Goal: Answer question/provide support: Share knowledge or assist other users

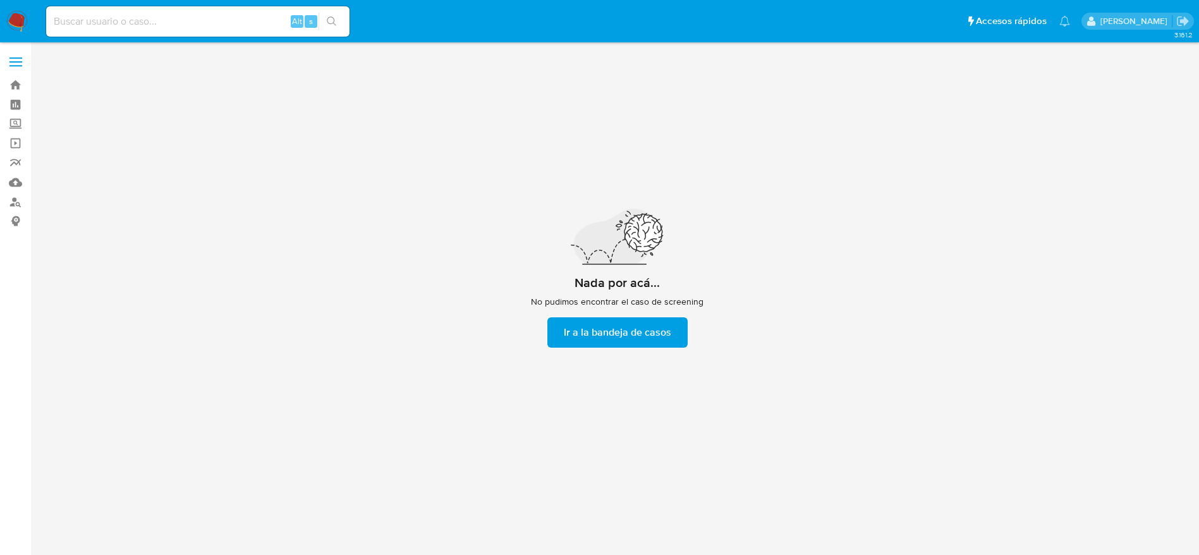
scroll to position [45, 0]
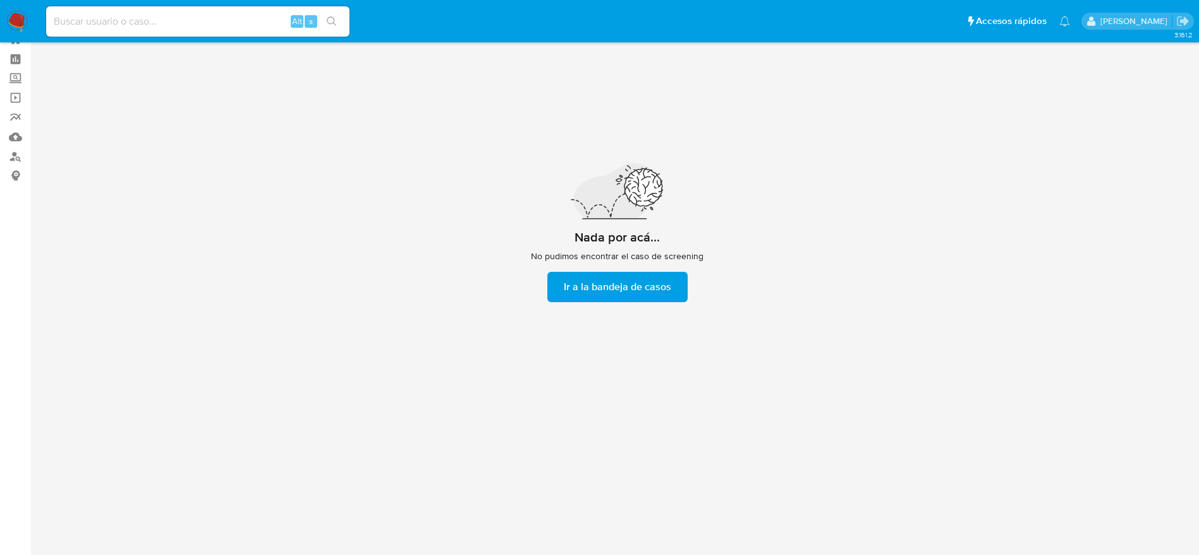
scroll to position [45, 0]
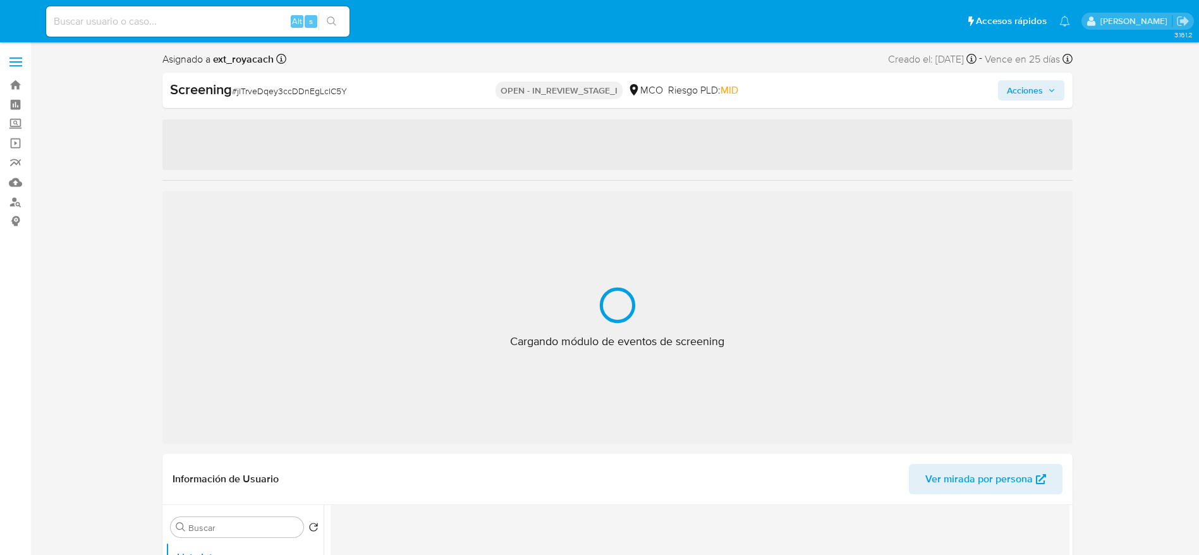
select select "10"
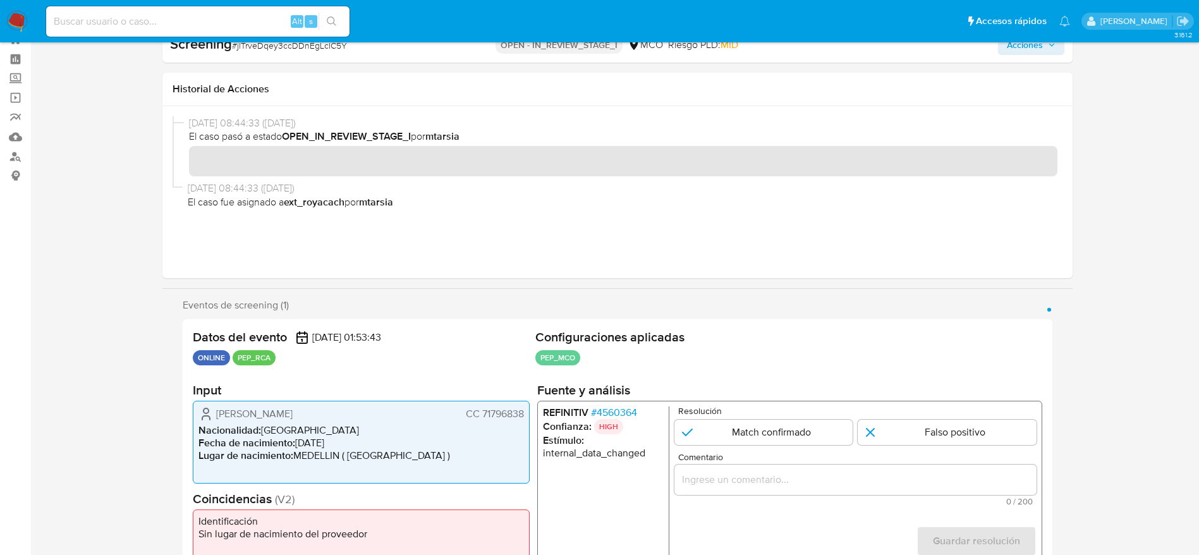
scroll to position [45, 0]
click at [265, 56] on div "Screening # jlTrveDqey3ccDDnEgLcIC5Y OPEN - IN_REVIEW_STAGE_I MCO Riesgo PLD: M…" at bounding box center [617, 44] width 910 height 35
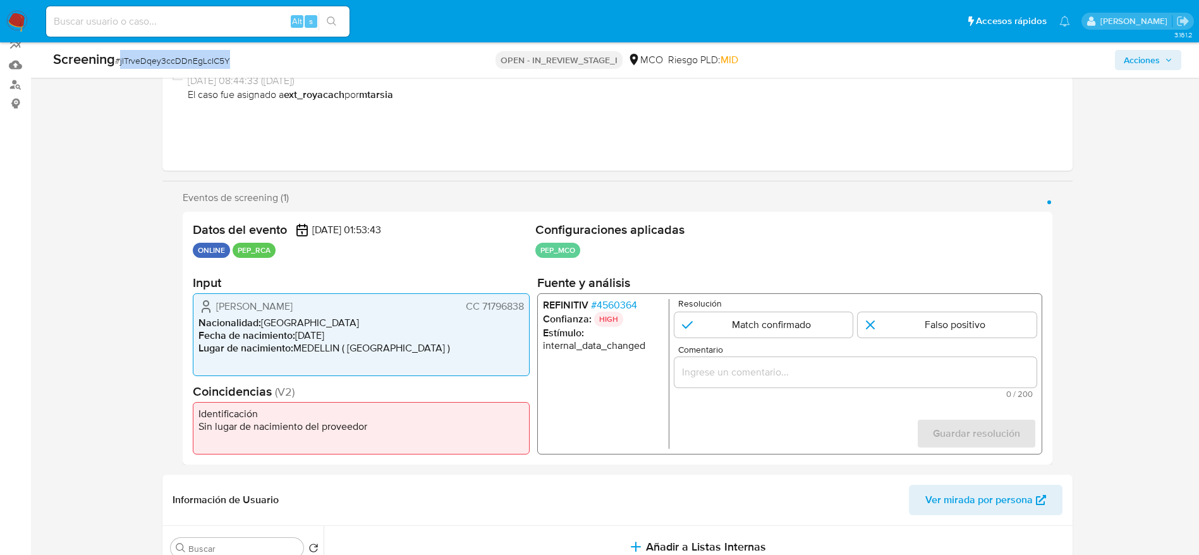
scroll to position [235, 0]
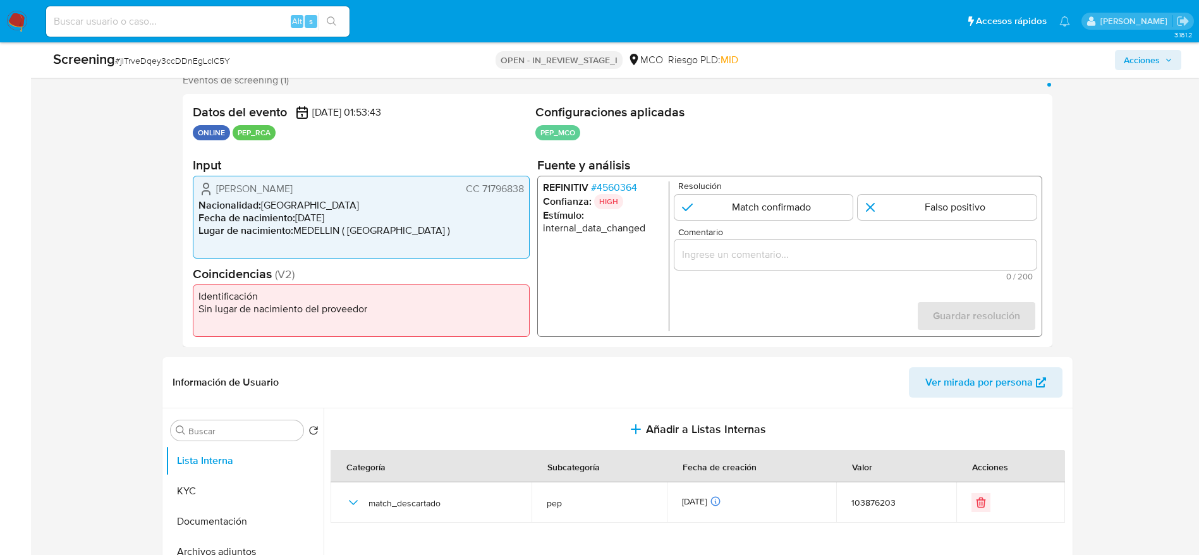
drag, startPoint x: 183, startPoint y: 181, endPoint x: 531, endPoint y: 193, distance: 348.4
click at [531, 193] on div "Datos del evento 20/09/2025 01:53:43 ONLINE PEP_RCA Configuraciones aplicadas P…" at bounding box center [617, 220] width 869 height 253
click at [619, 187] on span "# 4560364" at bounding box center [613, 187] width 46 height 13
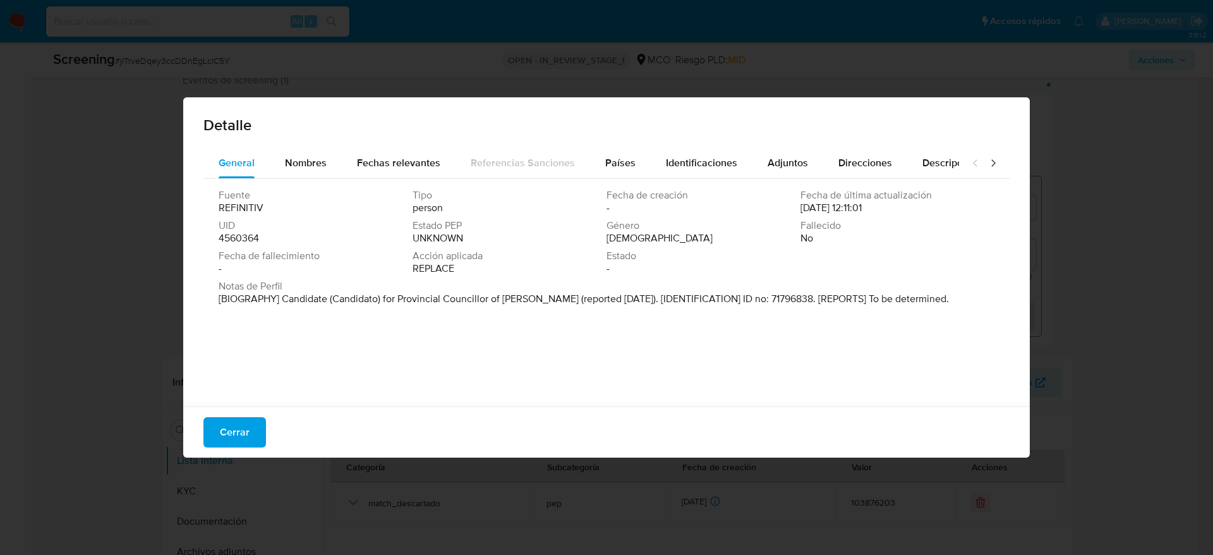
click at [320, 148] on div "Nombres" at bounding box center [306, 163] width 42 height 30
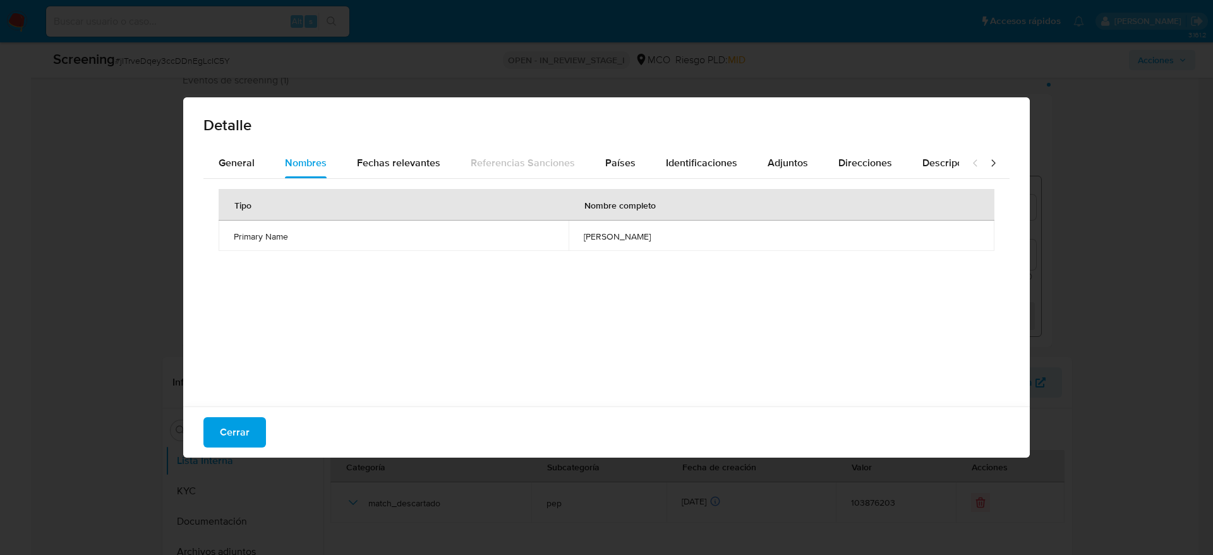
click at [569, 227] on td "shirley cinthia cartagena juarez" at bounding box center [782, 236] width 426 height 30
click at [618, 164] on span "Países" at bounding box center [620, 162] width 30 height 15
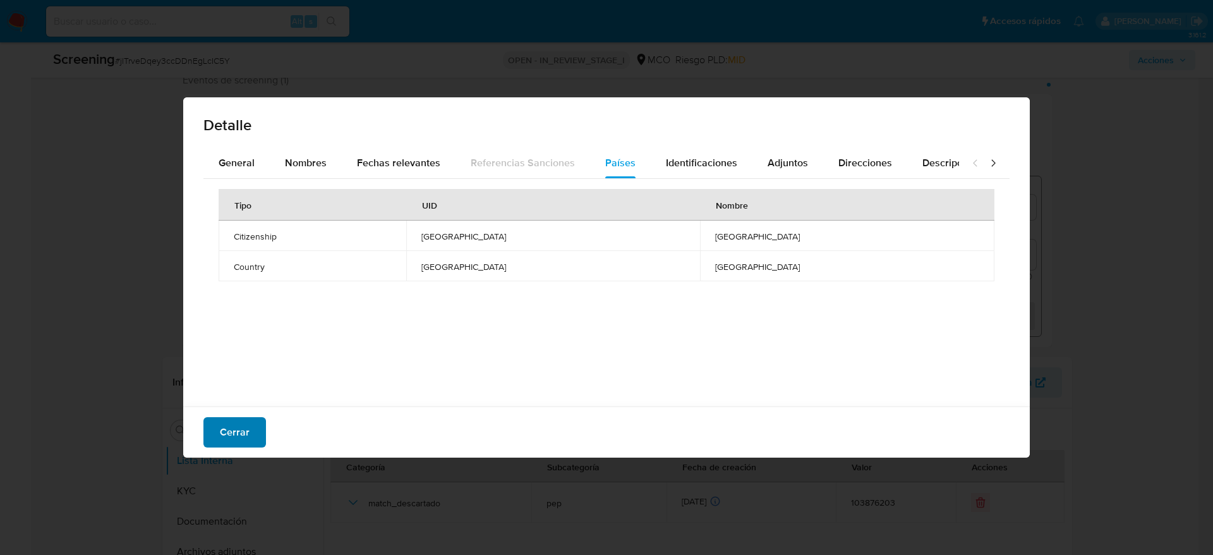
click at [217, 445] on button "Cerrar" at bounding box center [234, 432] width 63 height 30
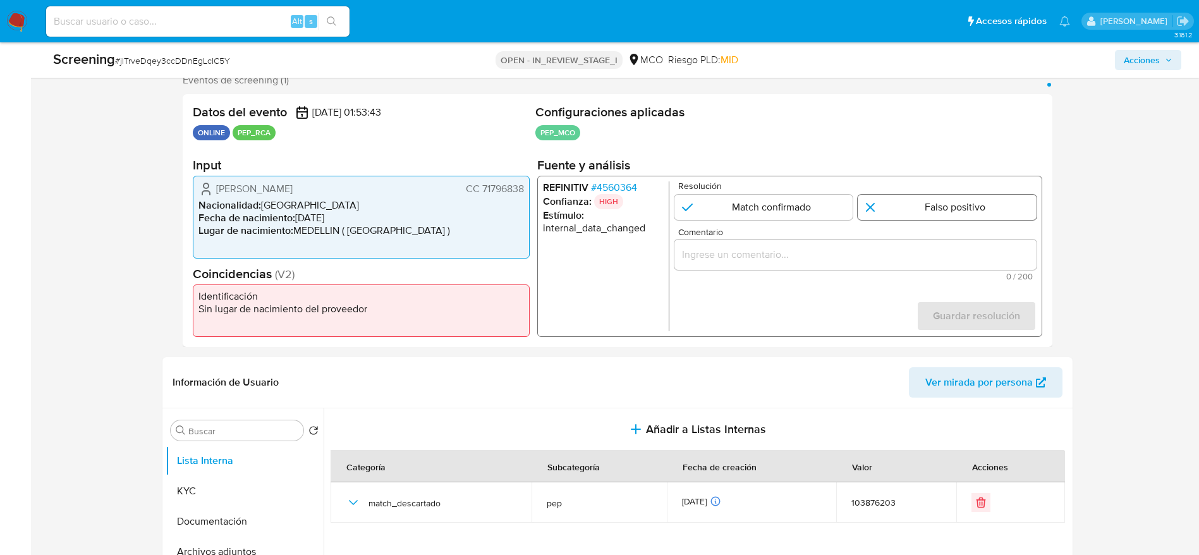
click at [894, 206] on input "1 de 1" at bounding box center [946, 207] width 179 height 25
radio input "true"
click at [895, 255] on input "Comentario" at bounding box center [855, 254] width 362 height 16
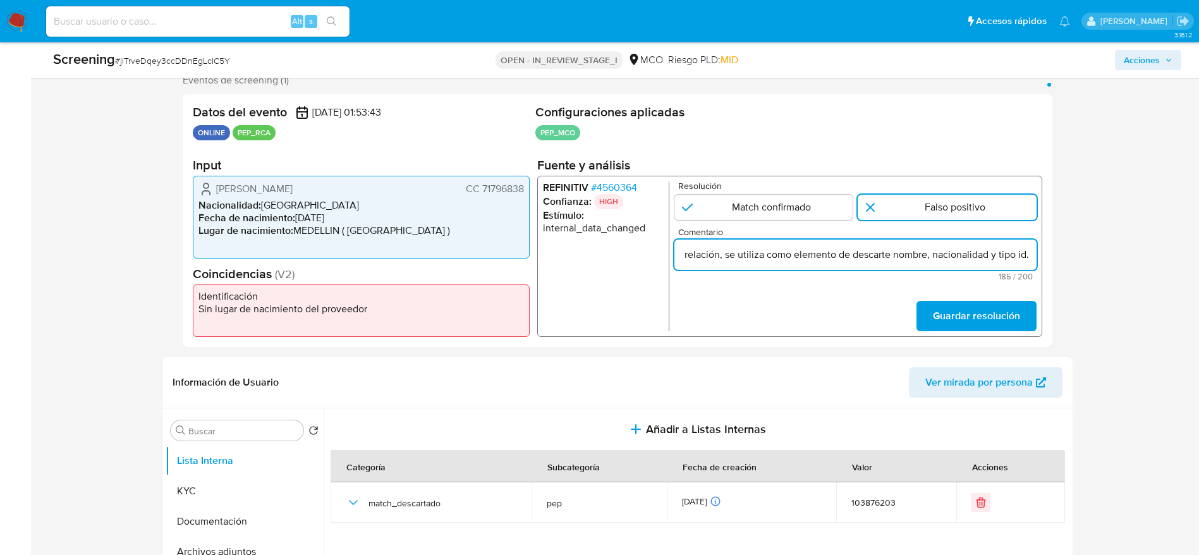
scroll to position [0, 488]
type input "Compara al usuario Juan David Londoño Correa CC 71796838 con el PEP "shirley ci…"
click at [1017, 325] on span "Guardar resolución" at bounding box center [975, 316] width 87 height 28
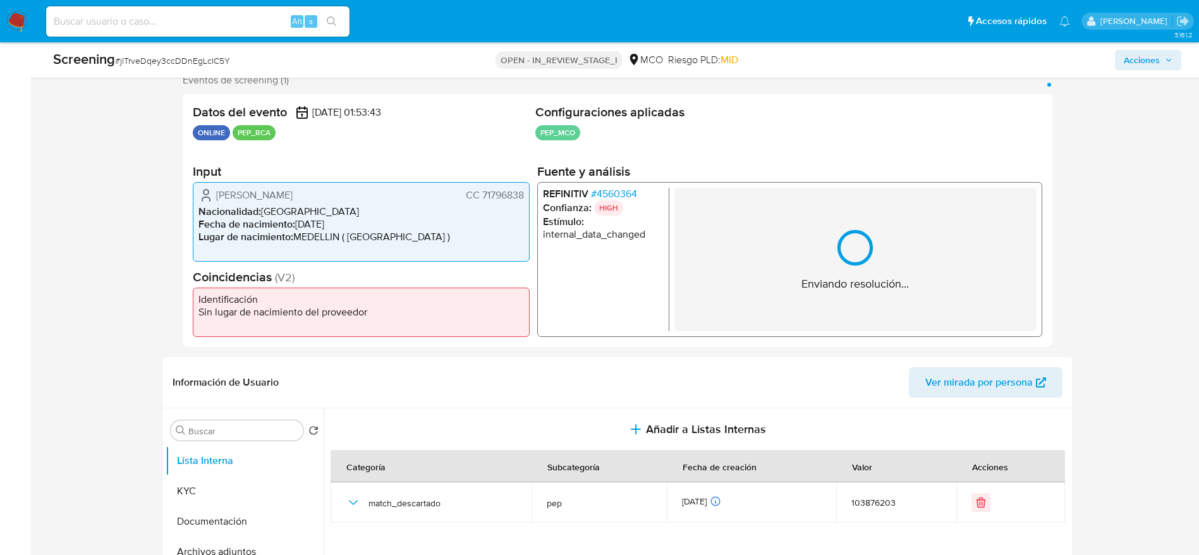
click at [932, 226] on div "Enviando resolución..." at bounding box center [855, 259] width 362 height 143
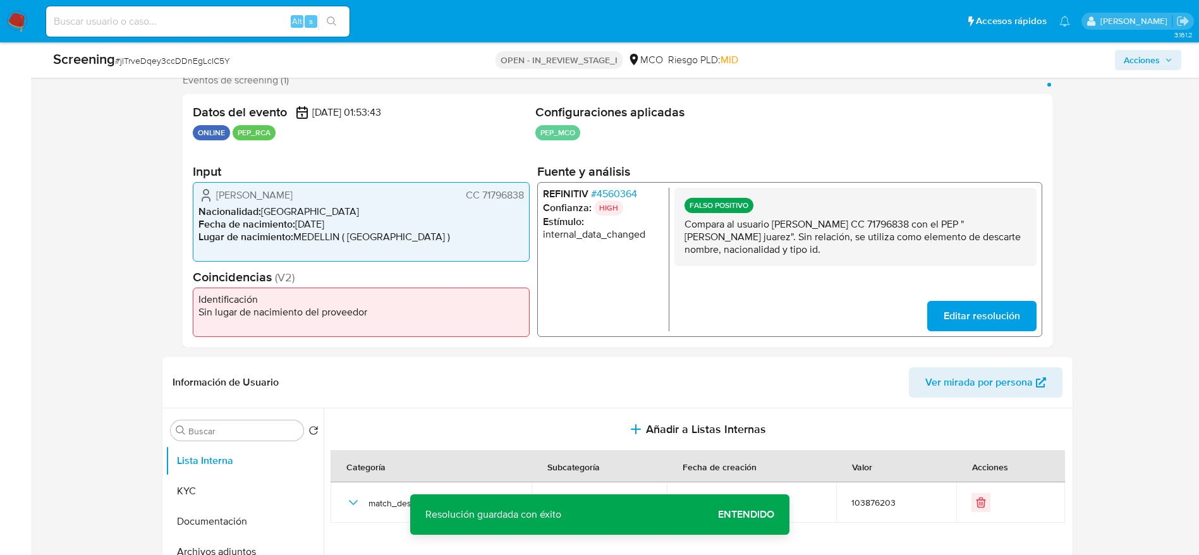
click at [932, 226] on p "Compara al usuario Juan David Londoño Correa CC 71796838 con el PEP "shirley ci…" at bounding box center [855, 237] width 342 height 38
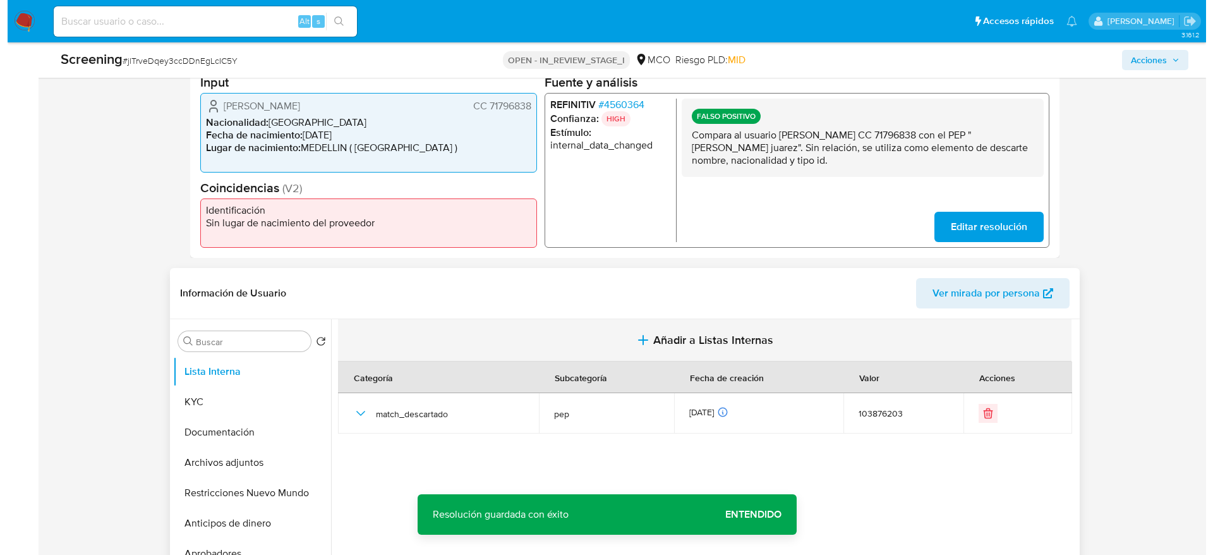
scroll to position [425, 0]
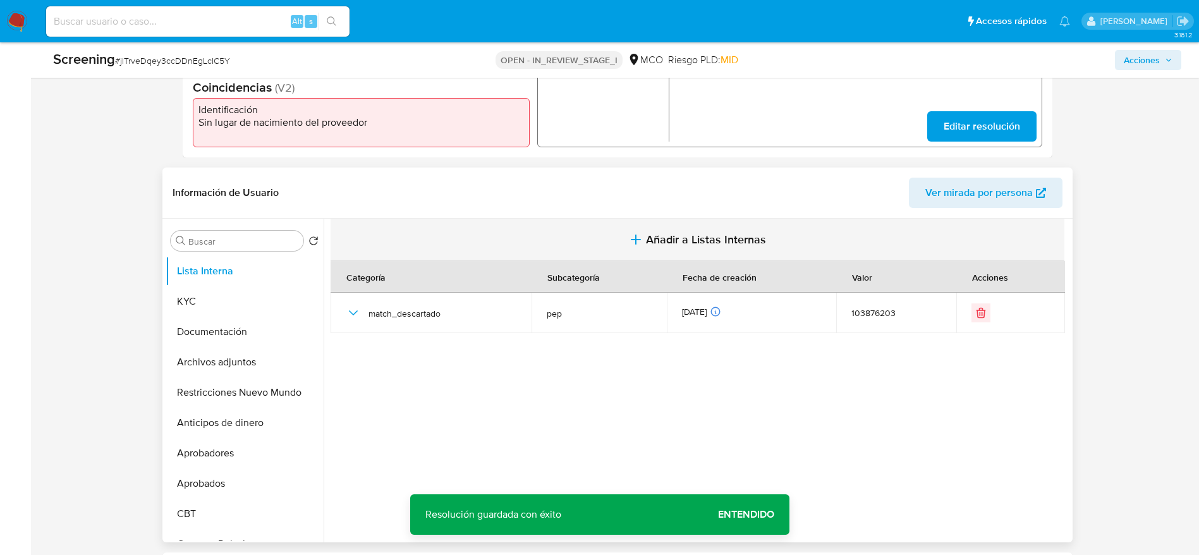
click at [637, 250] on button "Añadir a Listas Internas" at bounding box center [697, 240] width 734 height 42
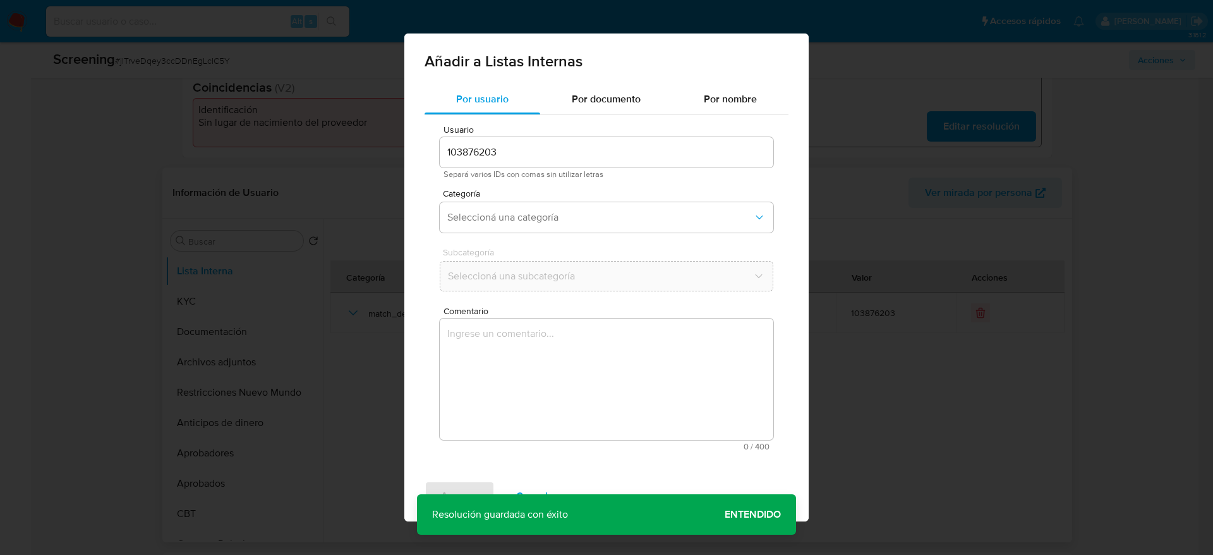
click at [650, 397] on textarea "Comentario" at bounding box center [607, 378] width 334 height 121
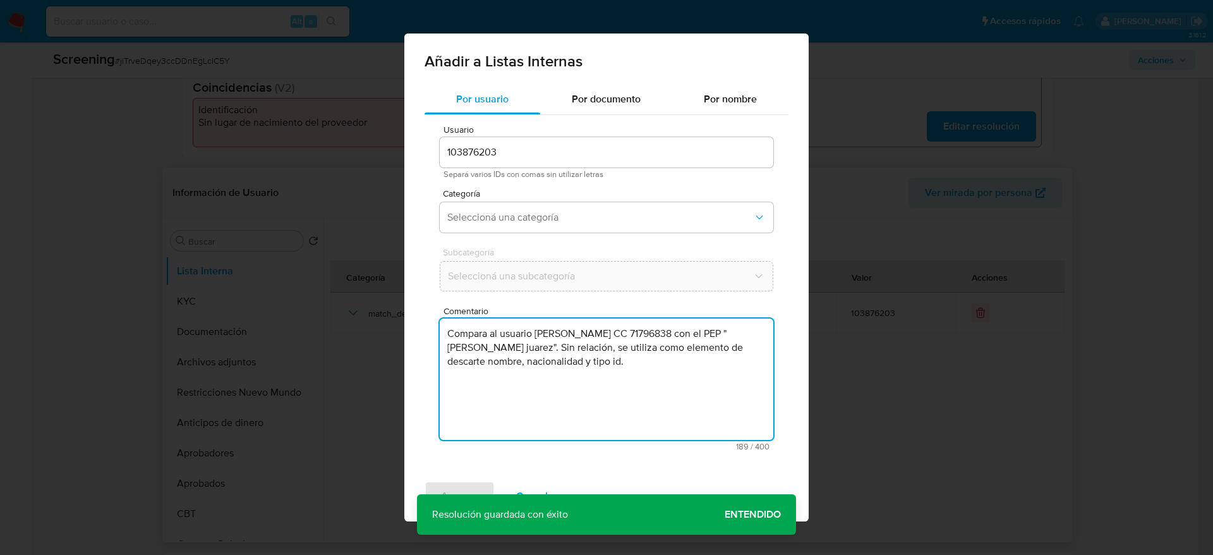
type textarea "Compara al usuario Juan David Londoño Correa CC 71796838 con el PEP "shirley ci…"
click at [629, 236] on div "Categoría Seleccioná una categoría" at bounding box center [607, 213] width 334 height 49
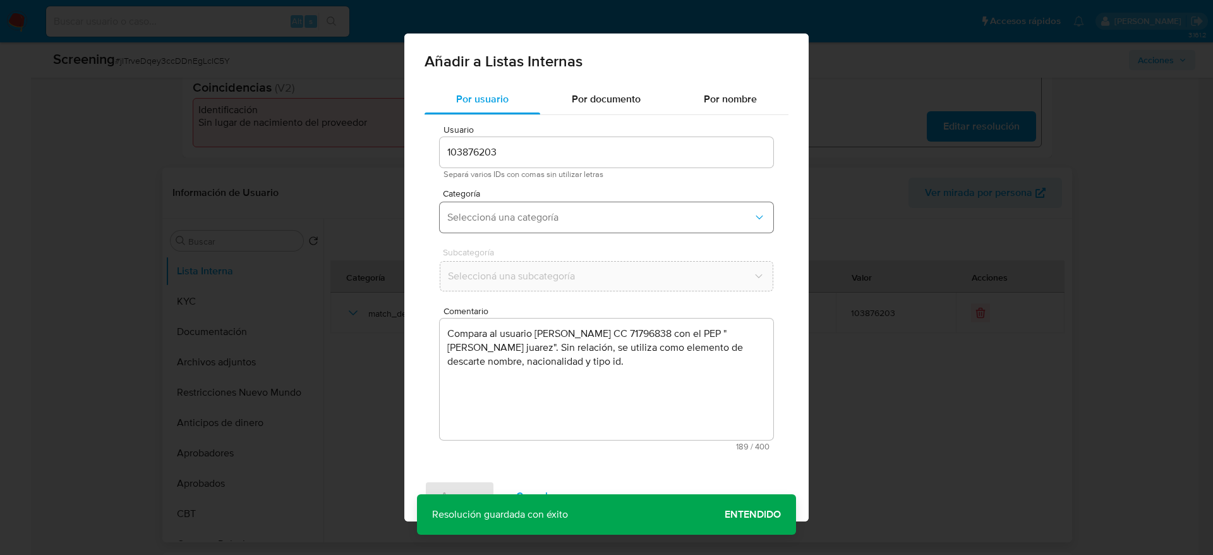
click at [627, 207] on button "Seleccioná una categoría" at bounding box center [607, 217] width 334 height 30
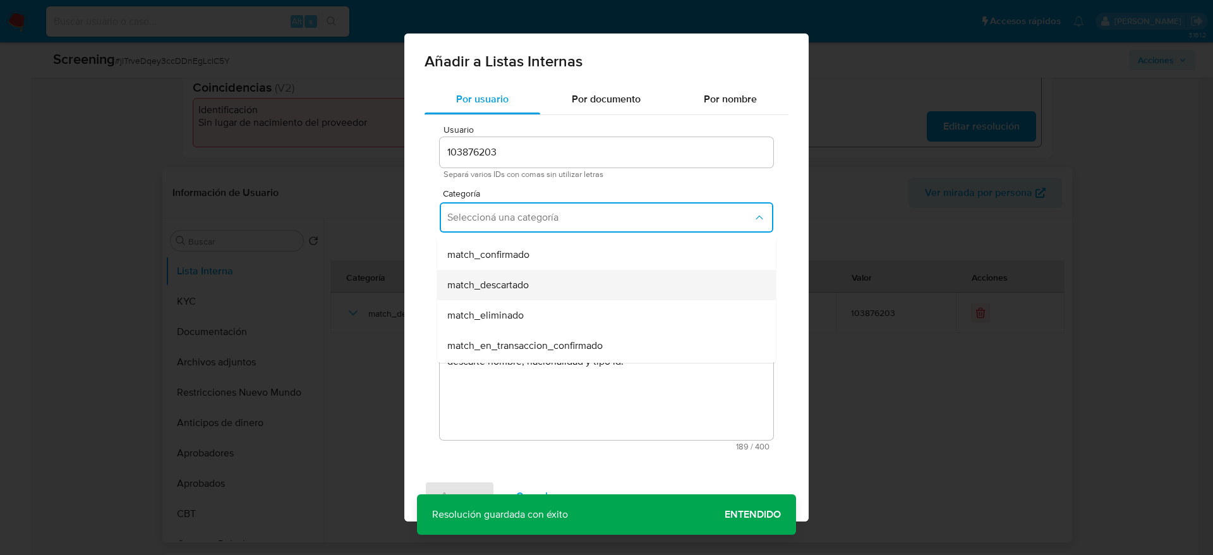
scroll to position [95, 0]
click at [535, 270] on div "match_descartado" at bounding box center [602, 278] width 311 height 30
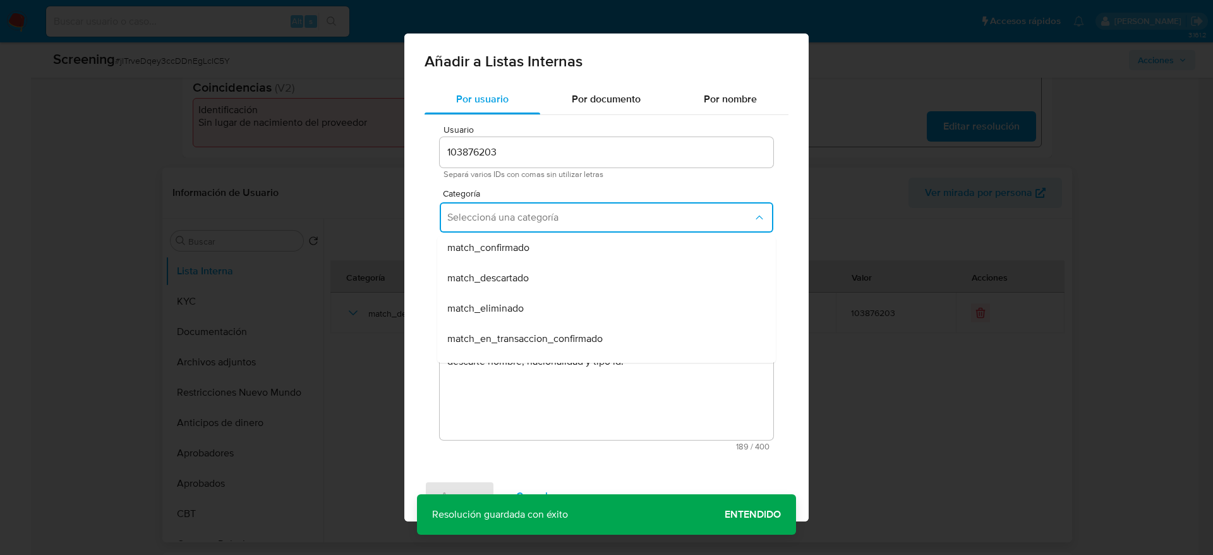
click at [535, 270] on span "Seleccioná una subcategoría" at bounding box center [600, 276] width 305 height 13
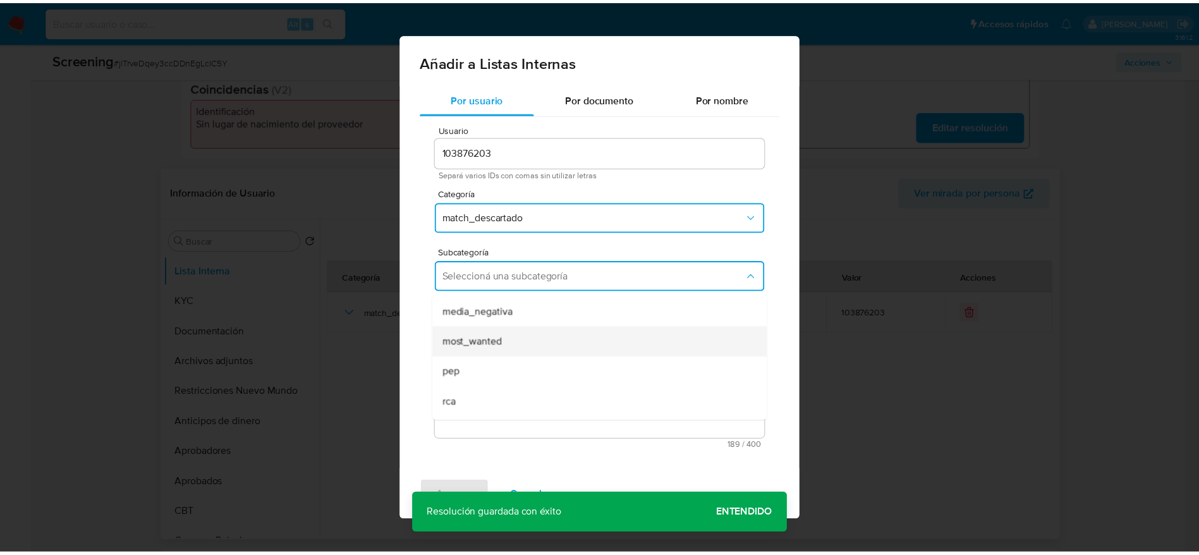
scroll to position [86, 0]
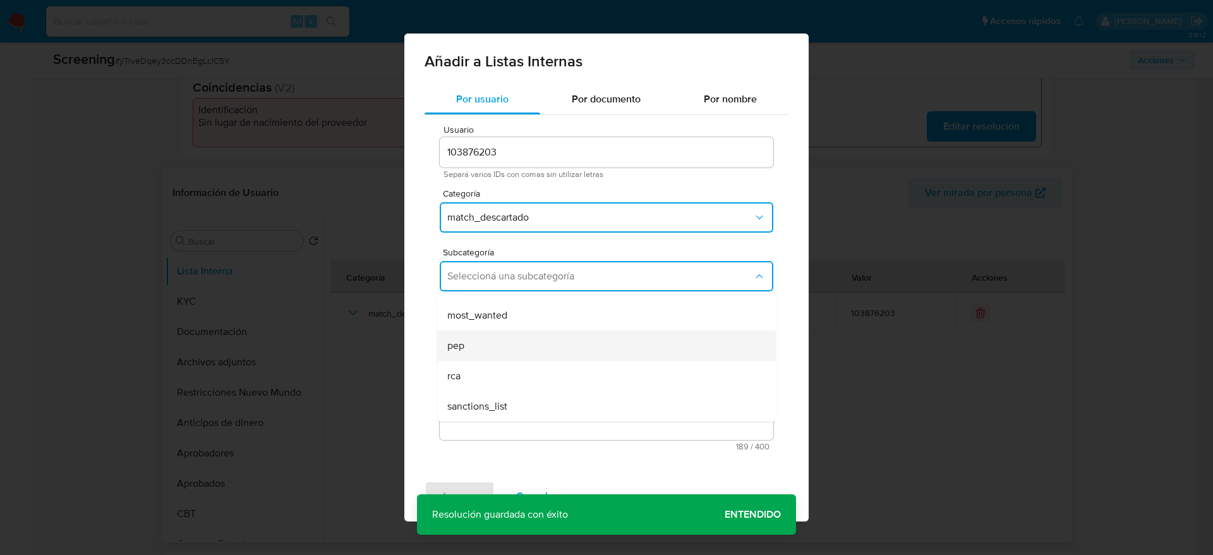
click at [535, 333] on div "pep" at bounding box center [602, 345] width 311 height 30
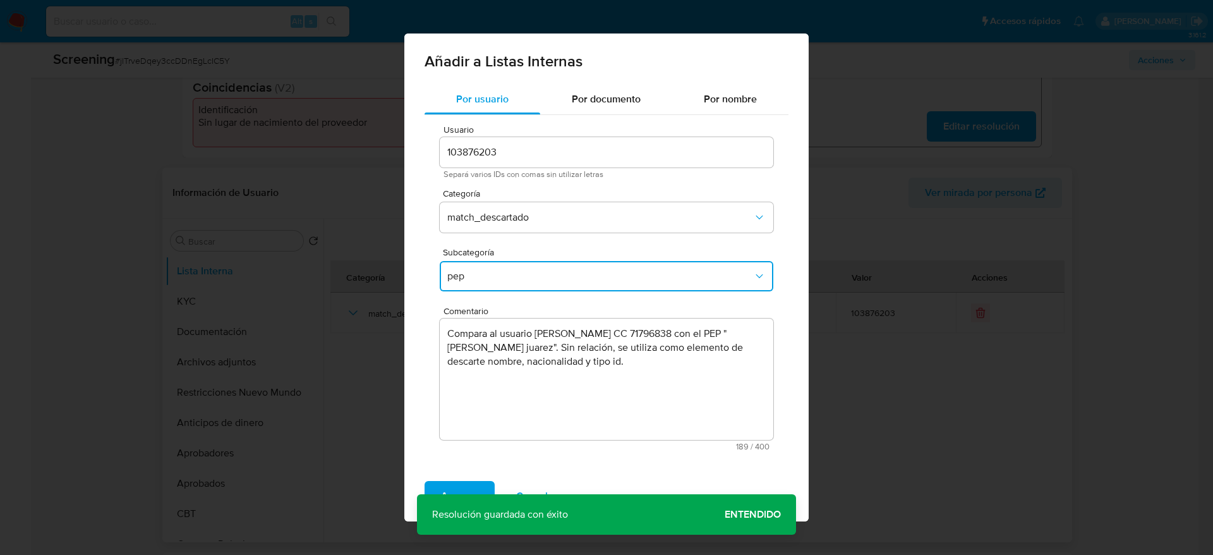
click at [480, 476] on div "Agregar Cancelar" at bounding box center [606, 496] width 404 height 51
click at [480, 493] on button "Agregar" at bounding box center [460, 496] width 70 height 30
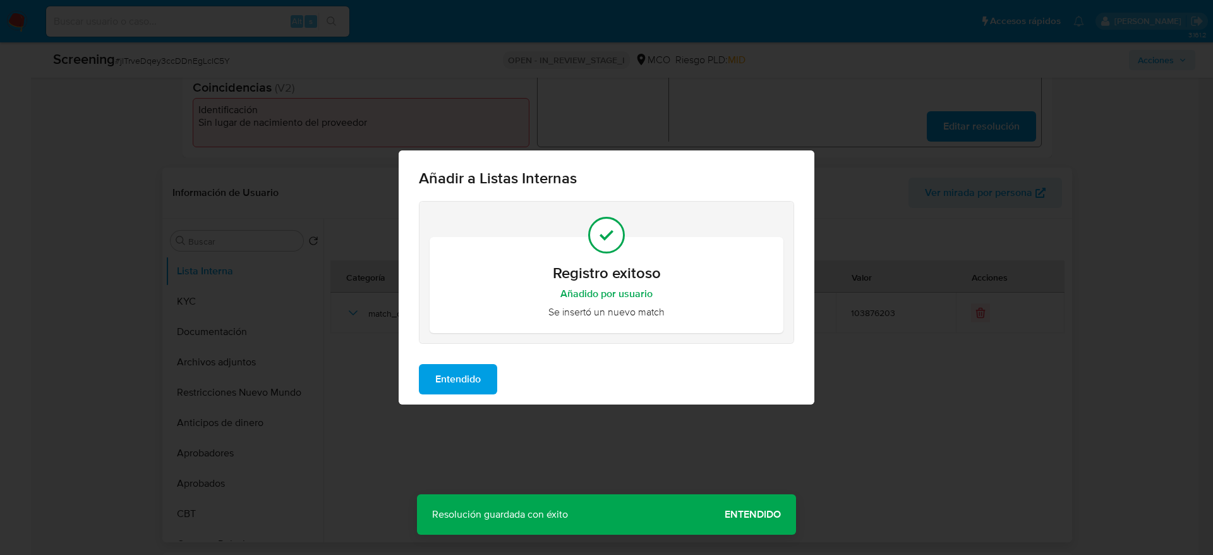
click at [488, 379] on button "Entendido" at bounding box center [458, 379] width 78 height 30
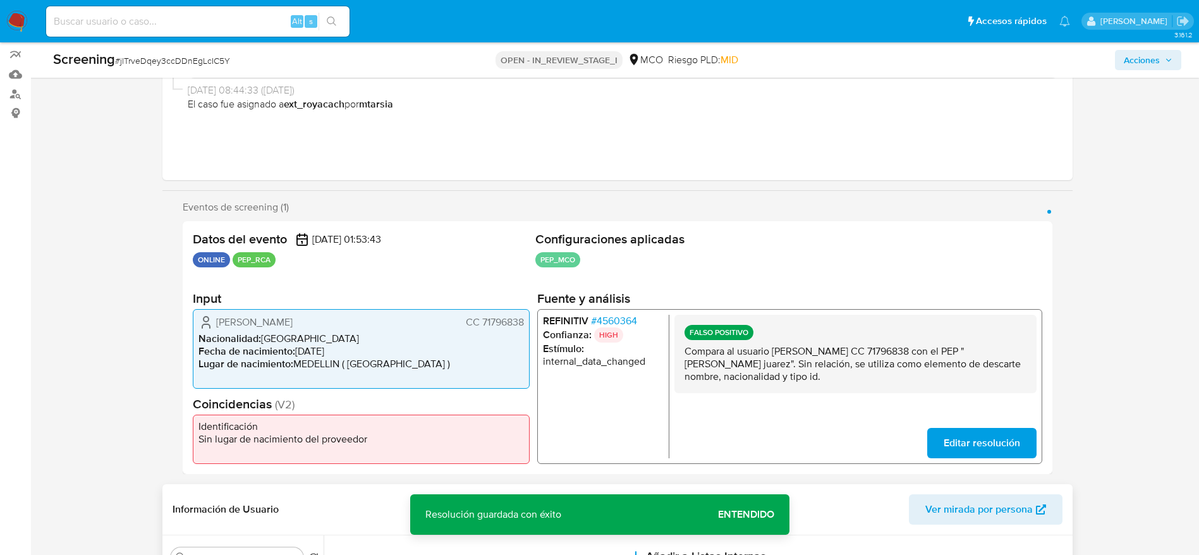
scroll to position [0, 0]
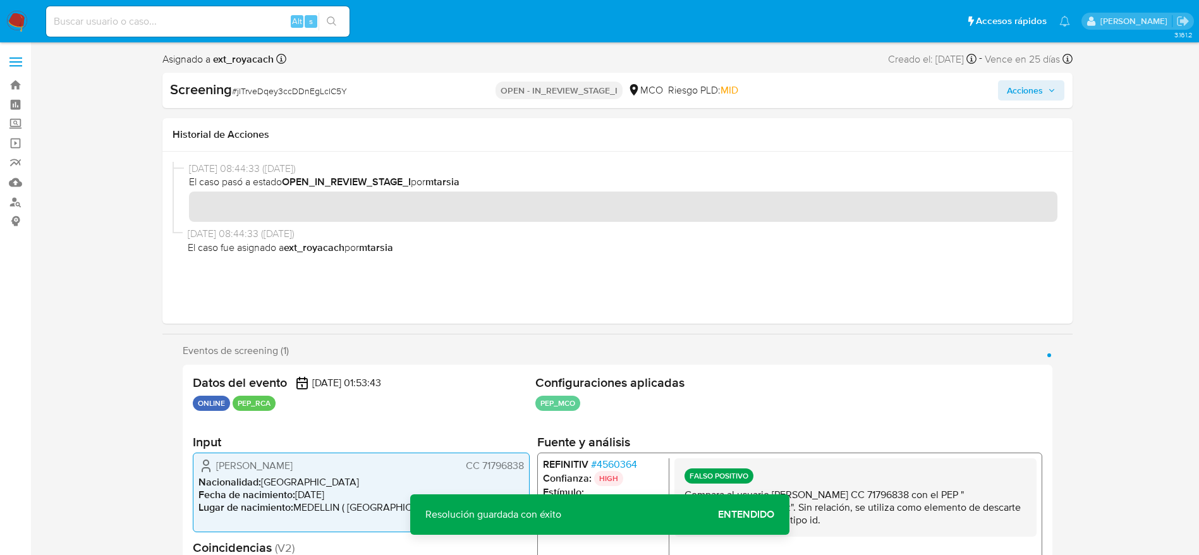
click at [1042, 87] on span "Acciones" at bounding box center [1025, 90] width 36 height 20
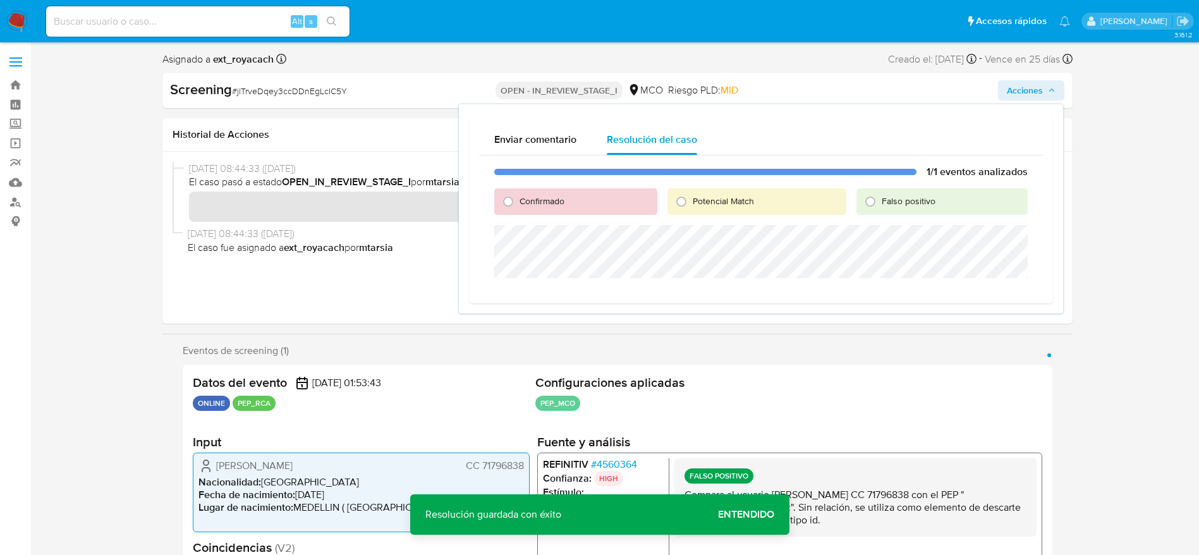
click at [894, 190] on div "Falso positivo" at bounding box center [941, 201] width 171 height 27
click at [894, 195] on span "Falso positivo" at bounding box center [908, 201] width 54 height 13
click at [880, 194] on input "Falso positivo" at bounding box center [870, 201] width 20 height 20
radio input "true"
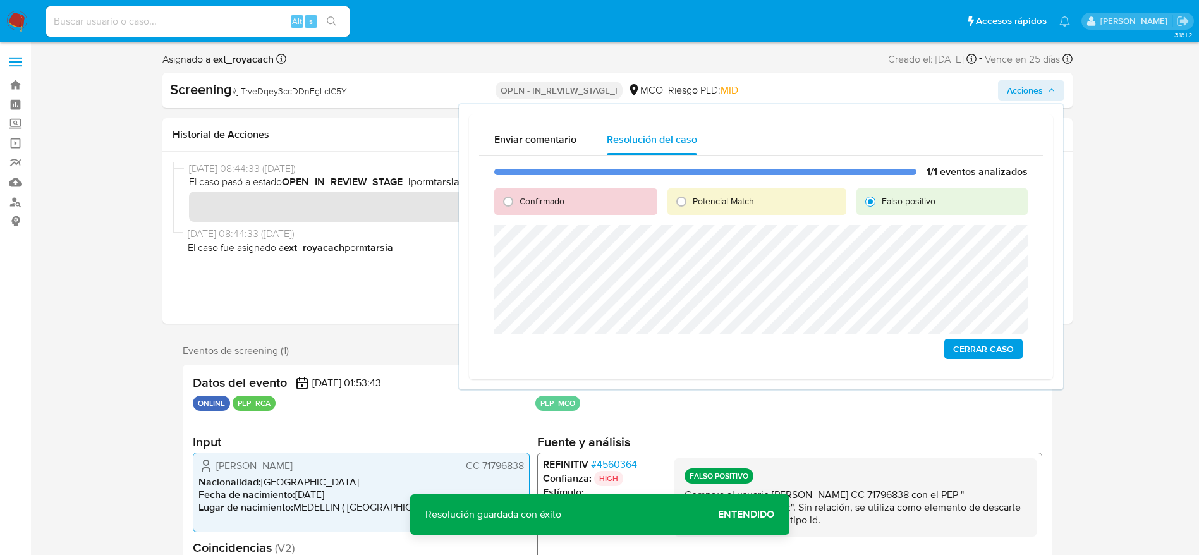
click at [992, 341] on span "Cerrar Caso" at bounding box center [983, 349] width 61 height 18
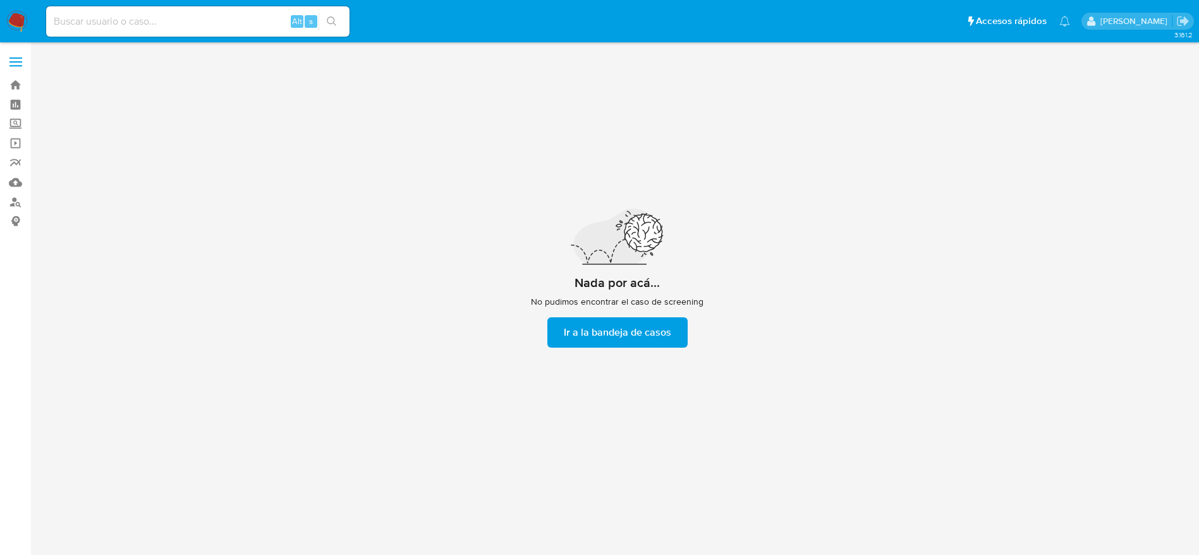
scroll to position [45, 0]
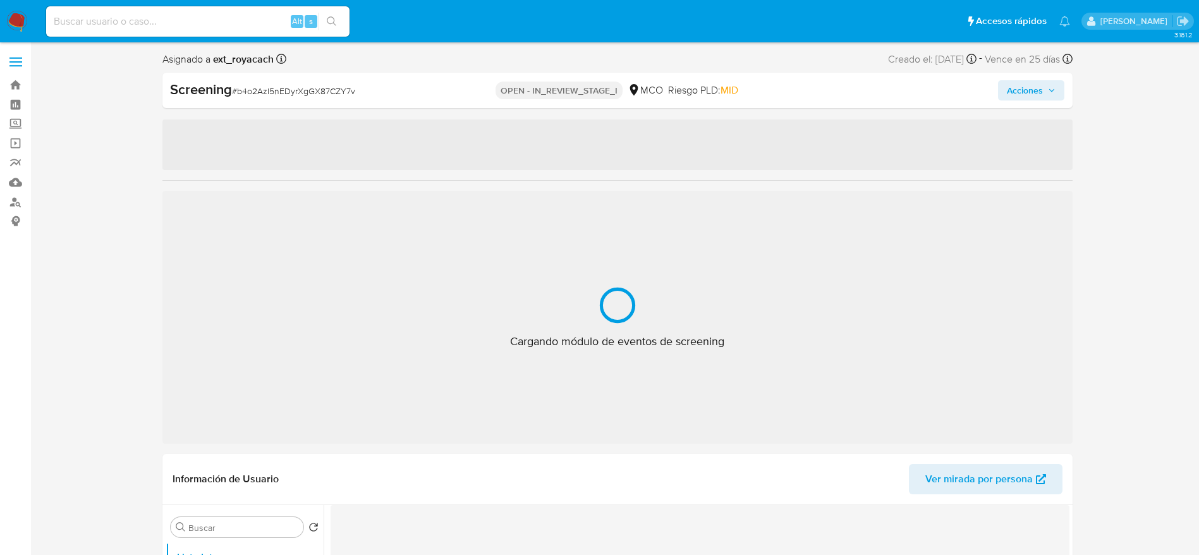
select select "10"
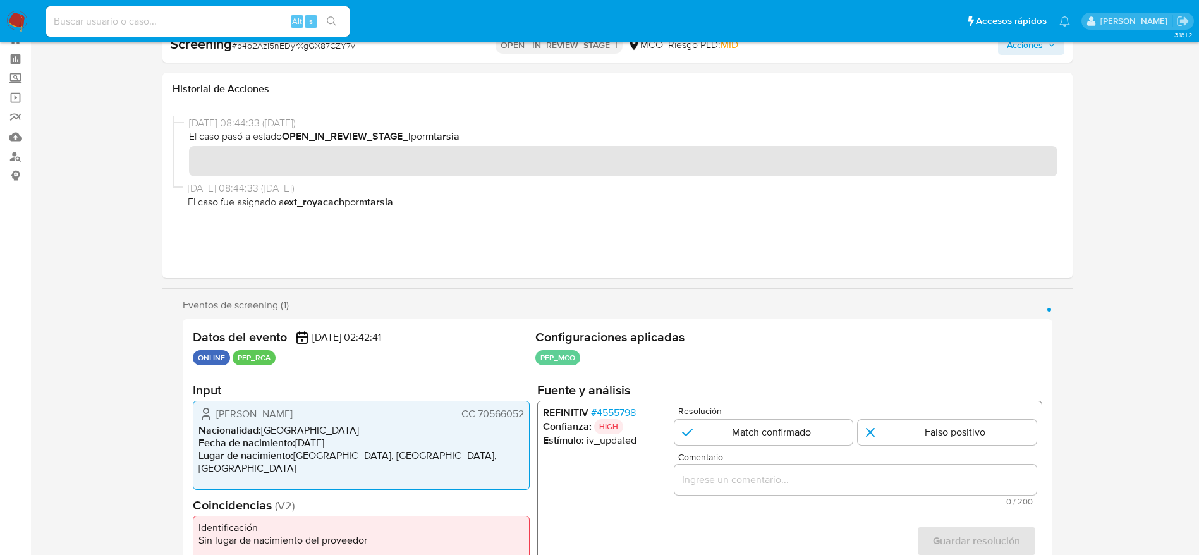
scroll to position [45, 0]
click at [306, 47] on span "# b4o2AzI5nEDyrXgGX87CZY7v" at bounding box center [293, 45] width 123 height 13
copy span "b4o2AzI5nEDyrXgGX87CZY7v"
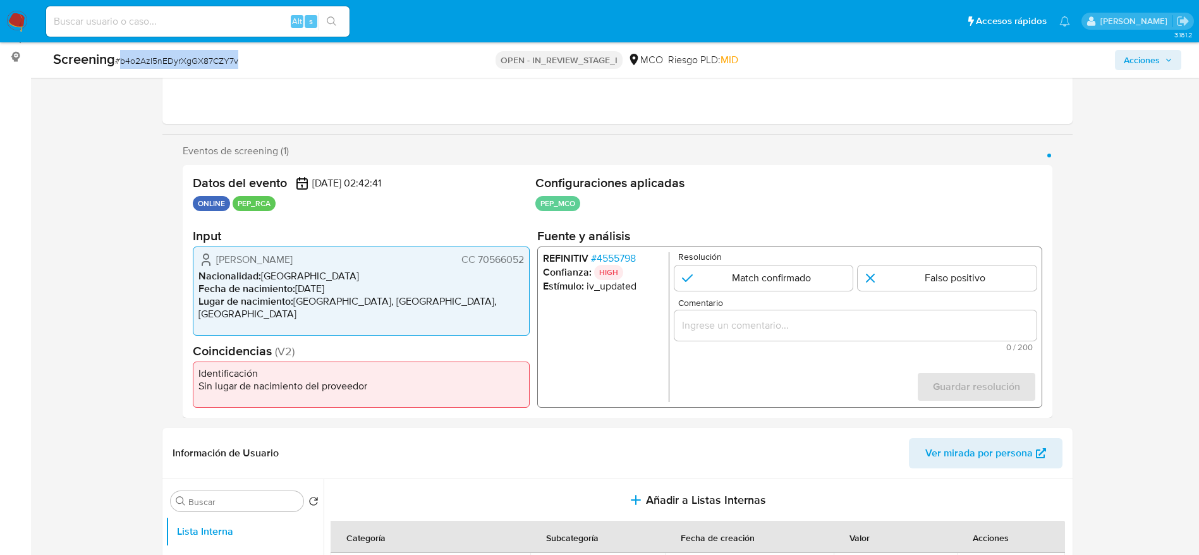
scroll to position [330, 0]
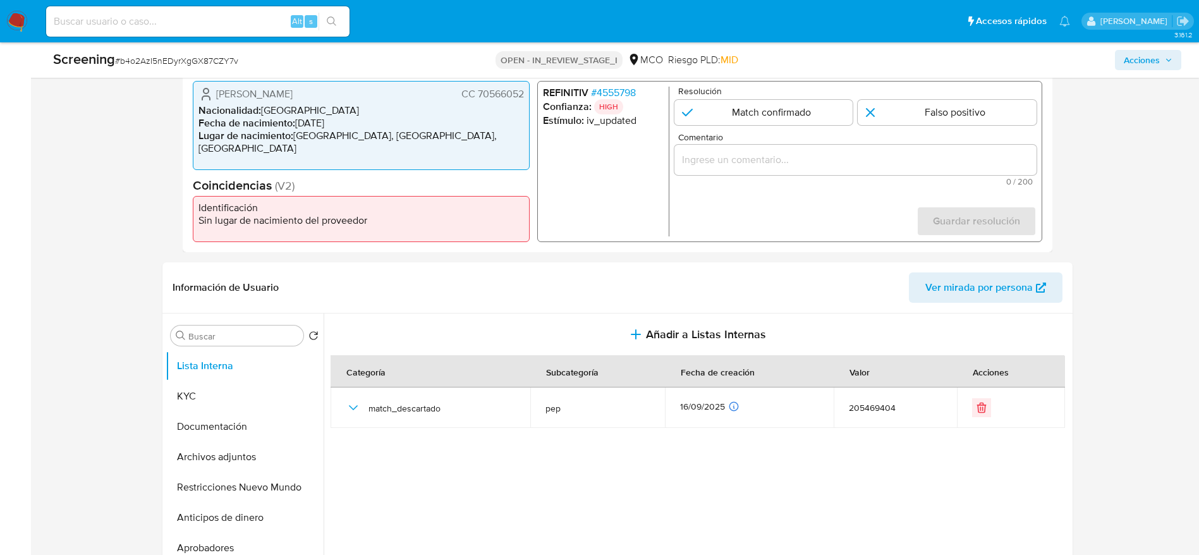
drag, startPoint x: 204, startPoint y: 88, endPoint x: 685, endPoint y: 13, distance: 486.7
click at [522, 96] on div "Eduardo Alfonso Posada Olarte CC 70566052" at bounding box center [360, 94] width 325 height 15
click at [639, 94] on li "REFINITIV # 4555798" at bounding box center [602, 93] width 121 height 13
click at [632, 87] on span "# 4555798" at bounding box center [612, 93] width 45 height 13
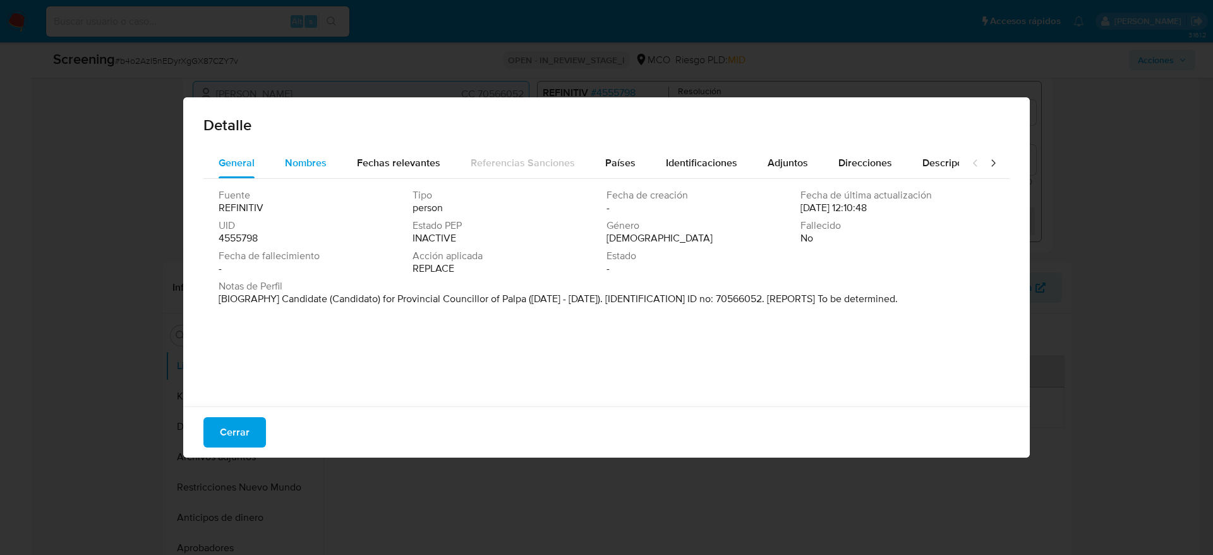
click at [287, 152] on div "Nombres" at bounding box center [306, 163] width 42 height 30
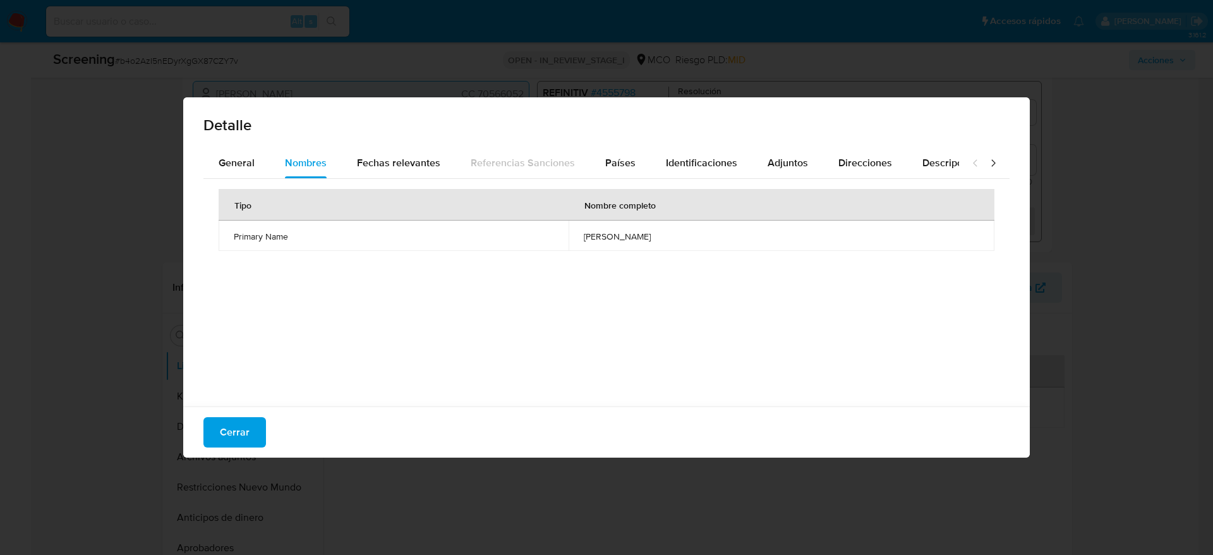
click at [584, 236] on span "jose armando caycho taipe" at bounding box center [782, 236] width 396 height 11
click at [632, 167] on button "Países" at bounding box center [620, 163] width 61 height 30
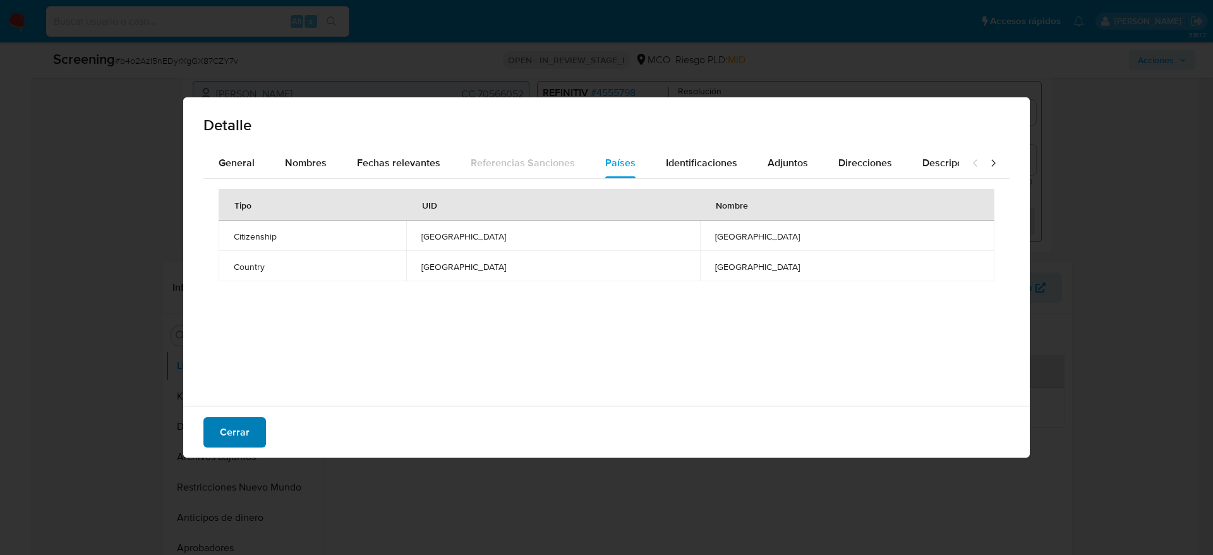
click at [258, 439] on button "Cerrar" at bounding box center [234, 432] width 63 height 30
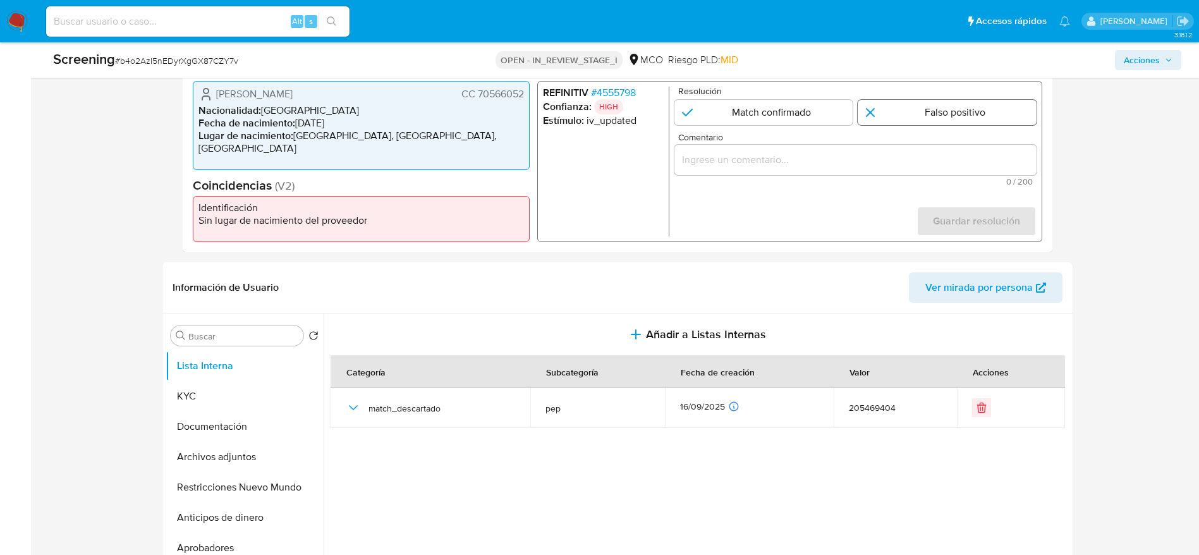
click at [924, 101] on input "1 de 1" at bounding box center [946, 112] width 179 height 25
radio input "true"
click at [927, 159] on input "Comentario" at bounding box center [855, 160] width 362 height 16
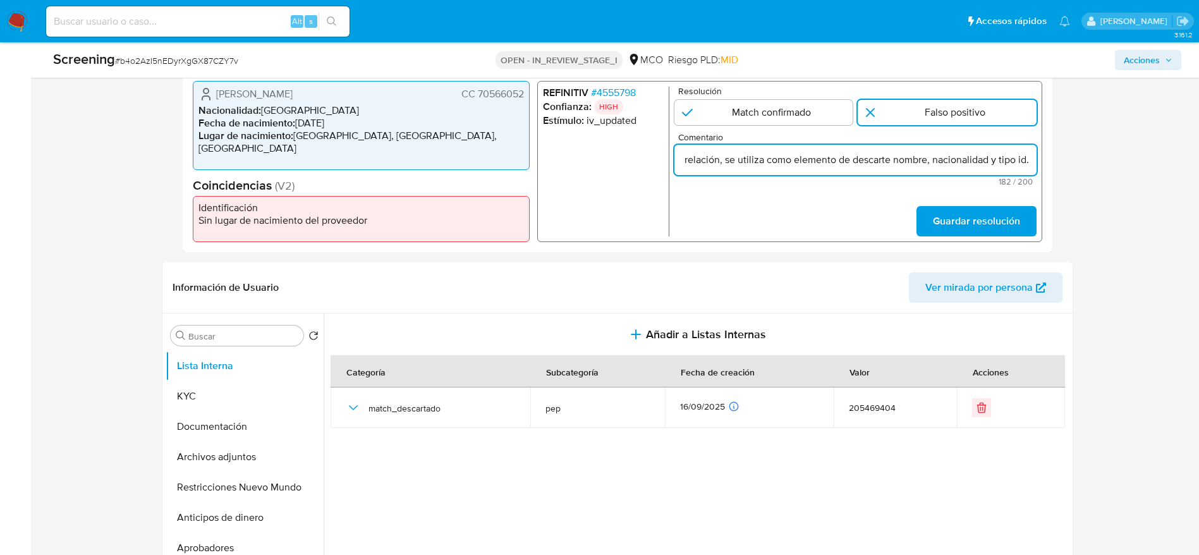
scroll to position [0, 490]
type input "Compara al usuario Eduardo Alfonso Posada Olarte CC 70566052 con el PEP "jose a…"
click at [927, 217] on button "Guardar resolución" at bounding box center [976, 221] width 120 height 30
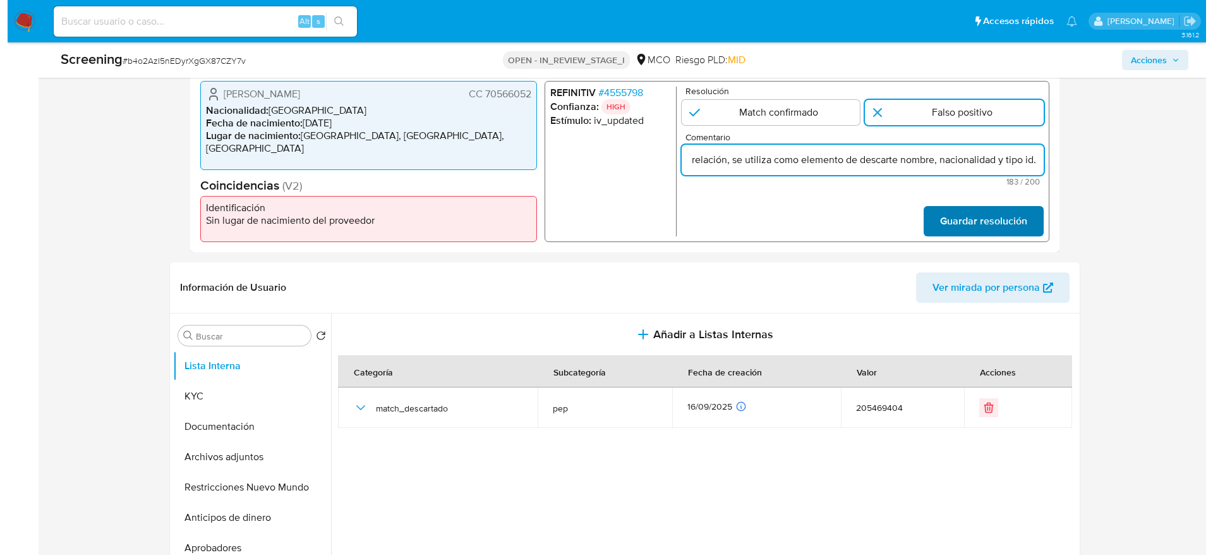
scroll to position [0, 0]
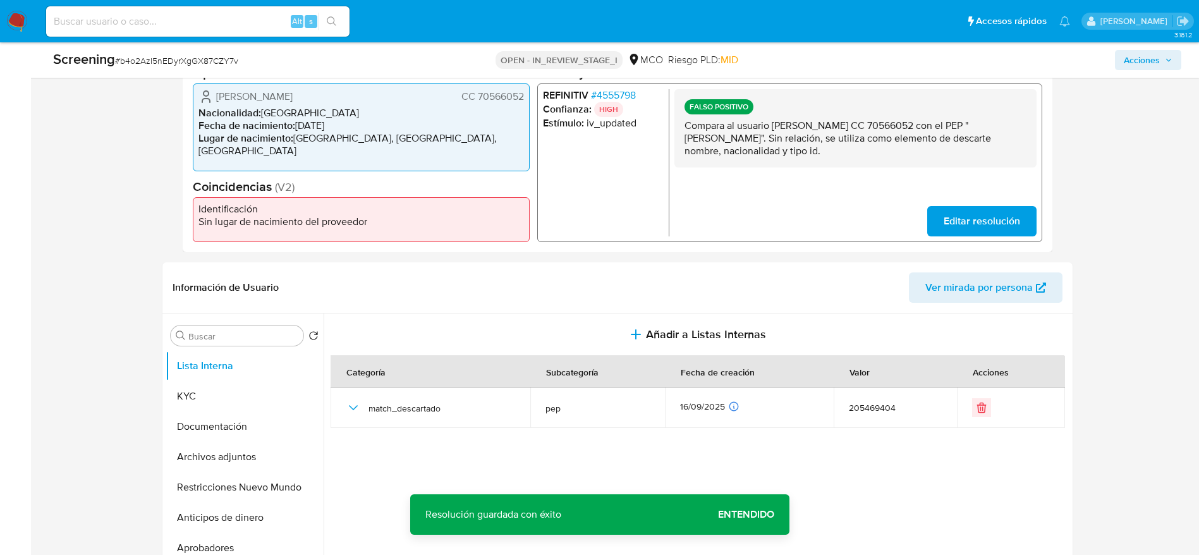
click at [886, 138] on p "Compara al usuario Eduardo Alfonso Posada Olarte CC 70566052 con el PEP "jose a…" at bounding box center [855, 138] width 342 height 38
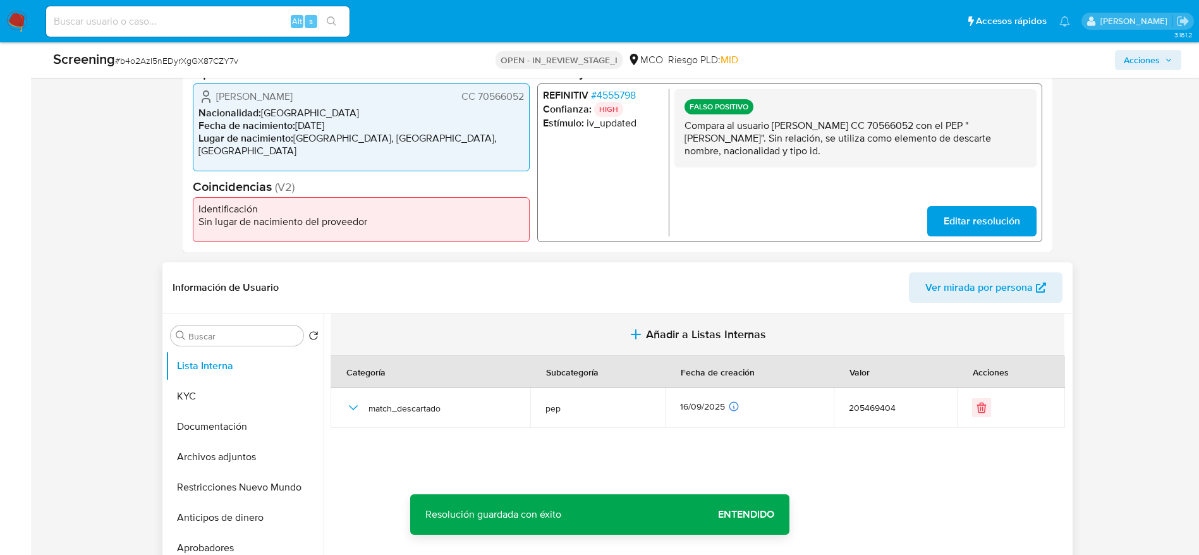
click at [728, 324] on button "Añadir a Listas Internas" at bounding box center [697, 334] width 734 height 42
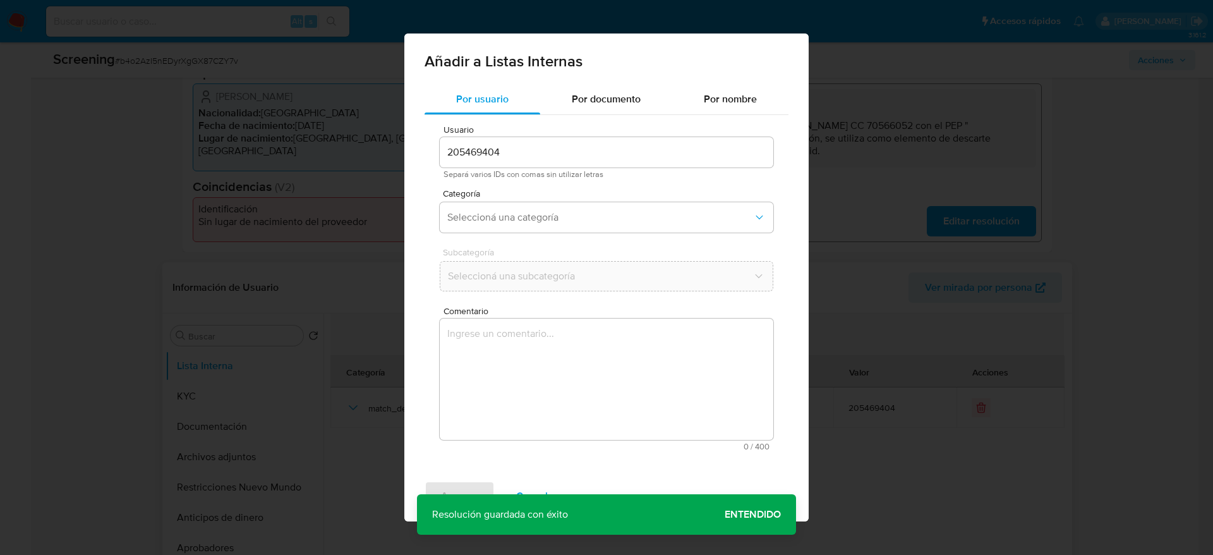
click at [732, 324] on div "Comentario 0 / 400 400 caracteres restantes" at bounding box center [607, 378] width 334 height 144
click at [566, 330] on textarea "Comentario" at bounding box center [607, 378] width 334 height 121
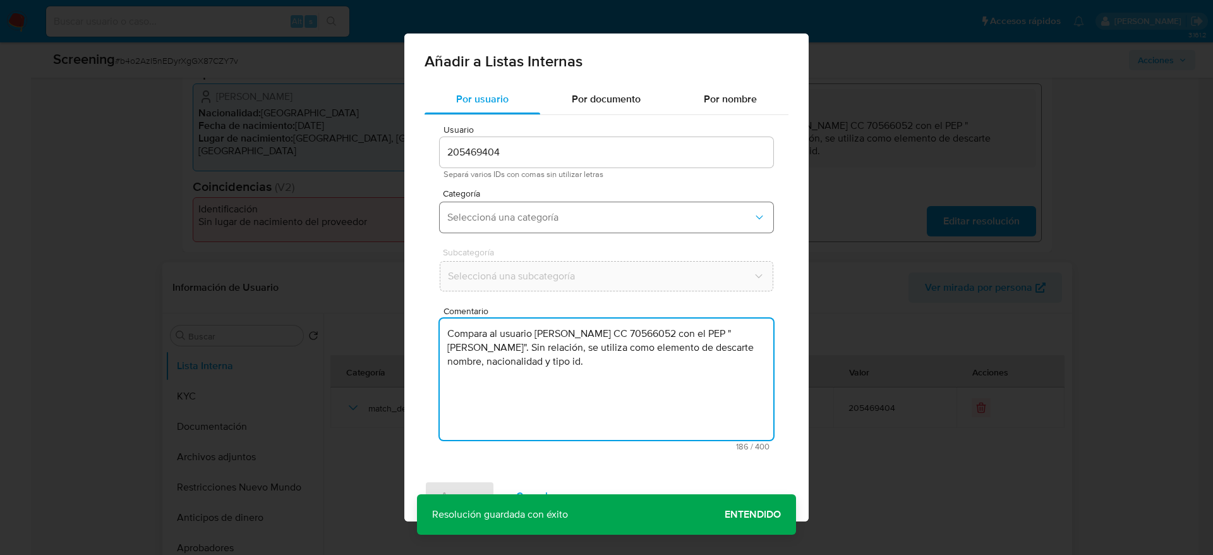
type textarea "Compara al usuario Eduardo Alfonso Posada Olarte CC 70566052 con el PEP "jose a…"
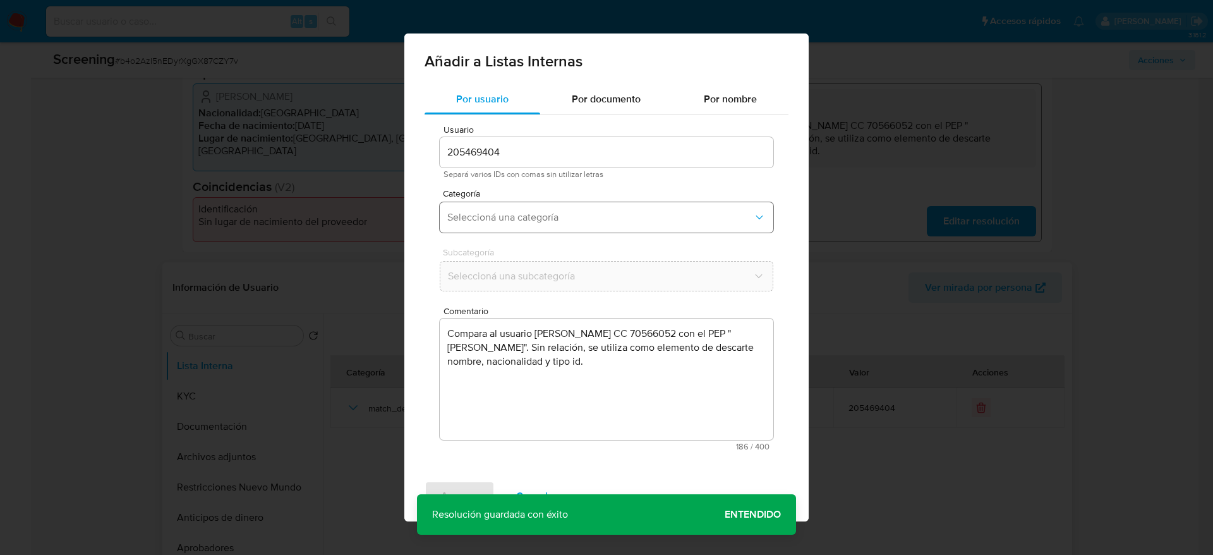
click at [516, 211] on span "Seleccioná una categoría" at bounding box center [600, 217] width 306 height 13
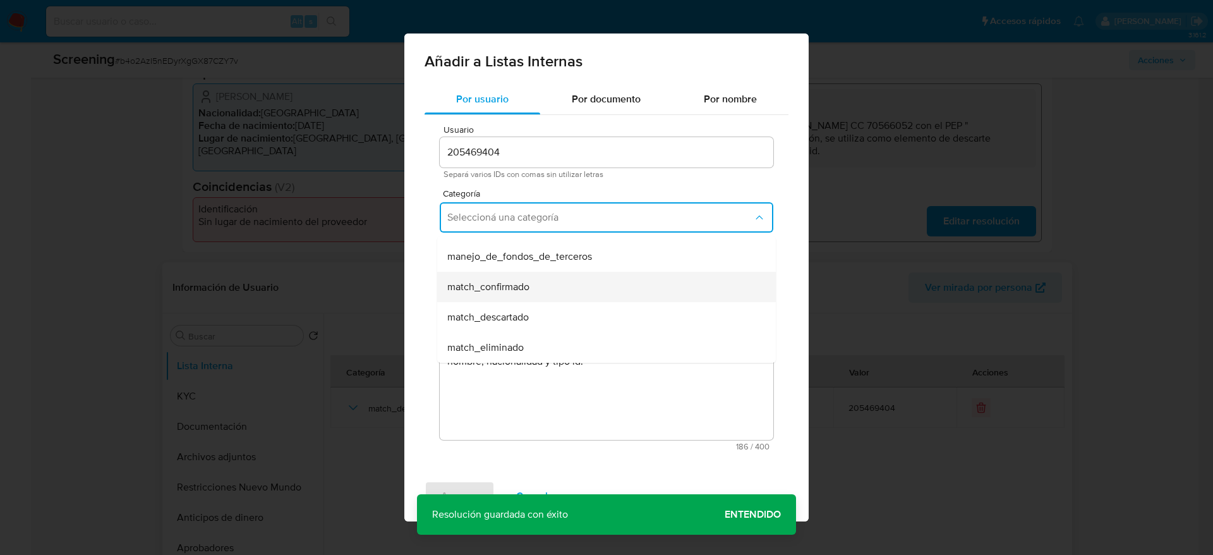
scroll to position [95, 0]
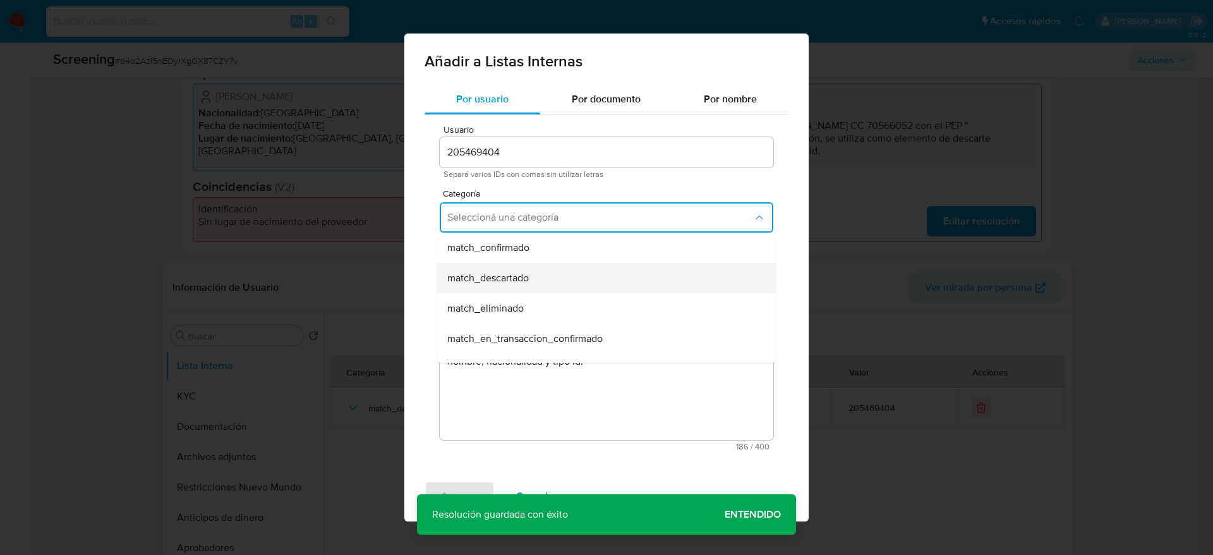
click at [524, 269] on div "match_descartado" at bounding box center [602, 278] width 311 height 30
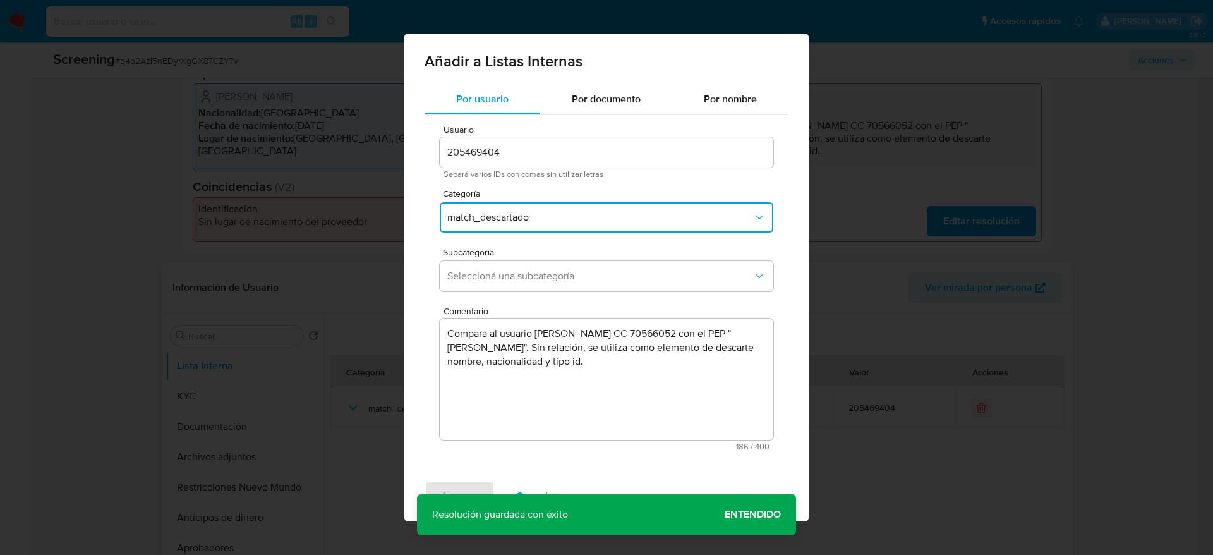
click at [524, 269] on button "Seleccioná una subcategoría" at bounding box center [607, 276] width 334 height 30
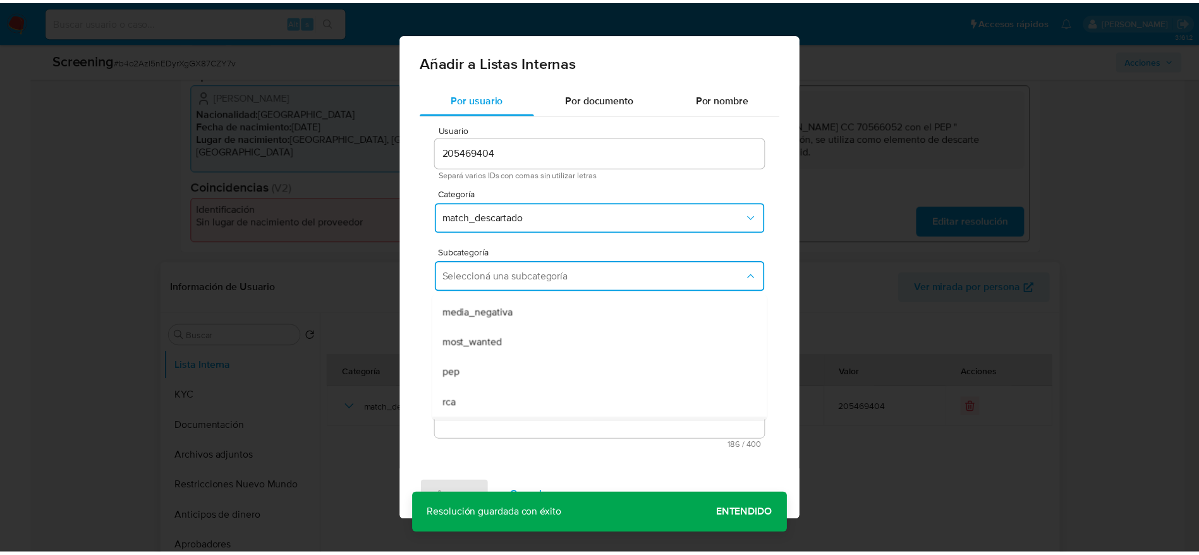
scroll to position [86, 0]
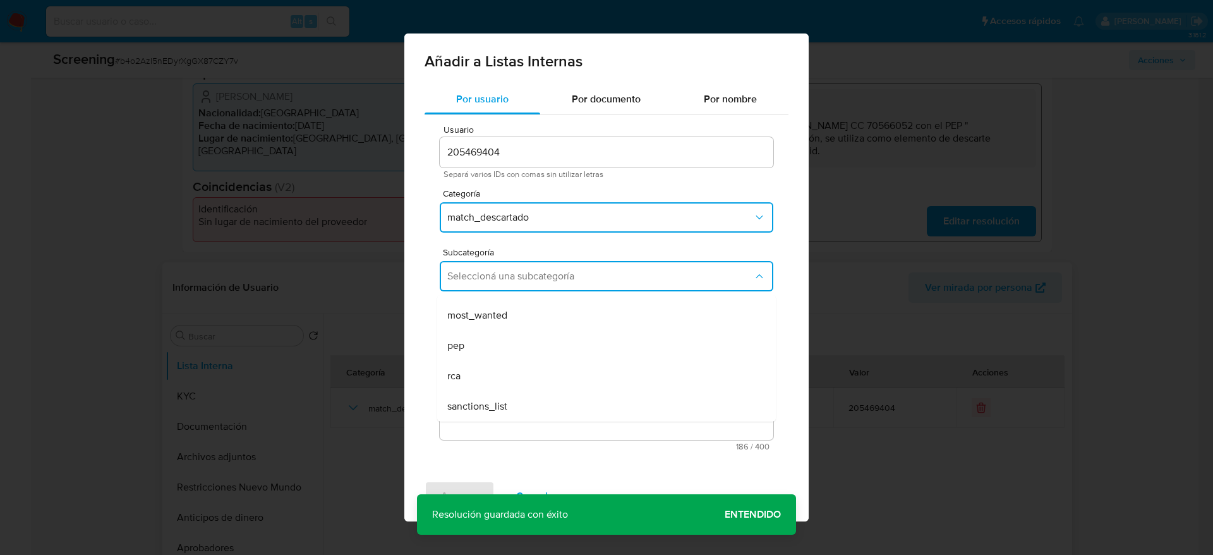
click at [596, 348] on div "pep" at bounding box center [602, 345] width 311 height 30
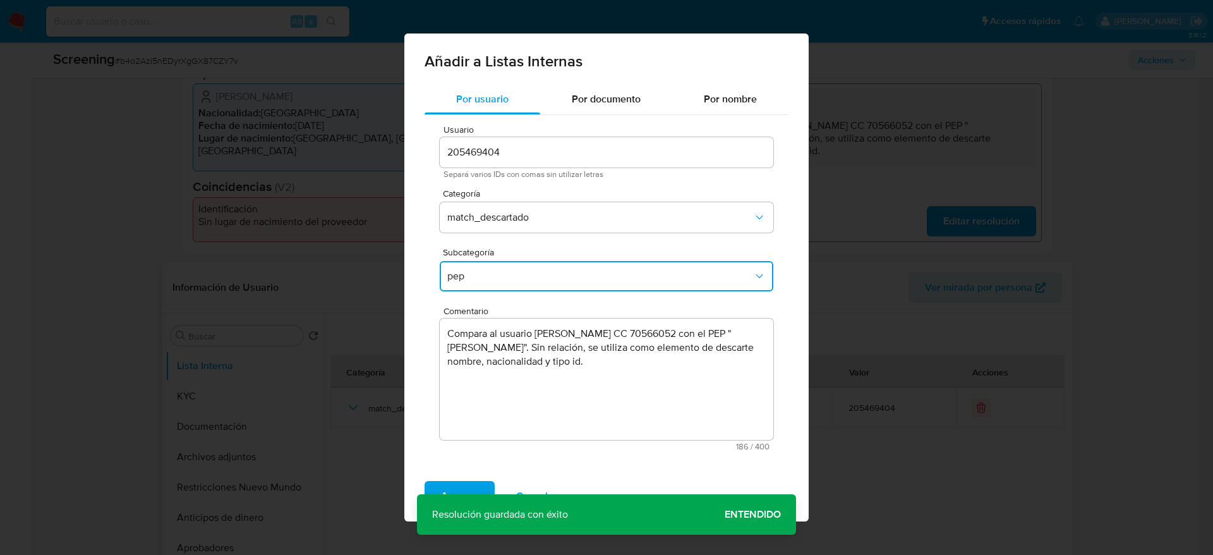
click at [474, 480] on div "Agregar Cancelar" at bounding box center [606, 496] width 404 height 51
click at [474, 485] on span "Agregar" at bounding box center [459, 496] width 37 height 28
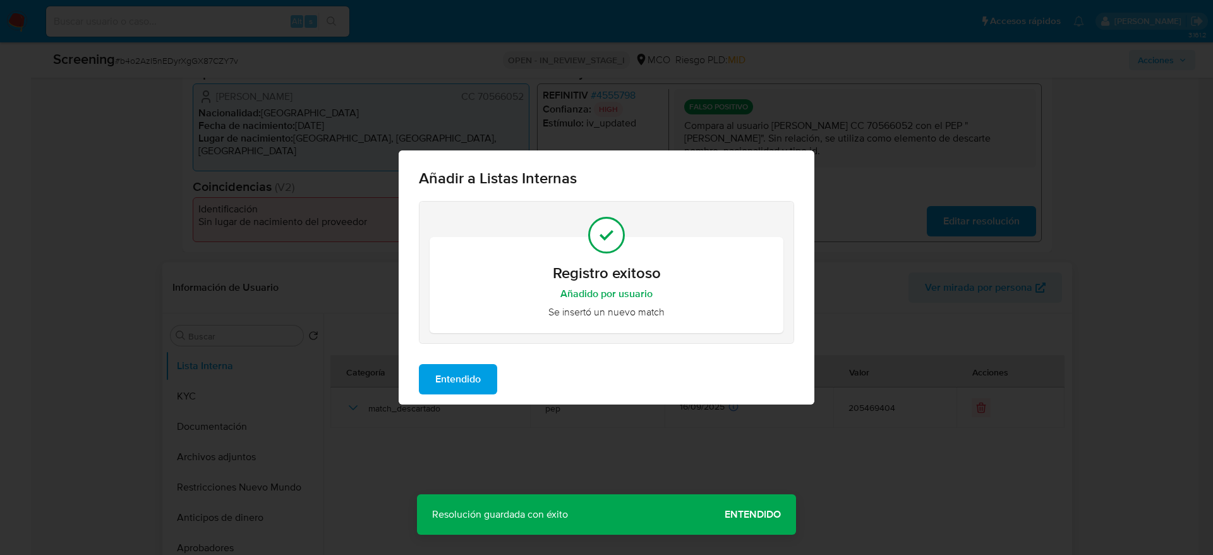
click at [478, 389] on span "Entendido" at bounding box center [457, 379] width 45 height 28
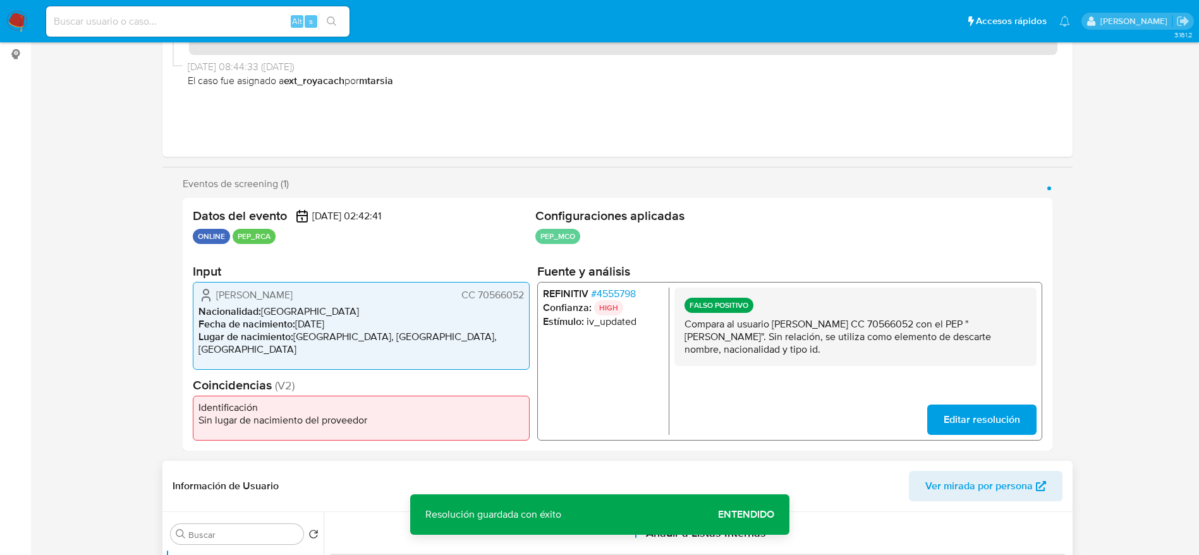
scroll to position [0, 0]
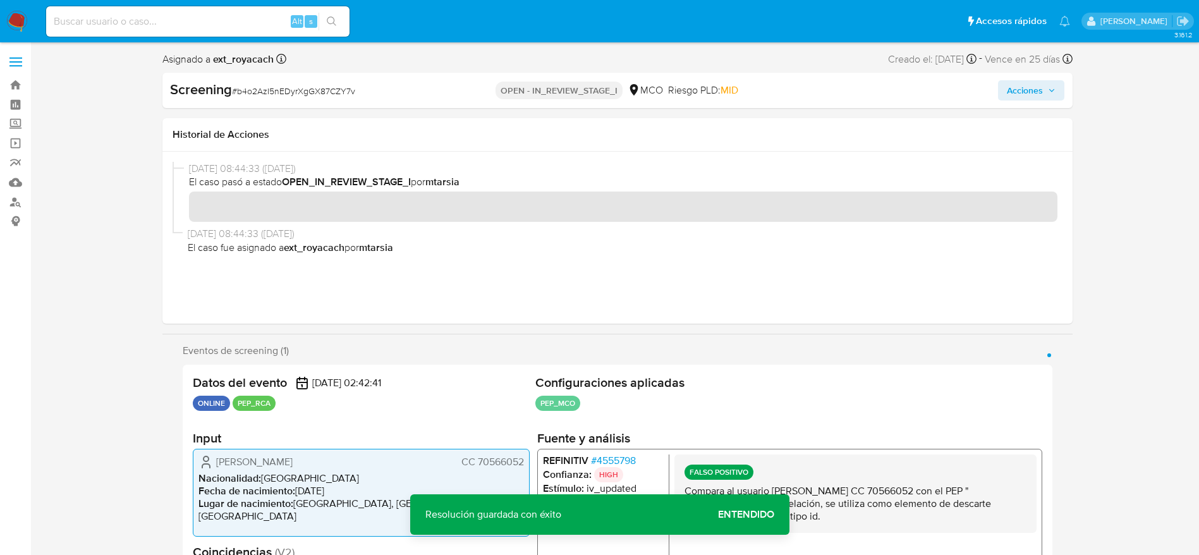
click at [1065, 80] on div "Screening # b4o2AzI5nEDyrXgGX87CZY7v OPEN - IN_REVIEW_STAGE_I MCO Riesgo PLD: M…" at bounding box center [617, 90] width 910 height 35
click at [1044, 83] on span "Acciones" at bounding box center [1031, 91] width 49 height 18
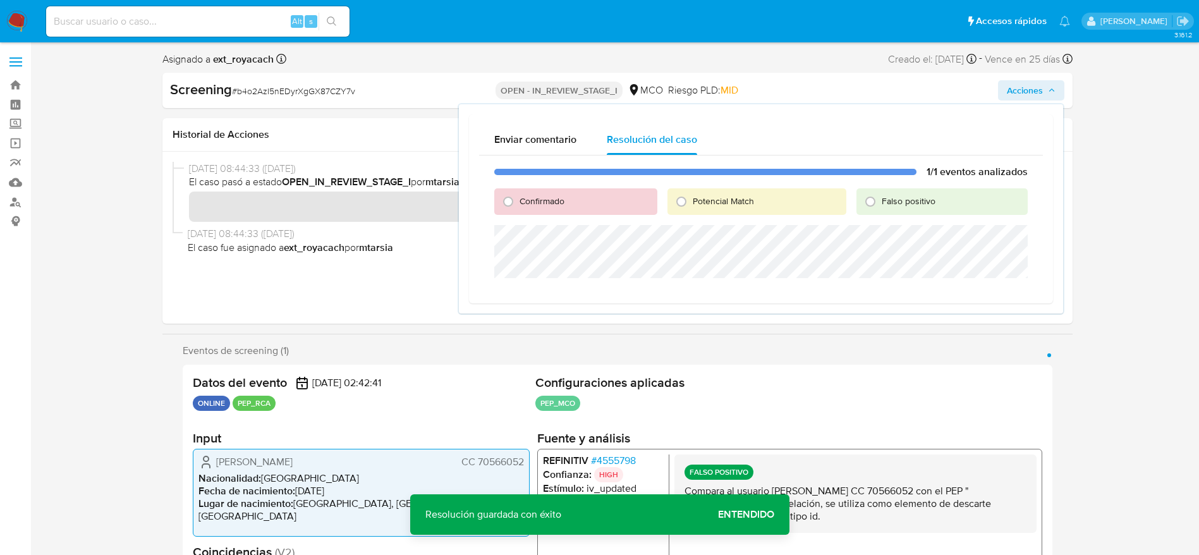
click at [893, 198] on span "Falso positivo" at bounding box center [908, 201] width 54 height 13
click at [880, 198] on input "Falso positivo" at bounding box center [870, 201] width 20 height 20
radio input "true"
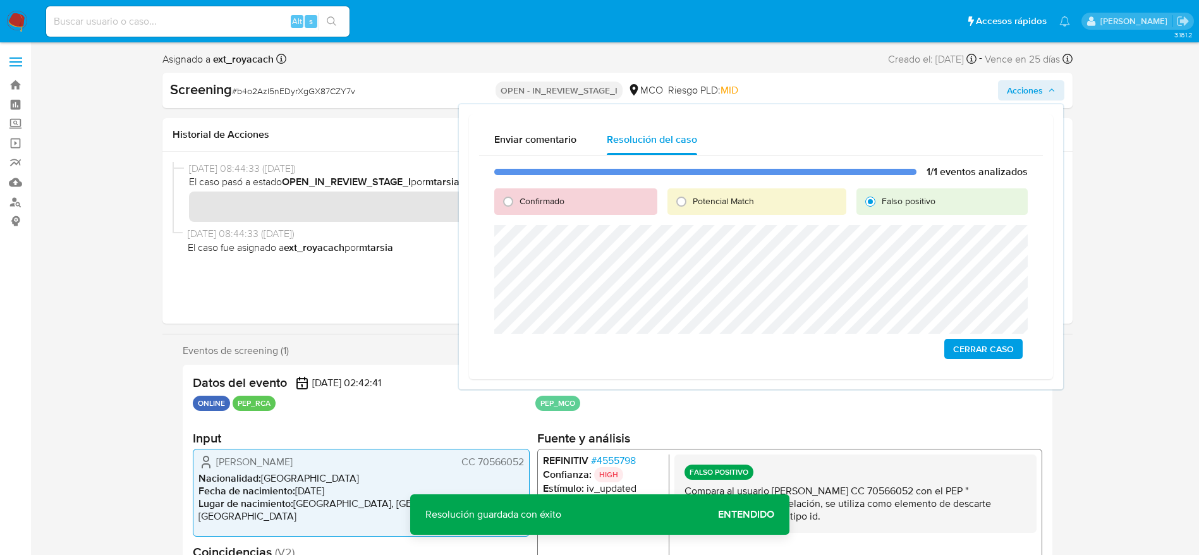
click at [1015, 344] on button "Cerrar Caso" at bounding box center [983, 349] width 78 height 20
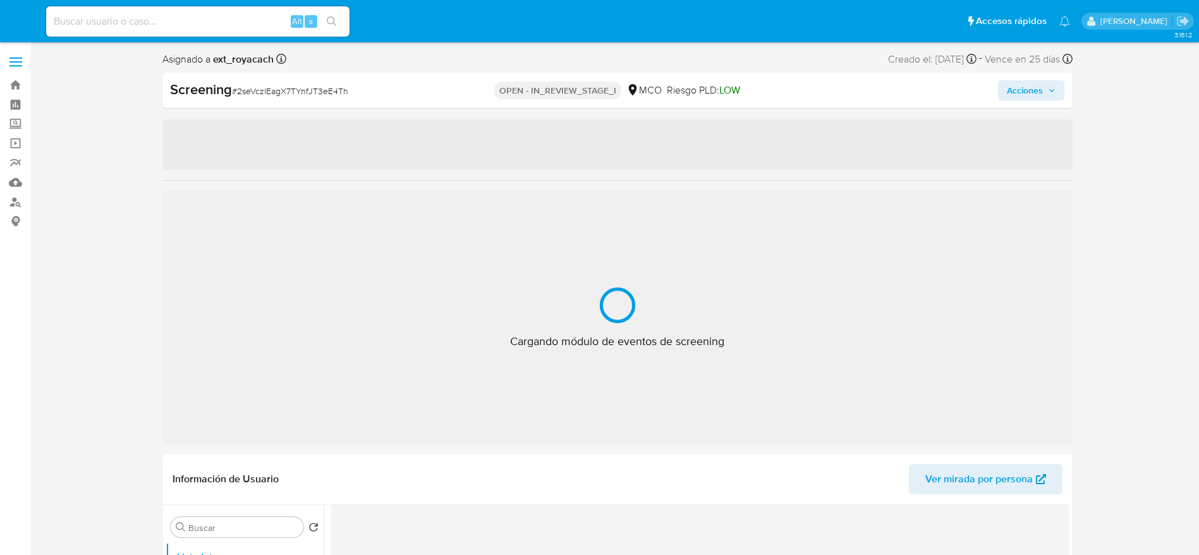
select select "10"
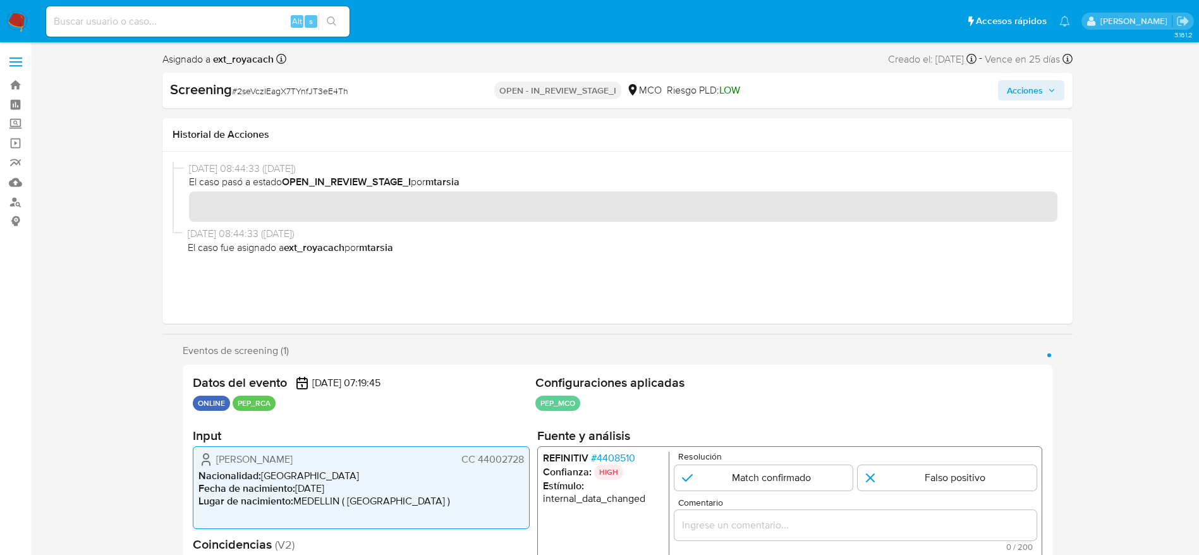
scroll to position [45, 0]
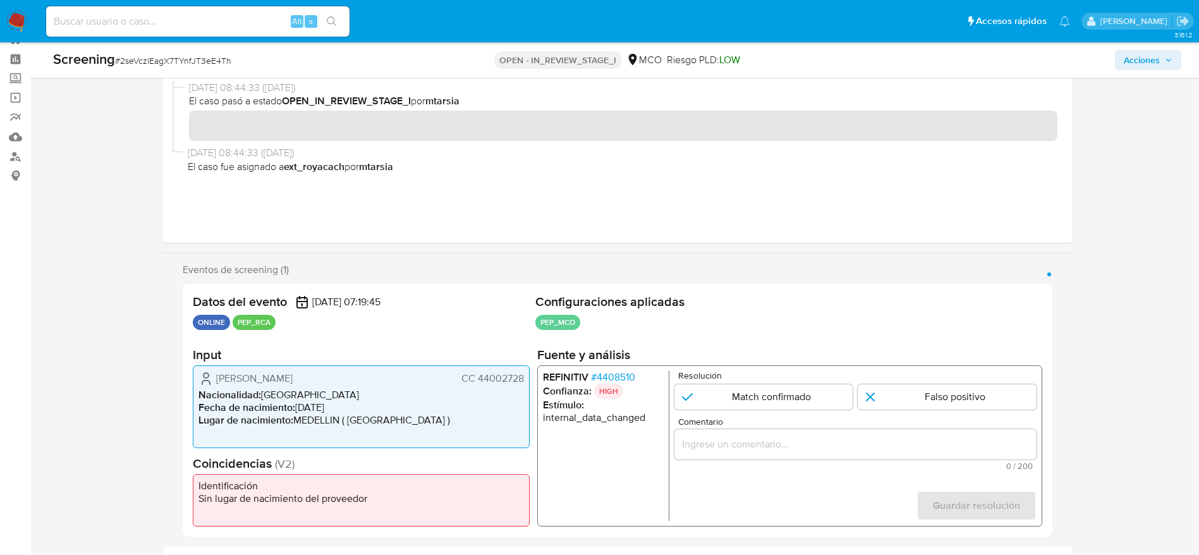
click at [176, 74] on div "Screening # 2seVczlEagX7TYnfJT3eE4Th OPEN - IN_REVIEW_STAGE_I MCO Riesgo PLD: L…" at bounding box center [616, 59] width 1143 height 35
click at [172, 70] on div "Screening # 2seVczlEagX7TYnfJT3eE4Th" at bounding box center [239, 60] width 373 height 20
copy span "2seVczlEagX7TYnfJT3eE4Th"
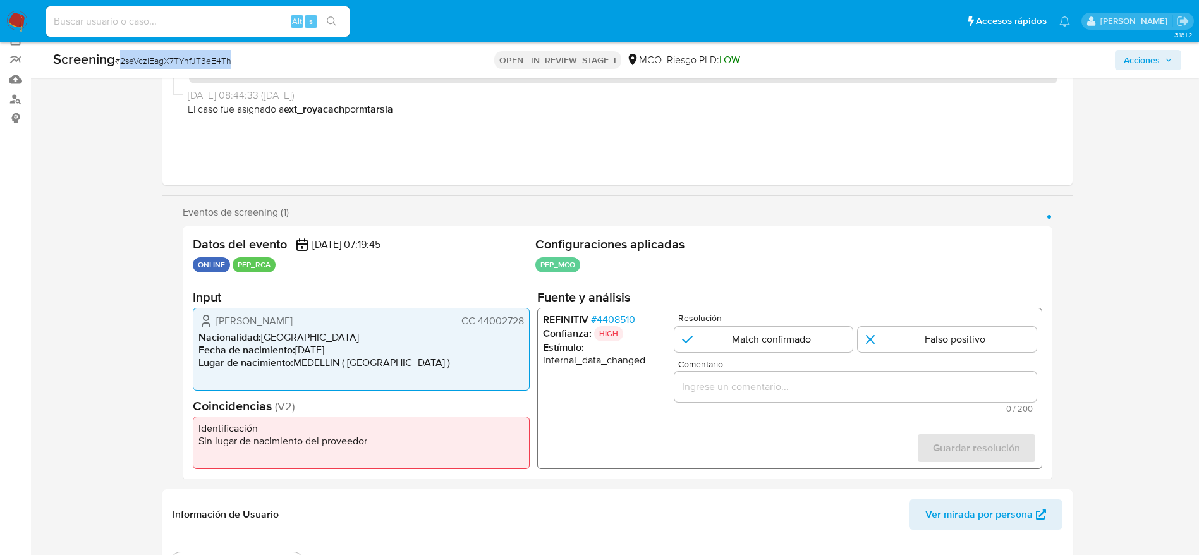
scroll to position [140, 0]
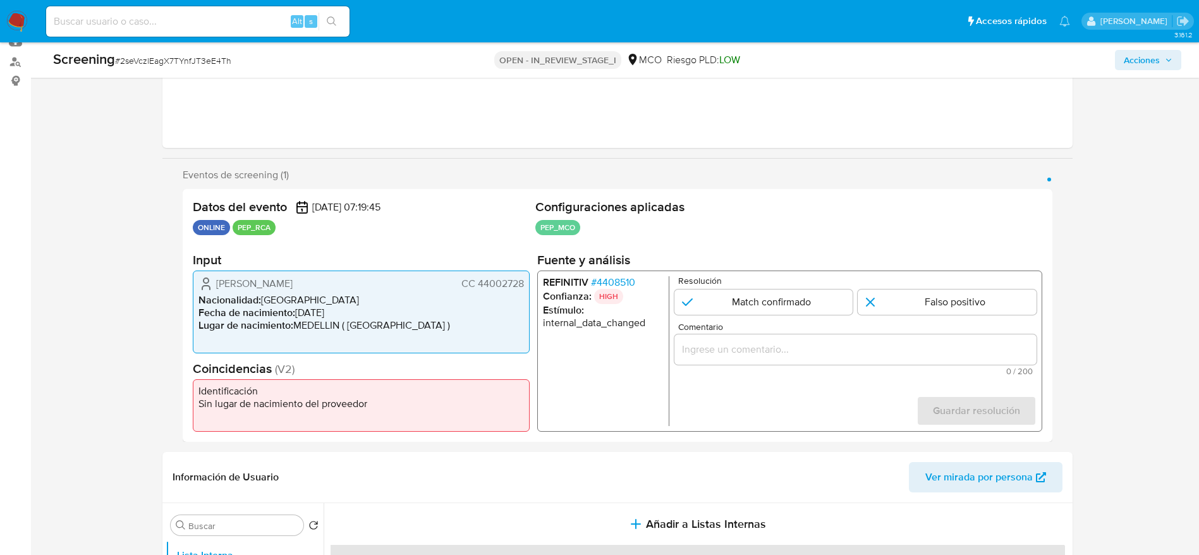
drag, startPoint x: 221, startPoint y: 282, endPoint x: 430, endPoint y: 280, distance: 209.2
click at [430, 280] on div "Catalina Arango Cardona CC 44002728" at bounding box center [360, 283] width 325 height 15
drag, startPoint x: 210, startPoint y: 277, endPoint x: 526, endPoint y: 282, distance: 316.0
click at [526, 282] on div "Catalina Arango Cardona CC 44002728 Nacionalidad : Colombia Fecha de nacimiento…" at bounding box center [361, 311] width 337 height 83
click at [616, 278] on span "# 4408510" at bounding box center [612, 282] width 44 height 13
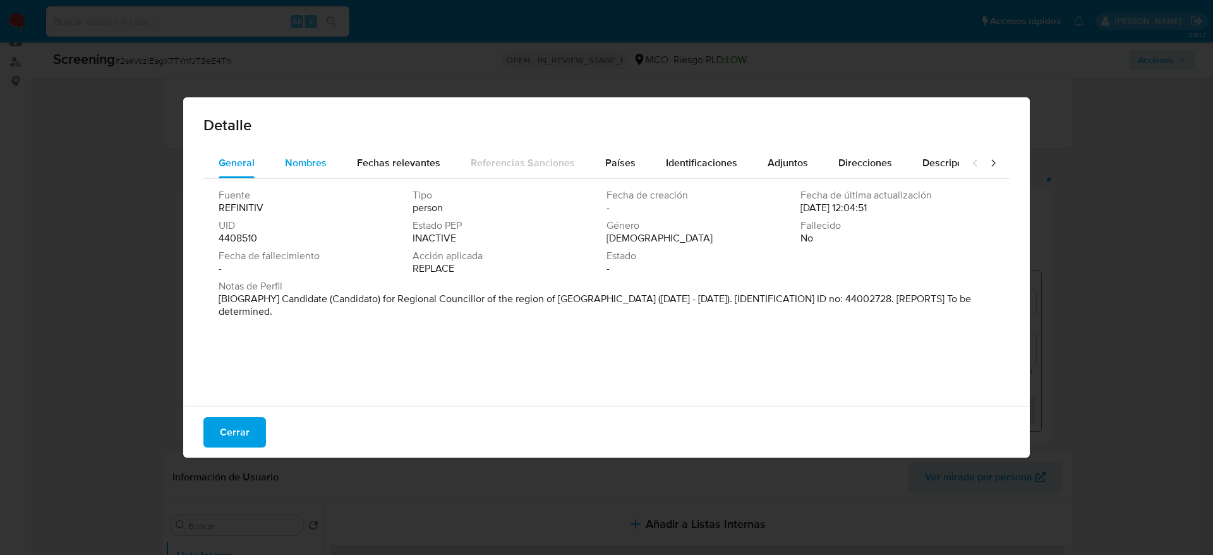
click at [287, 163] on span "Nombres" at bounding box center [306, 162] width 42 height 15
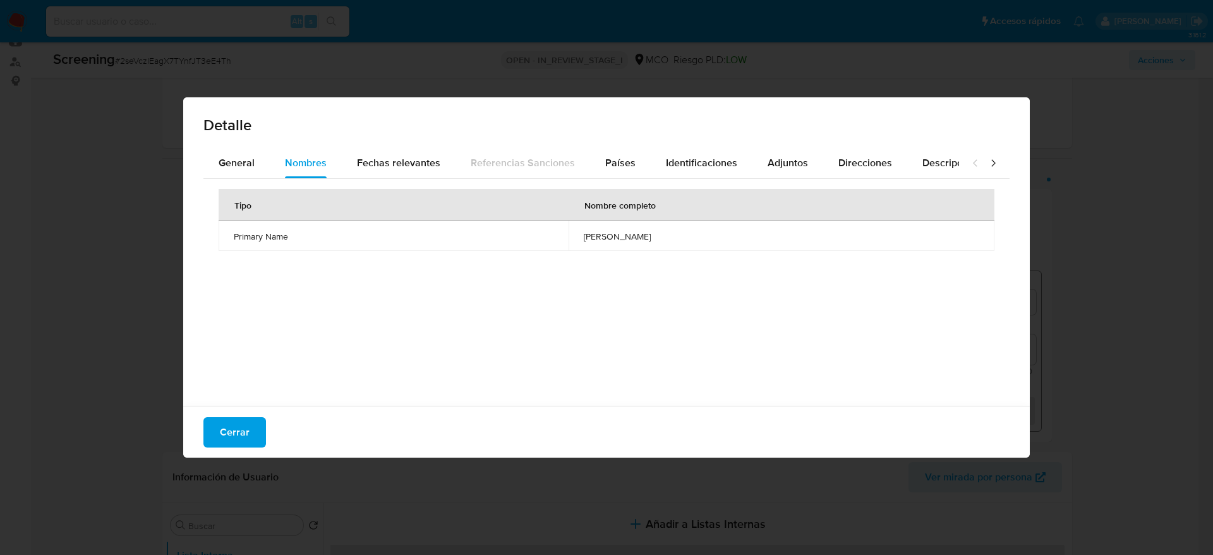
click at [617, 247] on td "isabela alejandro valle" at bounding box center [782, 236] width 426 height 30
click at [638, 146] on div "Detalle" at bounding box center [606, 122] width 847 height 51
click at [638, 159] on button "Países" at bounding box center [620, 163] width 61 height 30
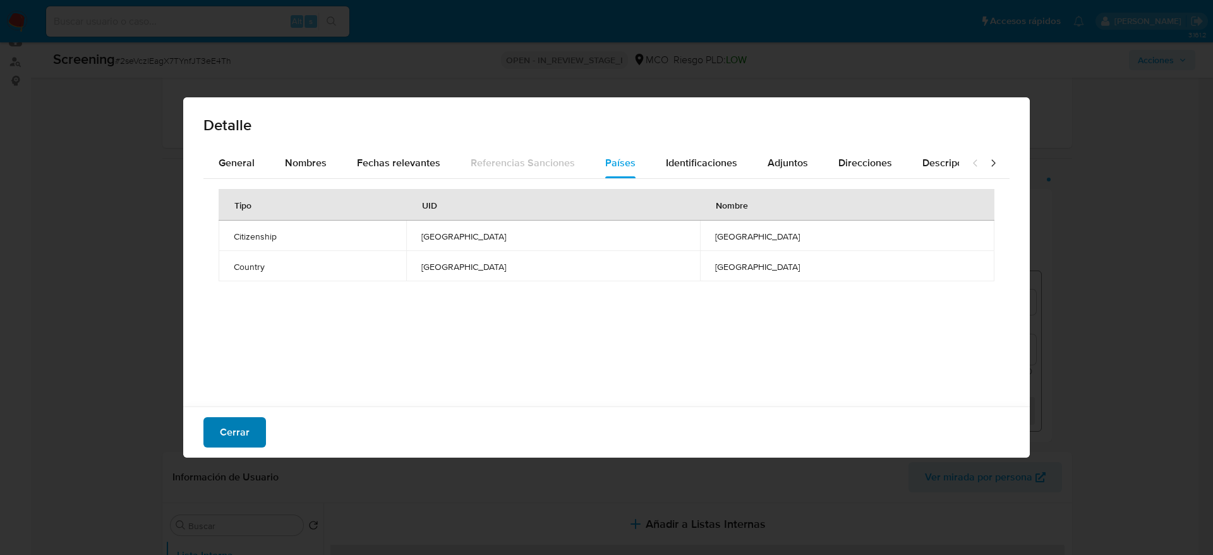
click at [224, 429] on span "Cerrar" at bounding box center [235, 432] width 30 height 28
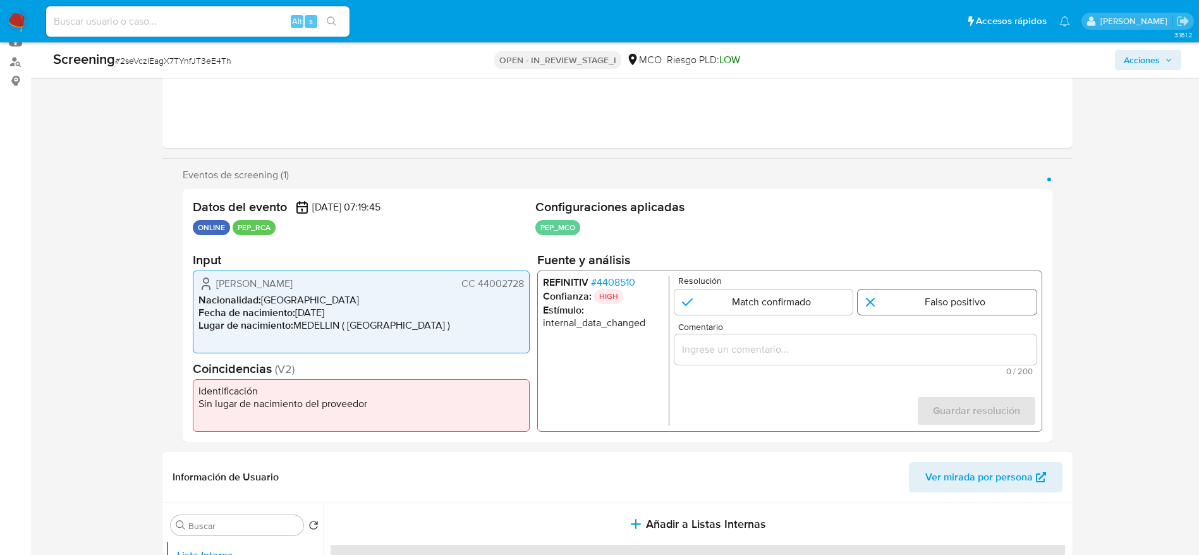
click at [926, 296] on input "1 de 1" at bounding box center [946, 301] width 179 height 25
radio input "true"
click at [914, 360] on div "1 de 1" at bounding box center [855, 349] width 362 height 30
click at [914, 354] on input "Comentario" at bounding box center [855, 349] width 362 height 16
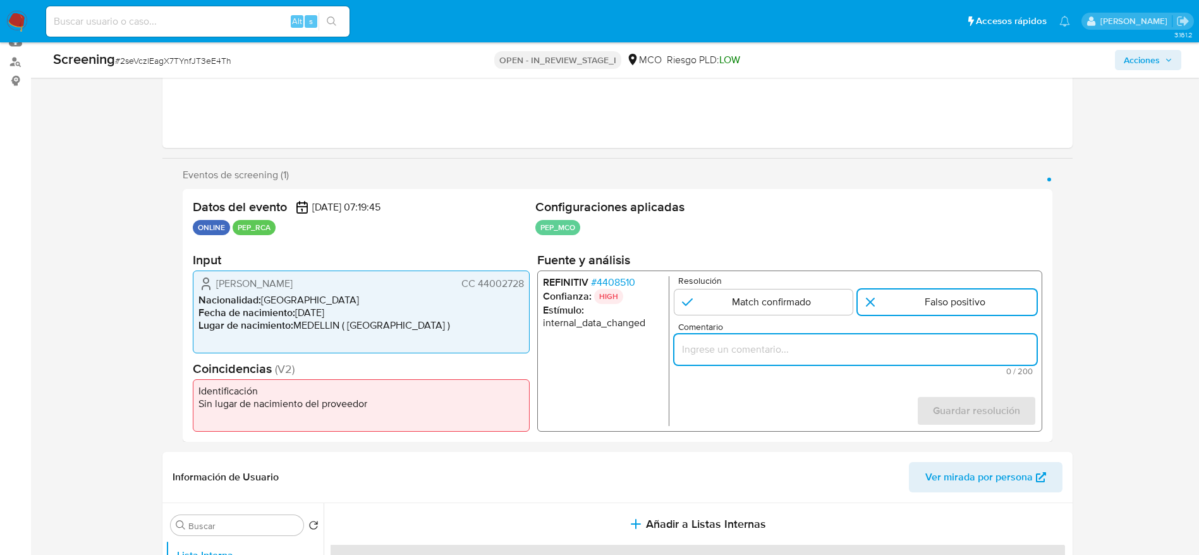
paste input "Compara al usuario Catalina Arango Cardona CC 44002728 con el PEP "isabela alej…"
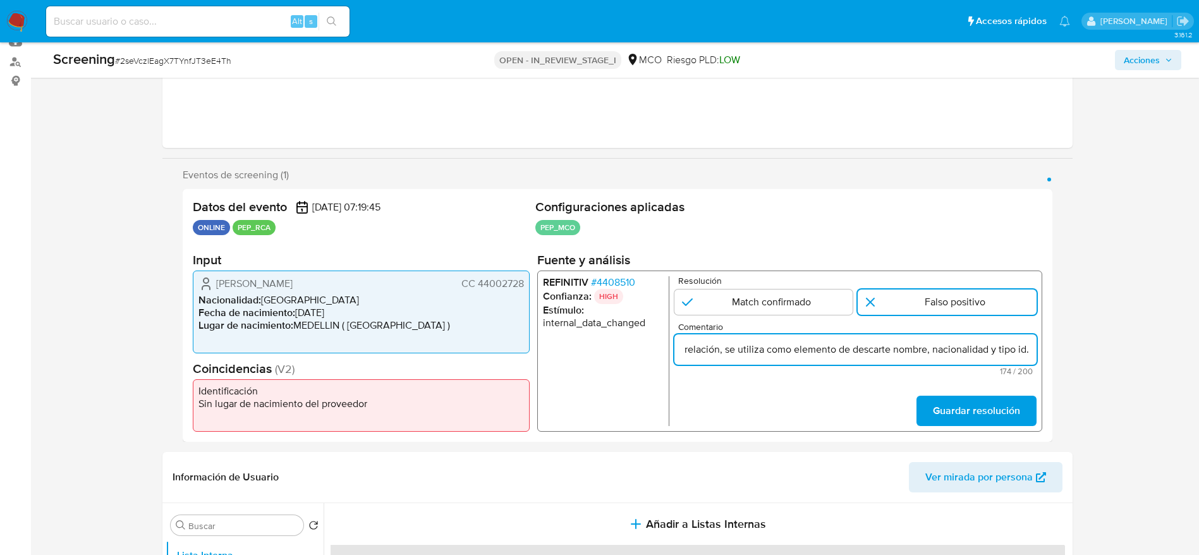
scroll to position [0, 441]
type input "Compara al usuario Catalina Arango Cardona CC 44002728 con el PEP "isabela alej…"
click at [925, 414] on button "Guardar resolución" at bounding box center [976, 411] width 120 height 30
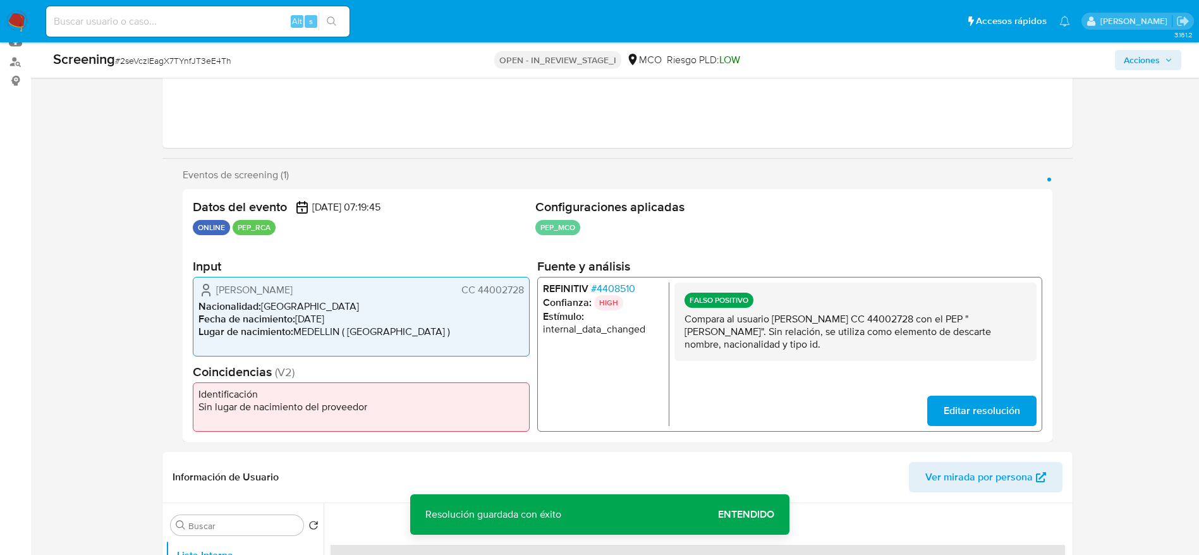
click at [926, 339] on p "Compara al usuario Catalina Arango Cardona CC 44002728 con el PEP "isabela alej…" at bounding box center [855, 332] width 342 height 38
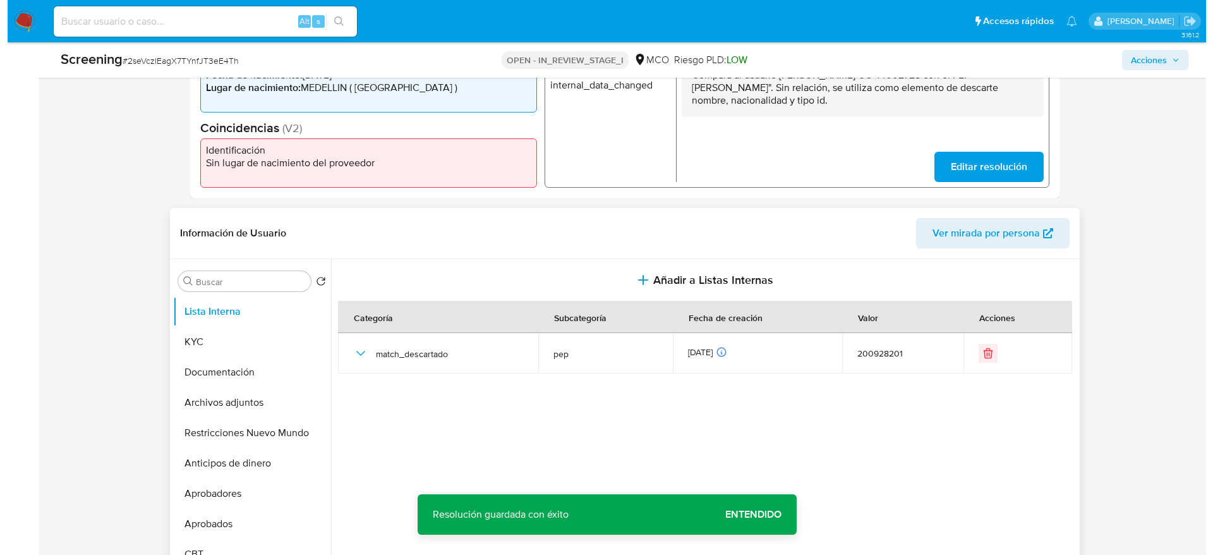
scroll to position [519, 0]
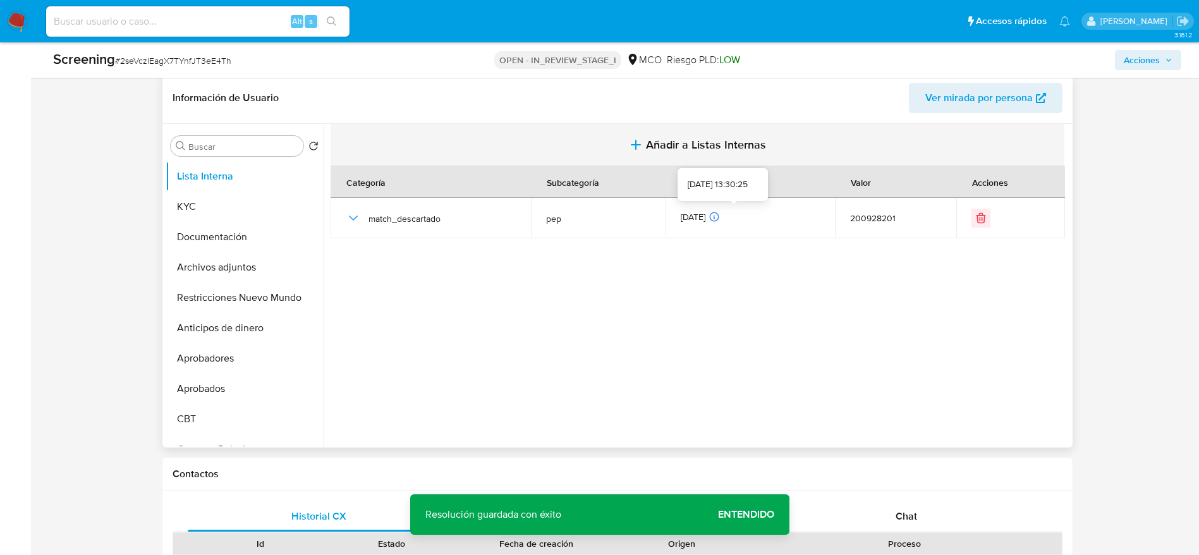
click at [694, 148] on span "Añadir a Listas Internas" at bounding box center [706, 145] width 120 height 14
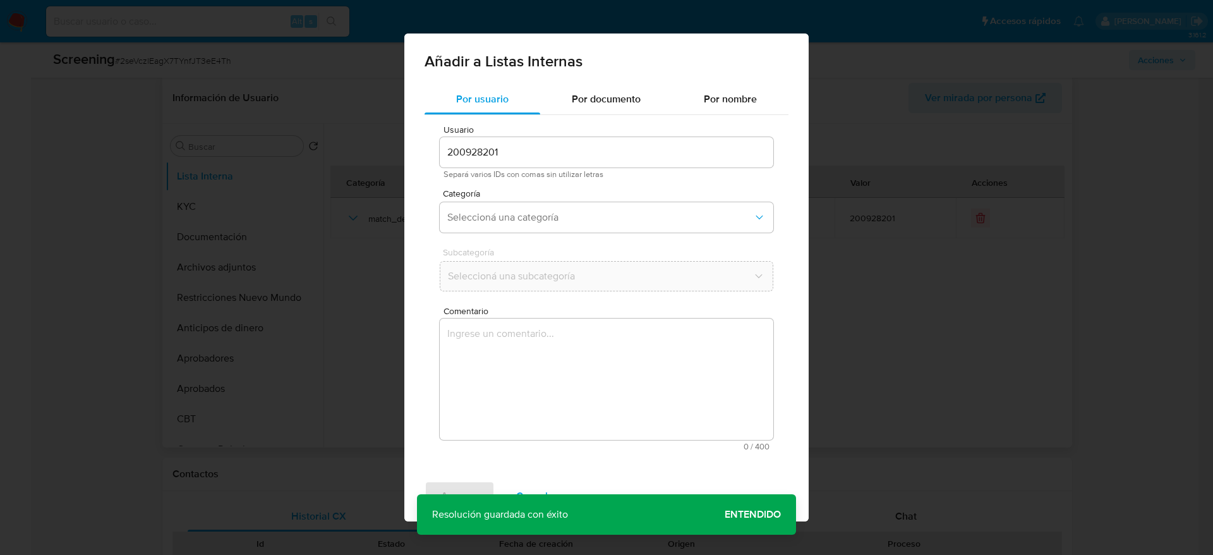
click at [677, 293] on div "Subcategoría Seleccioná una subcategoría" at bounding box center [607, 272] width 334 height 49
click at [665, 329] on textarea "Comentario" at bounding box center [607, 378] width 334 height 121
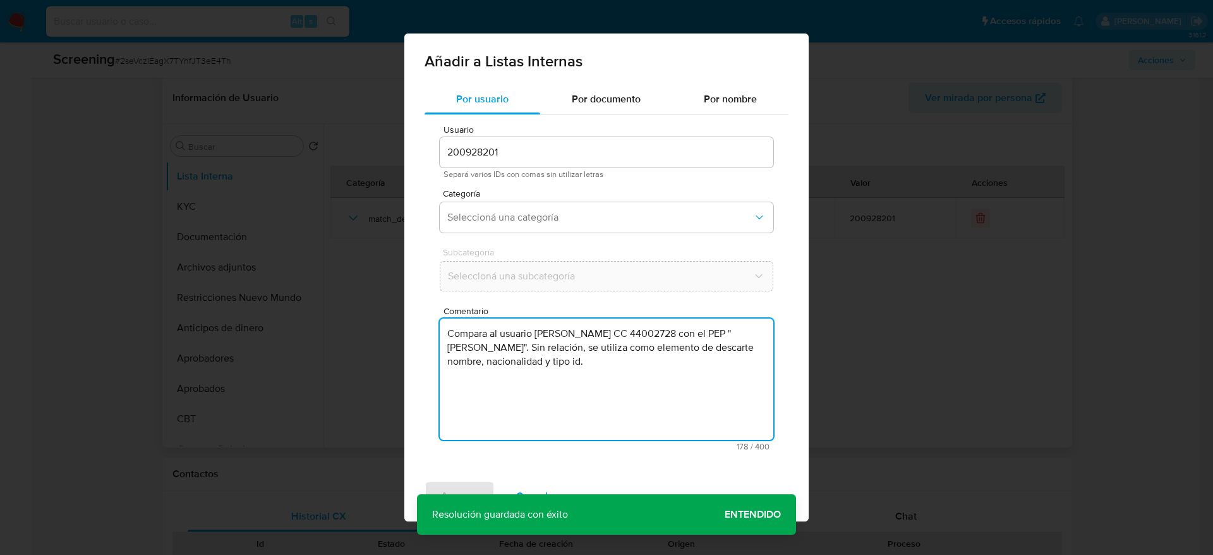
type textarea "Compara al usuario Catalina Arango Cardona CC 44002728 con el PEP "isabela alej…"
click at [619, 236] on div "Categoría Seleccioná una categoría" at bounding box center [607, 213] width 334 height 49
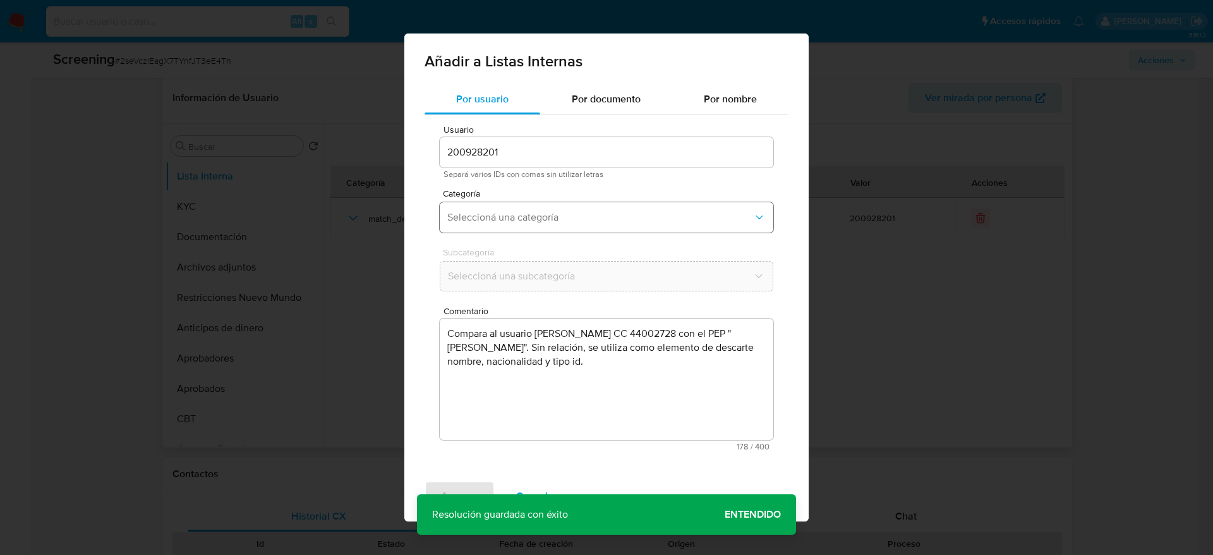
click at [619, 227] on button "Seleccioná una categoría" at bounding box center [607, 217] width 334 height 30
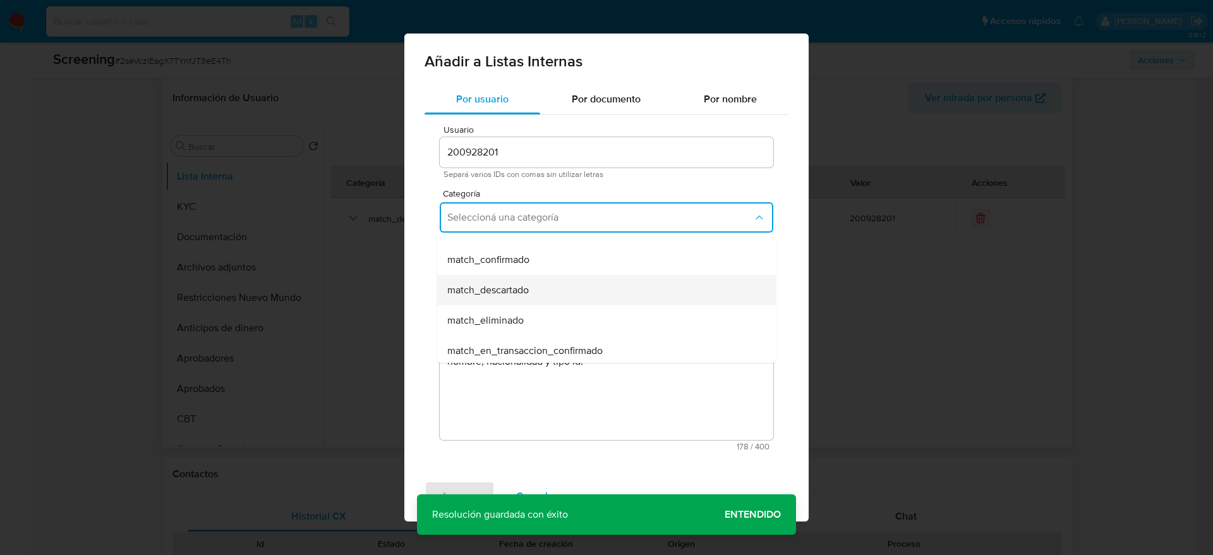
scroll to position [95, 0]
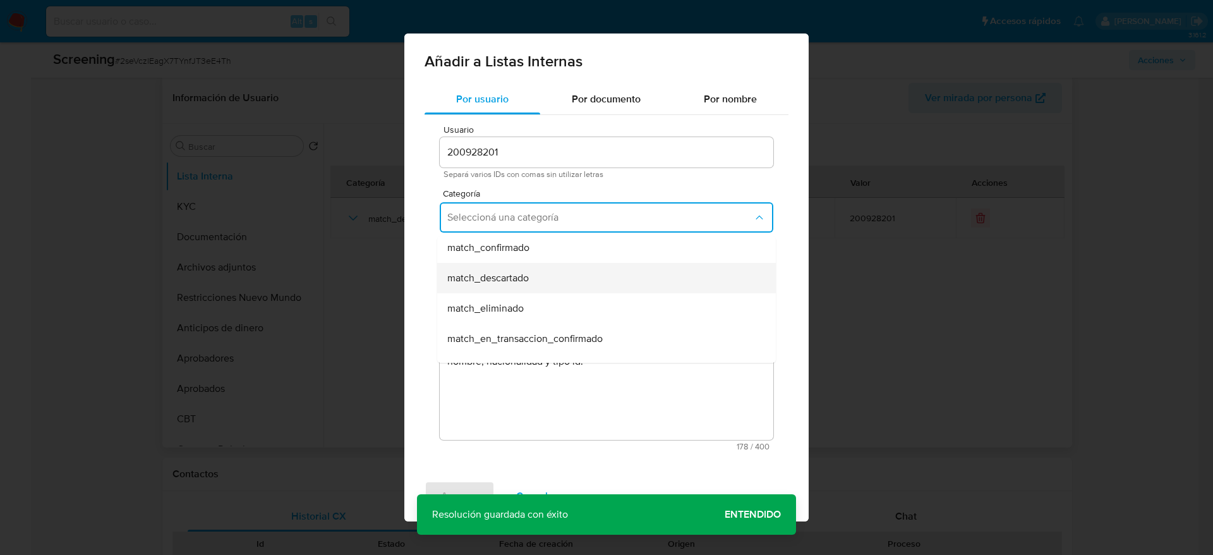
click at [597, 271] on div "match_descartado" at bounding box center [602, 278] width 311 height 30
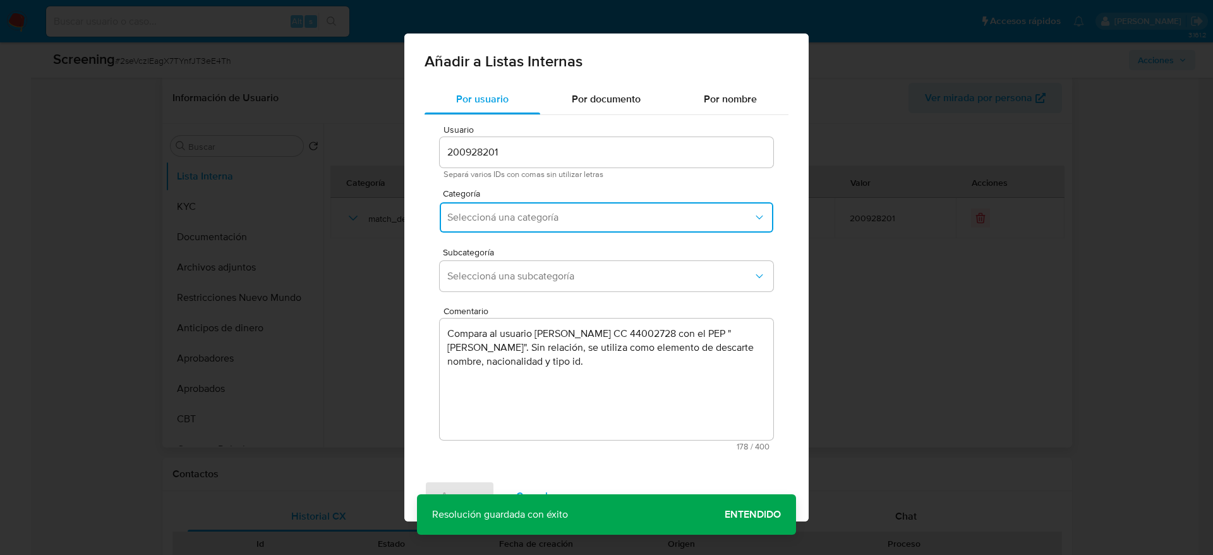
click at [597, 271] on span "Seleccioná una subcategoría" at bounding box center [600, 276] width 306 height 13
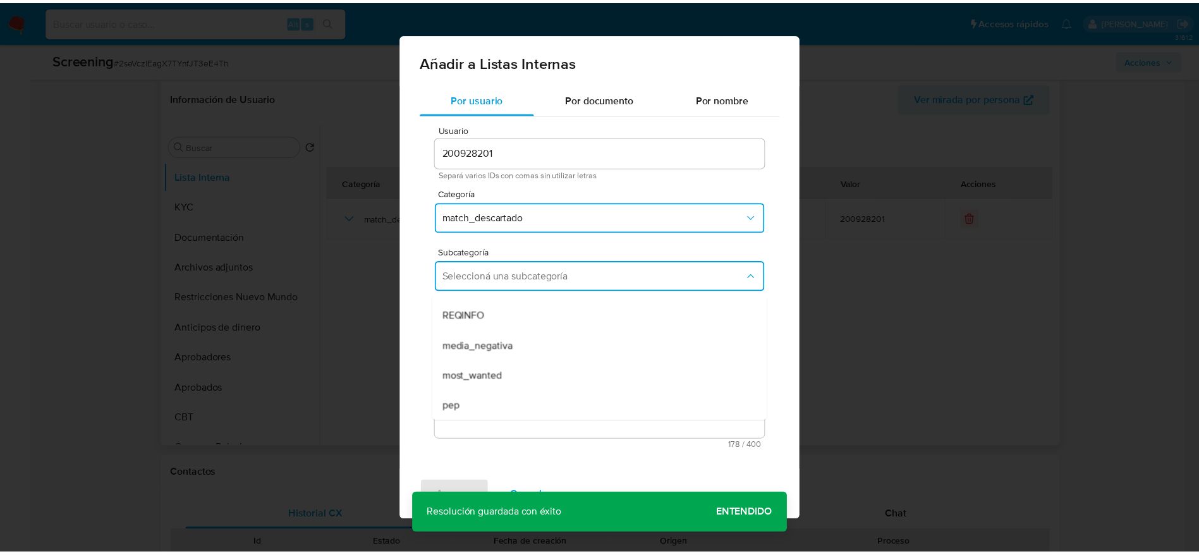
scroll to position [86, 0]
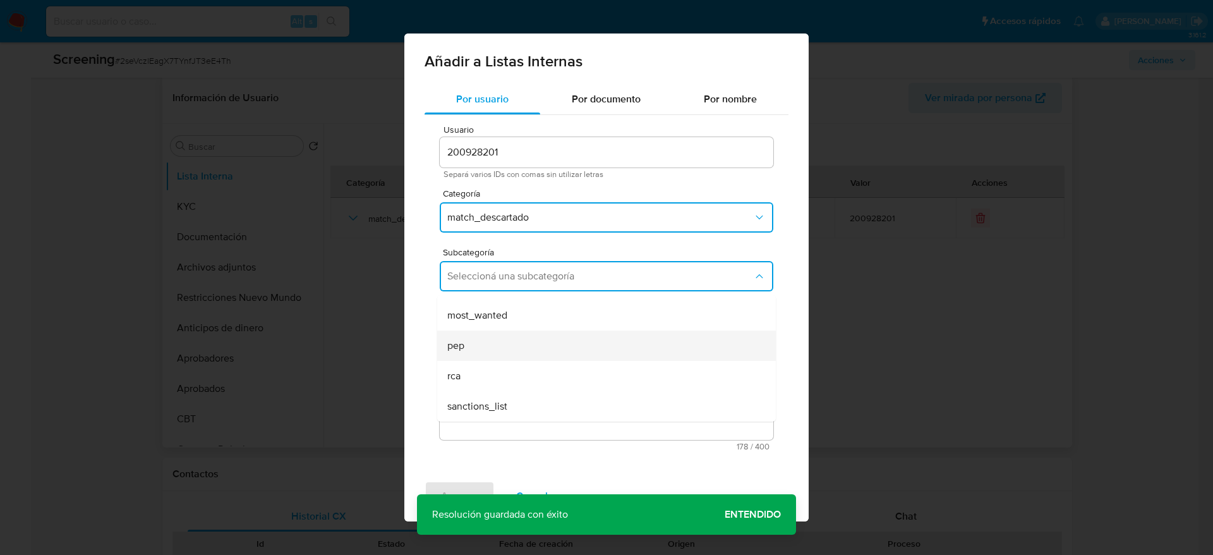
click at [547, 345] on div "pep" at bounding box center [602, 345] width 311 height 30
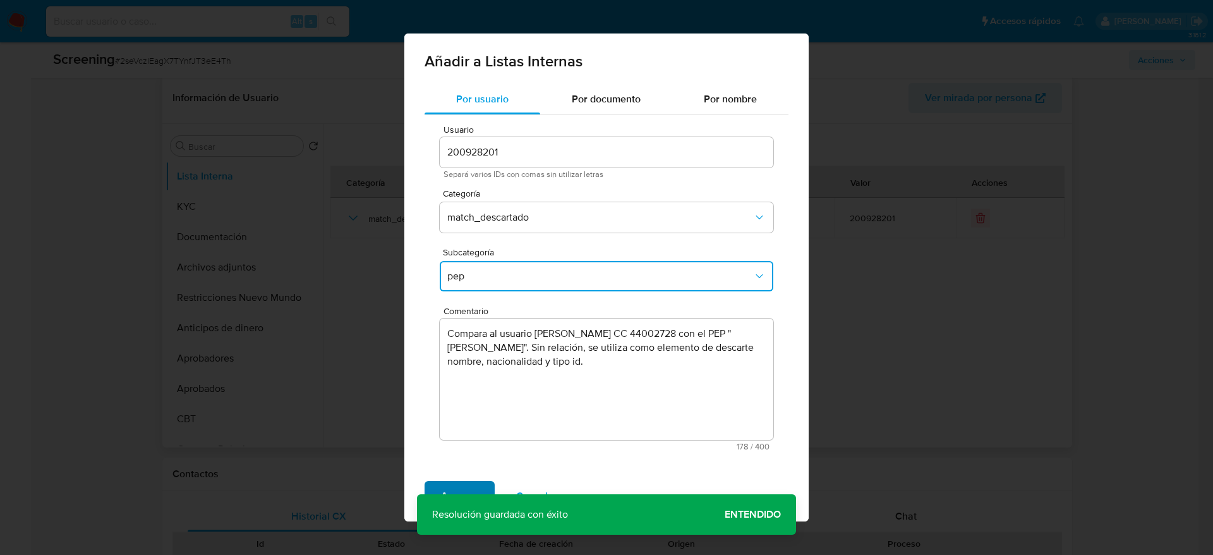
click at [476, 482] on span "Agregar" at bounding box center [459, 496] width 37 height 28
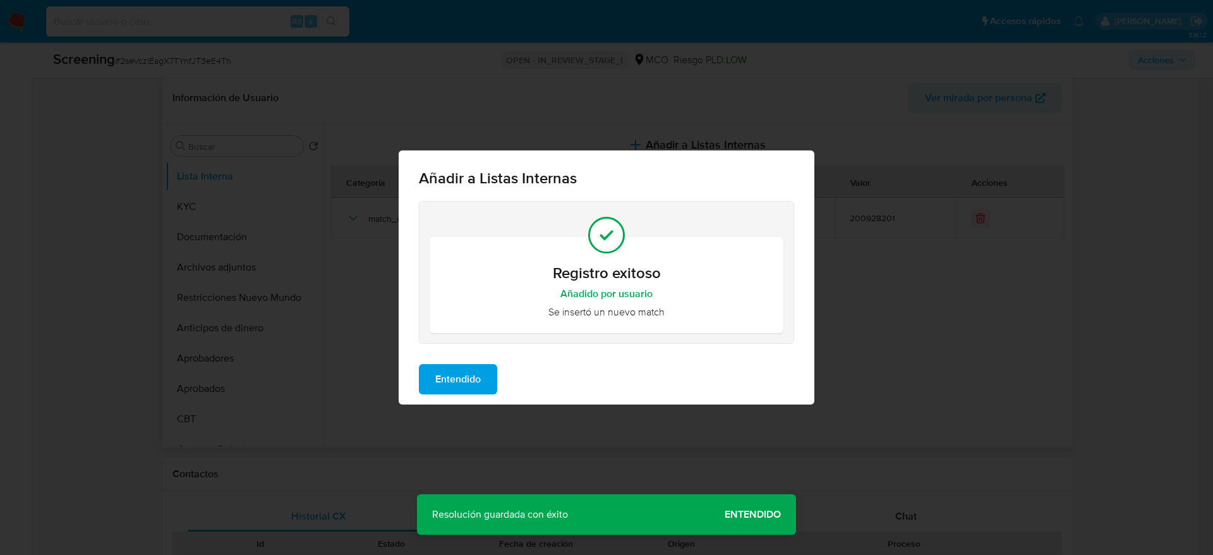
click at [437, 378] on span "Entendido" at bounding box center [457, 379] width 45 height 28
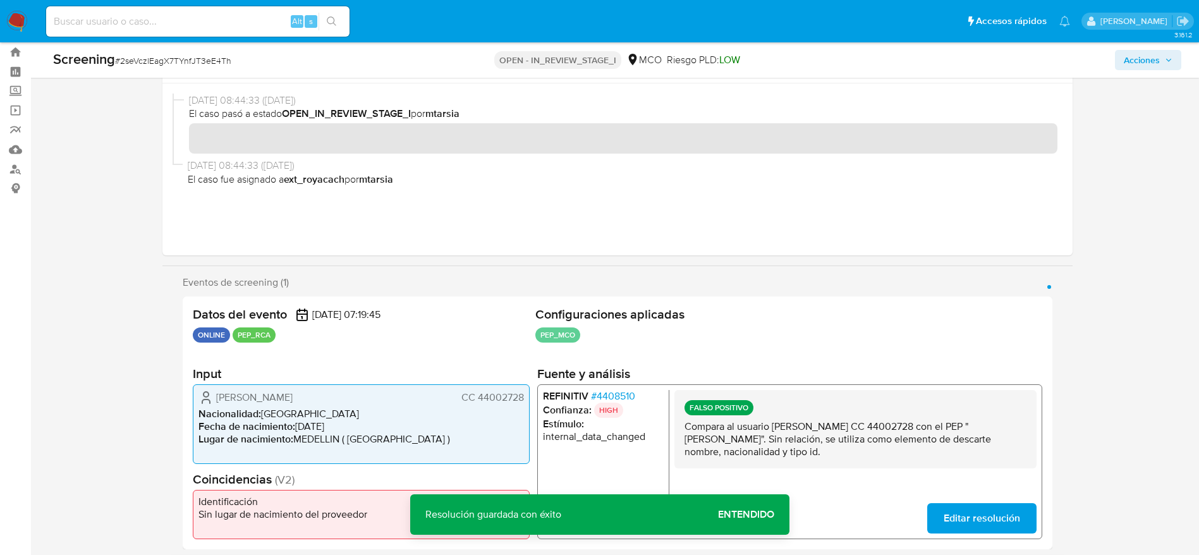
scroll to position [0, 0]
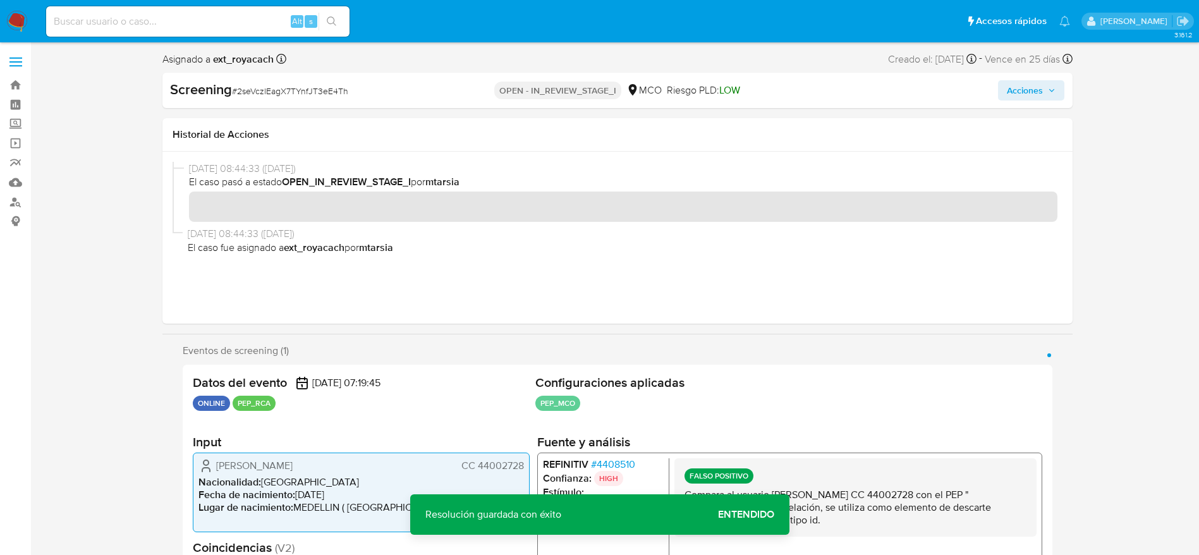
click at [1058, 95] on button "Acciones" at bounding box center [1031, 90] width 66 height 20
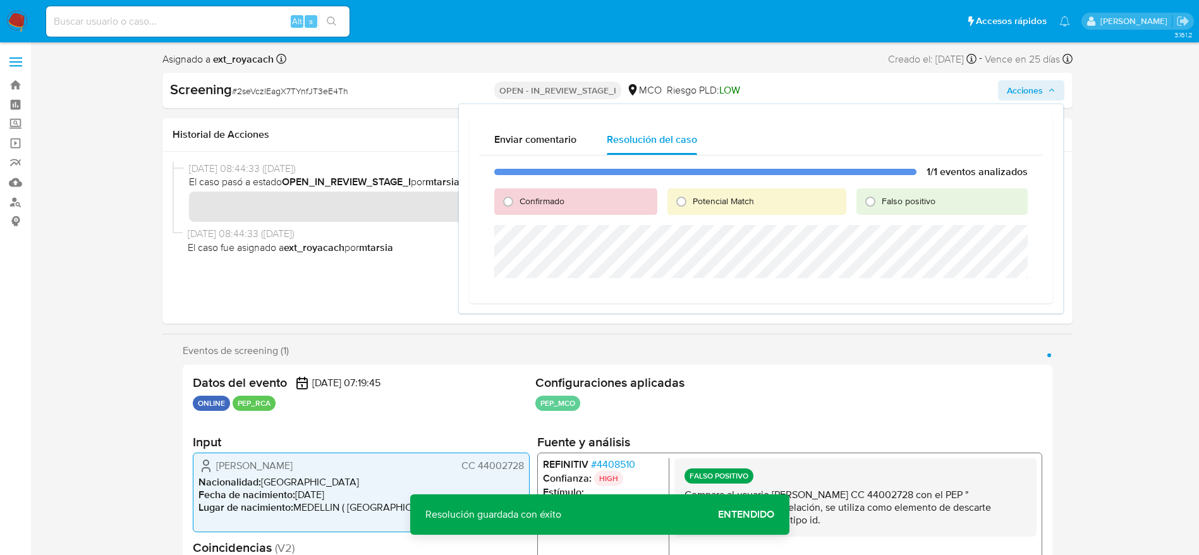
click at [908, 206] on span "Falso positivo" at bounding box center [908, 201] width 54 height 13
click at [880, 206] on input "Falso positivo" at bounding box center [870, 201] width 20 height 20
radio input "true"
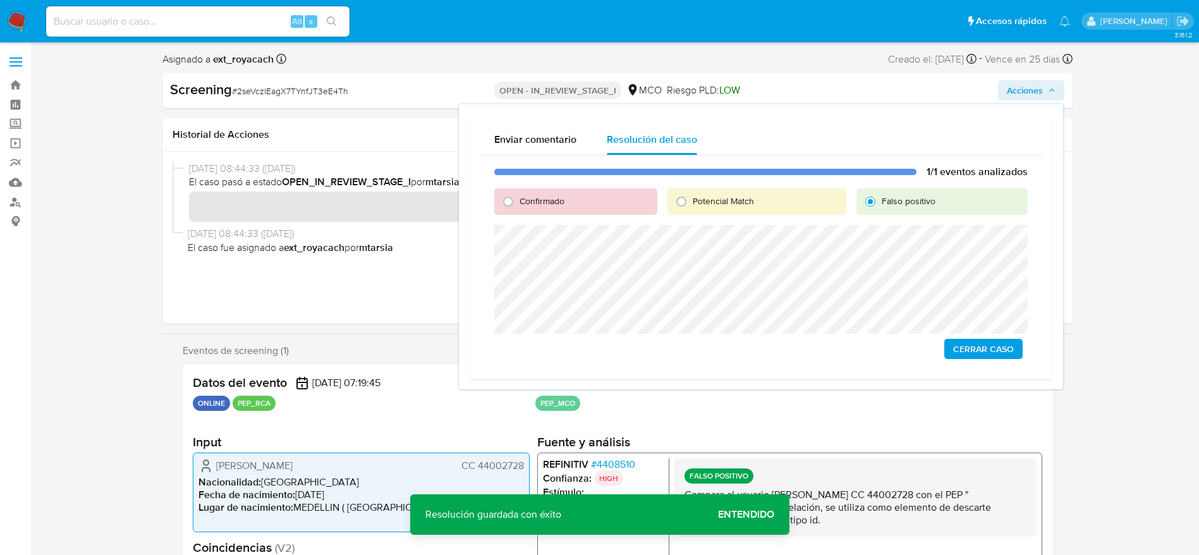
click at [988, 344] on span "Cerrar Caso" at bounding box center [983, 349] width 61 height 18
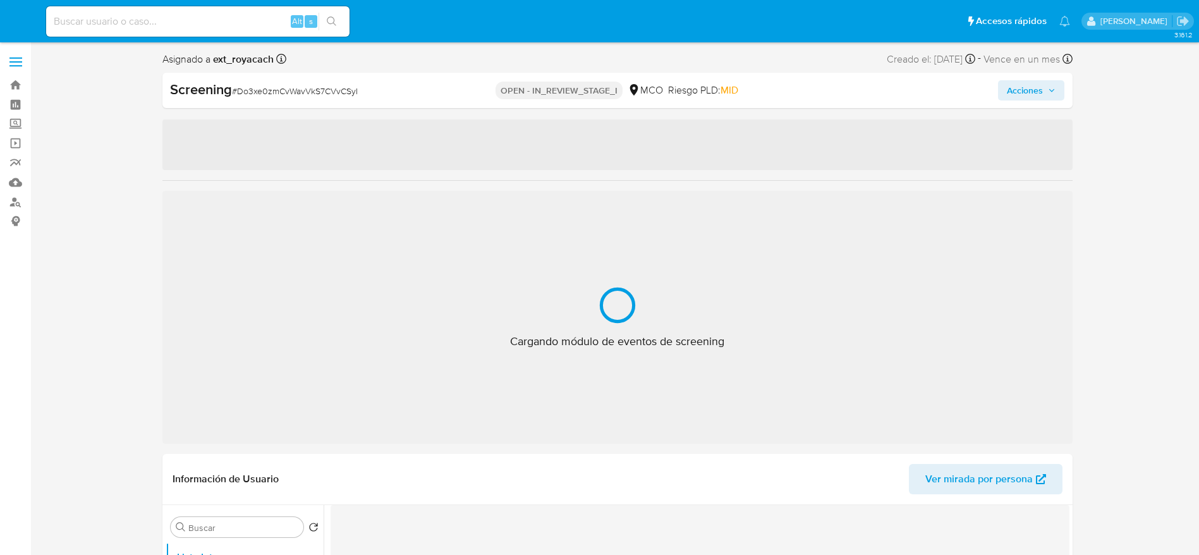
select select "10"
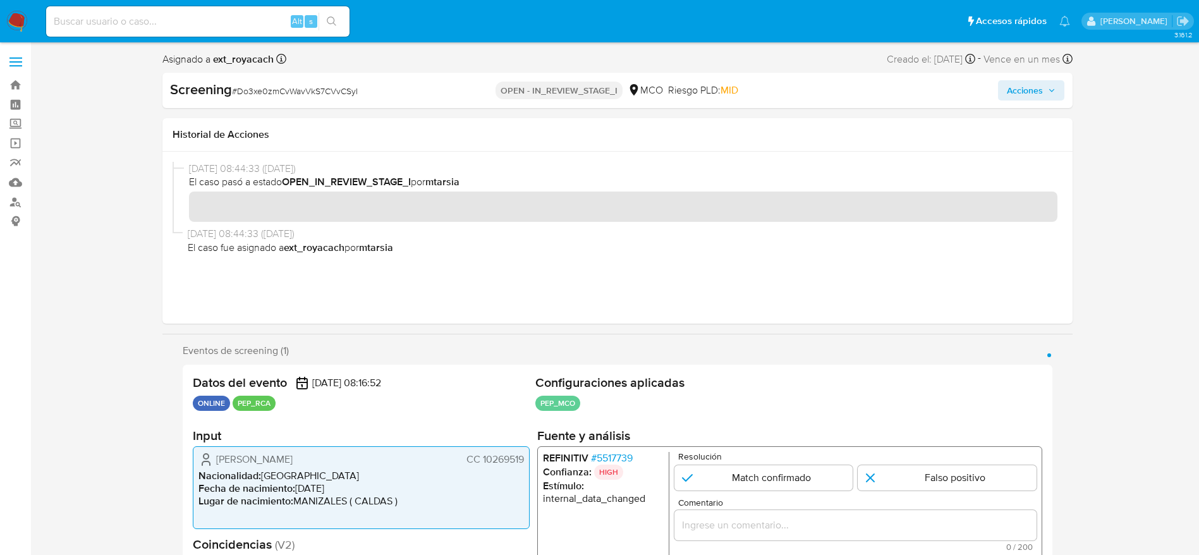
click at [270, 97] on div "Screening # Do3xe0zmCvWavVkS7CVvCSyI" at bounding box center [317, 90] width 295 height 20
click at [270, 97] on div "Screening # Do3xe0zmCvWavVkS7CVvCSyI" at bounding box center [317, 89] width 294 height 19
copy span "Do3xe0zmCvWavVkS7CVvCSyI"
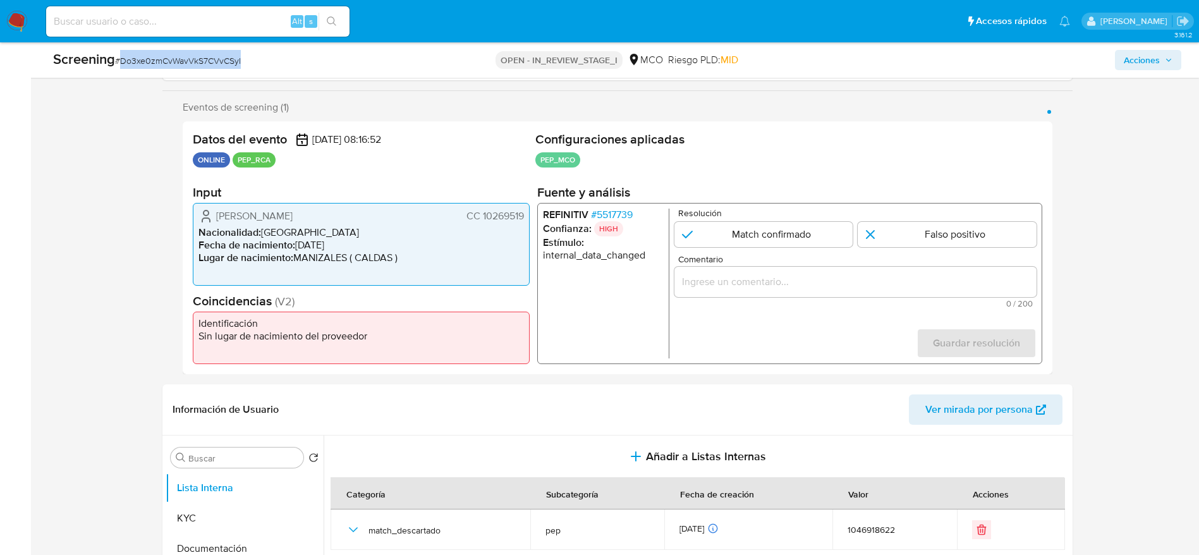
scroll to position [190, 0]
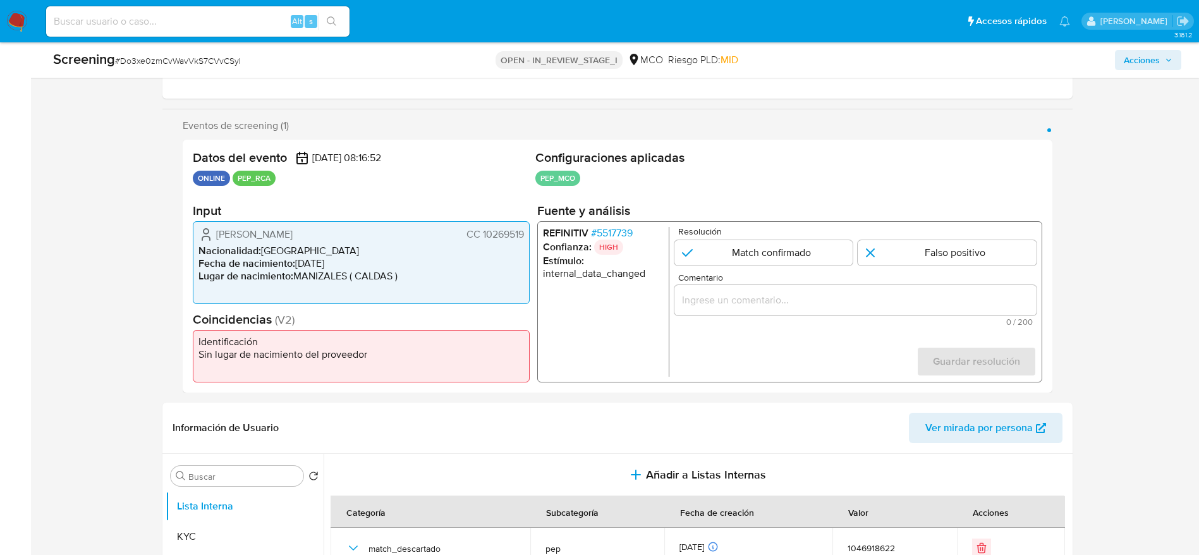
drag, startPoint x: 239, startPoint y: 239, endPoint x: 525, endPoint y: 233, distance: 285.7
click at [525, 233] on div "[PERSON_NAME] CC 10269519 Nacionalidad : [DEMOGRAPHIC_DATA] Fecha de nacimiento…" at bounding box center [361, 262] width 337 height 83
click at [622, 229] on span "# 5517739" at bounding box center [611, 233] width 42 height 13
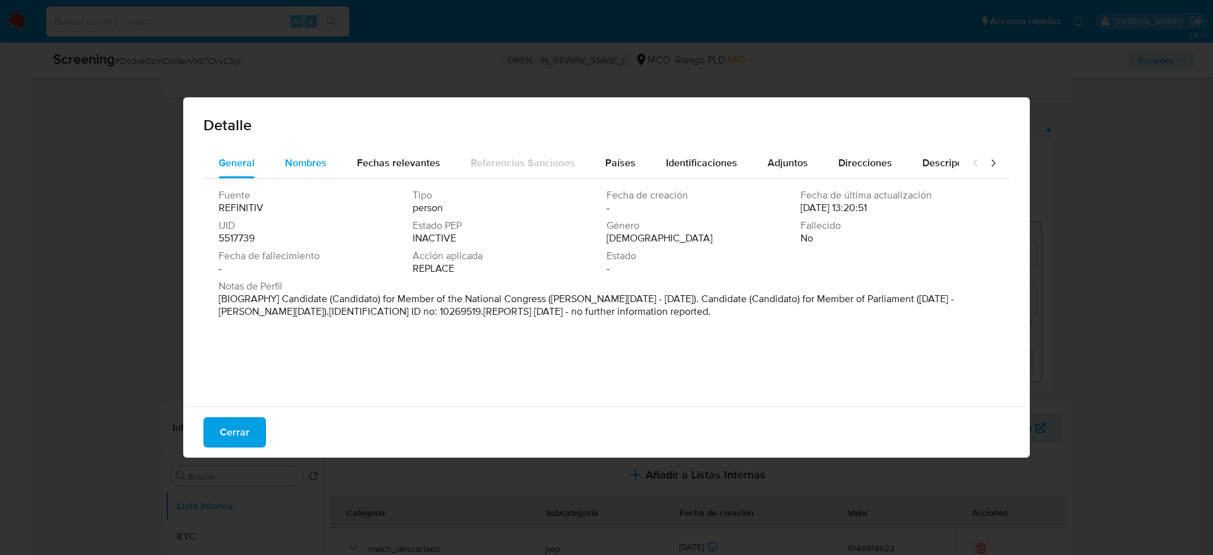
click at [322, 171] on div "Nombres" at bounding box center [306, 163] width 42 height 30
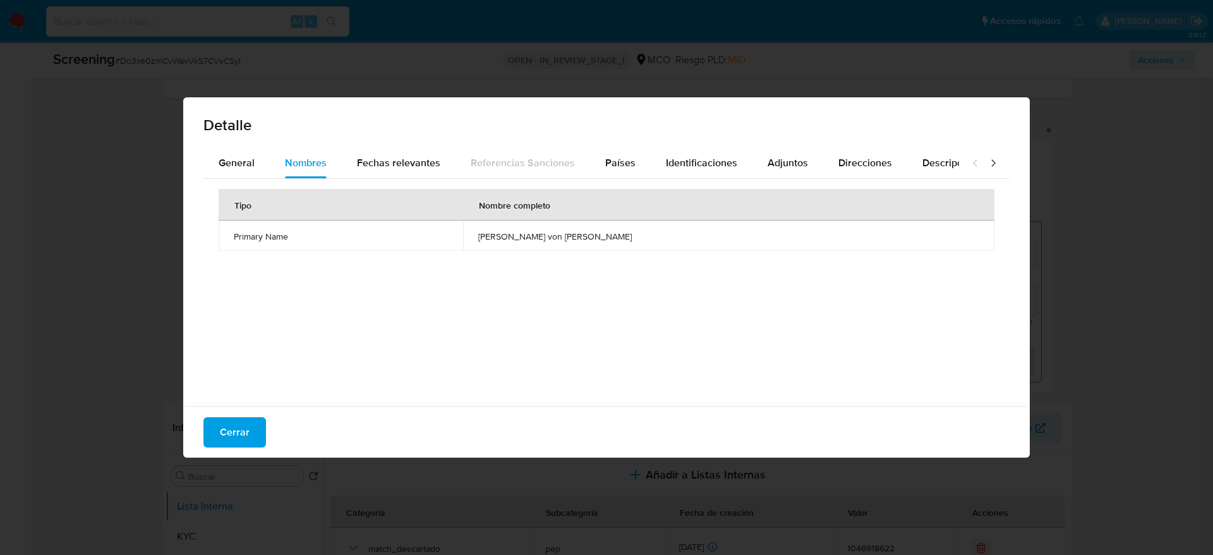
click at [566, 243] on td "[PERSON_NAME] von [PERSON_NAME]" at bounding box center [728, 236] width 531 height 30
click at [567, 243] on td "[PERSON_NAME] von [PERSON_NAME]" at bounding box center [728, 236] width 531 height 30
click at [608, 144] on div "Detalle" at bounding box center [606, 122] width 847 height 51
click at [634, 156] on button "Países" at bounding box center [620, 163] width 61 height 30
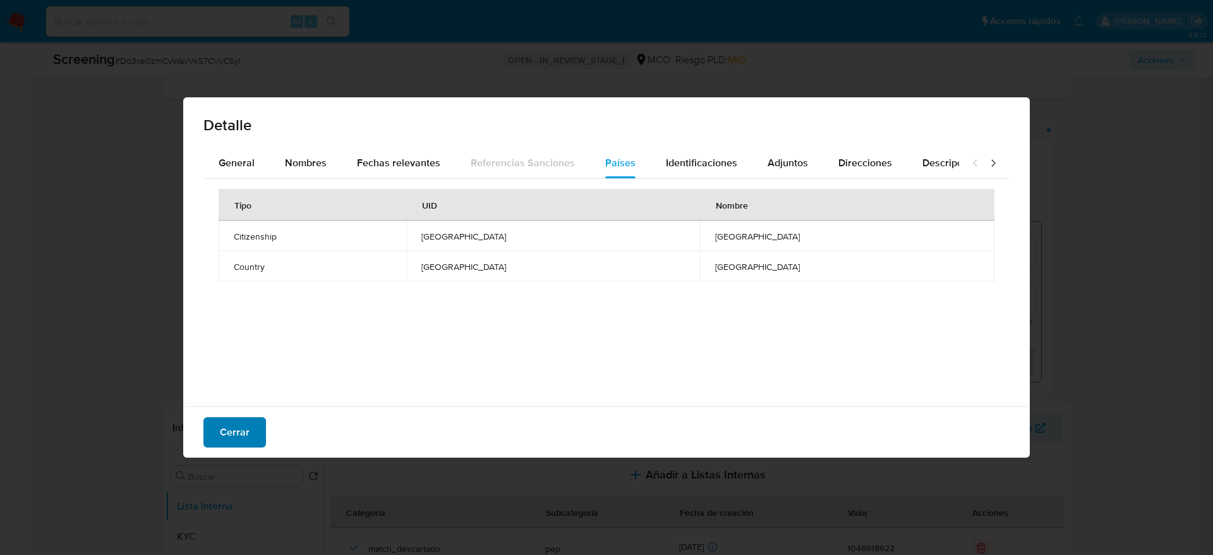
drag, startPoint x: 213, startPoint y: 433, endPoint x: 258, endPoint y: 420, distance: 47.2
click at [213, 432] on button "Cerrar" at bounding box center [234, 432] width 63 height 30
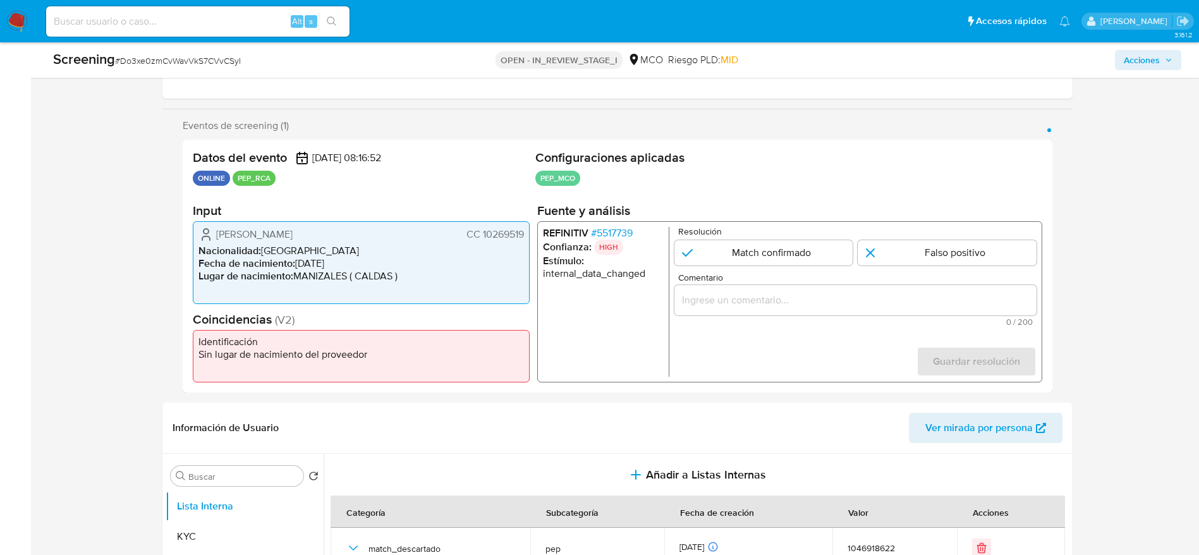
drag, startPoint x: 906, startPoint y: 262, endPoint x: 943, endPoint y: 335, distance: 81.9
click at [908, 262] on input "1 de 1" at bounding box center [946, 252] width 179 height 25
radio input "true"
click at [944, 339] on form "Resolución Match confirmado Falso positivo Comentario 0 / 200 200 caracteres re…" at bounding box center [855, 302] width 362 height 150
click at [943, 302] on input "Comentario" at bounding box center [855, 300] width 362 height 16
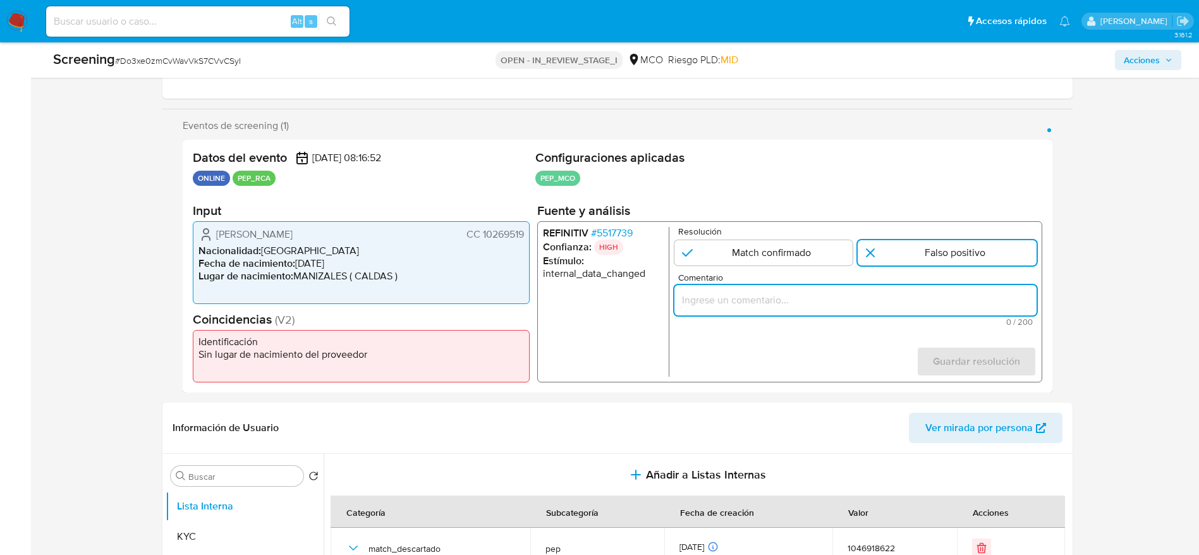
paste input "Compara al usuario [PERSON_NAME] CC 10269519 con el PEP "[PERSON_NAME] von [PER…"
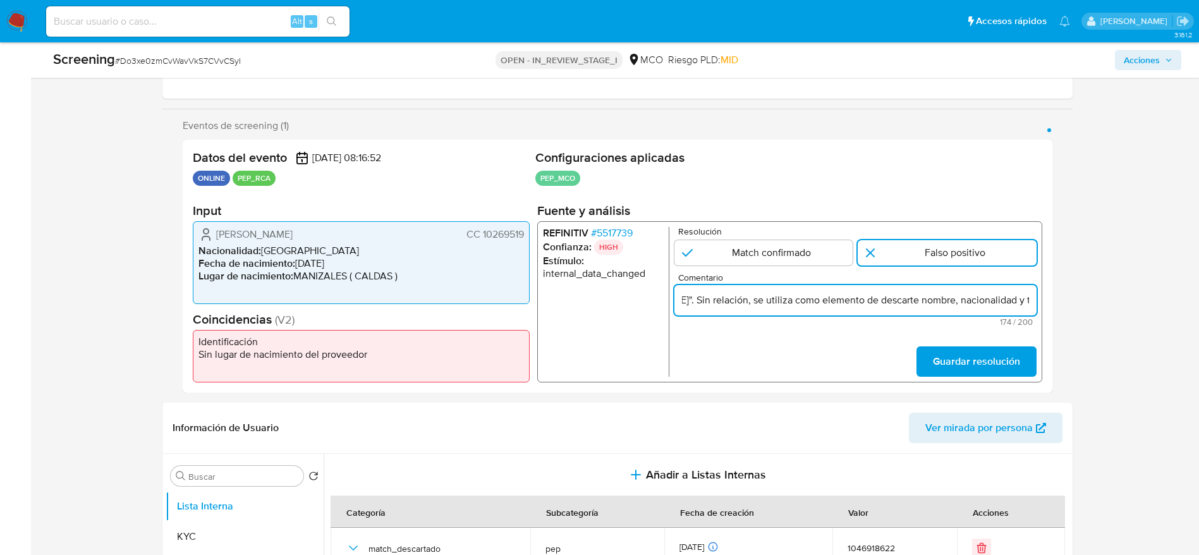
scroll to position [0, 449]
type input "Compara al usuario [PERSON_NAME] CC 10269519 con el PEP "[PERSON_NAME] von [PER…"
click at [1022, 346] on button "Guardar resolución" at bounding box center [976, 361] width 120 height 30
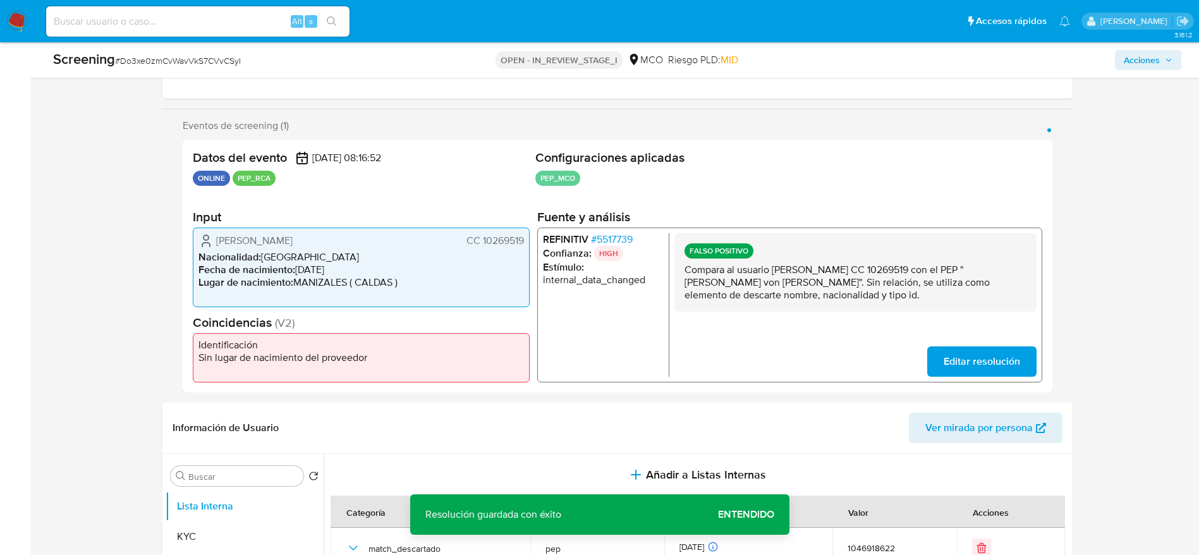
click at [866, 308] on div "FALSO POSITIVO Compara al usuario [PERSON_NAME] CC 10269519 con el PEP "[PERSON…" at bounding box center [855, 272] width 362 height 78
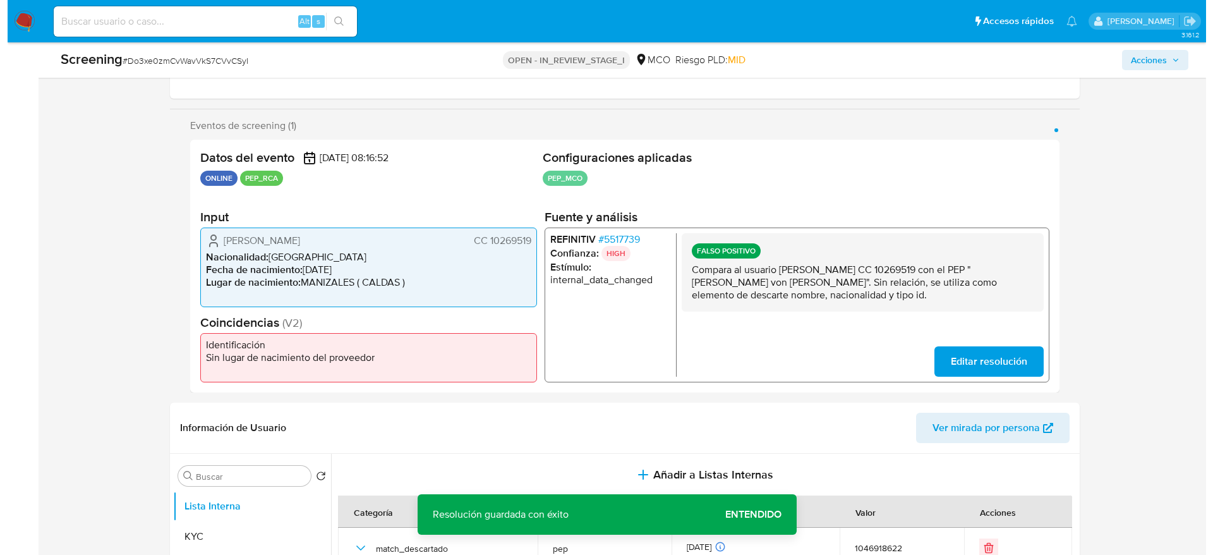
scroll to position [379, 0]
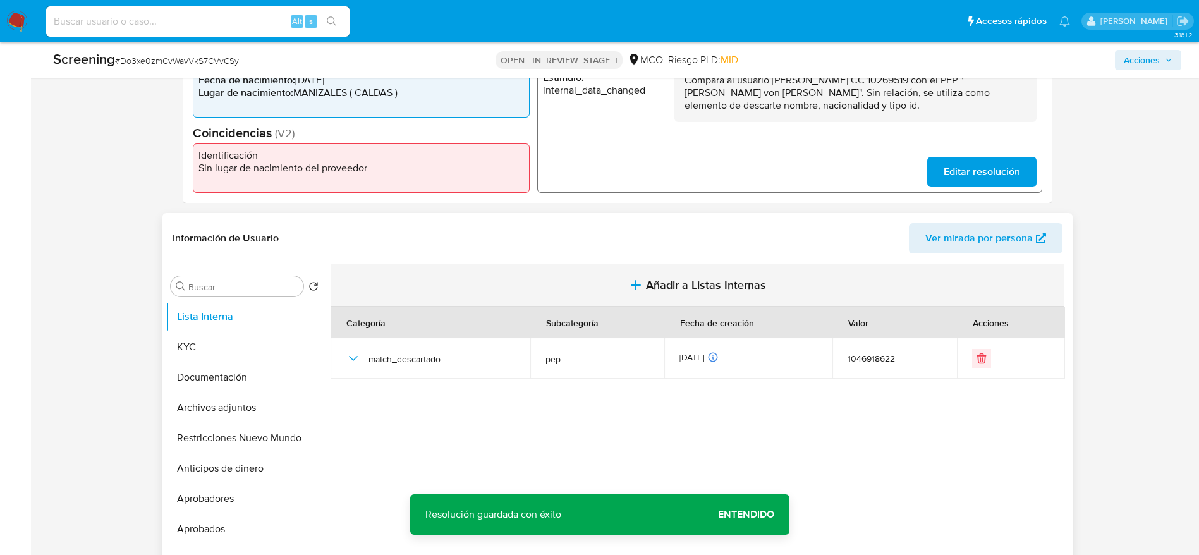
click at [660, 272] on button "Añadir a Listas Internas" at bounding box center [697, 285] width 734 height 42
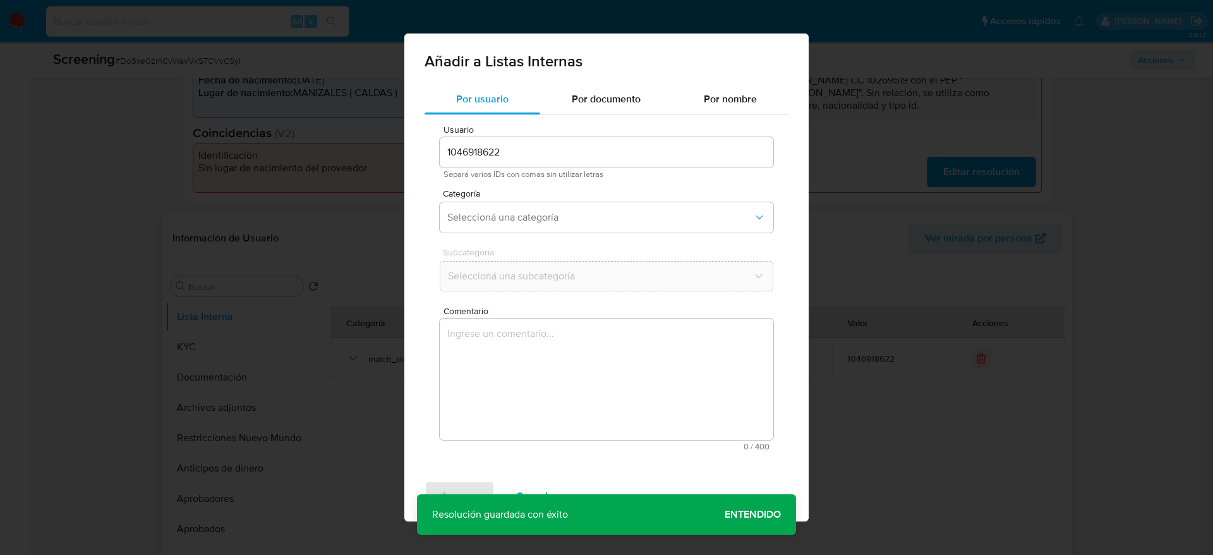
click at [675, 341] on textarea "Comentario" at bounding box center [607, 378] width 334 height 121
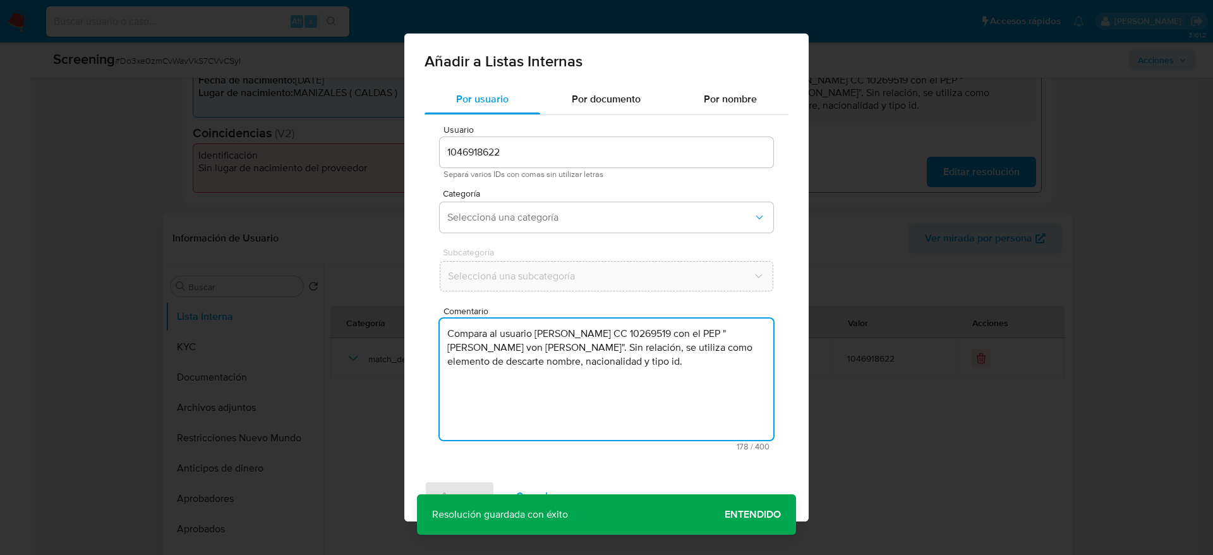
type textarea "Compara al usuario [PERSON_NAME] CC 10269519 con el PEP "[PERSON_NAME] von [PER…"
click at [510, 186] on div "Usuario 1046918622 Separá varios IDs con comas sin utilizar letras Categoría Se…" at bounding box center [607, 288] width 364 height 346
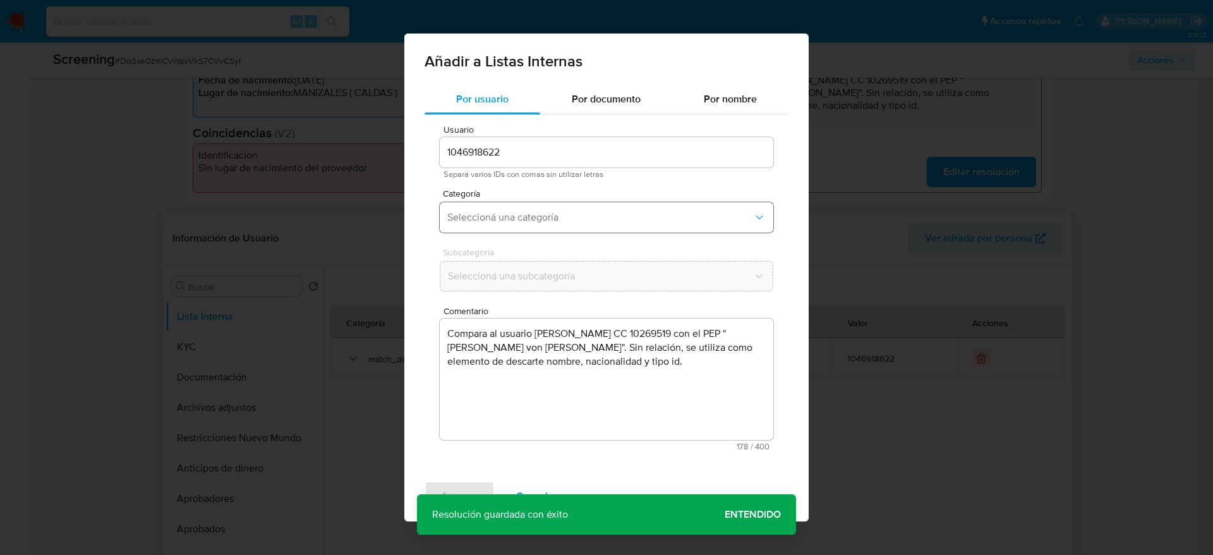
click at [511, 209] on button "Seleccioná una categoría" at bounding box center [607, 217] width 334 height 30
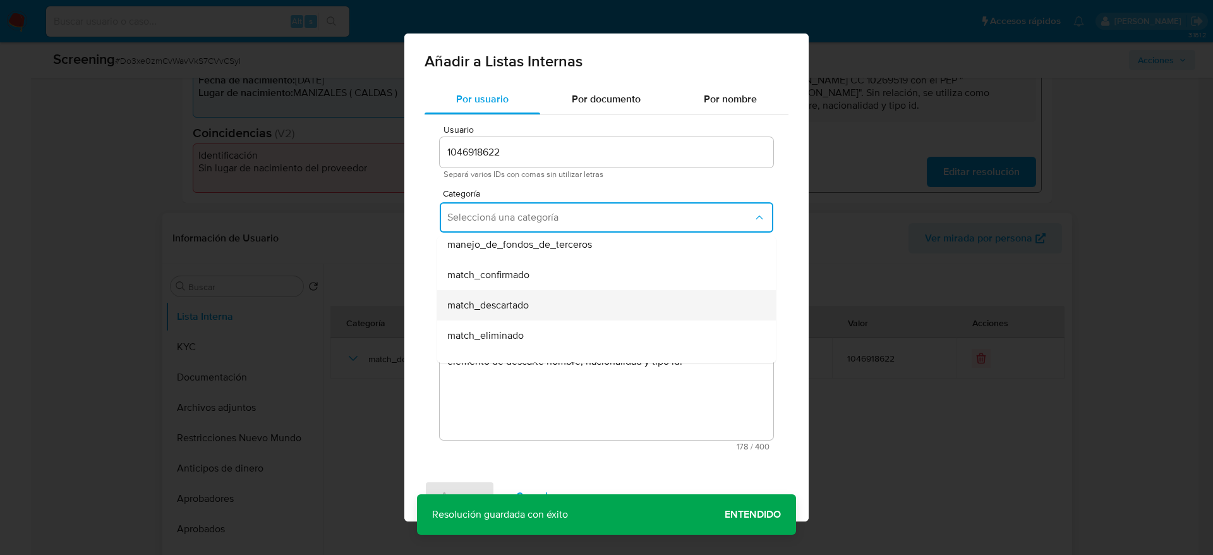
scroll to position [95, 0]
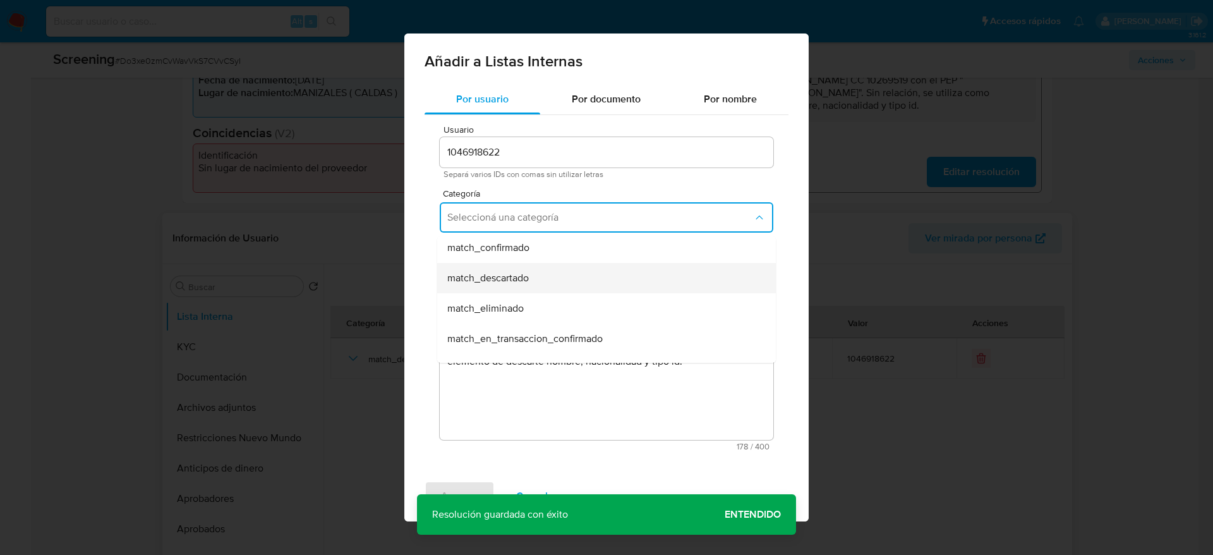
click at [514, 272] on span "match_descartado" at bounding box center [488, 278] width 82 height 13
click at [514, 272] on span "Seleccioná una subcategoría" at bounding box center [600, 276] width 305 height 13
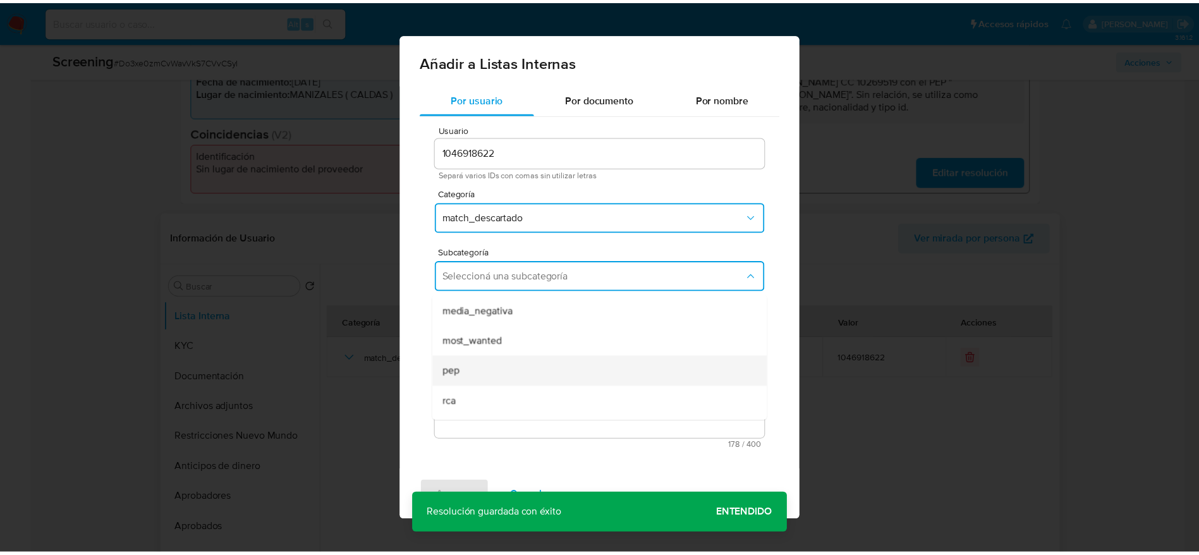
scroll to position [86, 0]
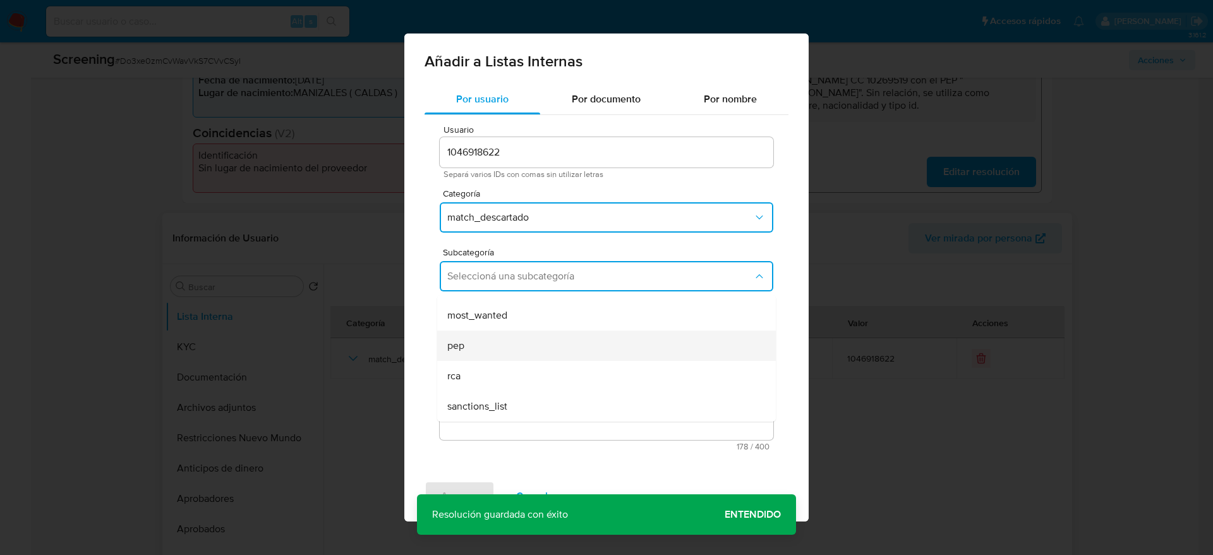
click at [521, 343] on div "pep" at bounding box center [602, 345] width 311 height 30
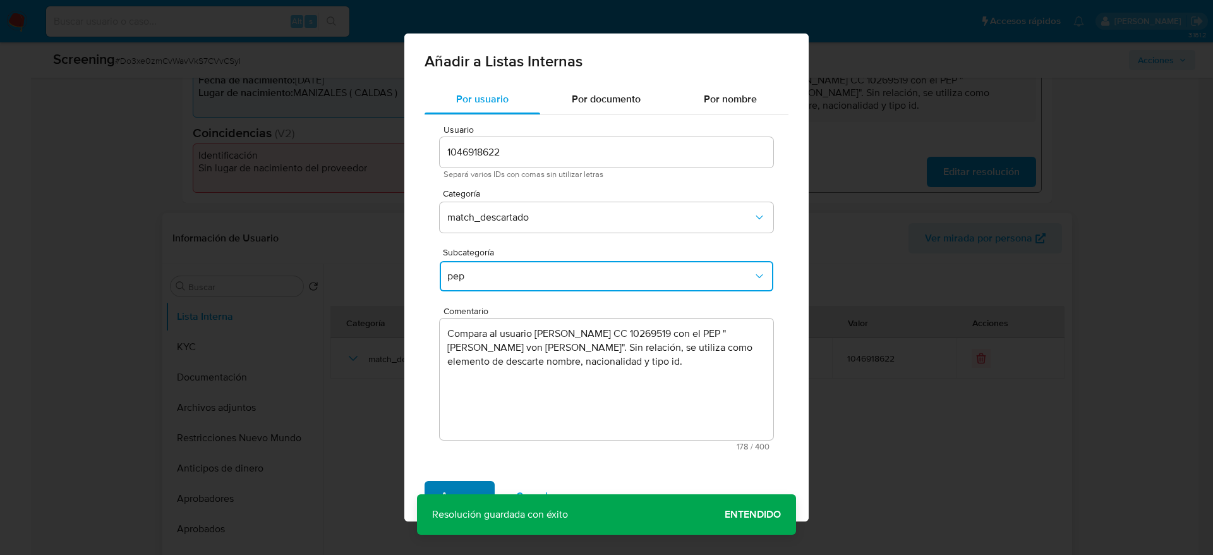
click at [463, 492] on span "Agregar" at bounding box center [459, 496] width 37 height 28
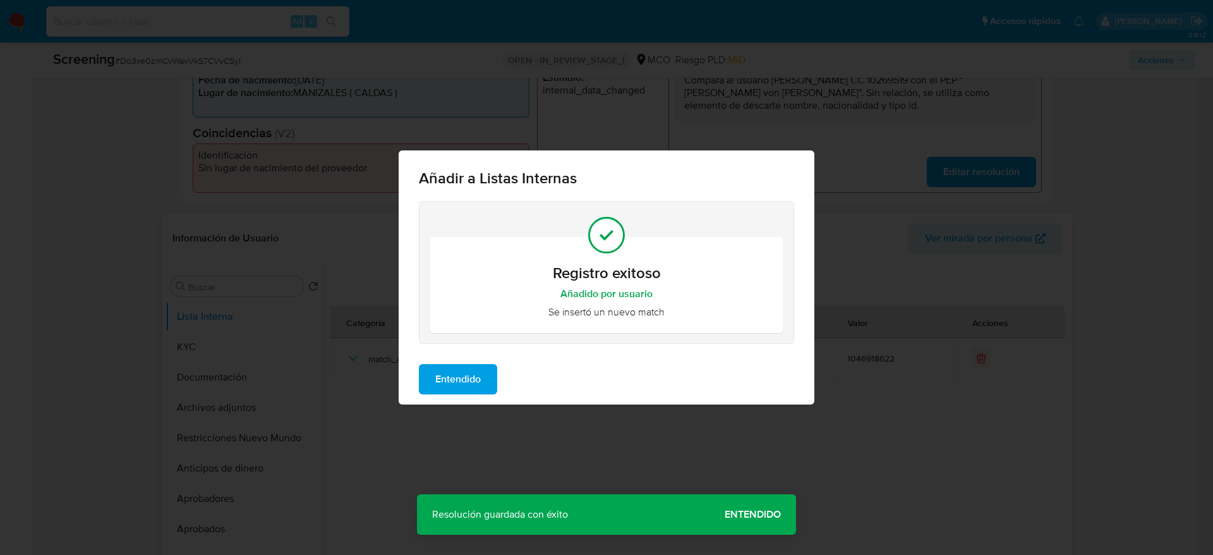
click at [487, 385] on button "Entendido" at bounding box center [458, 379] width 78 height 30
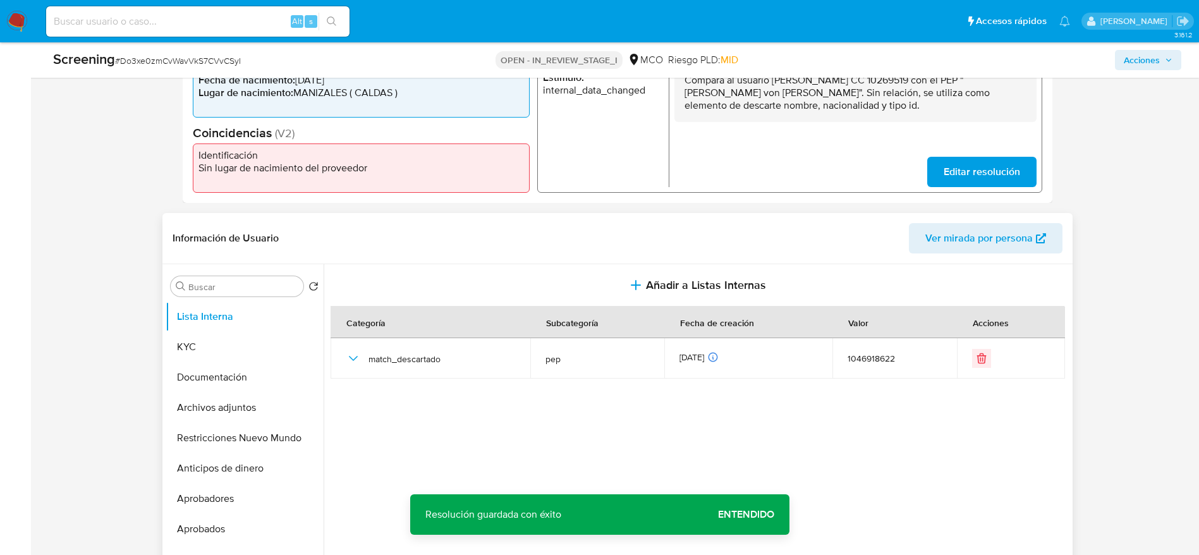
scroll to position [0, 0]
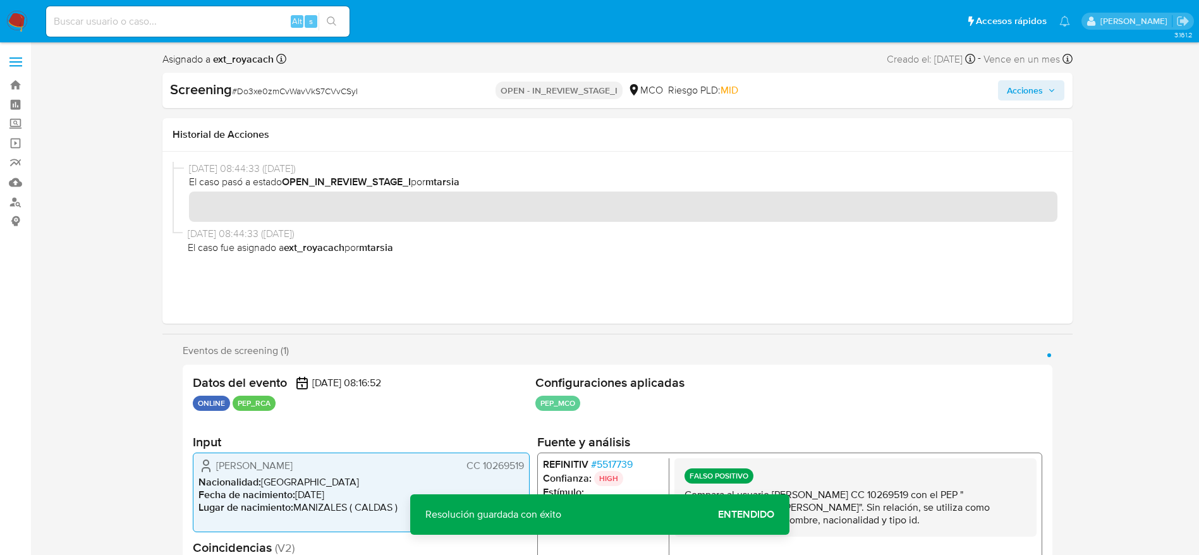
click at [1016, 90] on span "Acciones" at bounding box center [1025, 90] width 36 height 20
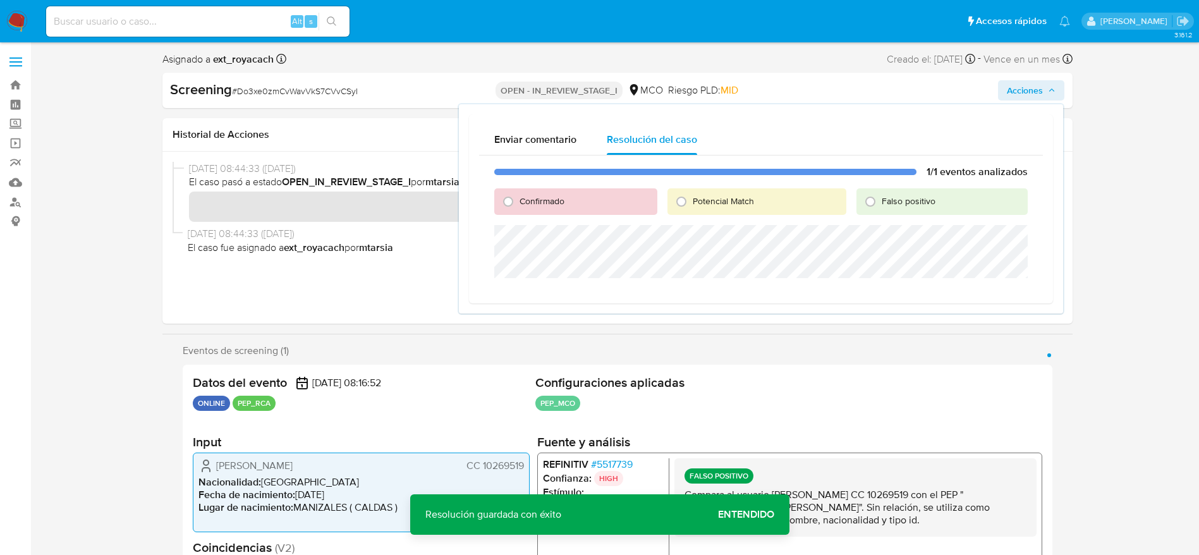
click at [856, 198] on div "Confirmado Potencial Match Falso positivo" at bounding box center [760, 201] width 533 height 27
click at [863, 210] on input "Falso positivo" at bounding box center [870, 201] width 20 height 20
radio input "true"
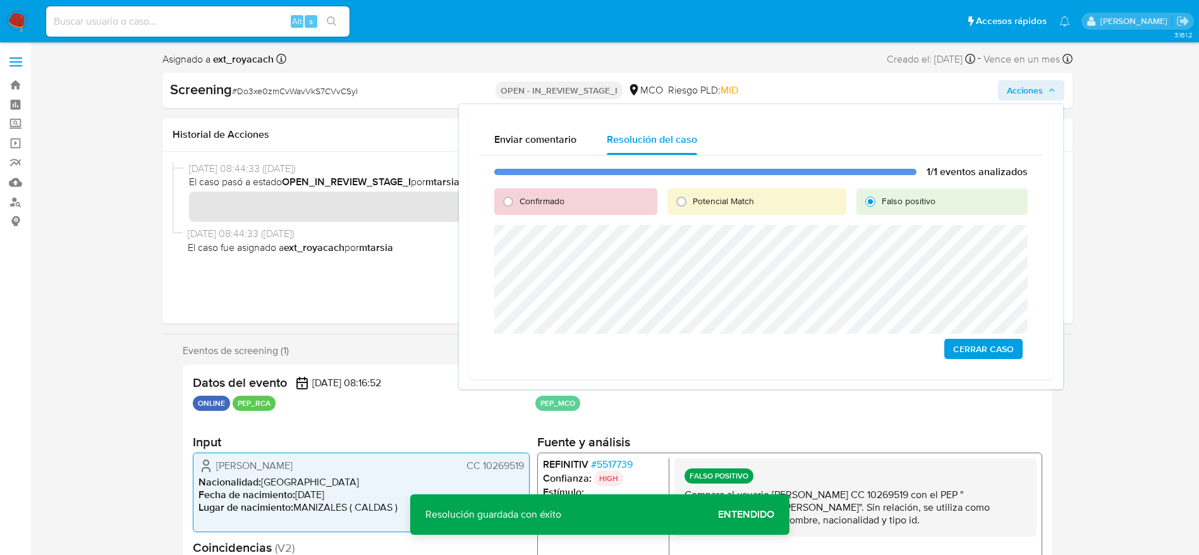
click at [953, 339] on button "Cerrar Caso" at bounding box center [983, 349] width 78 height 20
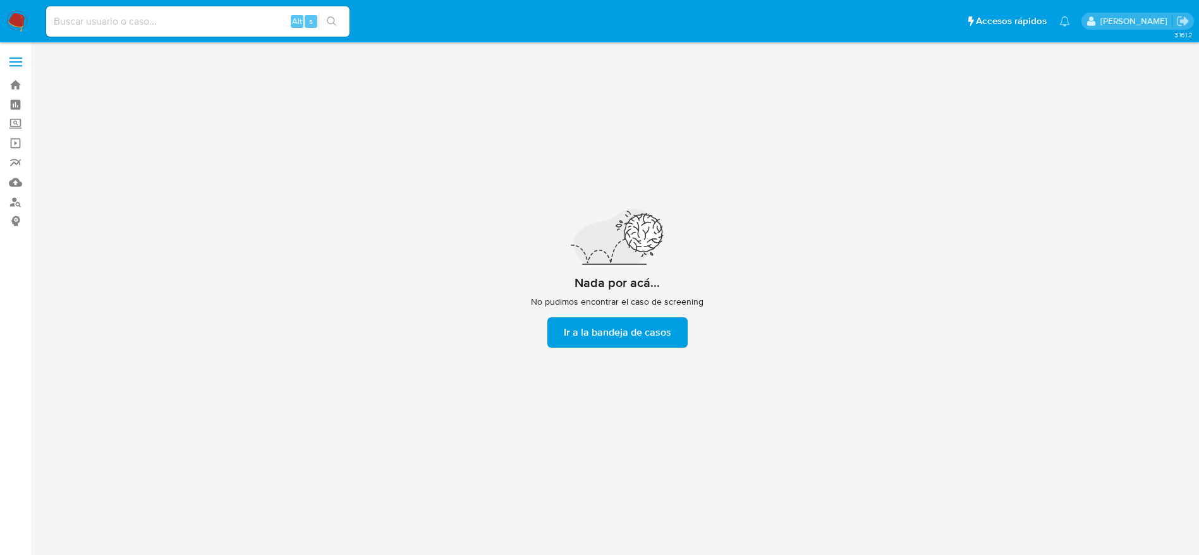
scroll to position [45, 0]
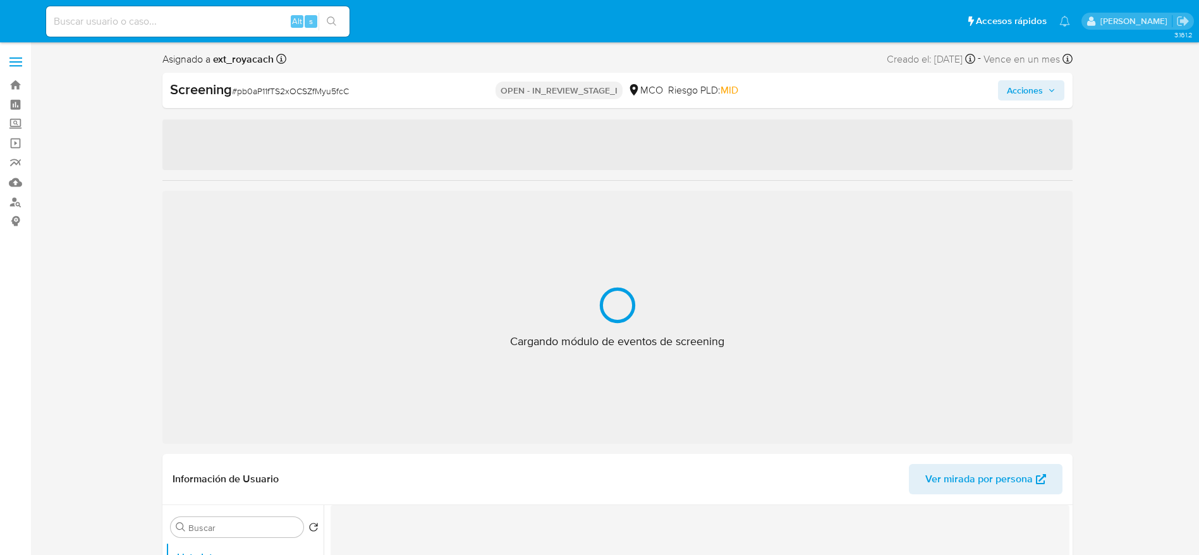
select select "10"
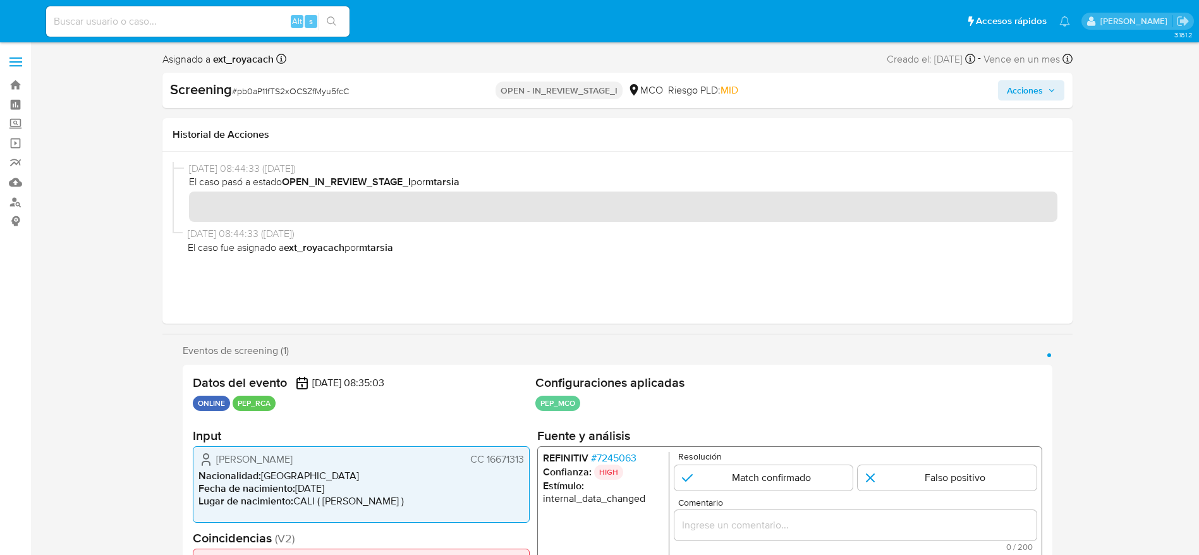
scroll to position [45, 0]
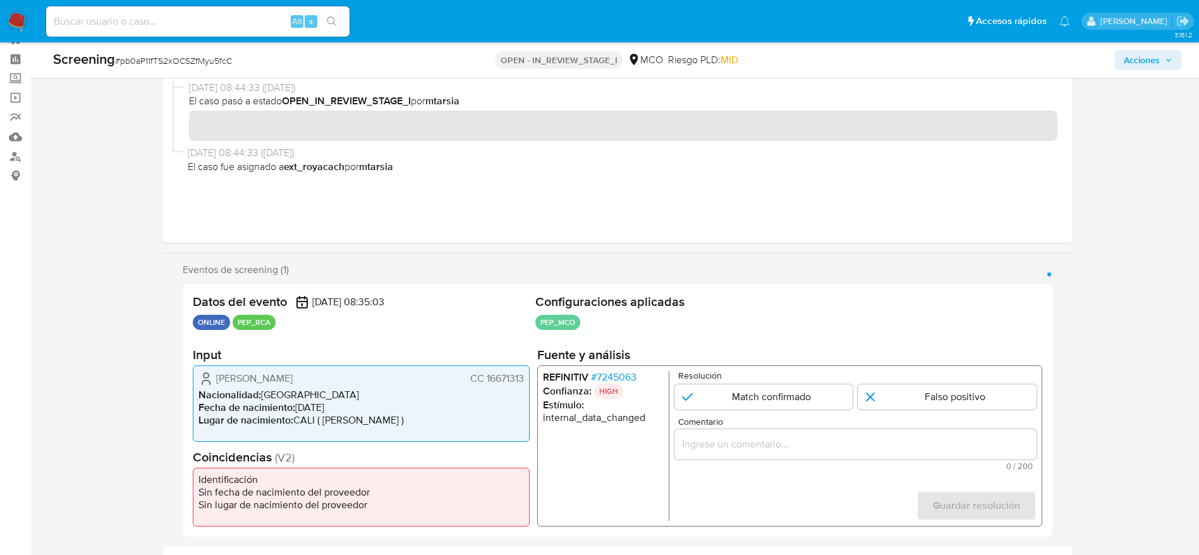
click at [205, 56] on span "# pb0aP11fTS2xOCSZfMyu5fcC" at bounding box center [173, 60] width 117 height 13
click at [223, 61] on span "# pb0aP11fTS2xOCSZfMyu5fcC" at bounding box center [173, 60] width 117 height 13
copy span "pb0aP11fTS2xOCSZfMyu5fcC"
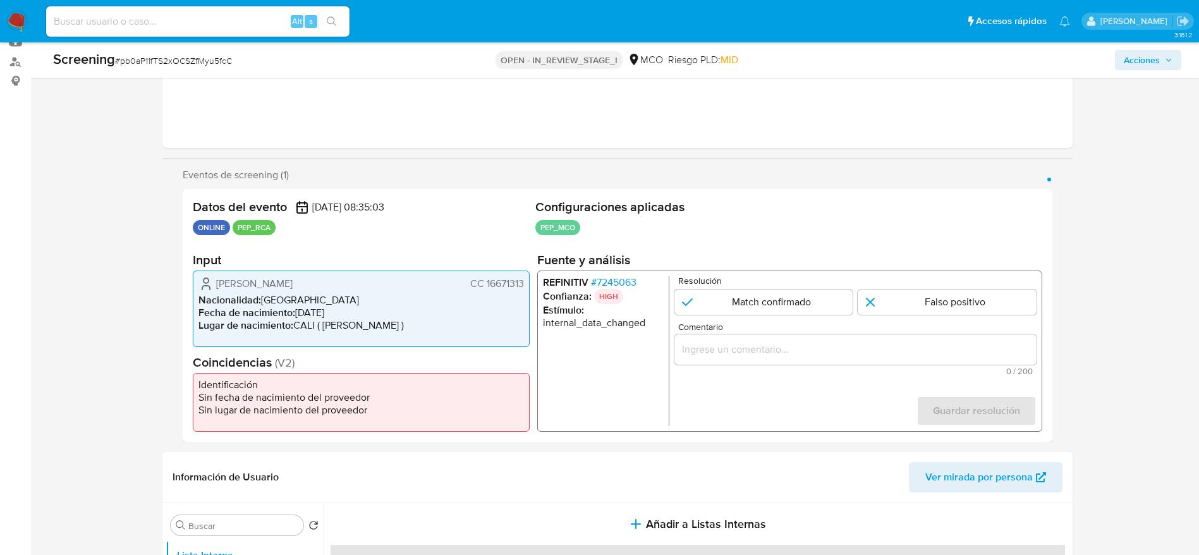
drag, startPoint x: 203, startPoint y: 277, endPoint x: 525, endPoint y: 288, distance: 322.4
click at [525, 288] on div "Luis Eduardo Llanos Cortazar CC 16671313 Nacionalidad : Colombia Fecha de nacim…" at bounding box center [361, 308] width 337 height 76
click at [600, 279] on span "# 7245063" at bounding box center [612, 282] width 45 height 13
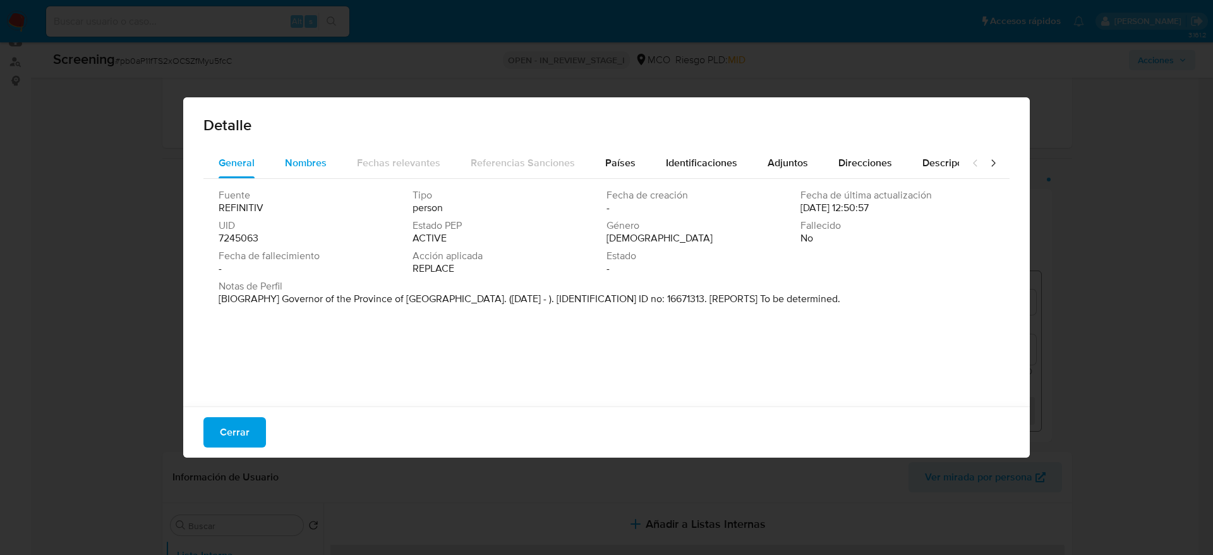
click at [296, 169] on span "Nombres" at bounding box center [306, 162] width 42 height 15
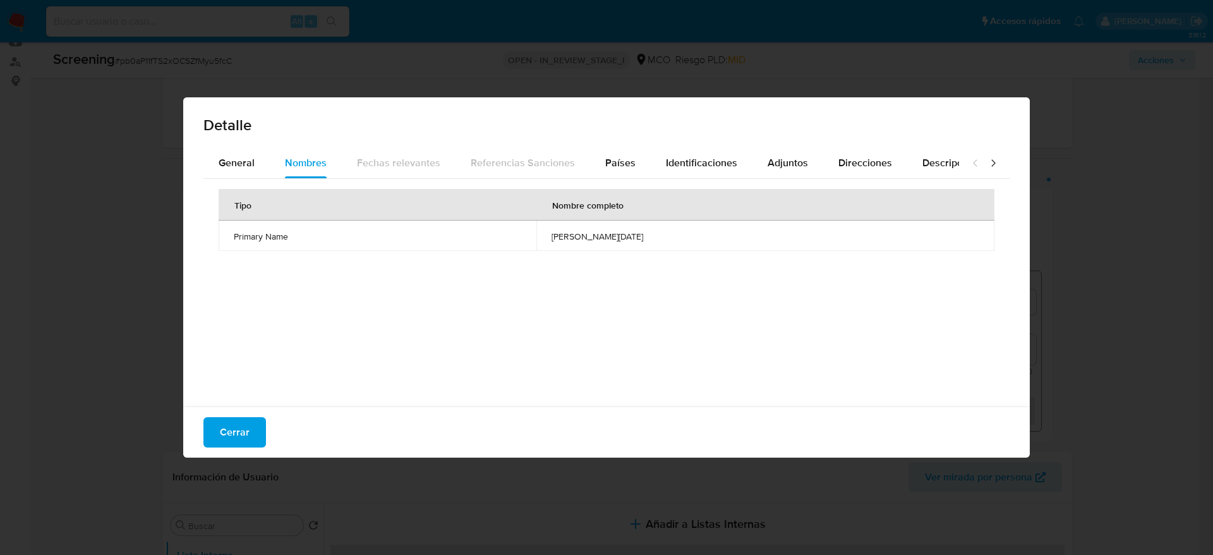
click at [607, 236] on span "paola lucia soto rojas" at bounding box center [766, 236] width 428 height 11
click at [608, 181] on div "Tipo Nombre completo Primary Name paola lucia soto rojas" at bounding box center [606, 289] width 806 height 221
click at [614, 160] on span "Países" at bounding box center [620, 162] width 30 height 15
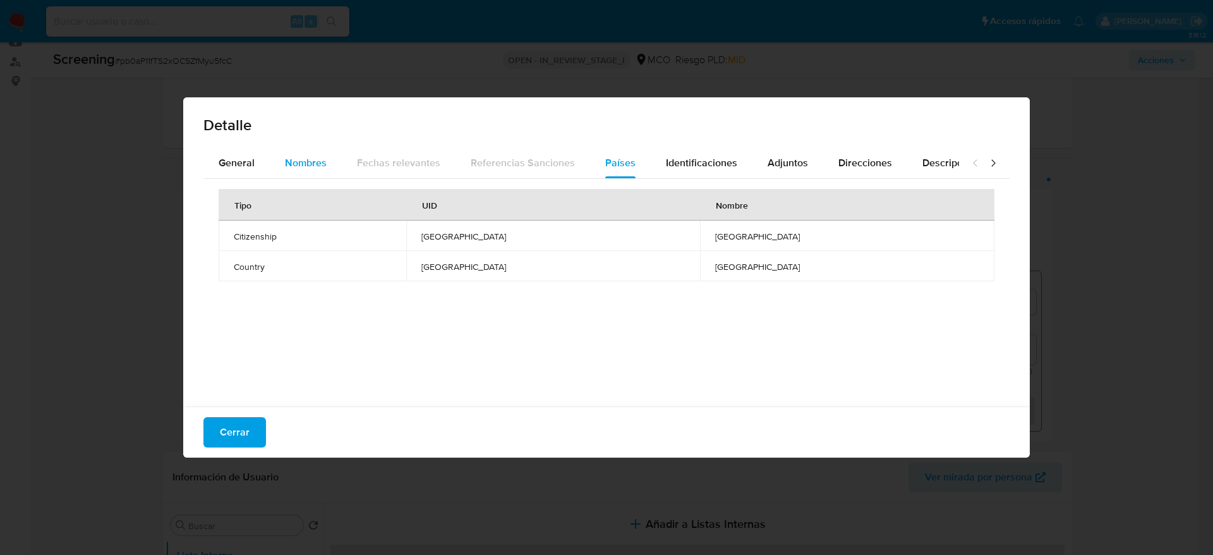
click at [294, 158] on span "Nombres" at bounding box center [306, 162] width 42 height 15
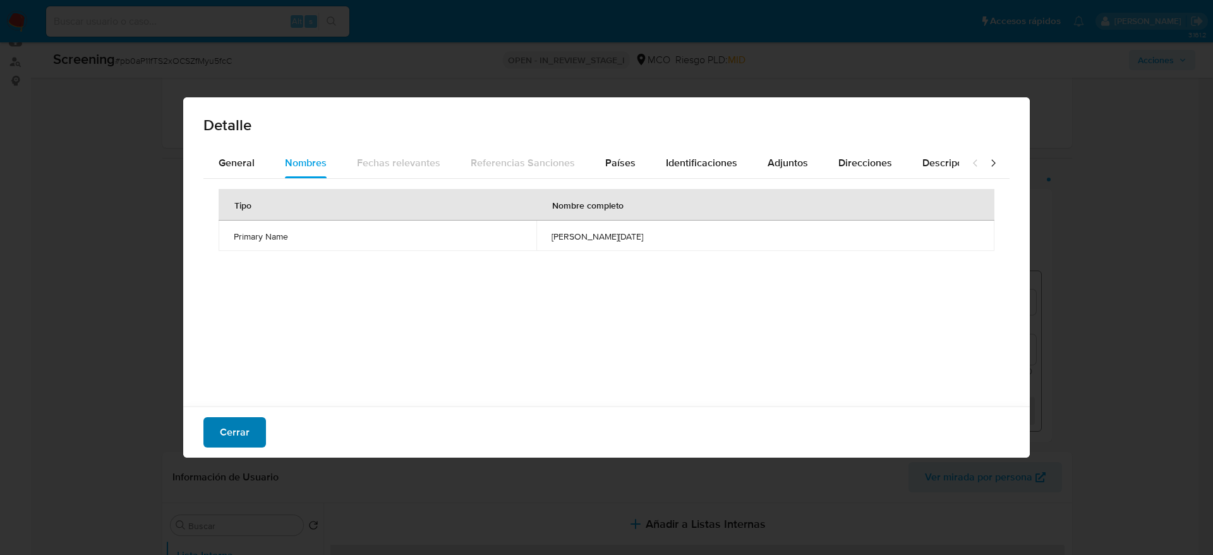
click at [247, 435] on span "Cerrar" at bounding box center [235, 432] width 30 height 28
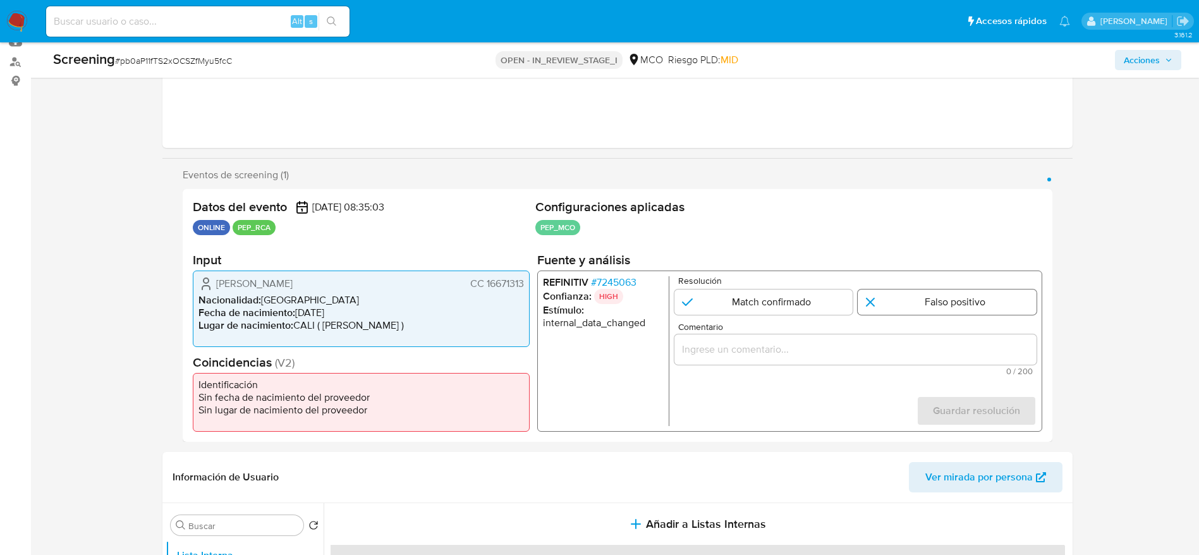
click at [933, 301] on input "1 de 1" at bounding box center [946, 301] width 179 height 25
radio input "true"
click at [933, 356] on input "Comentario" at bounding box center [855, 349] width 362 height 16
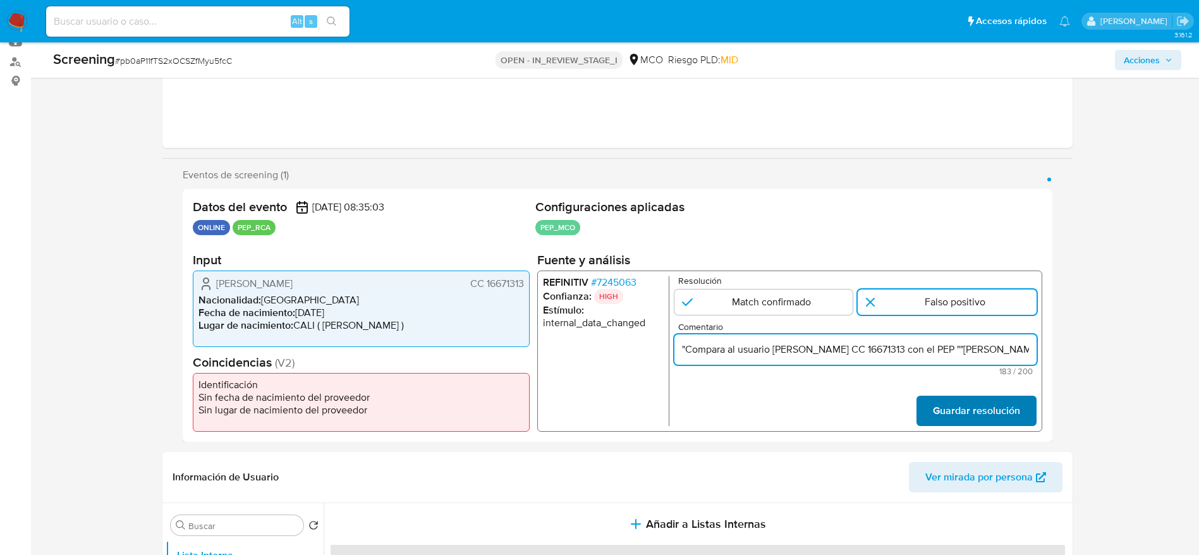
scroll to position [0, 459]
type input ""Compara al usuario Luis Eduardo Llanos Cortazar CC 16671313 con el PEP ""paola…"
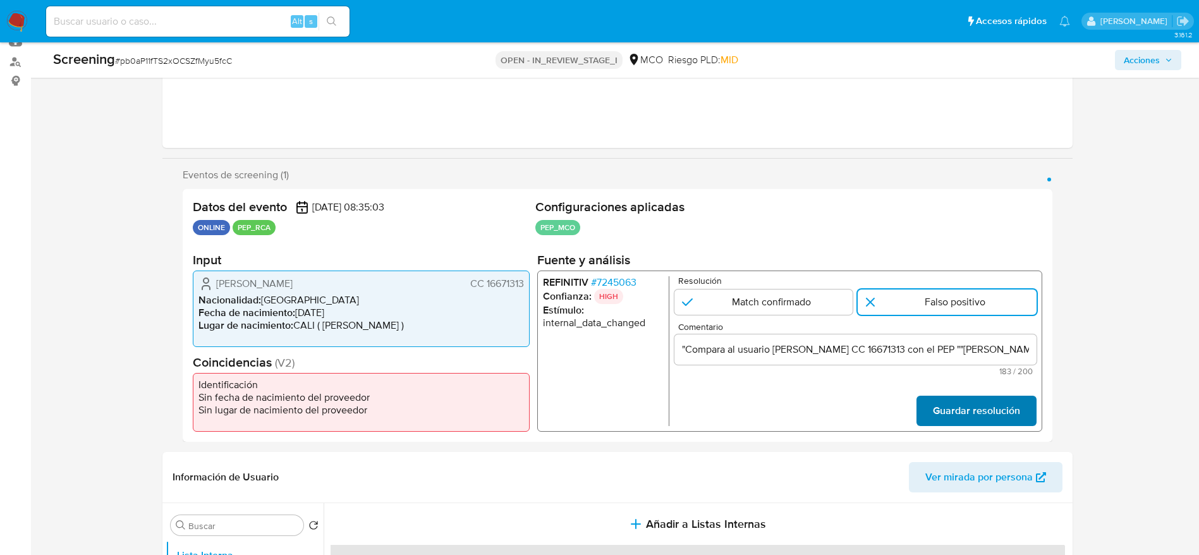
click at [965, 404] on span "Guardar resolución" at bounding box center [975, 411] width 87 height 28
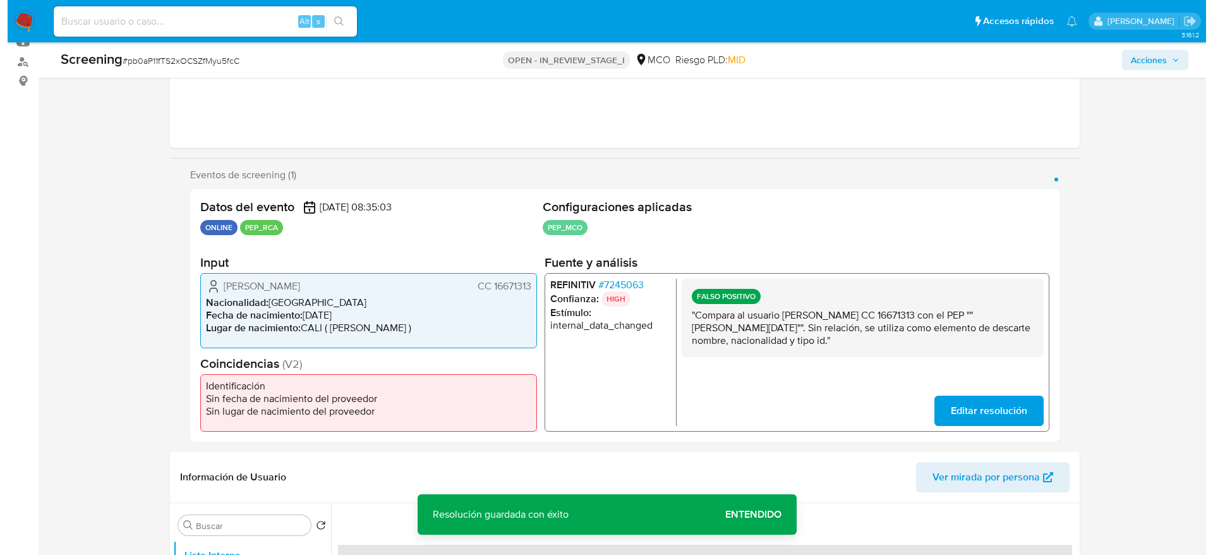
scroll to position [235, 0]
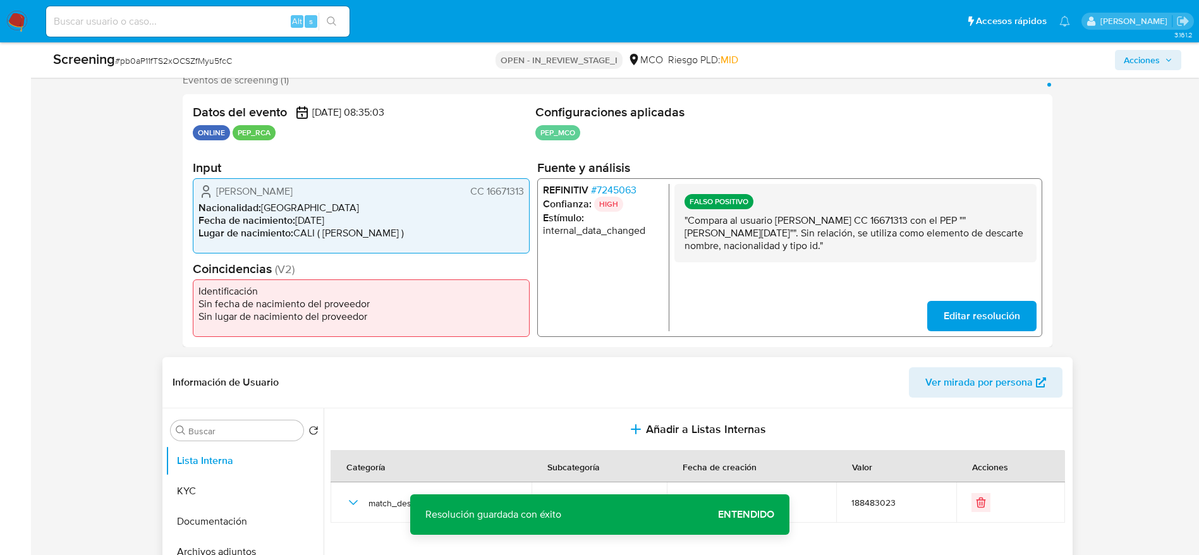
click at [555, 399] on div "Información de Usuario Ver mirada por persona" at bounding box center [617, 382] width 910 height 51
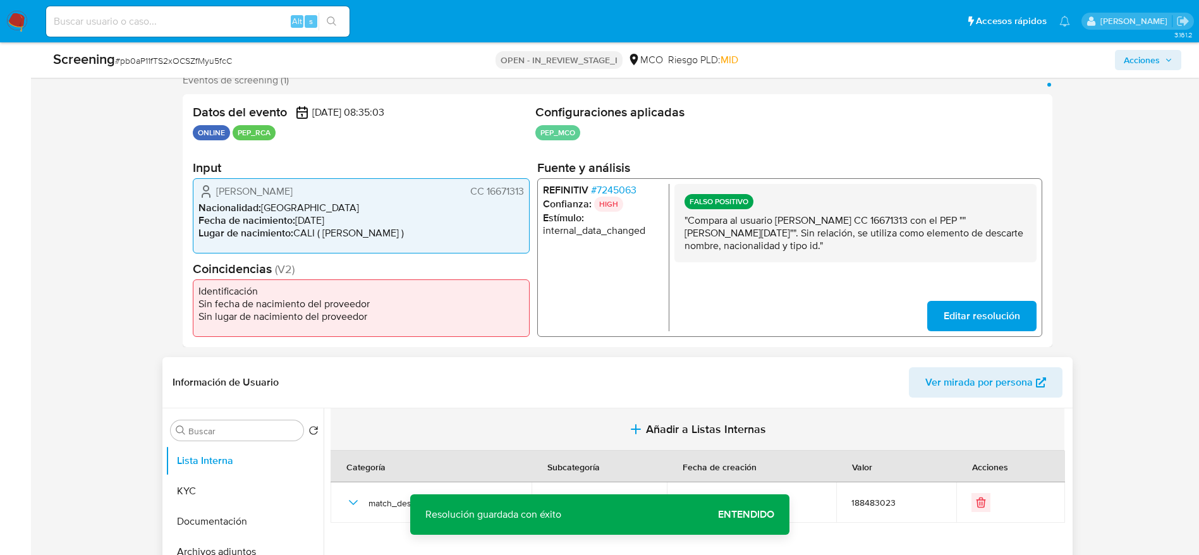
click at [555, 414] on button "Añadir a Listas Internas" at bounding box center [697, 429] width 734 height 42
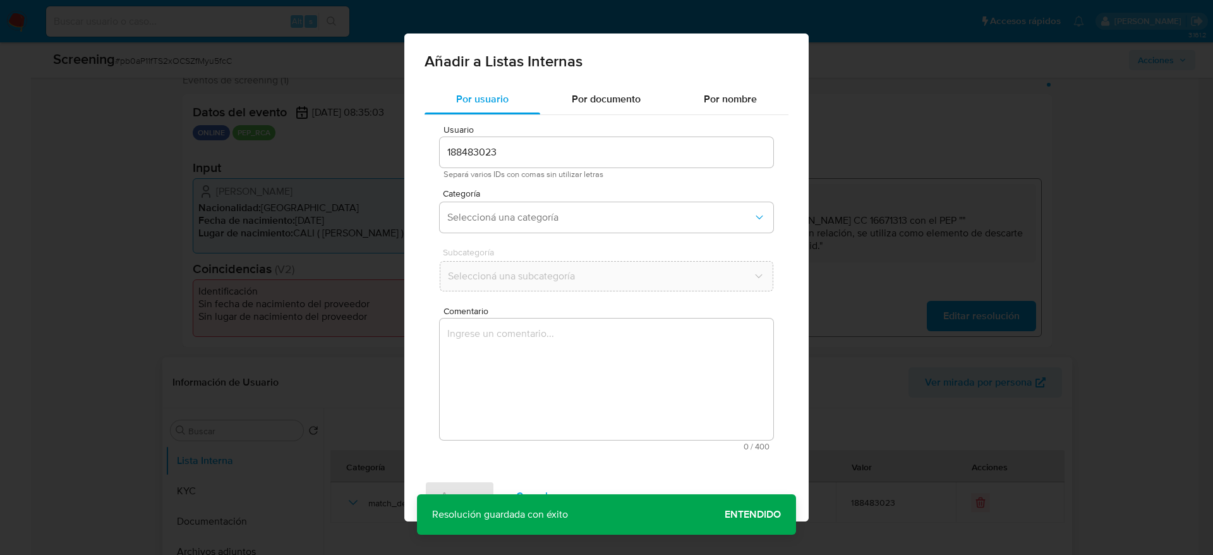
click at [556, 385] on textarea "Comentario" at bounding box center [607, 378] width 334 height 121
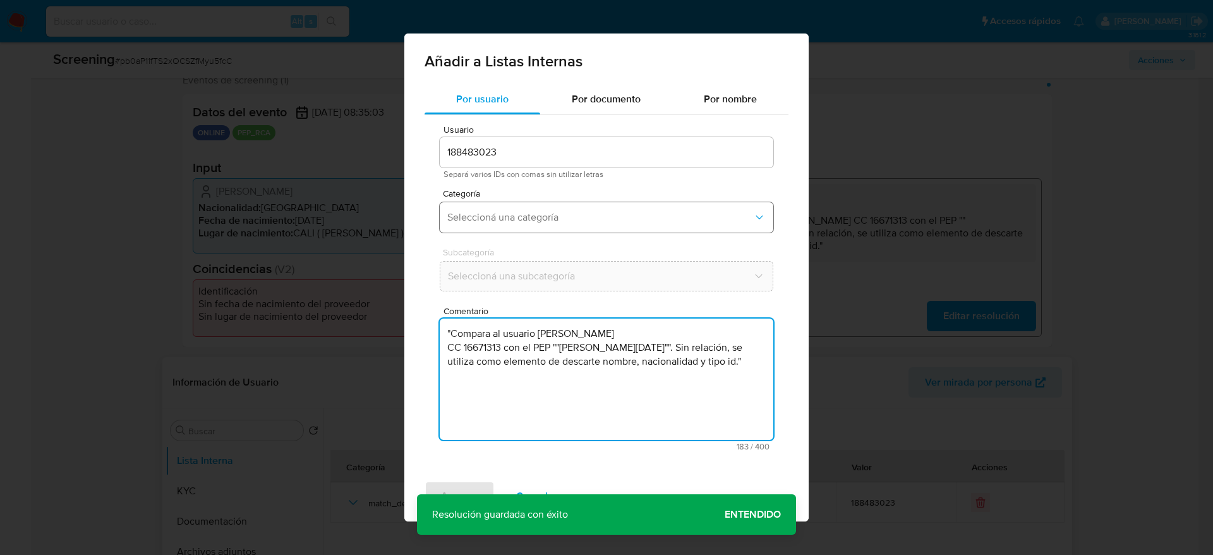
type textarea ""Compara al usuario Luis Eduardo Llanos Cortazar CC 16671313 con el PEP ""paola…"
click at [555, 219] on span "Seleccioná una categoría" at bounding box center [600, 217] width 306 height 13
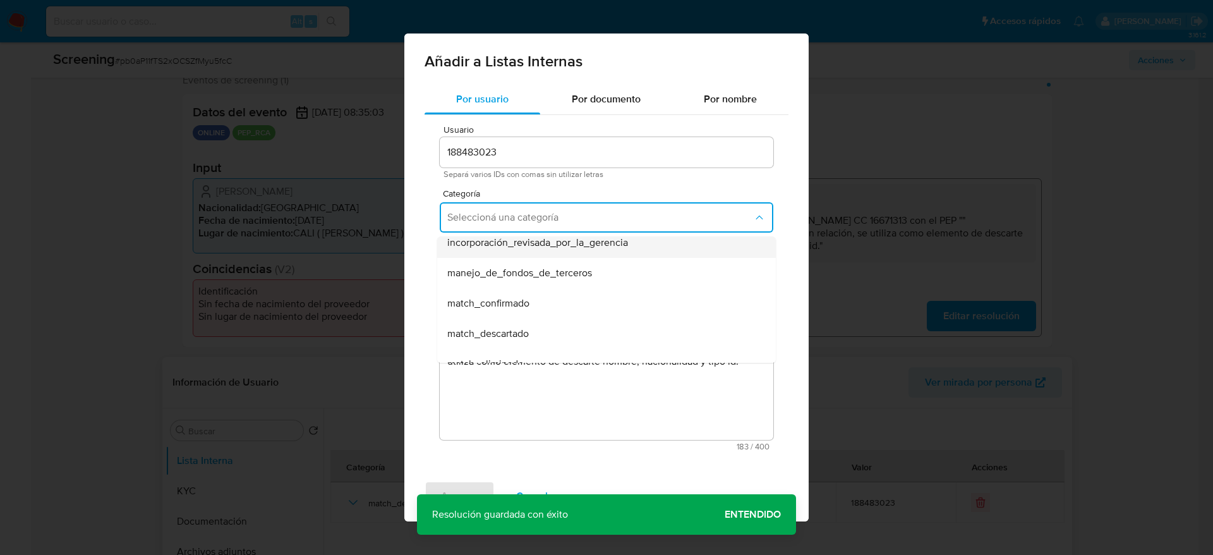
scroll to position [95, 0]
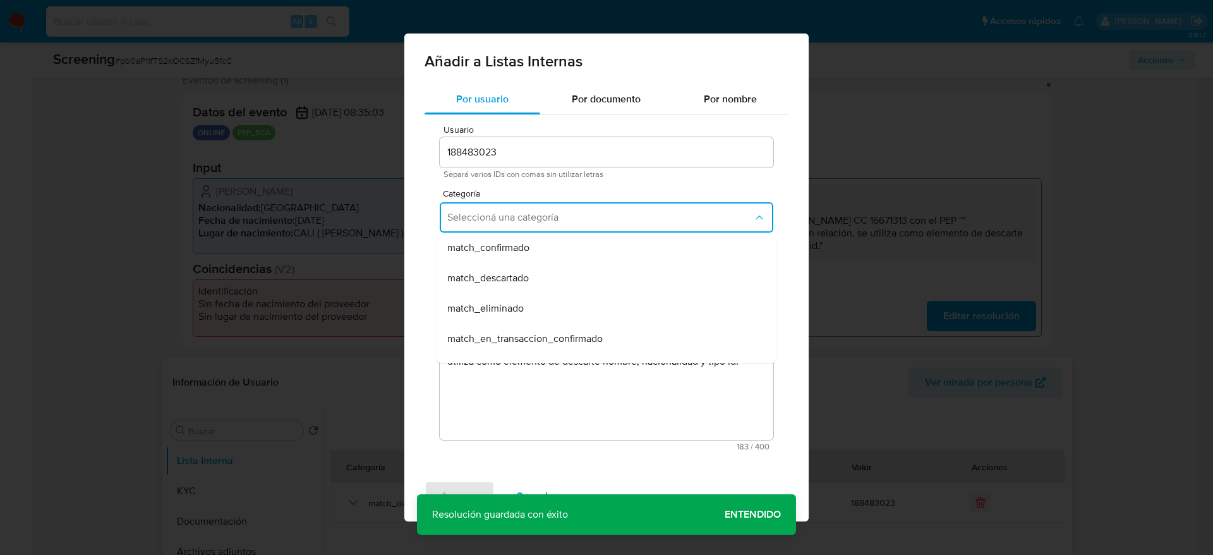
click at [538, 277] on div "match_descartado" at bounding box center [602, 278] width 311 height 30
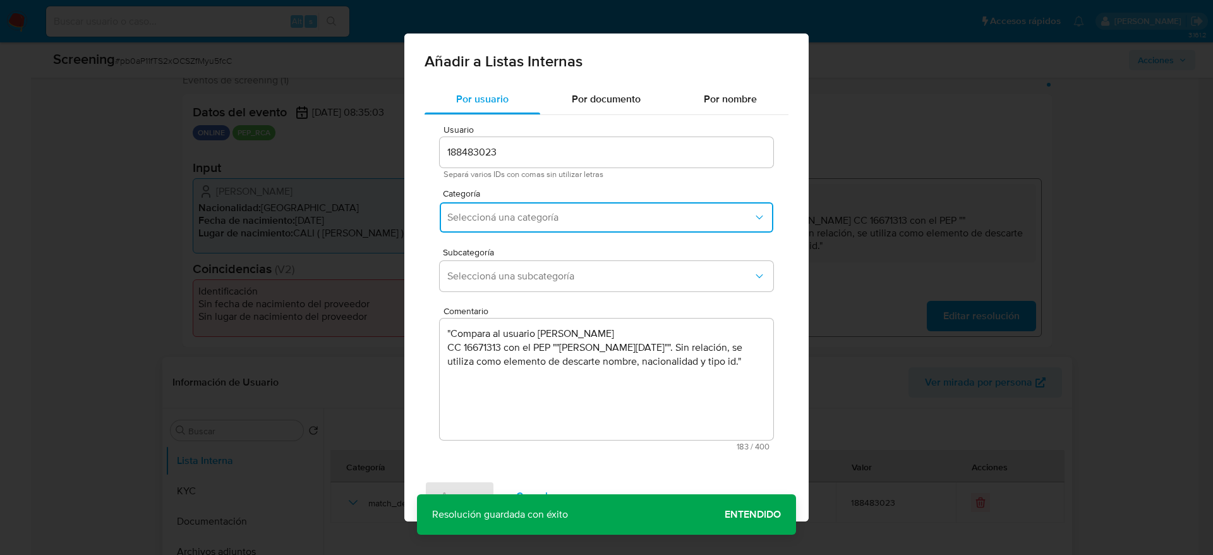
click at [538, 277] on span "Seleccioná una subcategoría" at bounding box center [600, 276] width 306 height 13
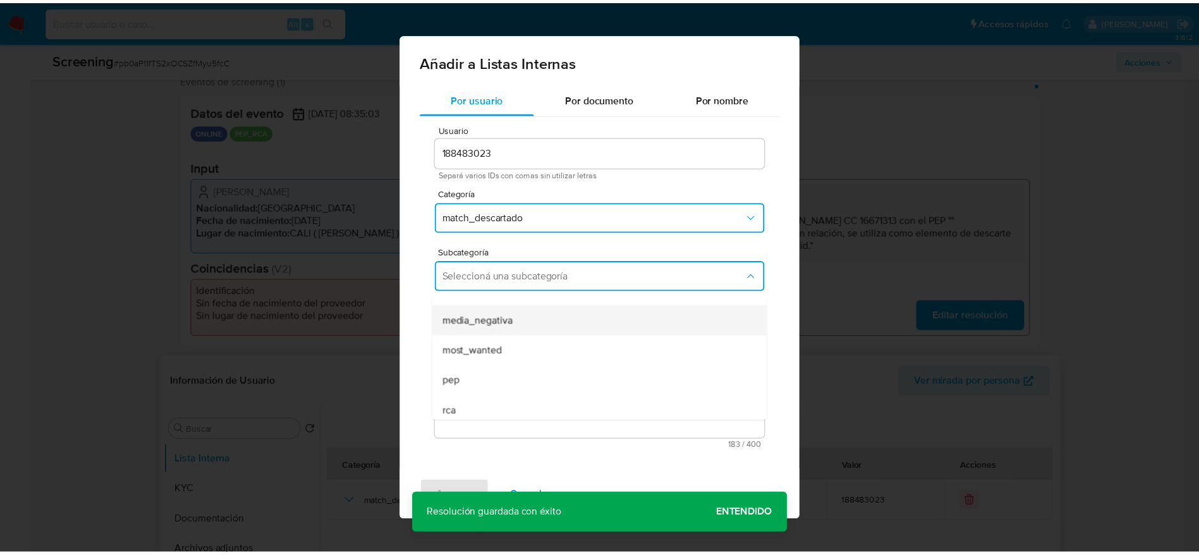
scroll to position [86, 0]
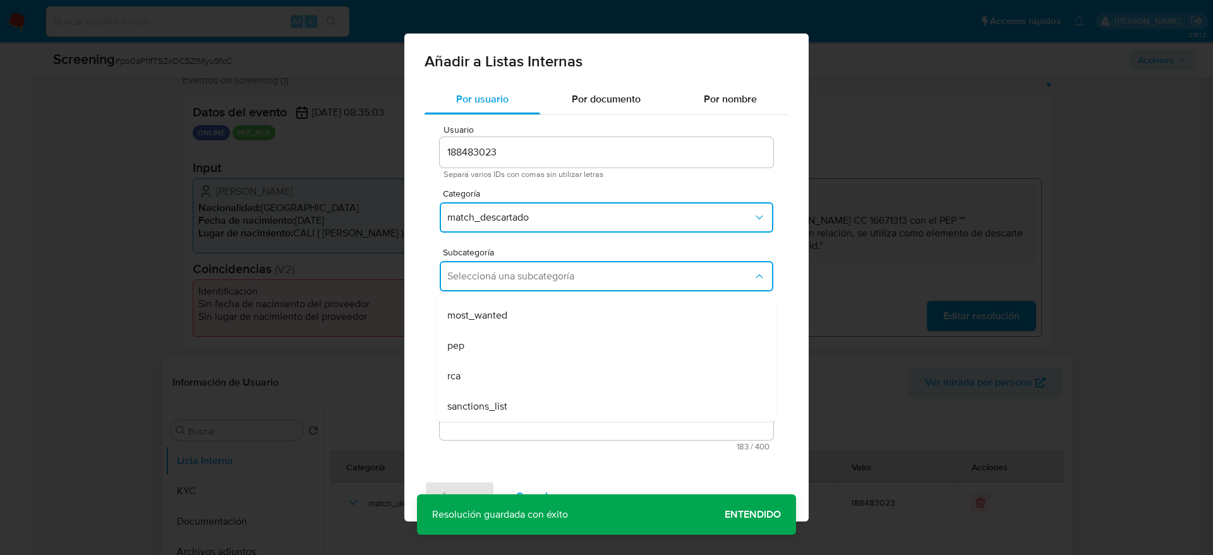
drag, startPoint x: 530, startPoint y: 356, endPoint x: 504, endPoint y: 434, distance: 82.1
click at [530, 355] on div "pep" at bounding box center [602, 345] width 311 height 30
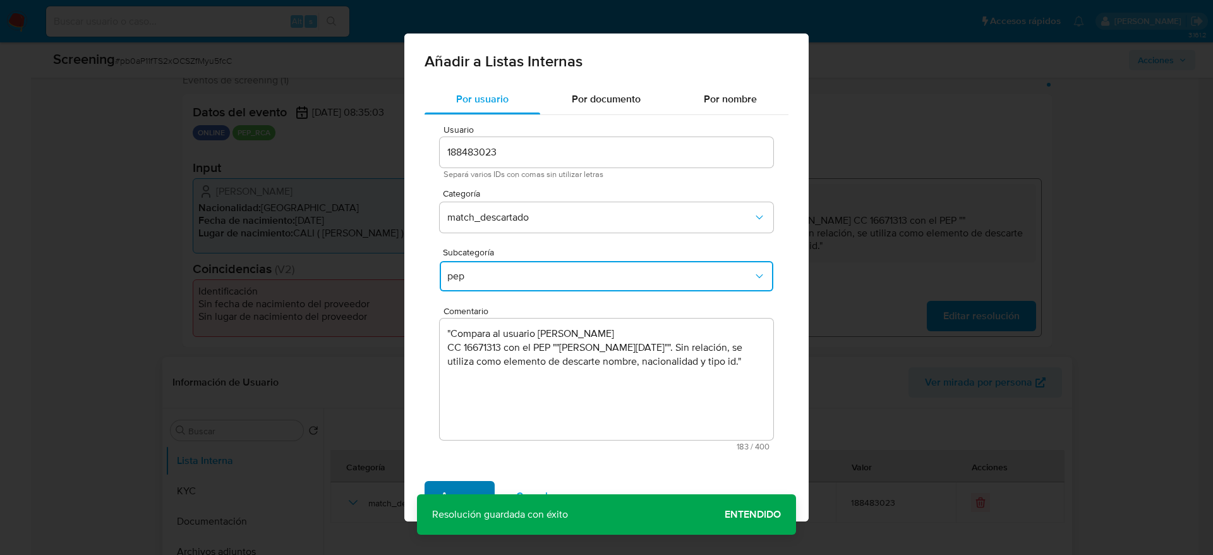
click at [478, 481] on button "Agregar" at bounding box center [460, 496] width 70 height 30
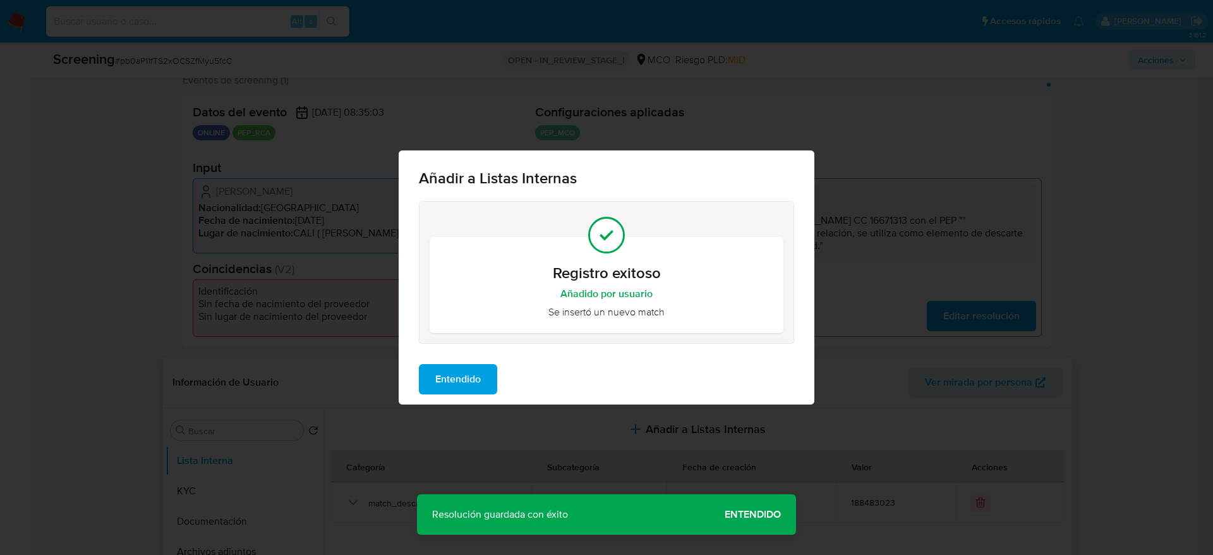
click at [483, 384] on button "Entendido" at bounding box center [458, 379] width 78 height 30
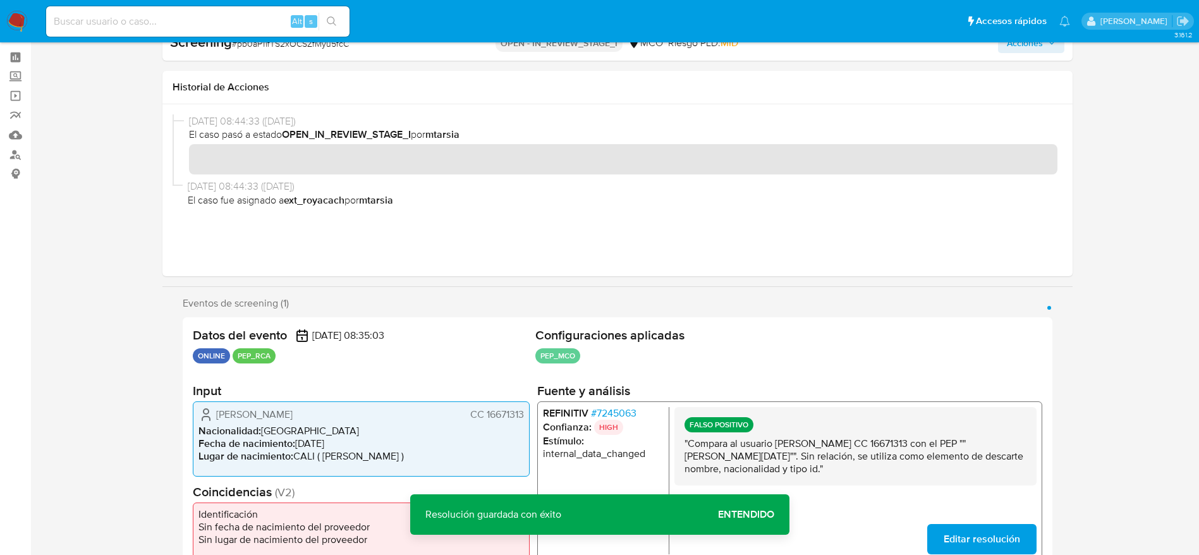
scroll to position [0, 0]
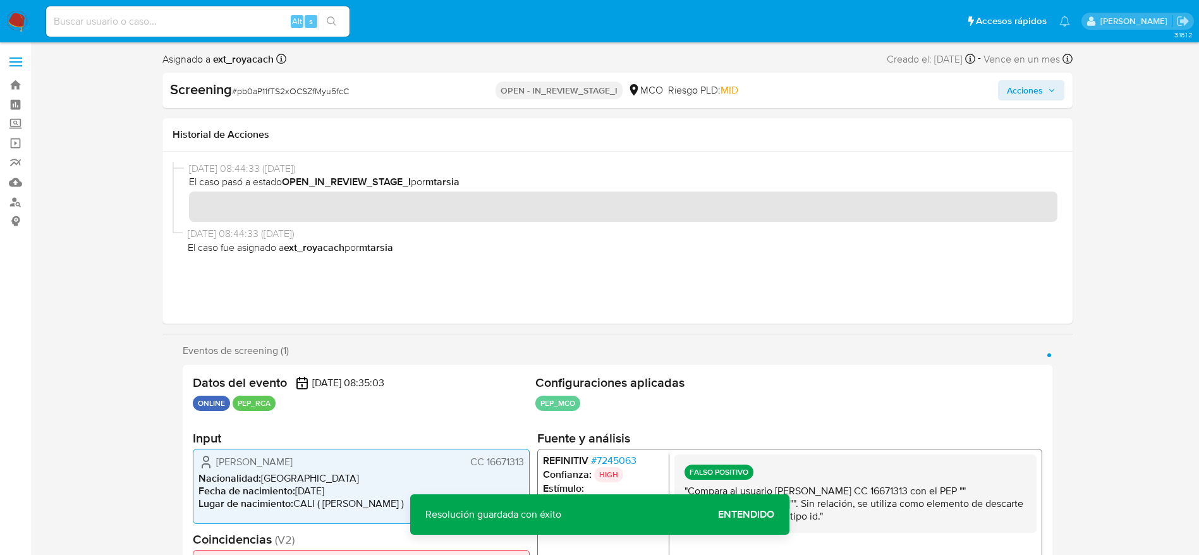
click at [1007, 96] on span "Acciones" at bounding box center [1025, 90] width 36 height 20
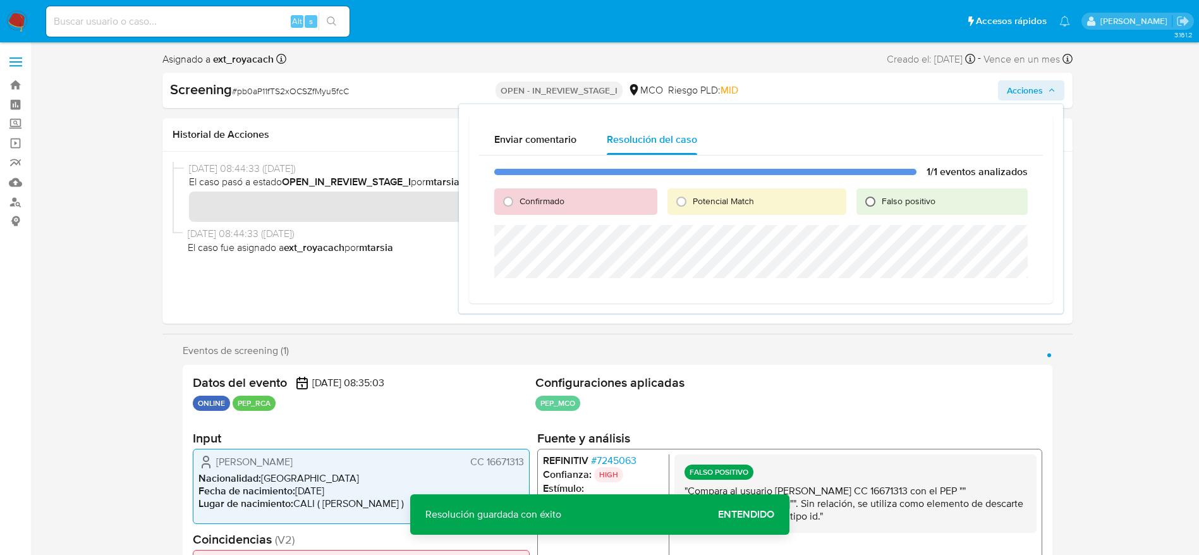
click at [861, 197] on input "Falso positivo" at bounding box center [870, 201] width 20 height 20
radio input "true"
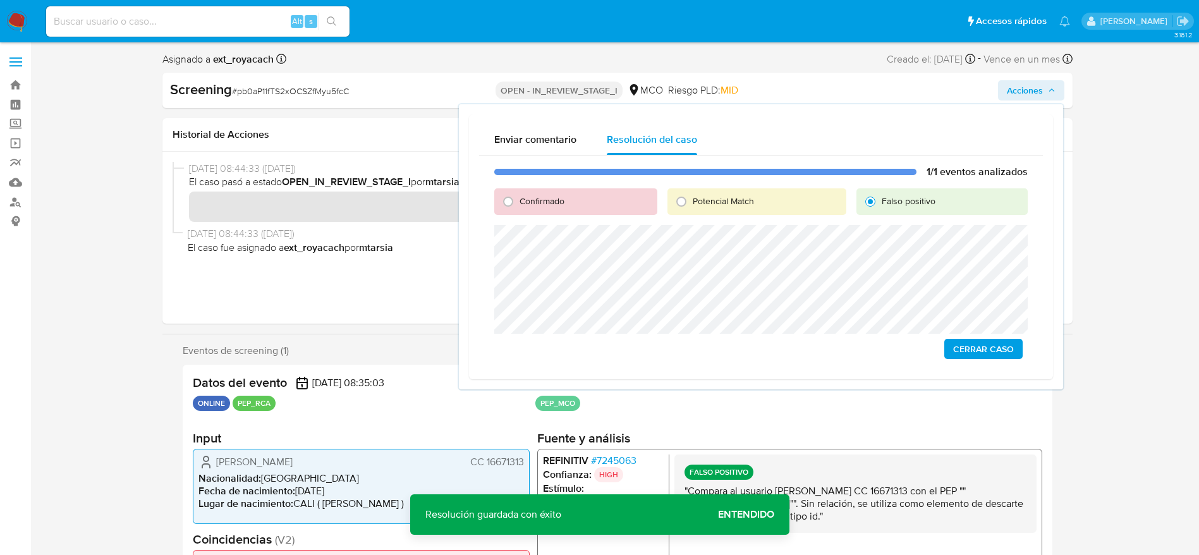
click at [976, 351] on span "Cerrar Caso" at bounding box center [983, 349] width 61 height 18
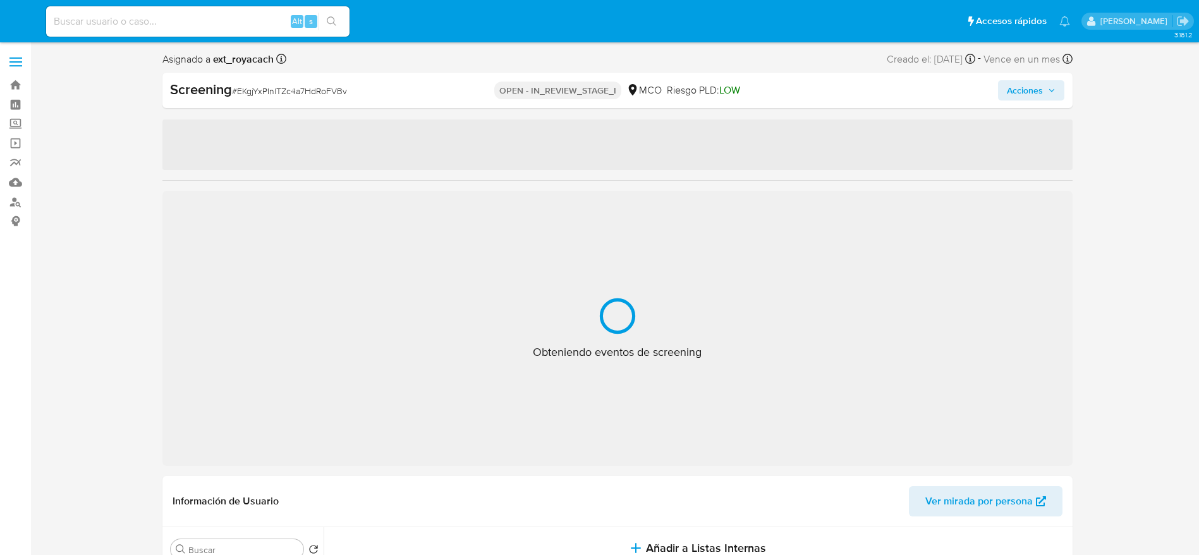
select select "10"
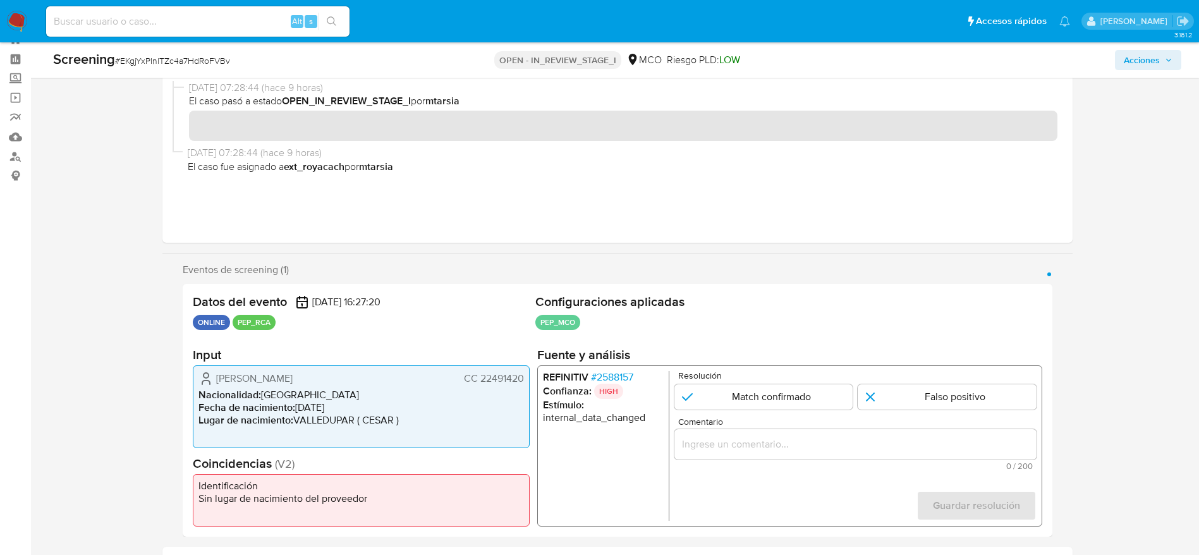
scroll to position [45, 0]
click at [180, 64] on span "# EKgjYxPInlTZc4a7HdRoFVBv" at bounding box center [172, 60] width 115 height 13
copy span "EKgjYxPInlTZc4a7HdRoFVBv"
drag, startPoint x: 210, startPoint y: 377, endPoint x: 527, endPoint y: 385, distance: 317.3
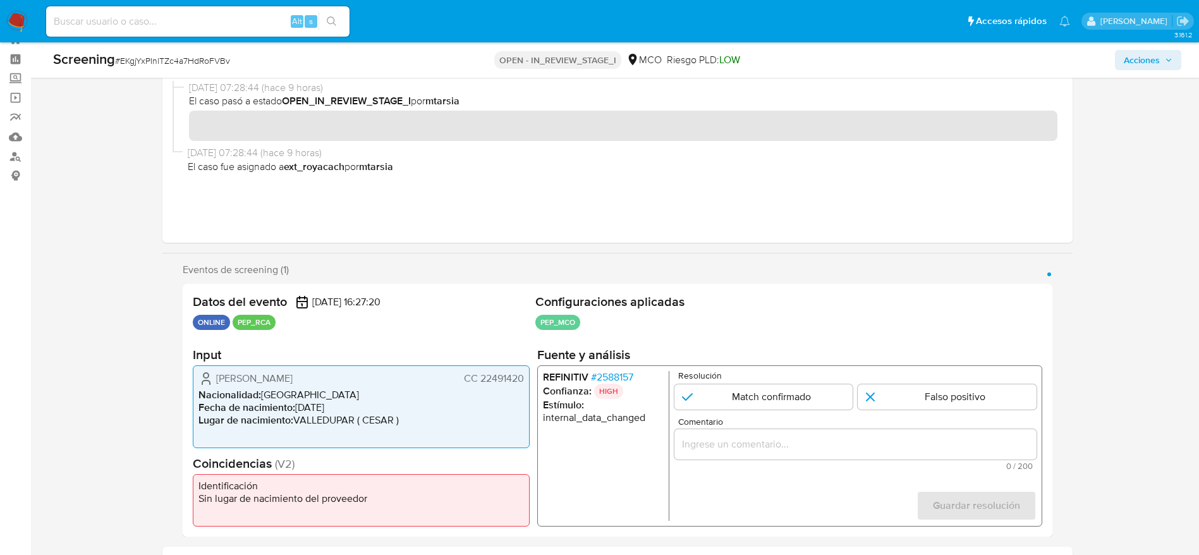
click at [527, 385] on div "Yamile Sofia Zequeira Londoño CC 22491420 Nacionalidad : Colombia Fecha de naci…" at bounding box center [361, 406] width 337 height 83
click at [629, 373] on span "# 2588157" at bounding box center [611, 377] width 42 height 13
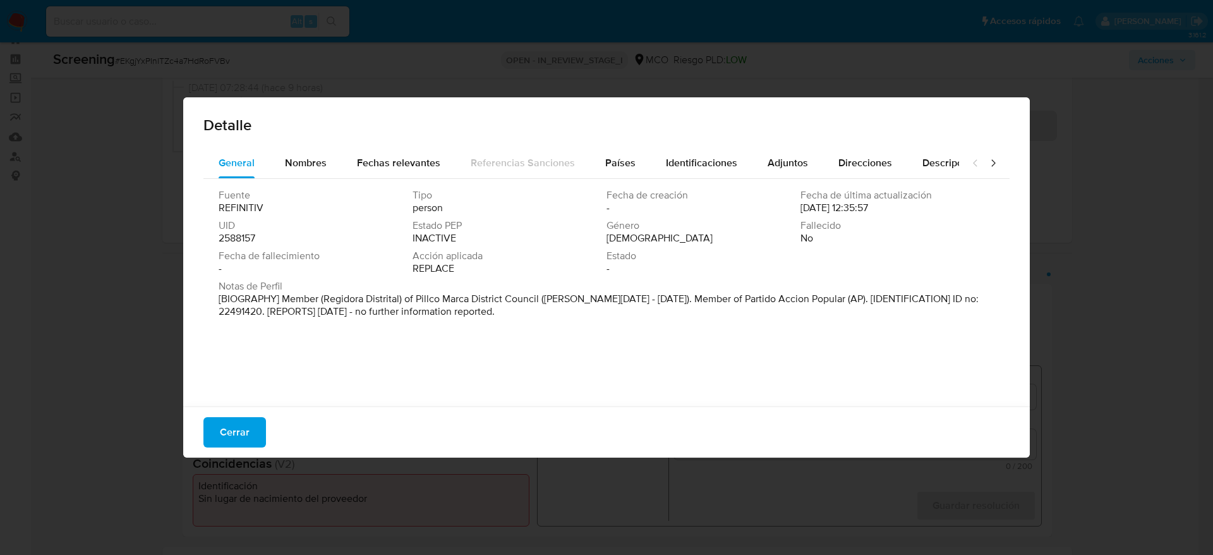
click at [634, 181] on div "Fuente REFINITIV Tipo person Fecha de creación - Fecha de última actualización …" at bounding box center [606, 289] width 806 height 221
click at [634, 170] on button "Países" at bounding box center [620, 163] width 61 height 30
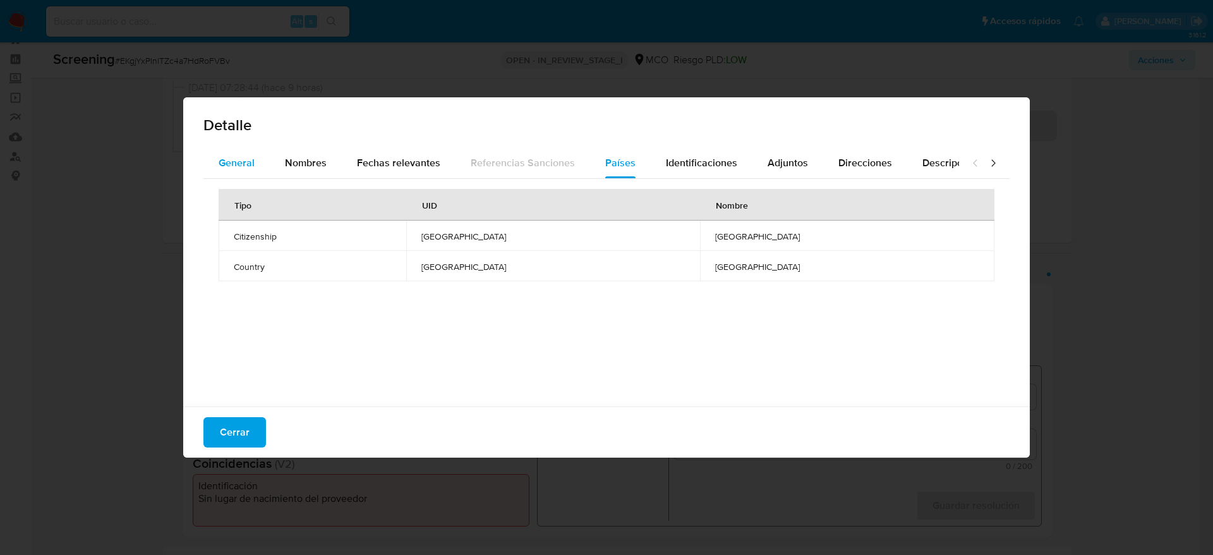
click at [233, 159] on span "General" at bounding box center [237, 162] width 36 height 15
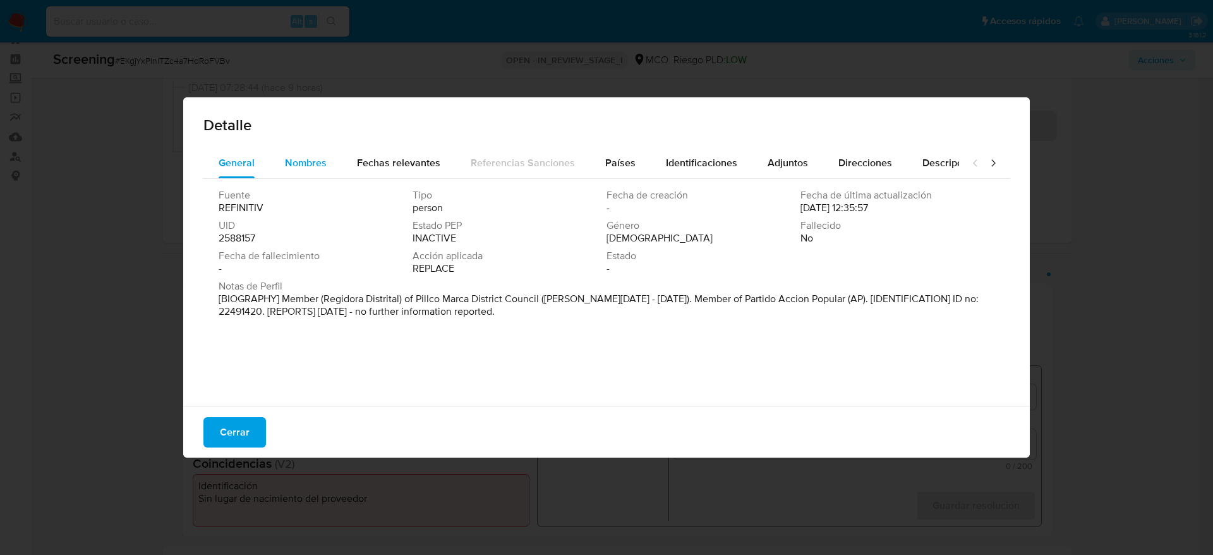
click at [306, 155] on span "Nombres" at bounding box center [306, 162] width 42 height 15
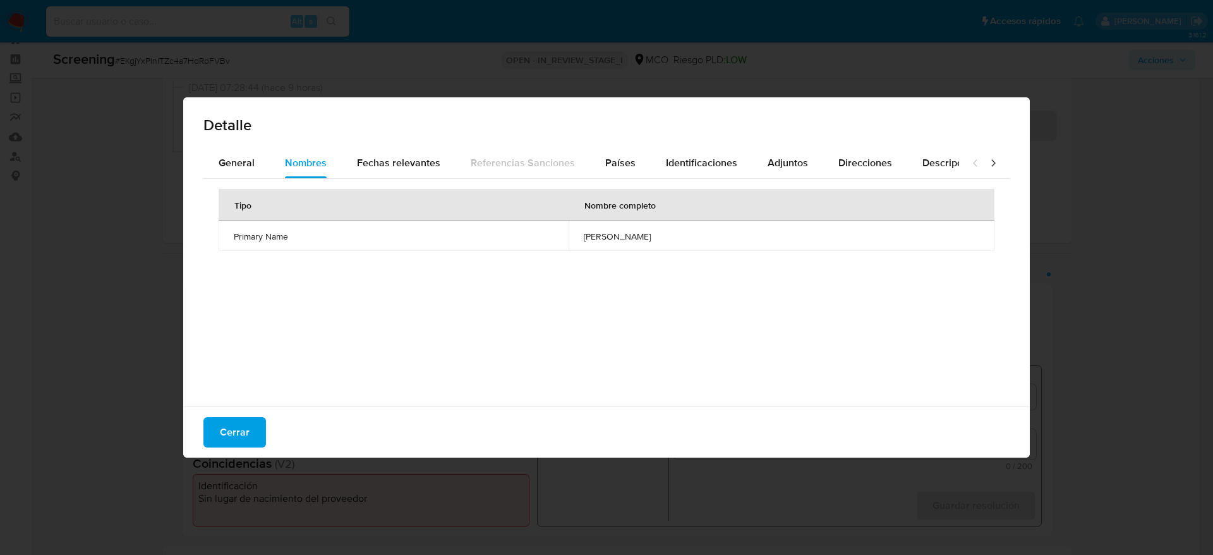
click at [569, 238] on td "maria dionicia quispe morales" at bounding box center [782, 236] width 426 height 30
click at [584, 238] on span "maria dionicia quispe morales" at bounding box center [782, 236] width 396 height 11
click at [244, 427] on span "Cerrar" at bounding box center [235, 432] width 30 height 28
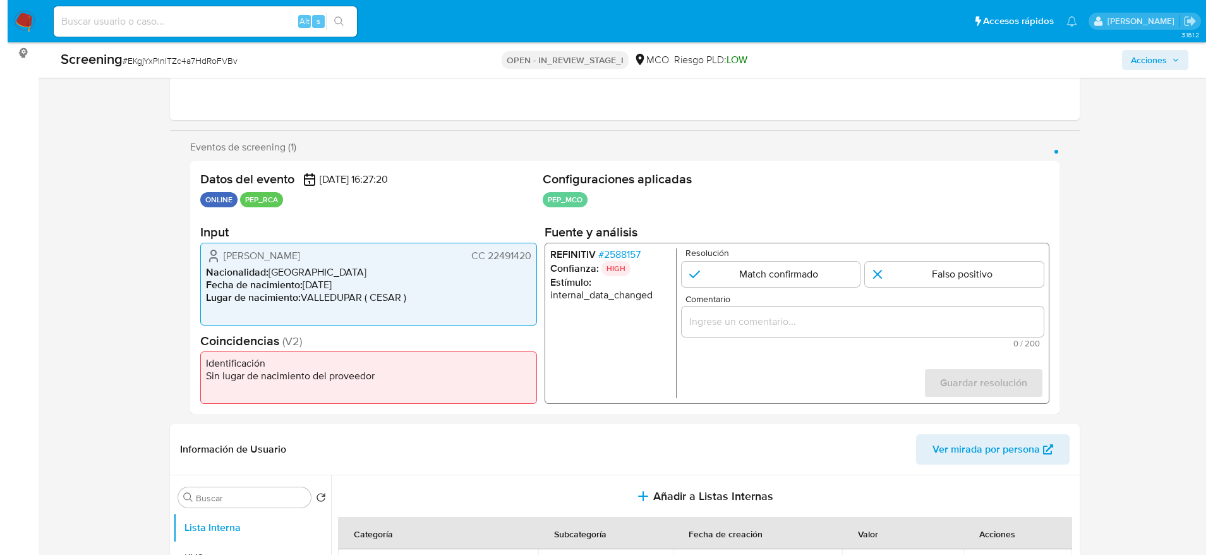
scroll to position [235, 0]
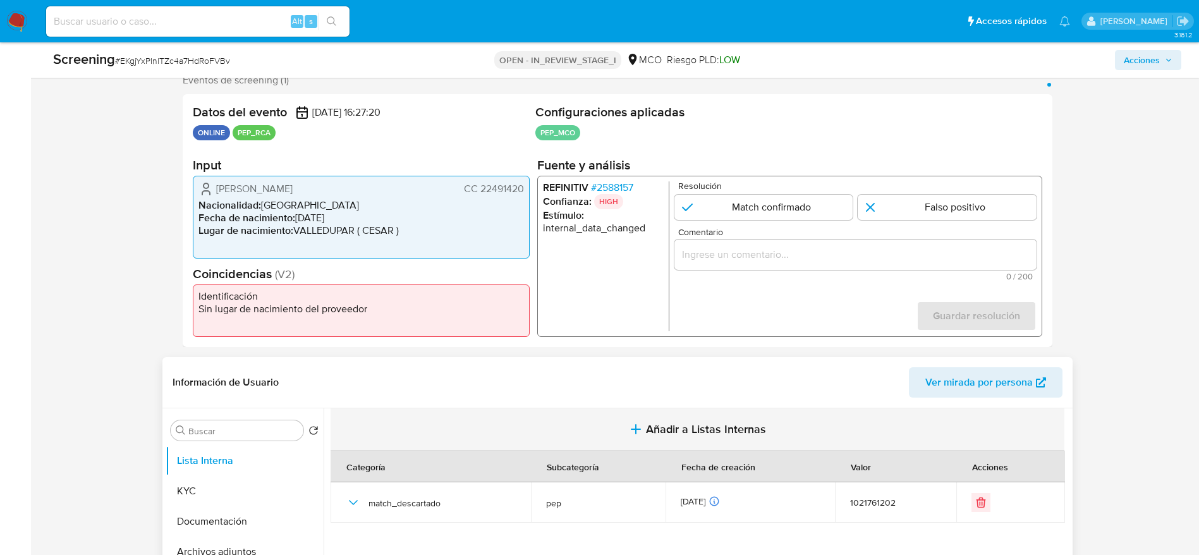
click at [497, 413] on button "Añadir a Listas Internas" at bounding box center [697, 429] width 734 height 42
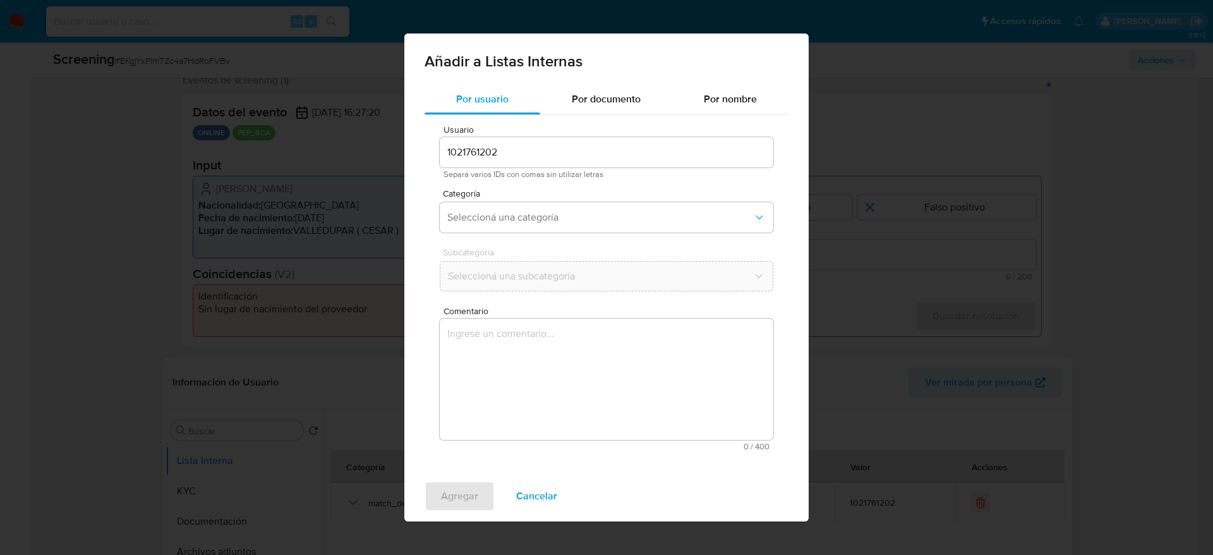
click at [497, 420] on textarea "Comentario" at bounding box center [607, 378] width 334 height 121
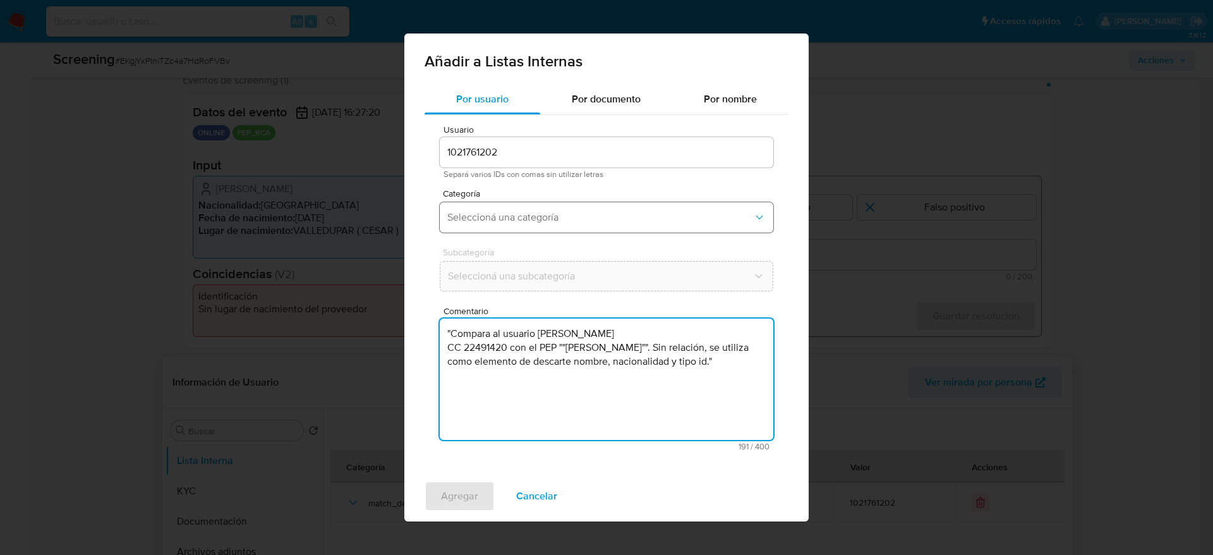
type textarea ""Compara al usuario Yamile Sofia Zequeira Londoño CC 22491420 con el PEP ""mari…"
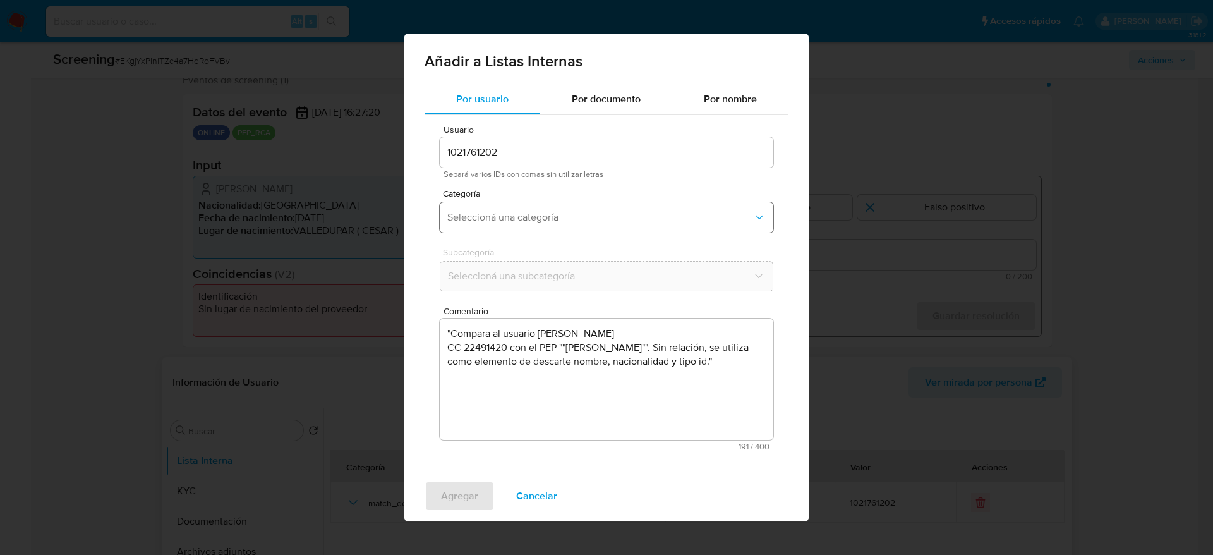
click at [512, 221] on span "Seleccioná una categoría" at bounding box center [600, 217] width 306 height 13
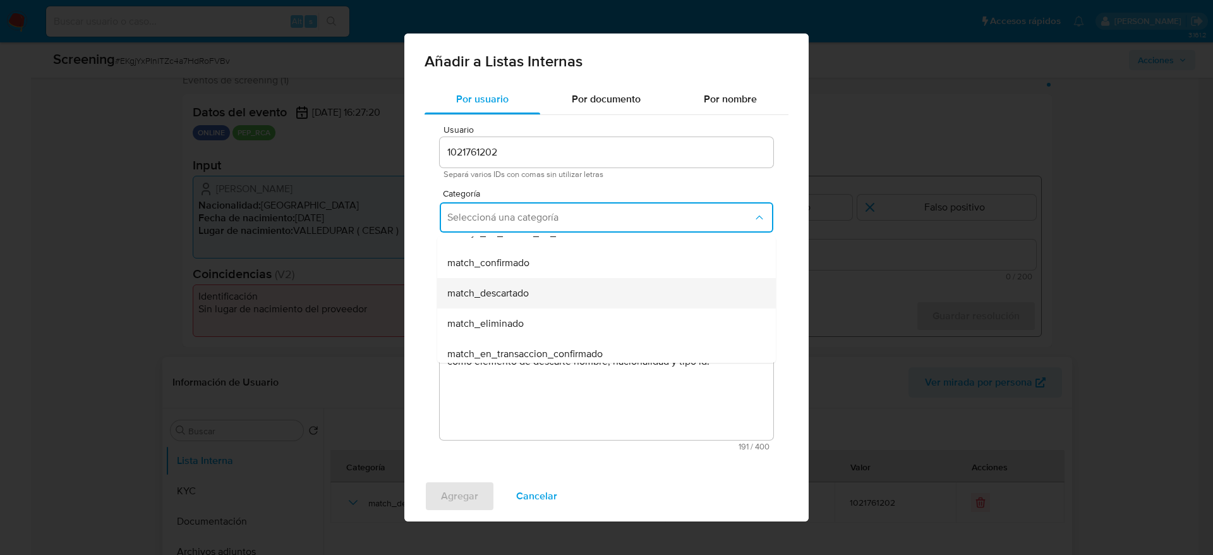
scroll to position [95, 0]
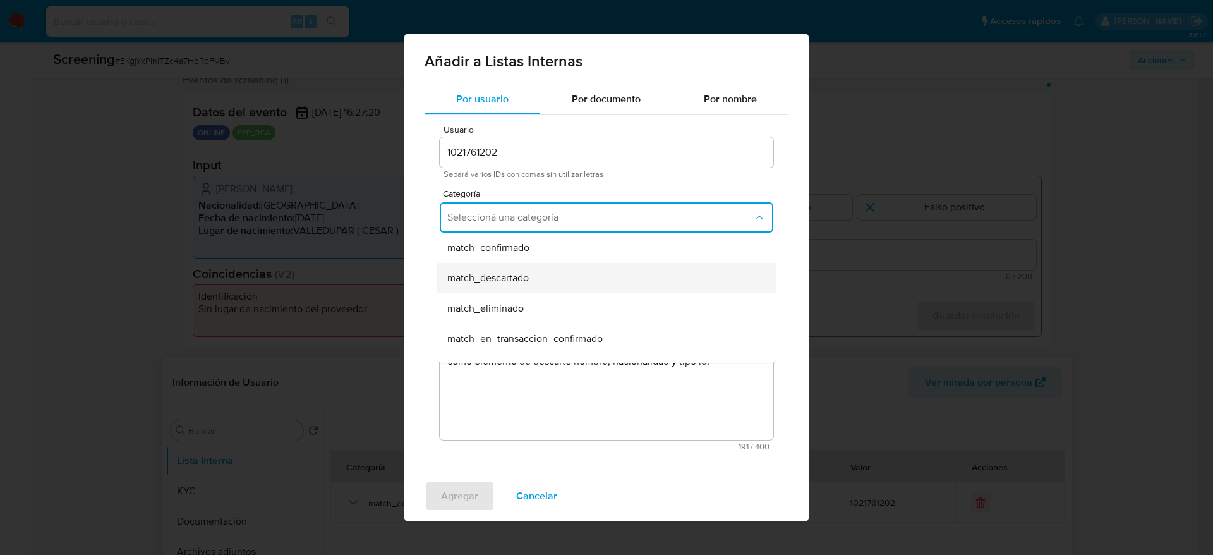
click at [502, 274] on span "match_descartado" at bounding box center [488, 278] width 82 height 13
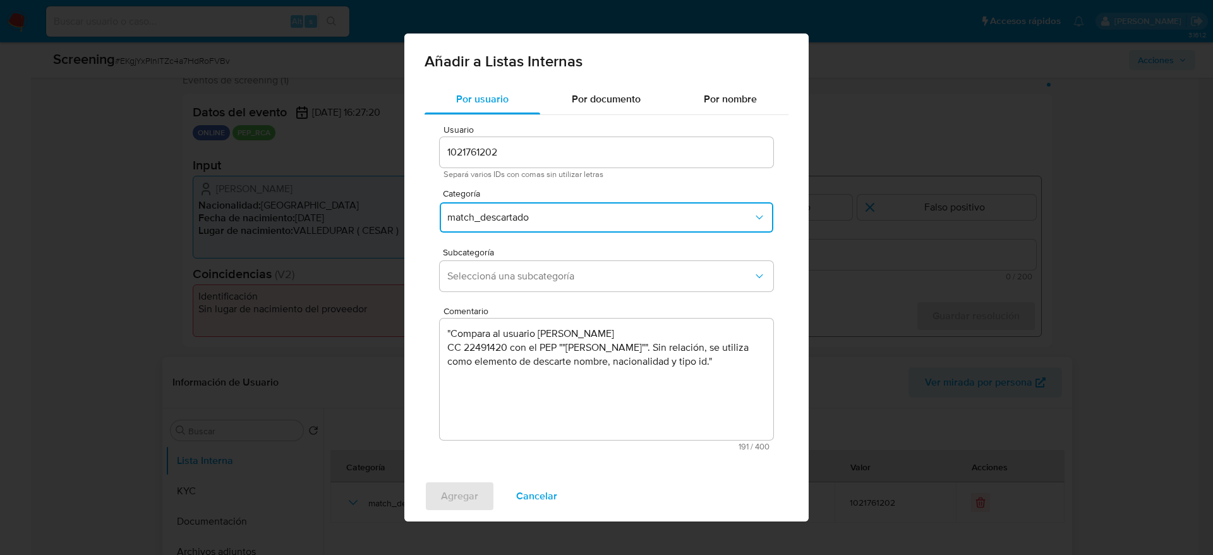
click at [502, 274] on span "Seleccioná una subcategoría" at bounding box center [600, 276] width 306 height 13
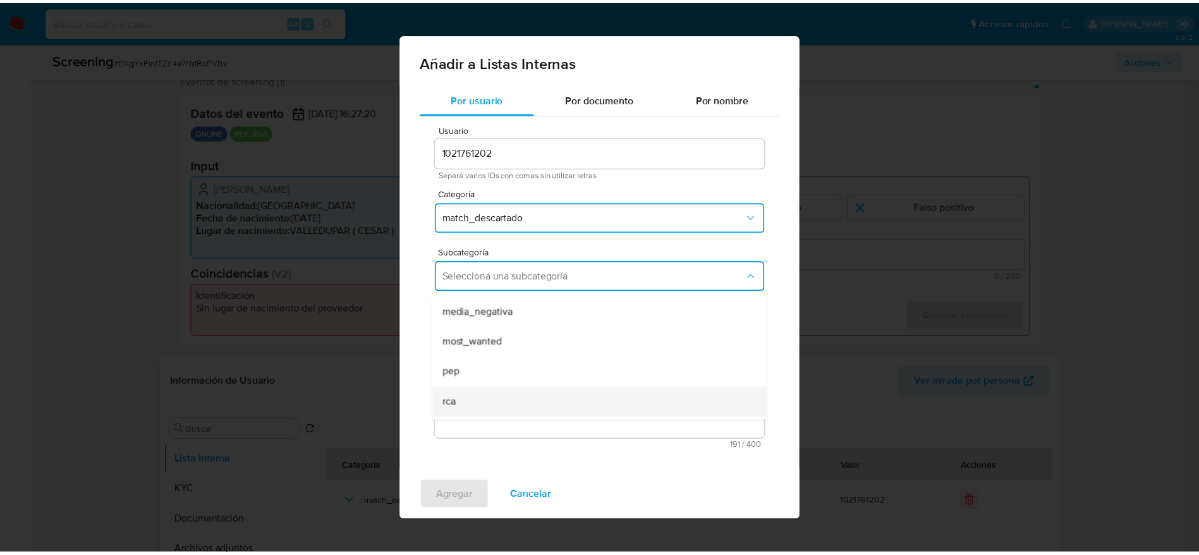
scroll to position [86, 0]
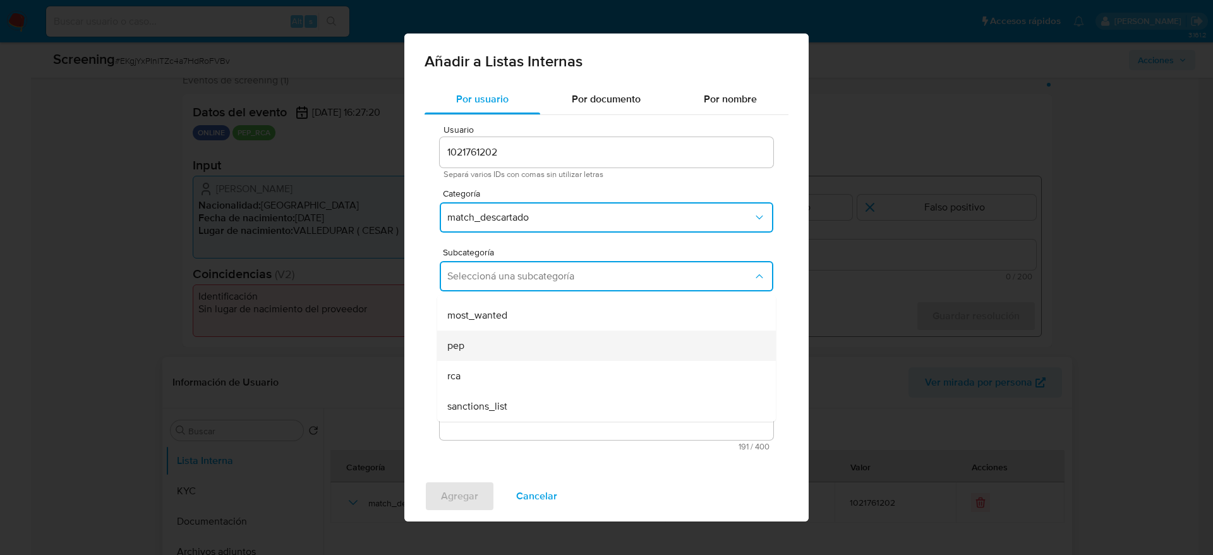
drag, startPoint x: 482, startPoint y: 362, endPoint x: 482, endPoint y: 330, distance: 32.2
click at [482, 330] on ul "LPB REQINFO media_negativa most_wanted pep rca sanctions_list" at bounding box center [606, 315] width 339 height 212
click at [482, 330] on div "pep" at bounding box center [602, 345] width 311 height 30
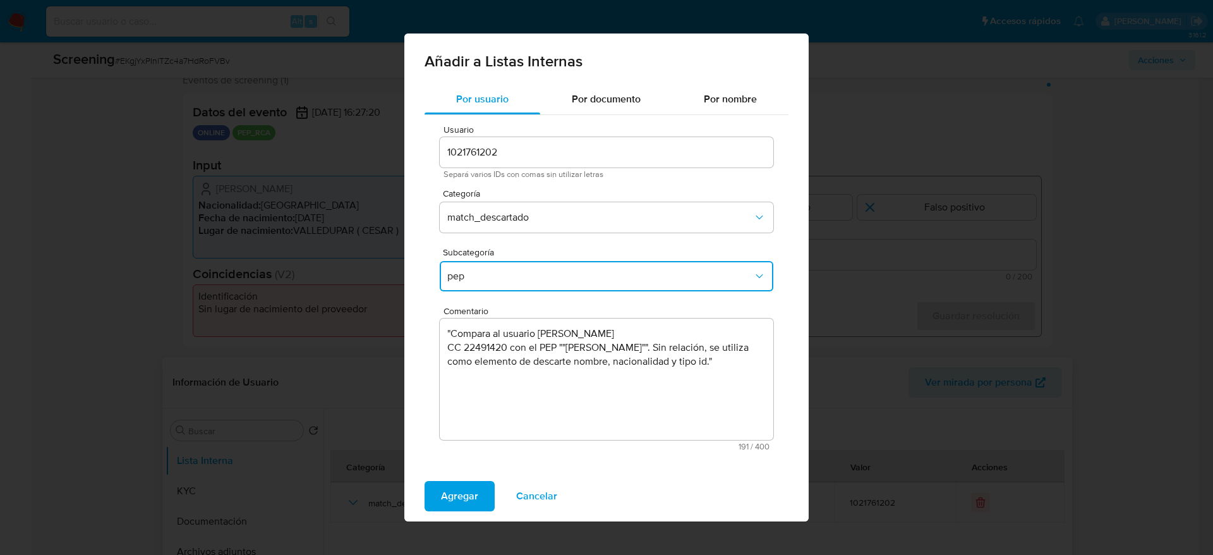
click at [460, 487] on span "Agregar" at bounding box center [459, 496] width 37 height 28
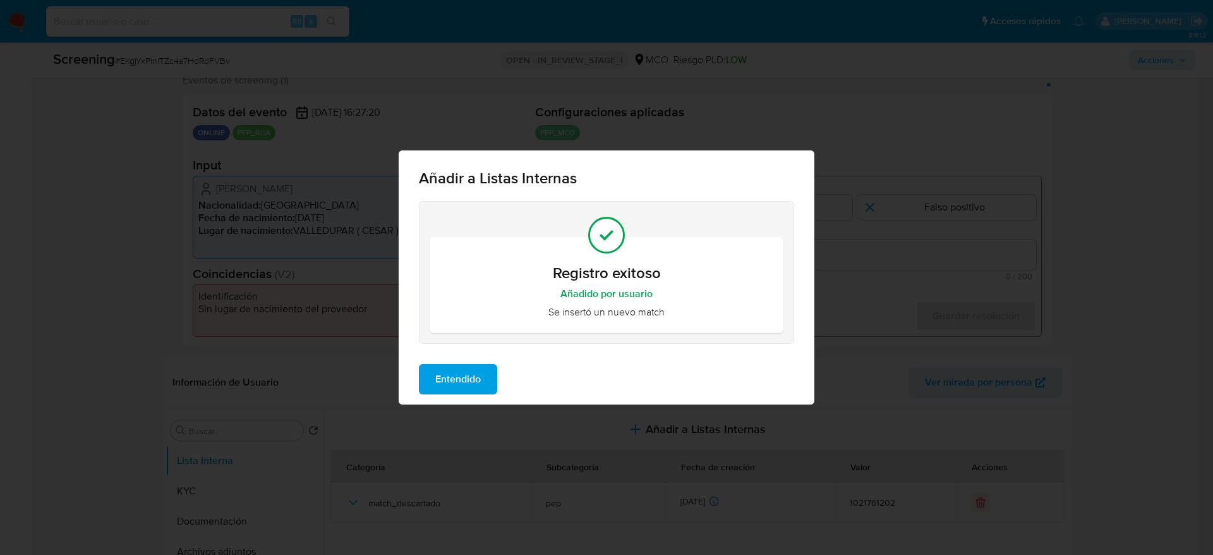
drag, startPoint x: 438, startPoint y: 373, endPoint x: 463, endPoint y: 353, distance: 32.4
click at [438, 375] on span "Entendido" at bounding box center [457, 379] width 45 height 28
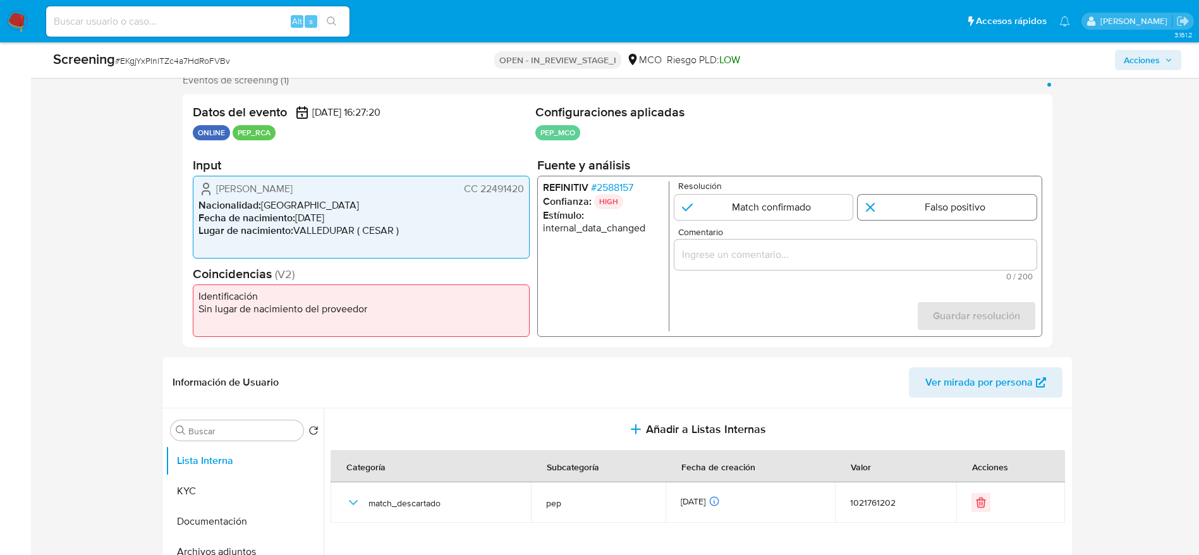
click at [948, 203] on input "1 de 1" at bounding box center [946, 207] width 179 height 25
radio input "true"
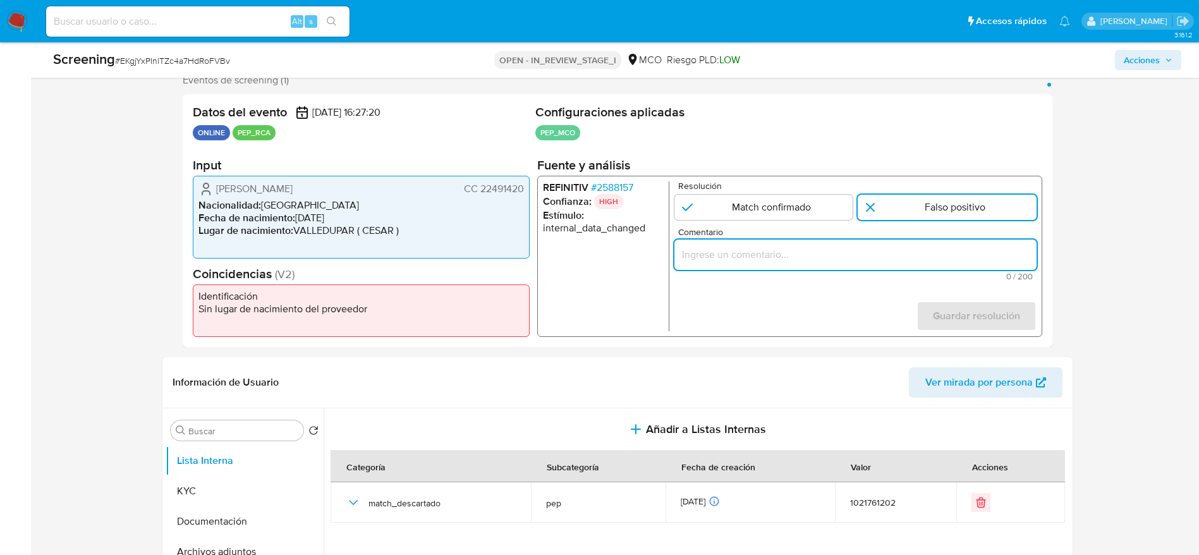
click at [941, 249] on input "Comentario" at bounding box center [855, 254] width 362 height 16
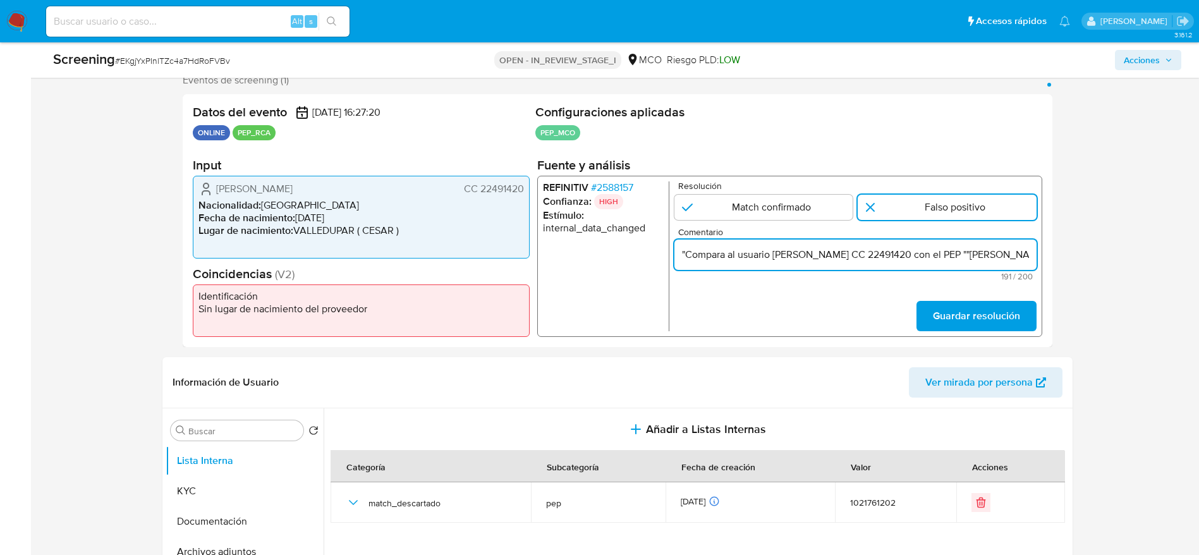
scroll to position [0, 511]
type input ""Compara al usuario Yamile Sofia Zequeira Londoño CC 22491420 con el PEP ""mari…"
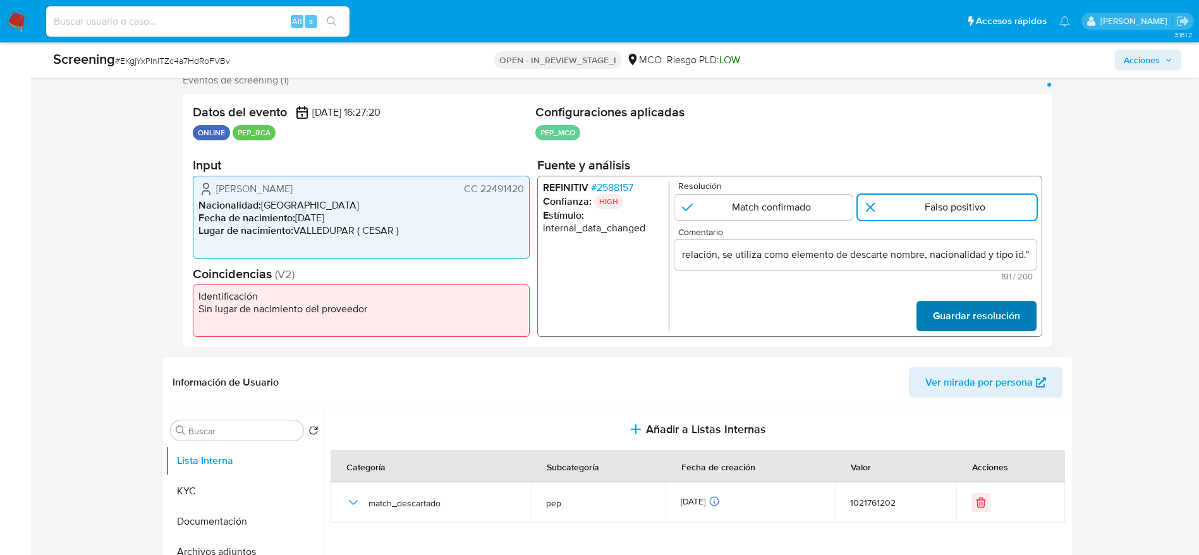
click at [981, 318] on span "Guardar resolución" at bounding box center [975, 316] width 87 height 28
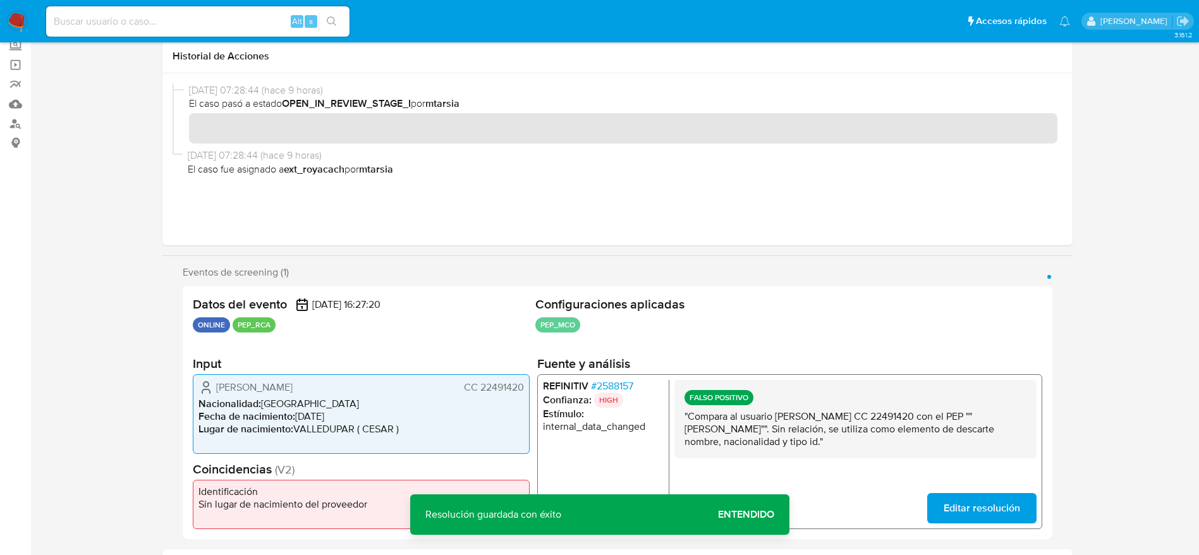
scroll to position [0, 0]
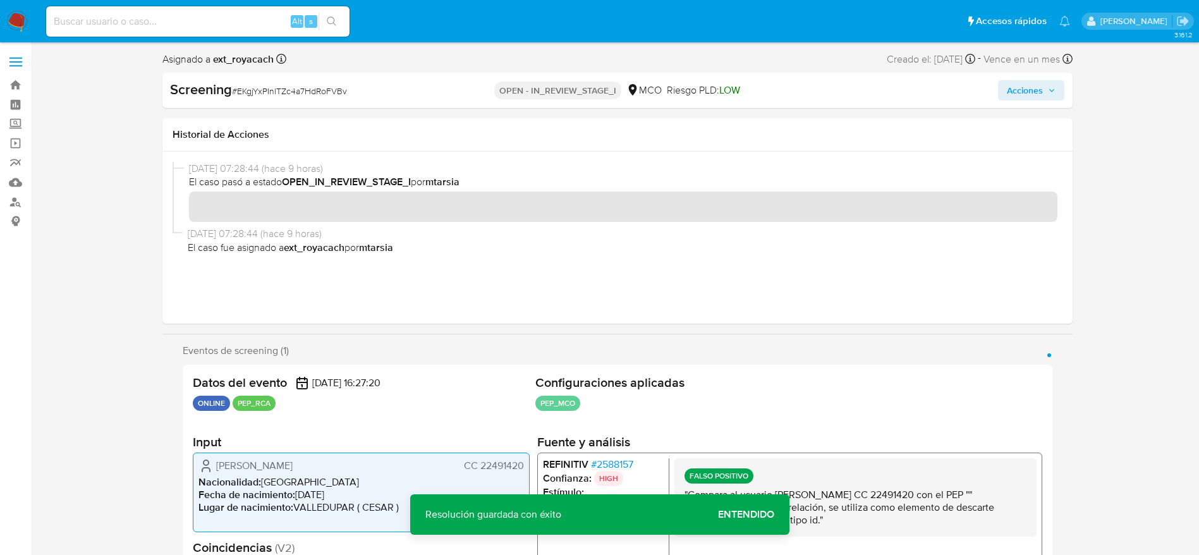
click at [1007, 89] on span "Acciones" at bounding box center [1025, 90] width 36 height 20
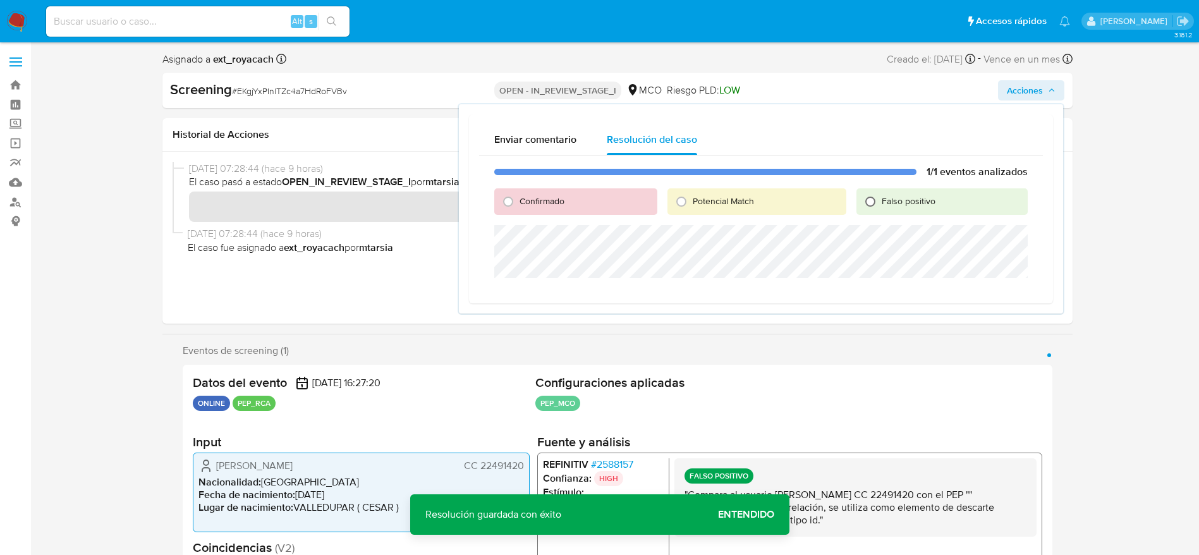
click at [878, 191] on input "Falso positivo" at bounding box center [870, 201] width 20 height 20
radio input "true"
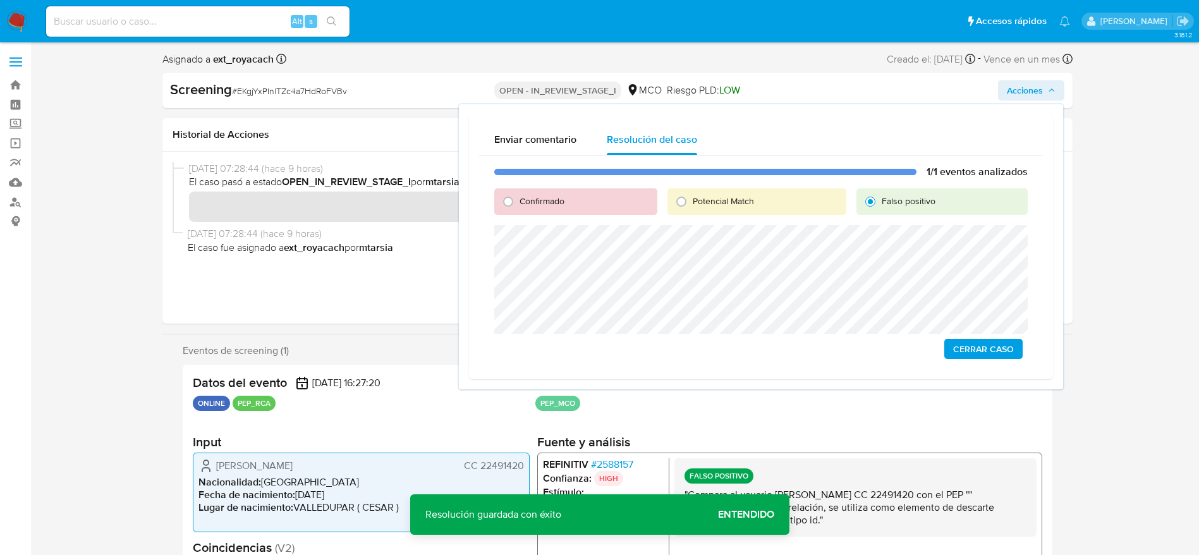
click at [983, 353] on span "Cerrar Caso" at bounding box center [983, 349] width 61 height 18
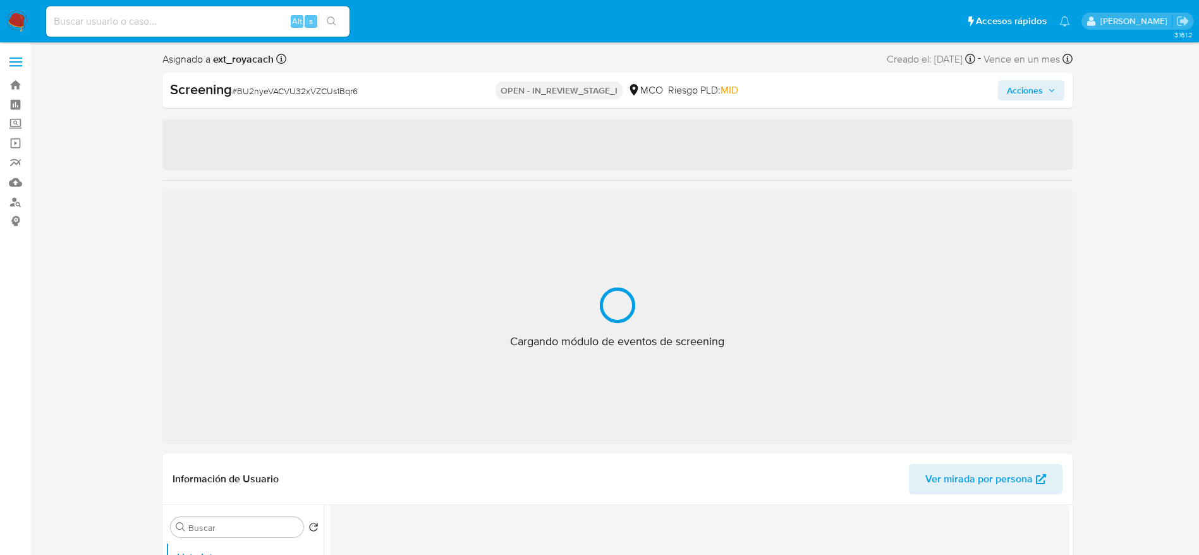
select select "10"
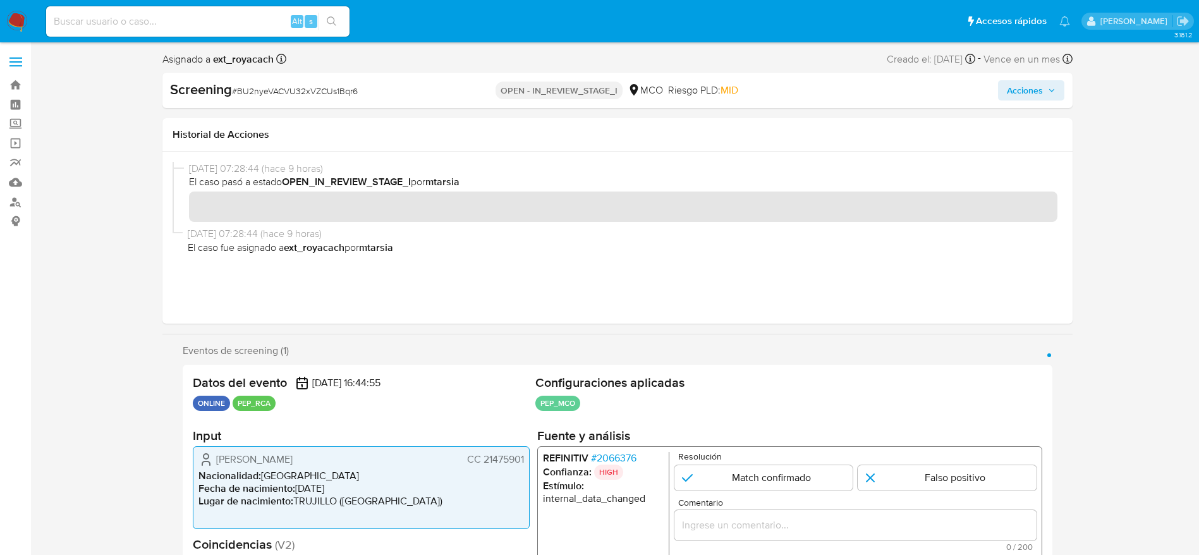
scroll to position [45, 0]
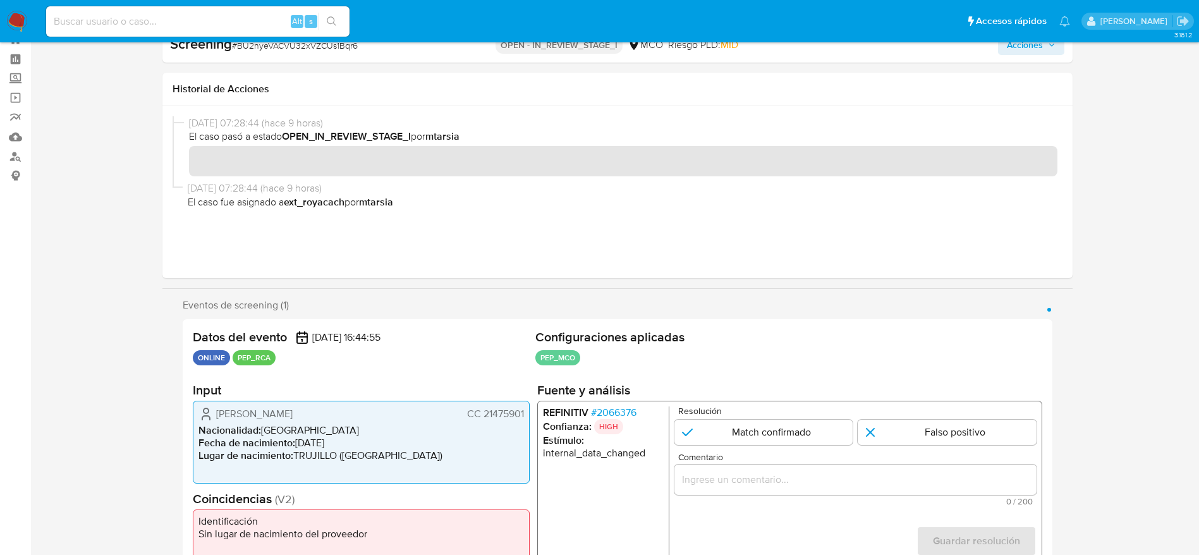
click at [268, 33] on div "Alt s" at bounding box center [197, 21] width 303 height 30
click at [268, 46] on span "# BU2nyeVACVU32xVZCUs1Bqr6" at bounding box center [295, 45] width 126 height 13
copy span "BU2nyeVACVU32xVZCUs1Bqr6"
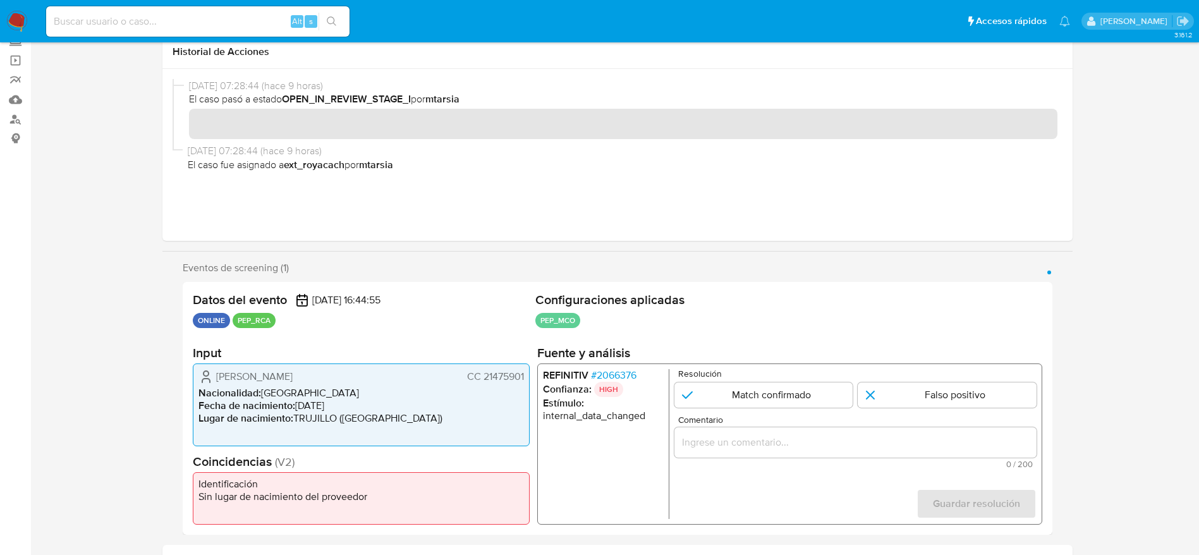
scroll to position [140, 0]
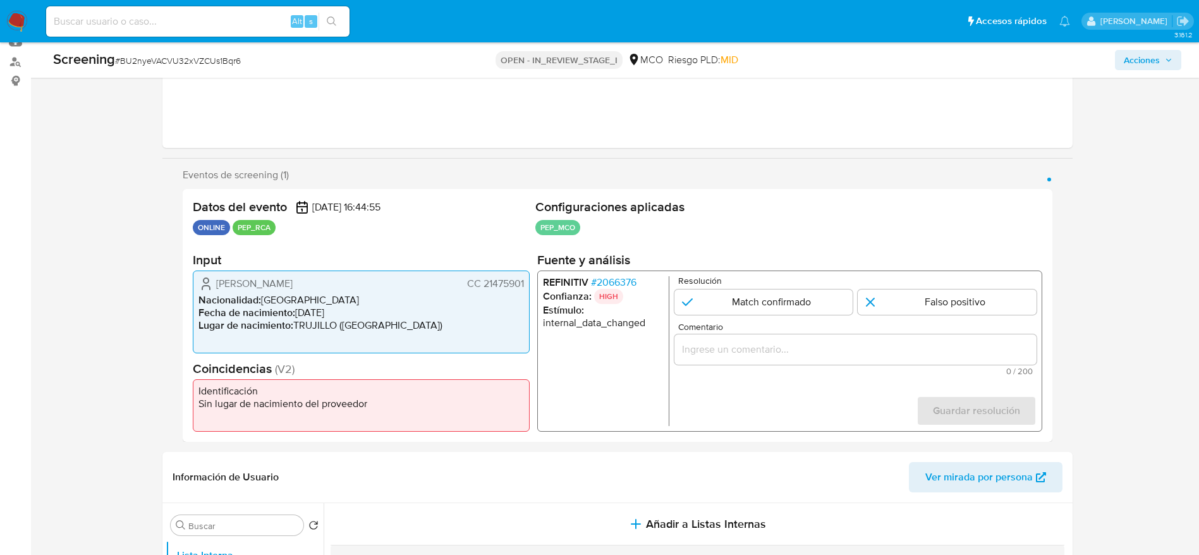
drag, startPoint x: 194, startPoint y: 297, endPoint x: 495, endPoint y: 292, distance: 301.4
click at [495, 292] on div "Luz Stella Chica Cardona CC 21475901 Nacionalidad : Colombia Fecha de nacimient…" at bounding box center [361, 311] width 337 height 83
drag, startPoint x: 206, startPoint y: 282, endPoint x: 524, endPoint y: 286, distance: 318.5
click at [525, 281] on div "Luz Stella Chica Cardona CC 21475901 Nacionalidad : Colombia Fecha de nacimient…" at bounding box center [361, 311] width 337 height 83
click at [627, 286] on span "# 2066376" at bounding box center [612, 282] width 45 height 13
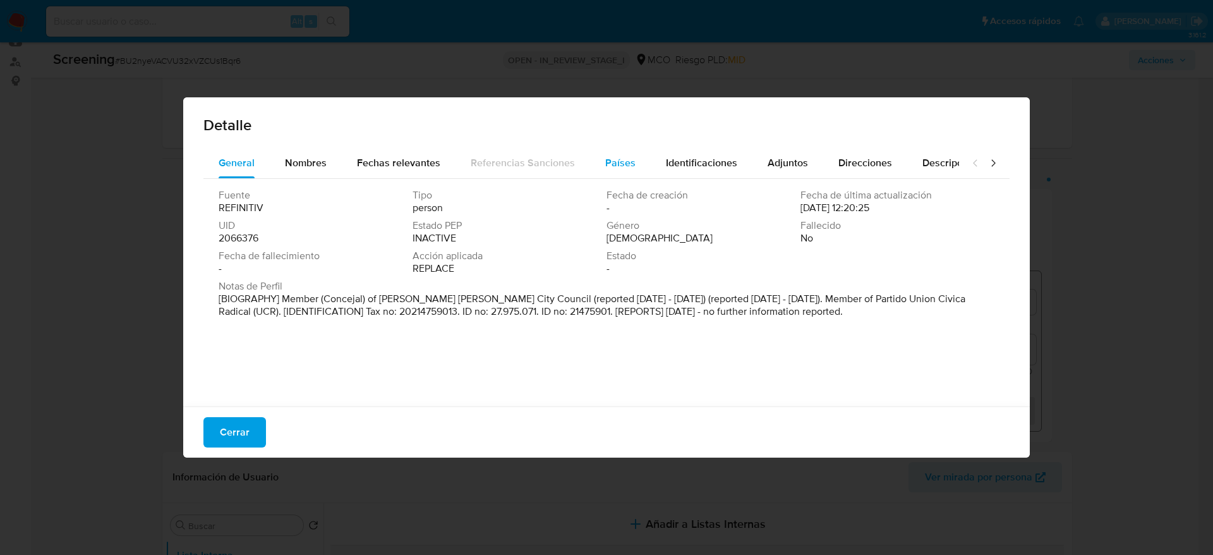
click at [605, 161] on span "Países" at bounding box center [620, 162] width 30 height 15
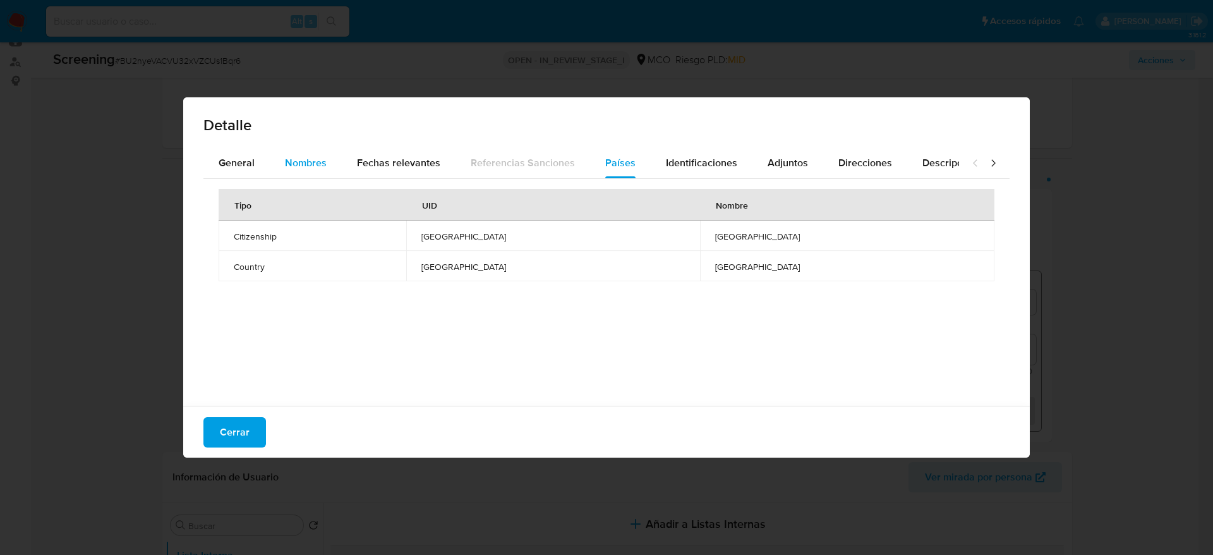
click at [339, 164] on button "Nombres" at bounding box center [306, 163] width 72 height 30
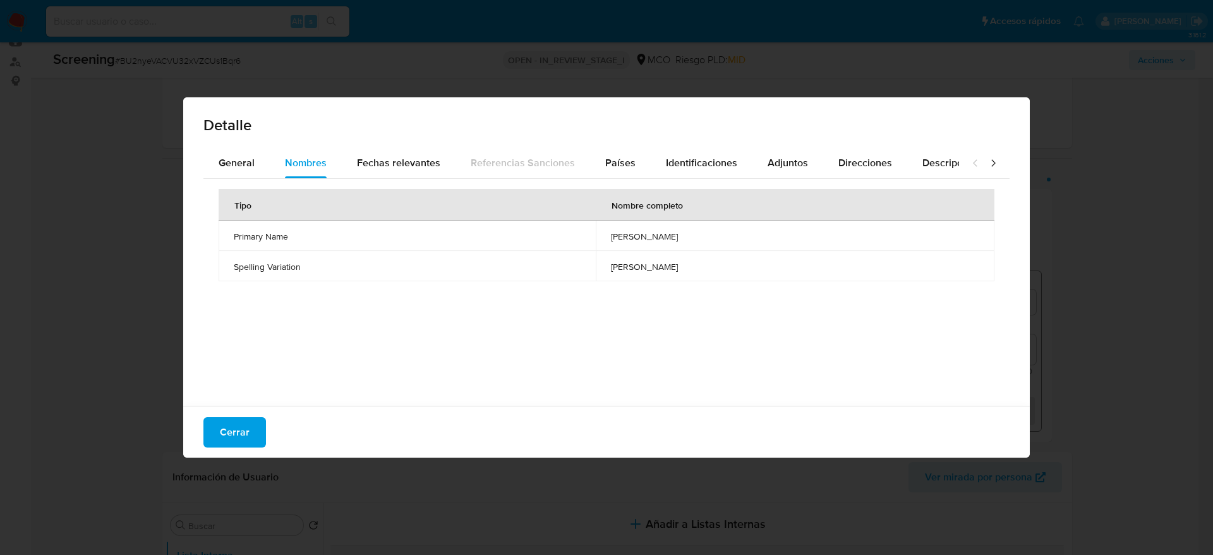
click at [651, 228] on td "carlos enrique garcia" at bounding box center [795, 236] width 399 height 30
click at [651, 169] on button "Identificaciones" at bounding box center [702, 163] width 102 height 30
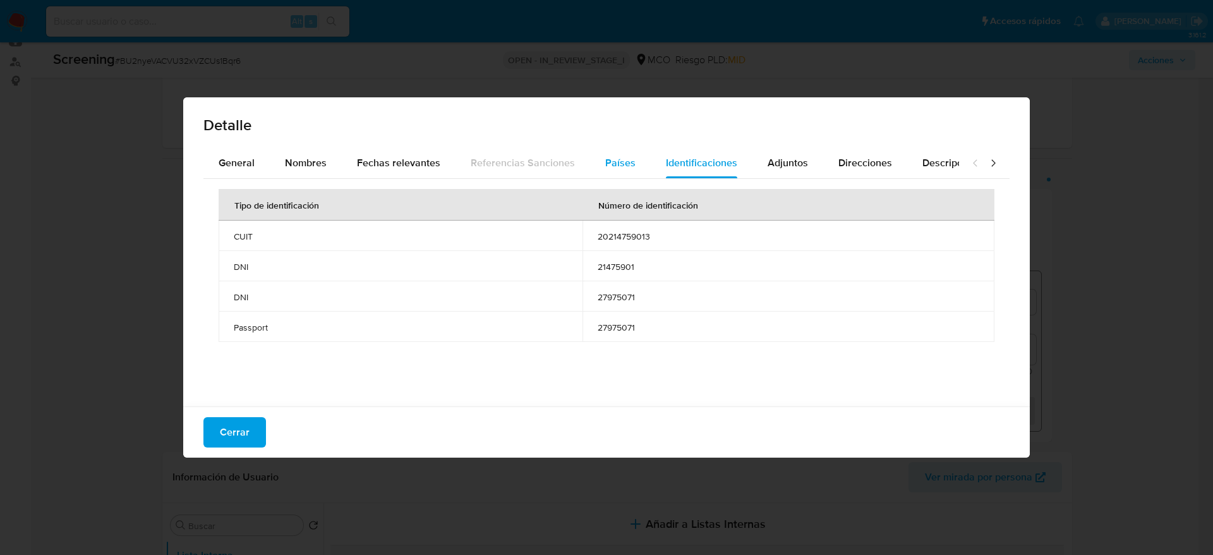
click at [634, 167] on button "Países" at bounding box center [620, 163] width 61 height 30
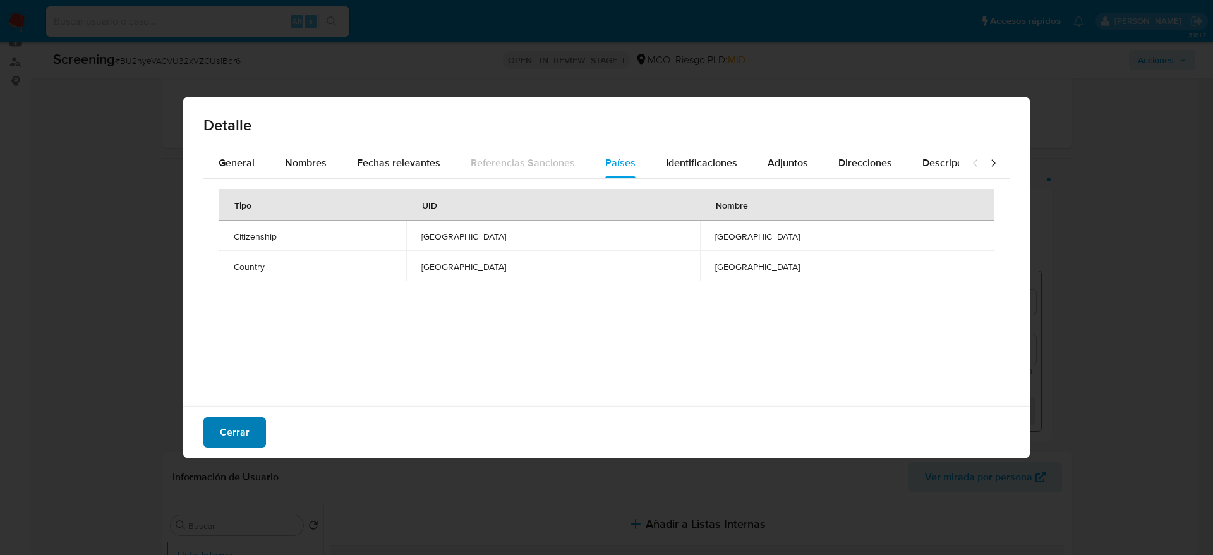
click at [263, 433] on button "Cerrar" at bounding box center [234, 432] width 63 height 30
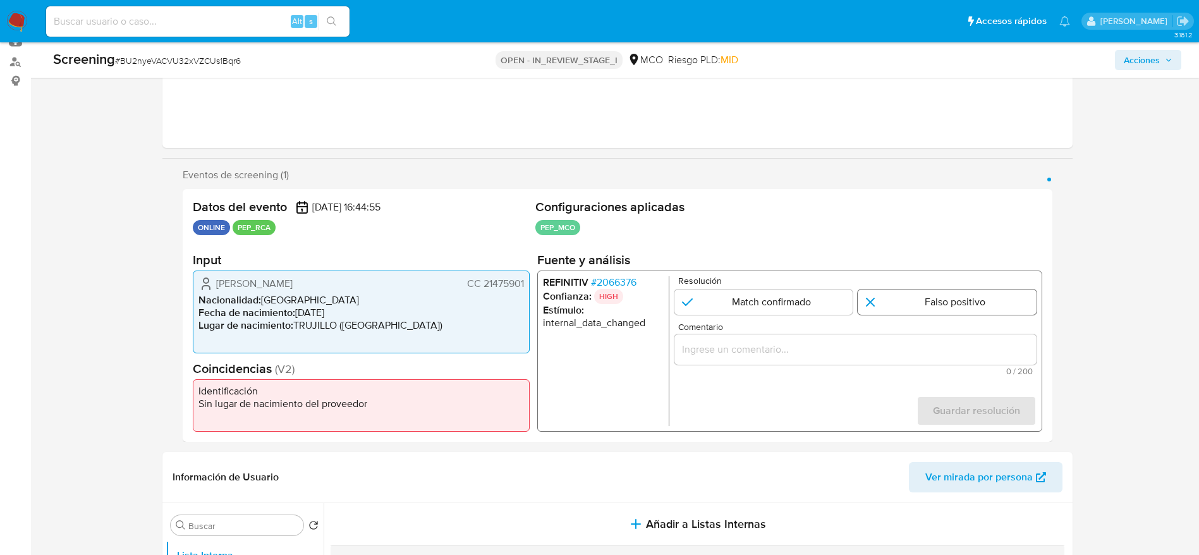
click at [895, 298] on input "1 de 1" at bounding box center [946, 301] width 179 height 25
radio input "true"
click at [912, 368] on span "0 / 200" at bounding box center [854, 371] width 354 height 8
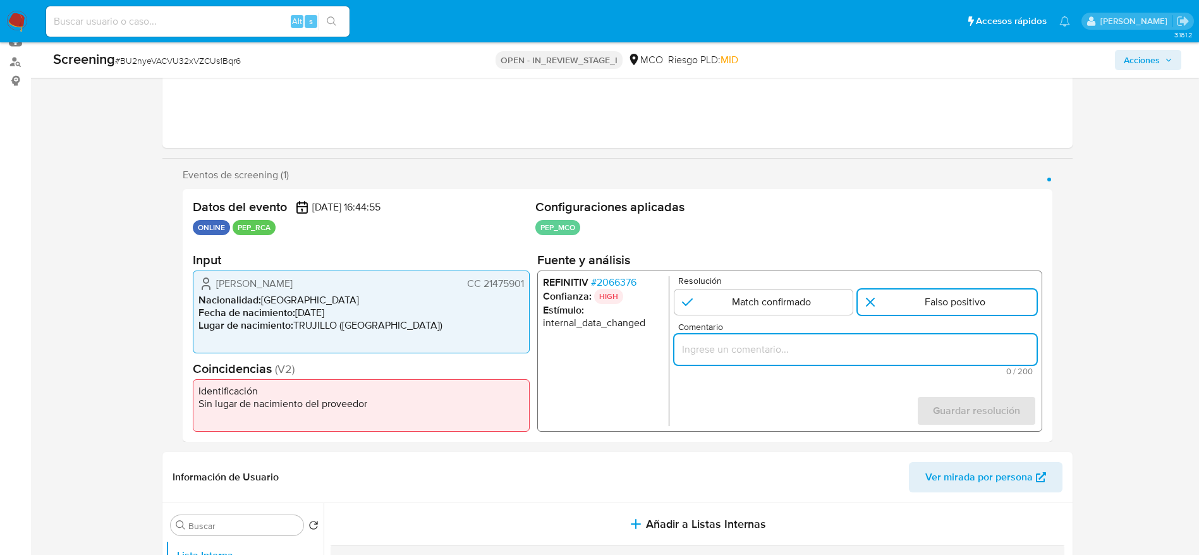
click at [912, 346] on input "Comentario" at bounding box center [855, 349] width 362 height 16
paste input ""Compara al usuario Luz Stella Chica Cardona CC 21475901 con el PEP ""carlos en…"
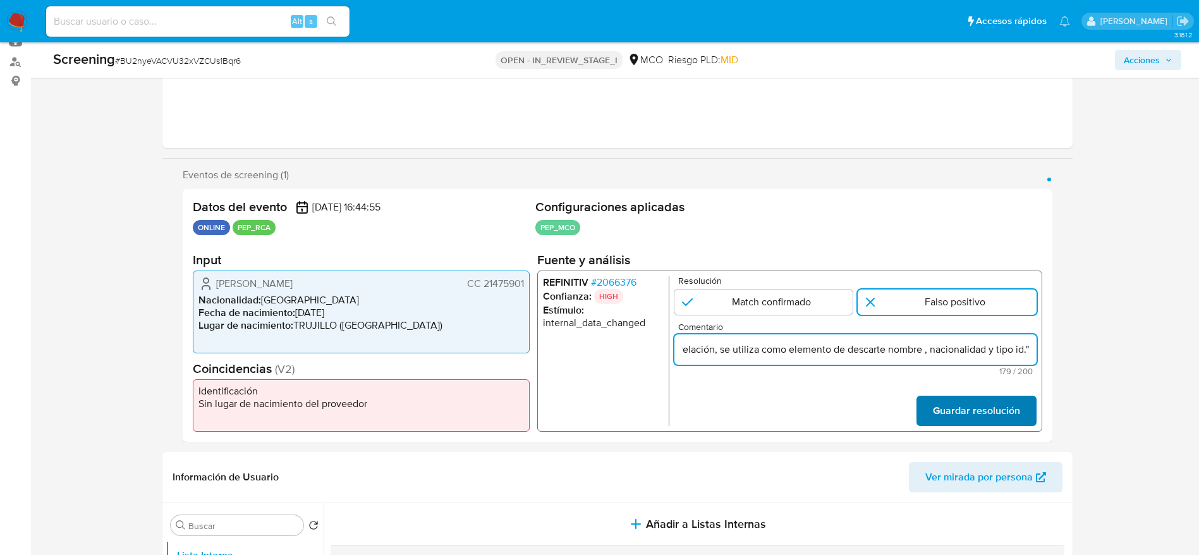
type input ""Compara al usuario Luz Stella Chica Cardona CC 21475901 con el PEP ""carlos en…"
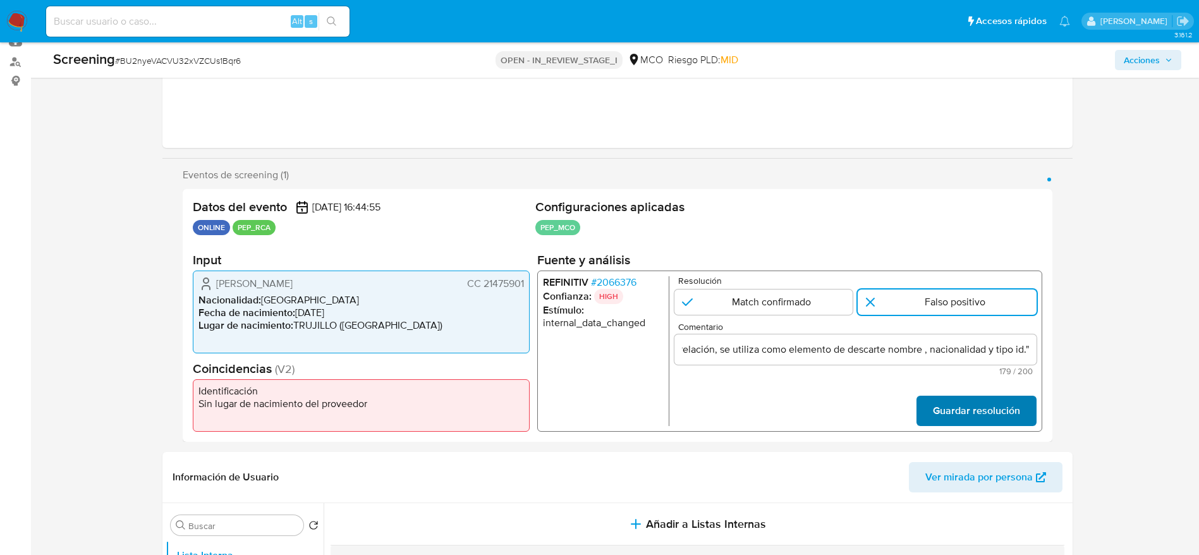
scroll to position [0, 0]
click at [975, 408] on span "Guardar resolución" at bounding box center [975, 411] width 87 height 28
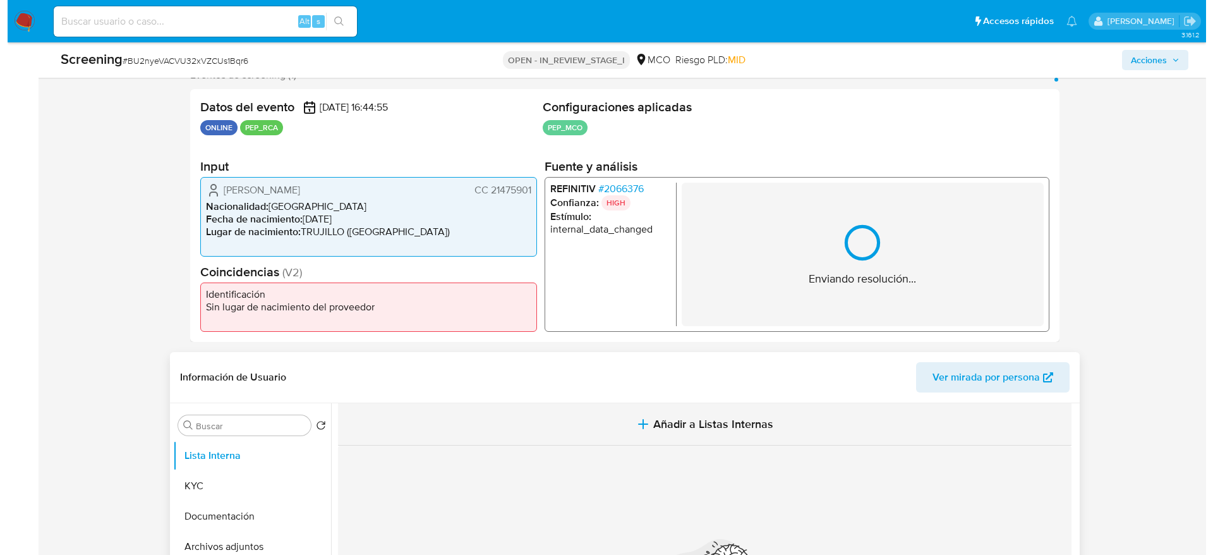
scroll to position [330, 0]
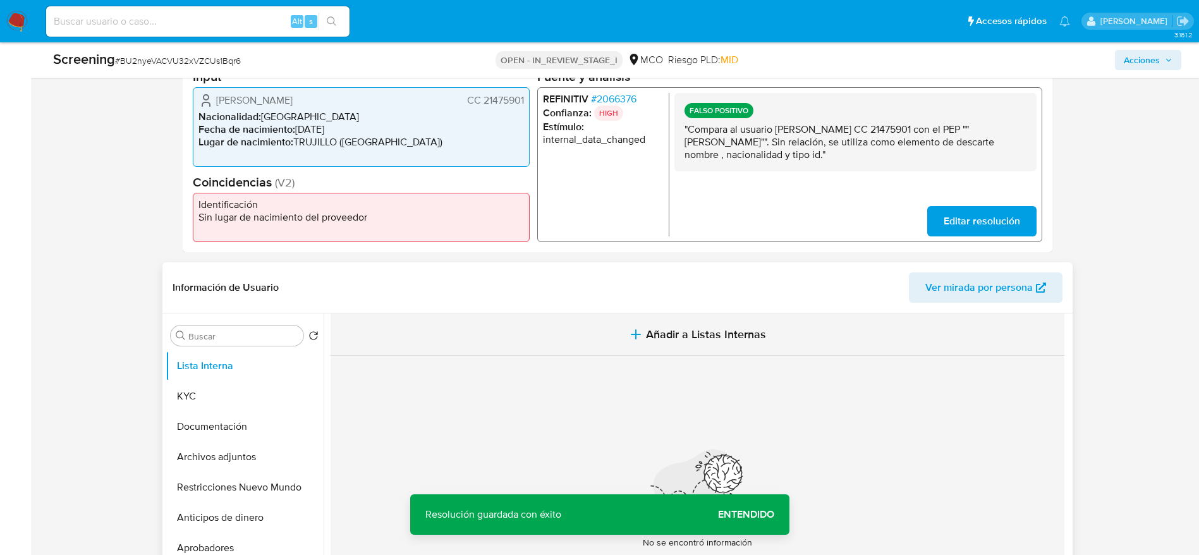
click at [558, 337] on button "Añadir a Listas Internas" at bounding box center [697, 334] width 734 height 42
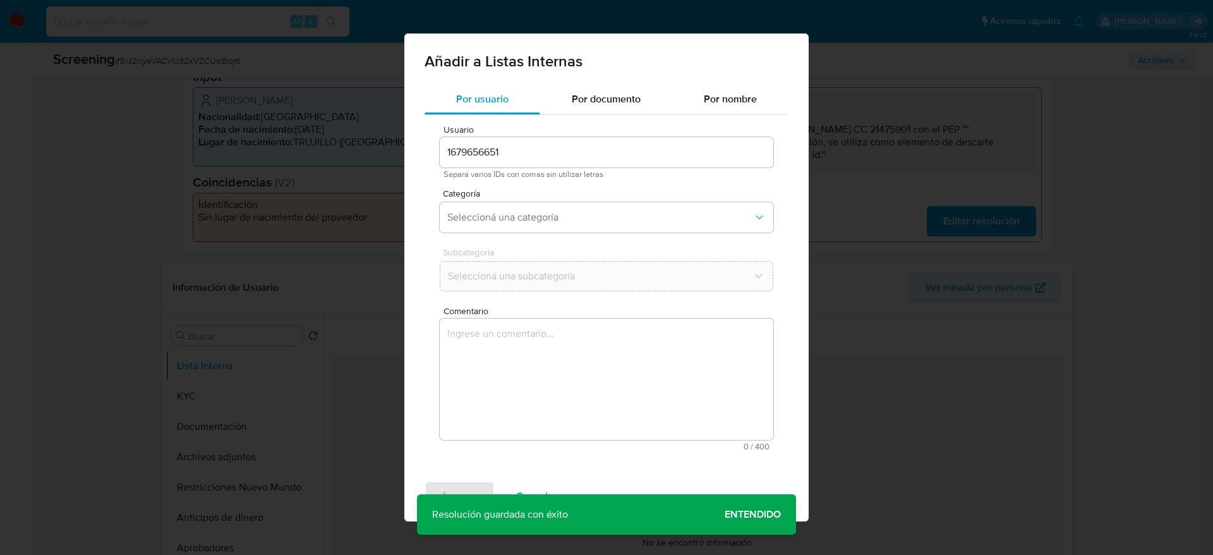
click at [563, 385] on textarea "Comentario" at bounding box center [607, 378] width 334 height 121
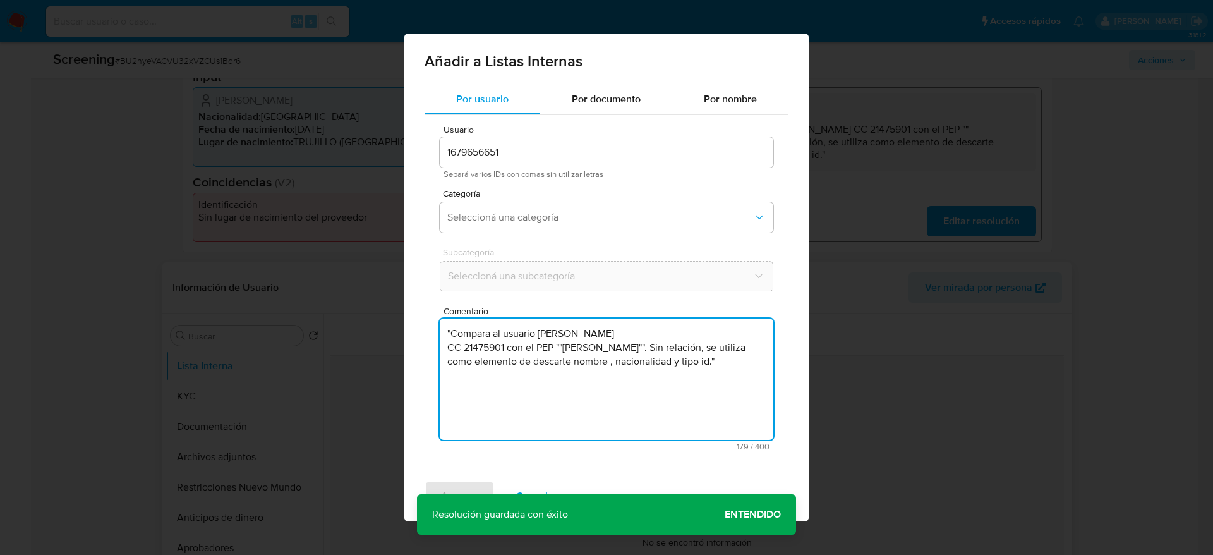
type textarea ""Compara al usuario Luz Stella Chica Cardona CC 21475901 con el PEP ""carlos en…"
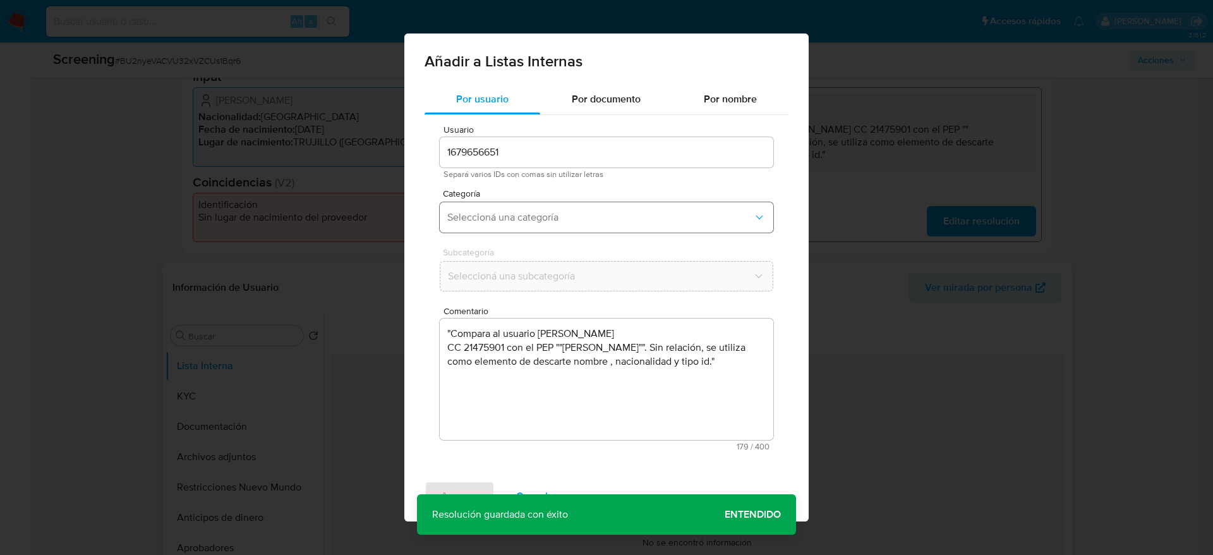
drag, startPoint x: 536, startPoint y: 200, endPoint x: 558, endPoint y: 230, distance: 37.2
click at [536, 198] on div "Categoría Seleccioná una categoría" at bounding box center [607, 213] width 334 height 49
click at [558, 230] on button "Seleccioná una categoría" at bounding box center [607, 217] width 334 height 30
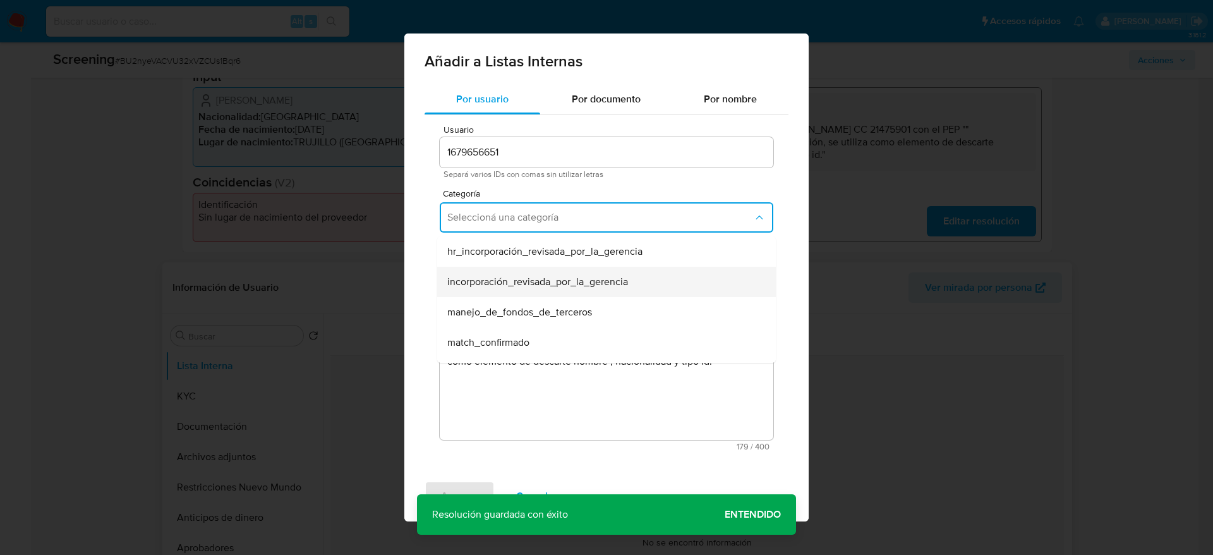
scroll to position [95, 0]
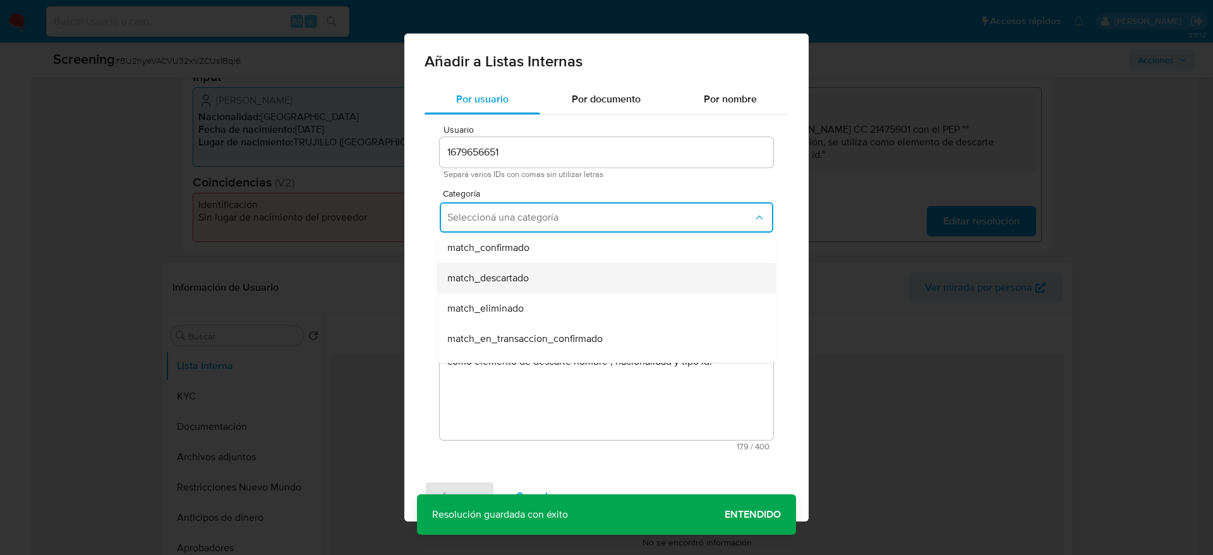
click at [503, 279] on span "match_descartado" at bounding box center [488, 278] width 82 height 13
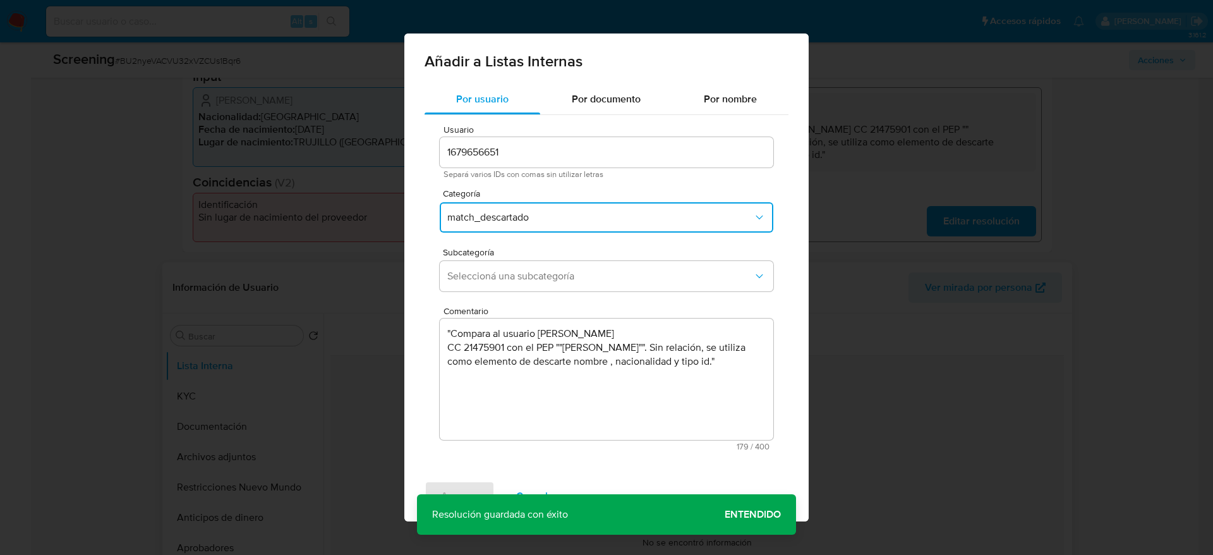
click at [503, 279] on span "Seleccioná una subcategoría" at bounding box center [600, 276] width 306 height 13
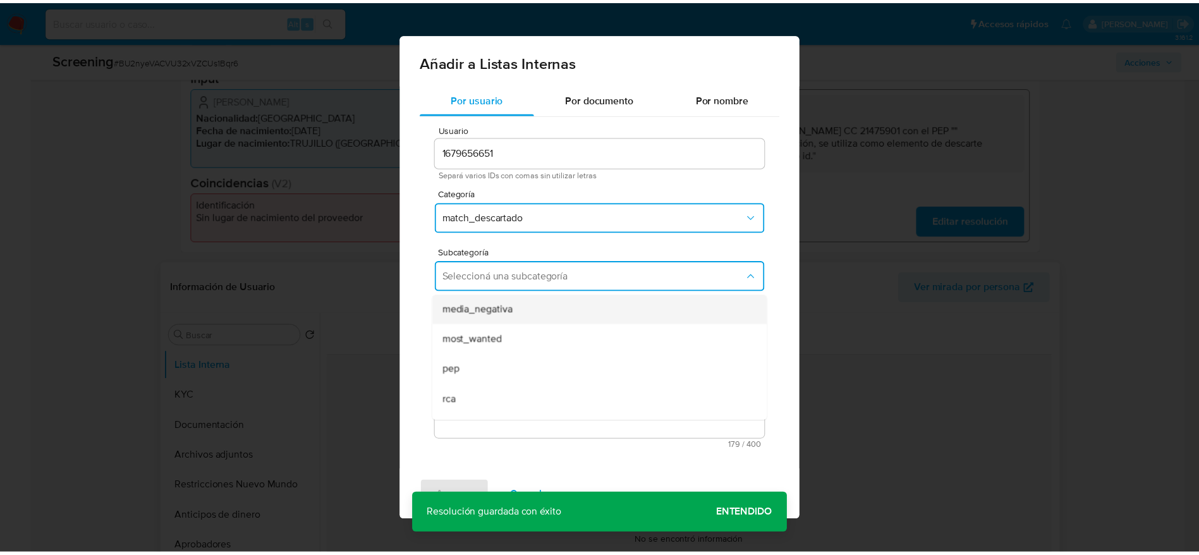
scroll to position [86, 0]
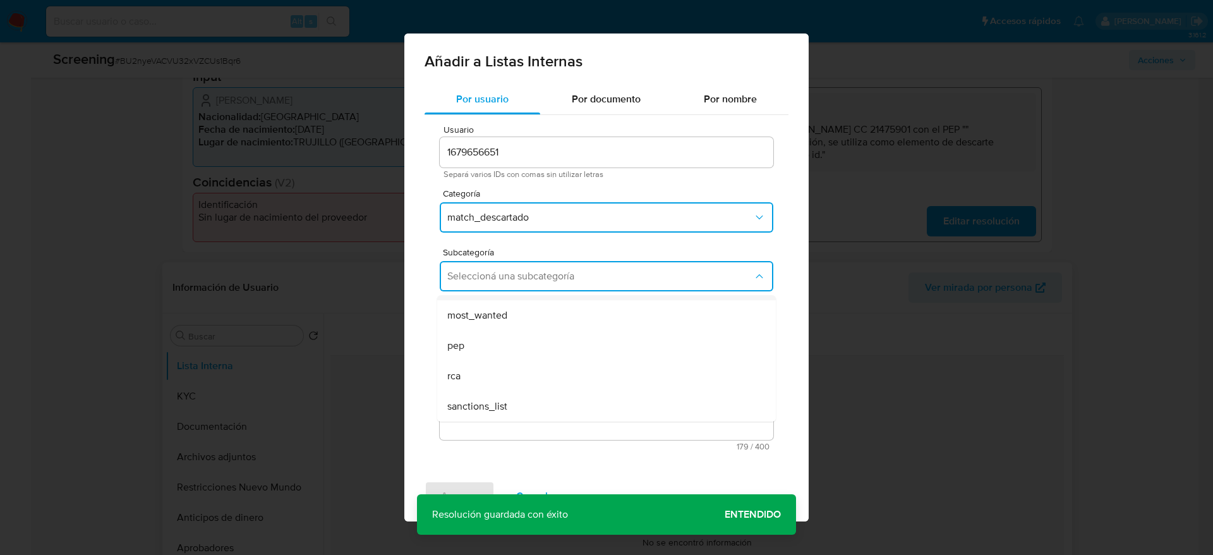
click at [497, 330] on div "pep" at bounding box center [602, 345] width 311 height 30
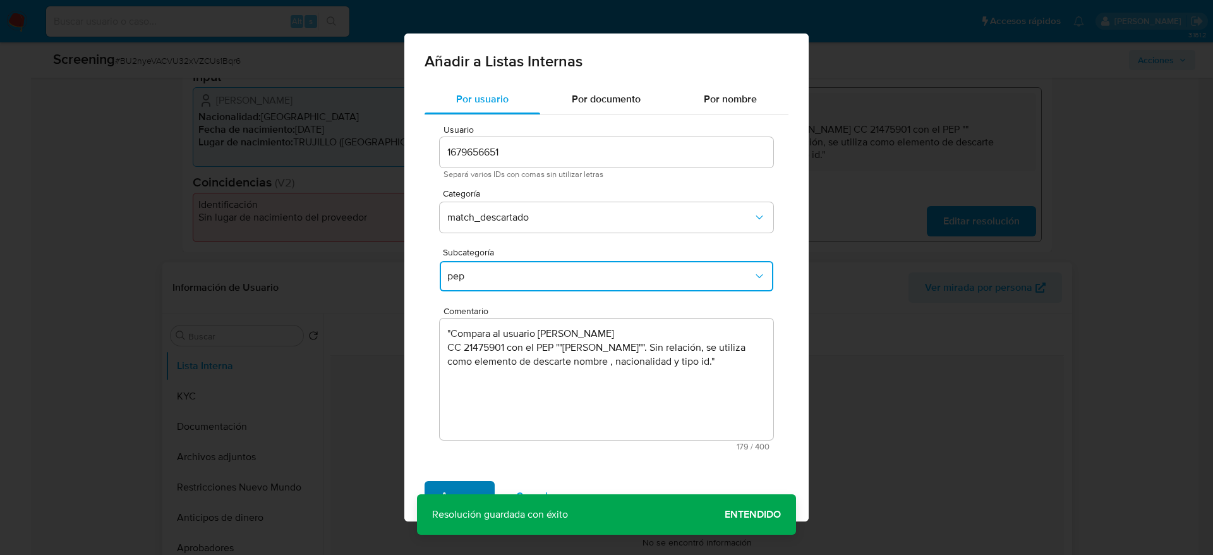
click at [461, 493] on span "Agregar" at bounding box center [459, 496] width 37 height 28
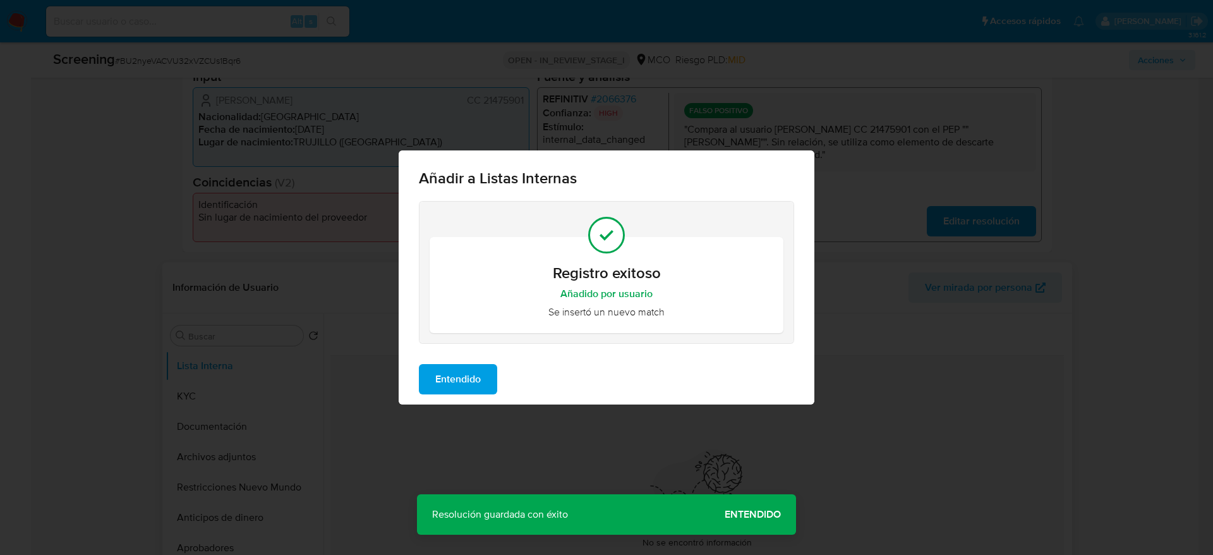
click at [471, 389] on span "Entendido" at bounding box center [457, 379] width 45 height 28
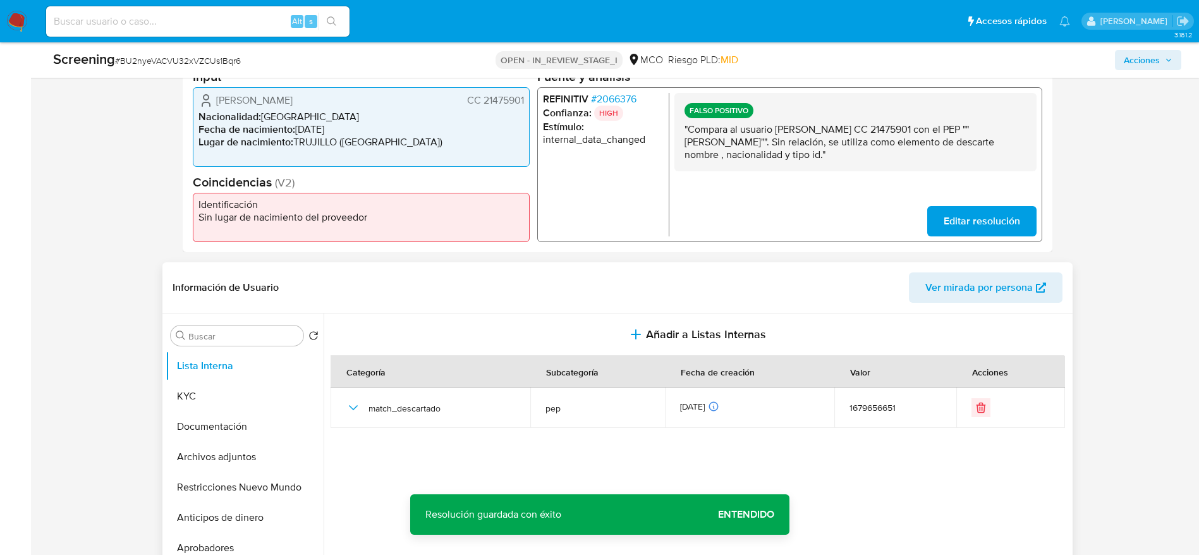
scroll to position [0, 0]
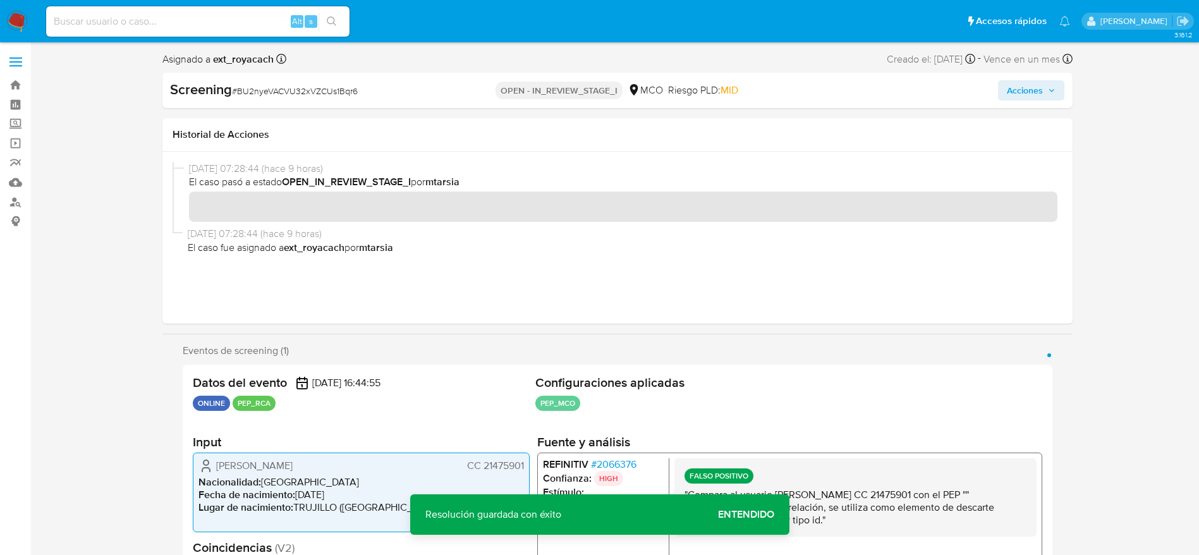
click at [1050, 95] on span "Acciones" at bounding box center [1031, 91] width 49 height 18
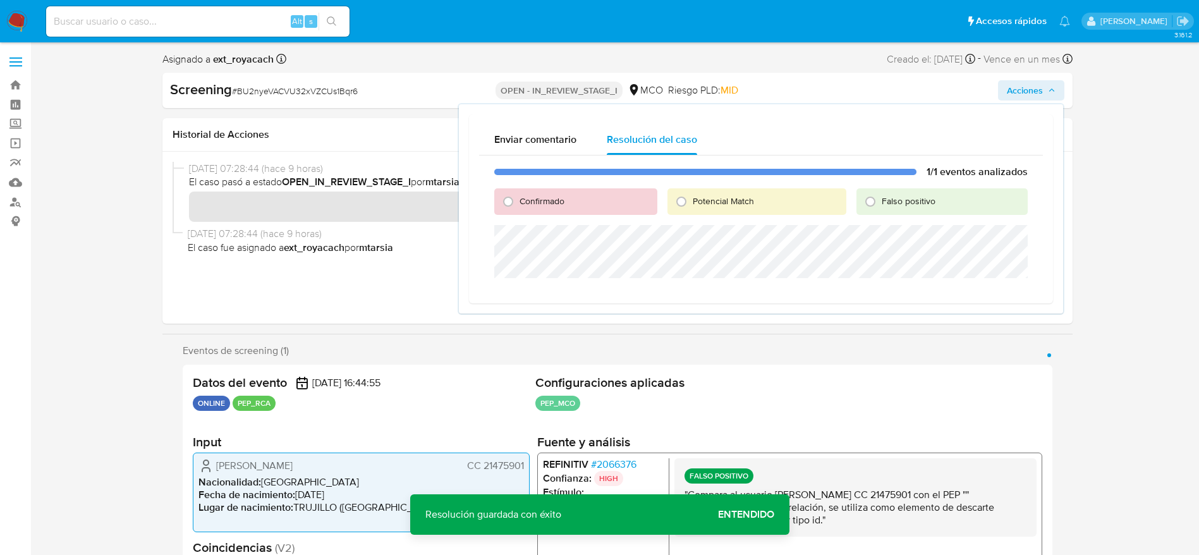
click at [890, 221] on div "1/1 eventos analizados Confirmado Potencial Match Falso positivo" at bounding box center [761, 224] width 564 height 138
click at [891, 210] on div "Falso positivo" at bounding box center [941, 201] width 171 height 27
click at [891, 207] on span "Falso positivo" at bounding box center [908, 201] width 54 height 13
click at [880, 207] on input "Falso positivo" at bounding box center [870, 201] width 20 height 20
radio input "true"
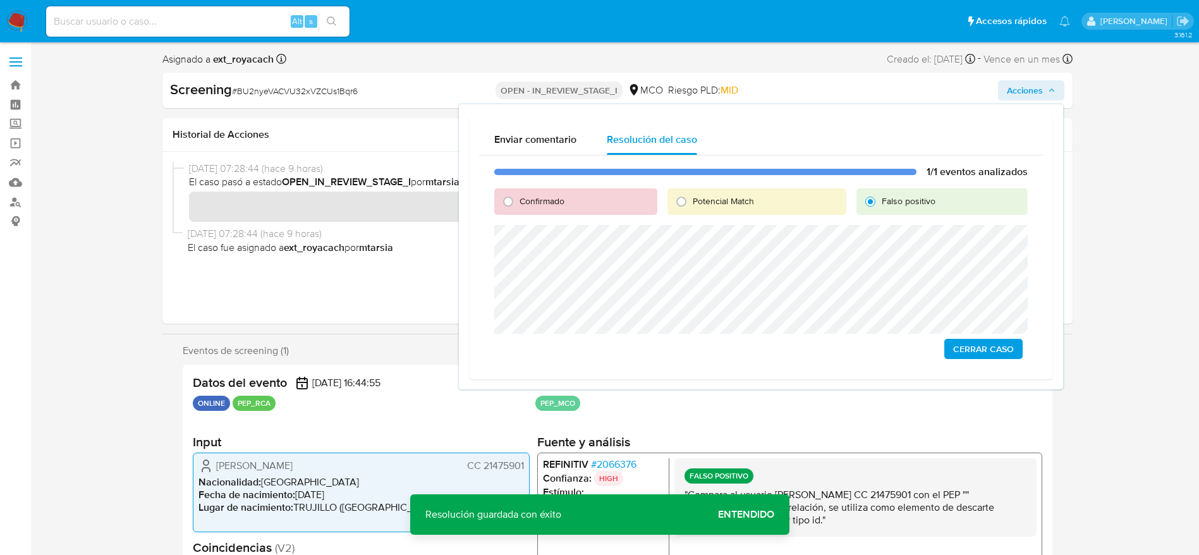
click at [962, 342] on span "Cerrar Caso" at bounding box center [983, 349] width 61 height 18
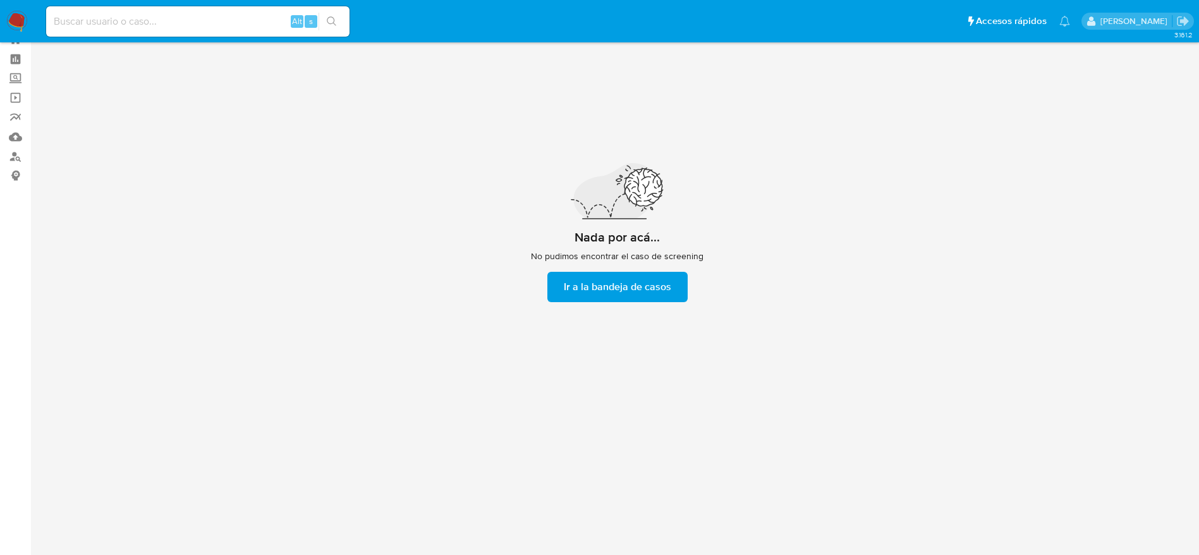
scroll to position [45, 0]
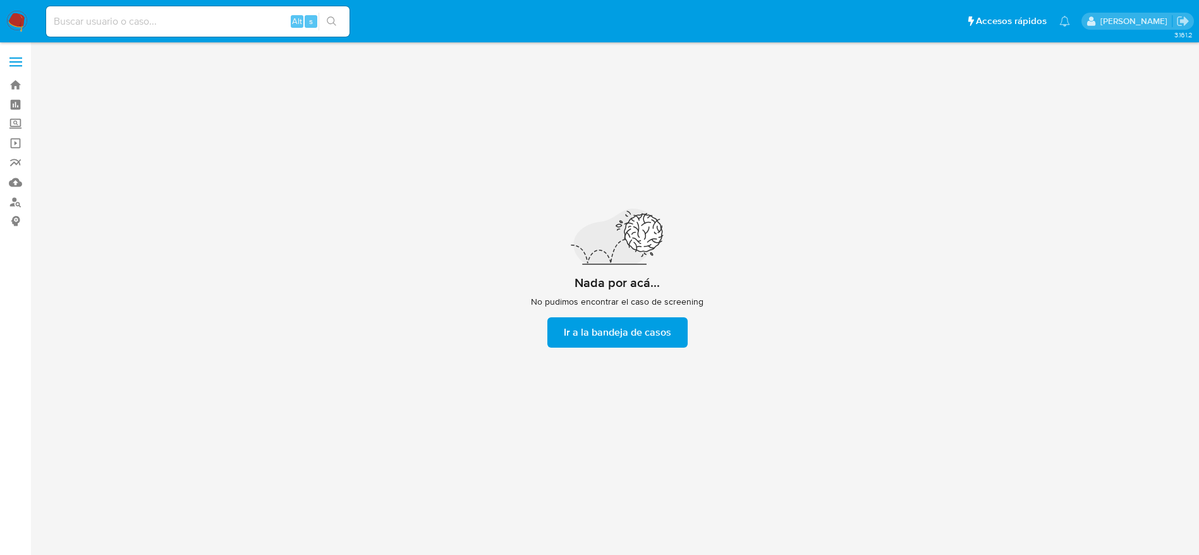
scroll to position [45, 0]
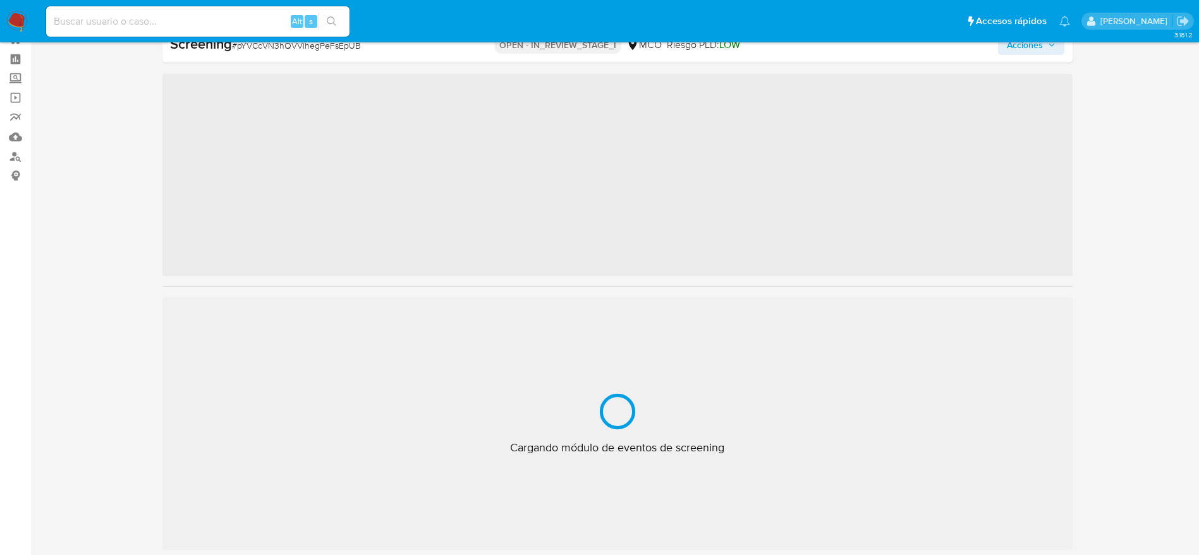
scroll to position [45, 0]
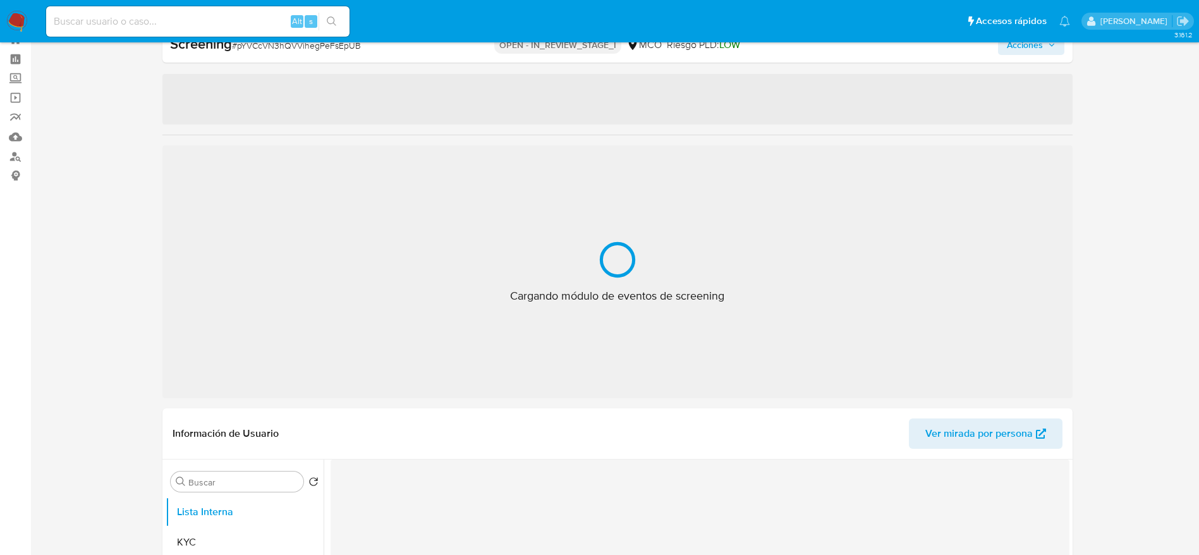
click at [250, 52] on div "Screening # pYVCcVN3hQVVihegPeFsEpUB" at bounding box center [317, 44] width 294 height 19
copy span "pYVCcVN3hQVVihegPeFsEpUB"
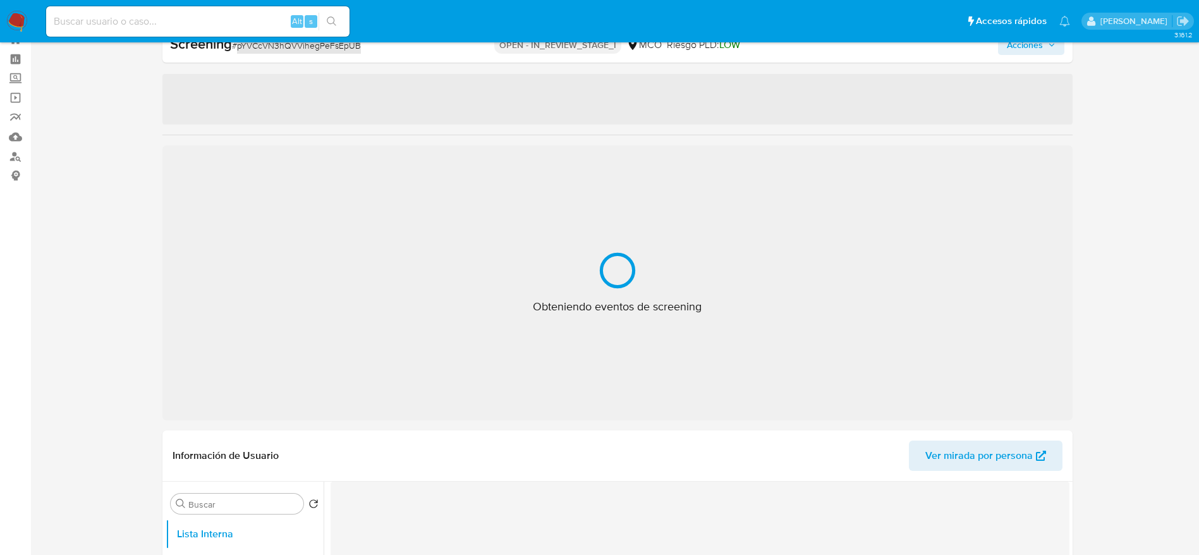
select select "10"
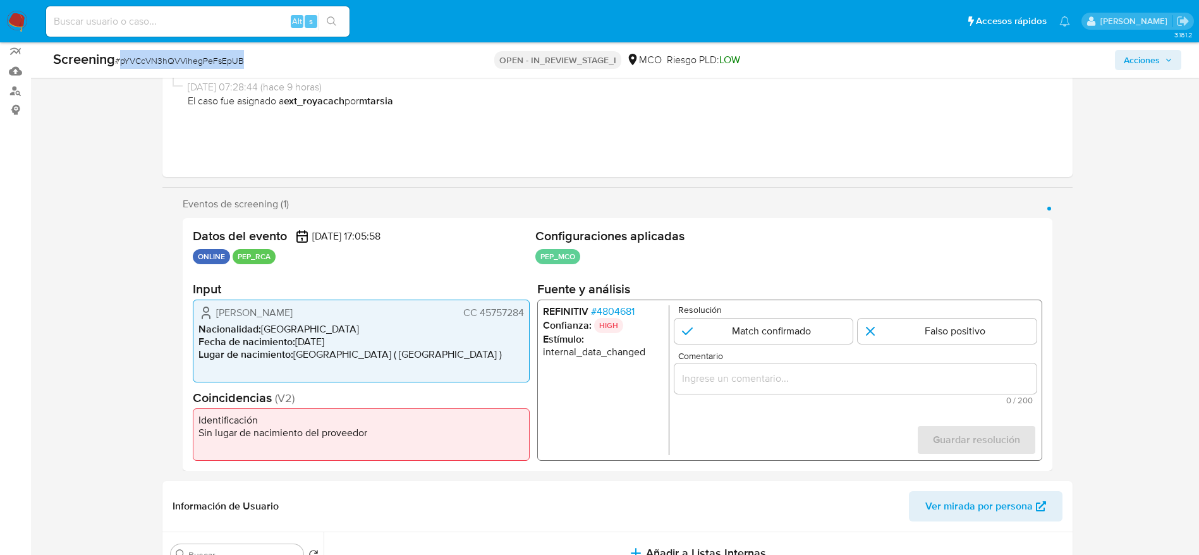
scroll to position [140, 0]
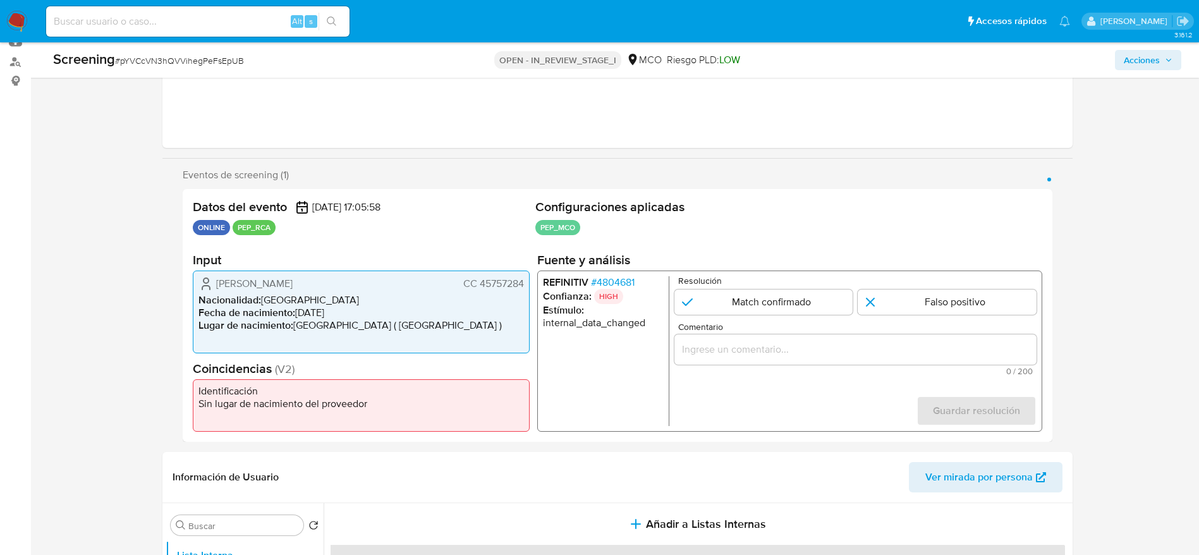
drag, startPoint x: 174, startPoint y: 278, endPoint x: 525, endPoint y: 284, distance: 350.7
click at [525, 284] on div "Eventos de screening (1) Página 1 Datos del evento 21/09/2025 17:05:58 ONLINE P…" at bounding box center [617, 305] width 910 height 273
click at [590, 287] on li "REFINITIV # 4804681" at bounding box center [602, 282] width 121 height 13
click at [595, 287] on span "# 4804681" at bounding box center [612, 282] width 44 height 13
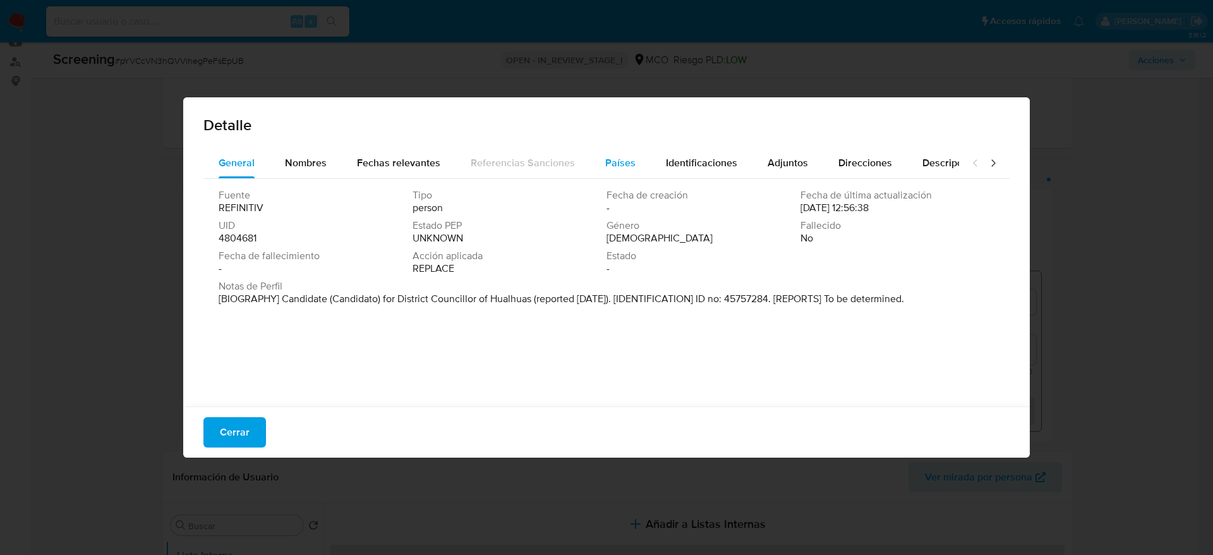
click at [599, 171] on button "Países" at bounding box center [620, 163] width 61 height 30
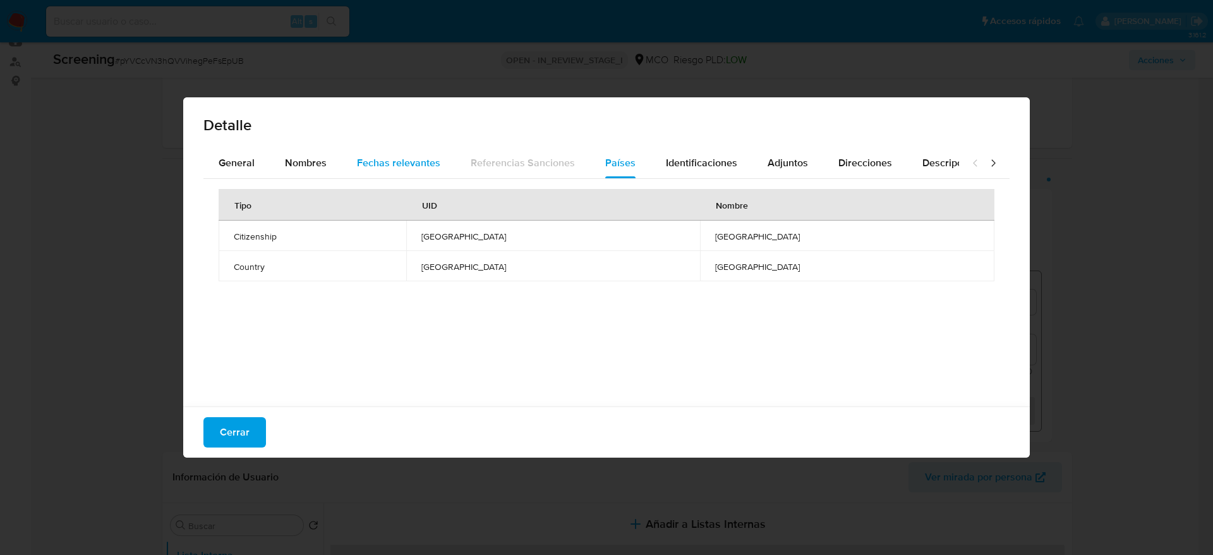
drag, startPoint x: 325, startPoint y: 162, endPoint x: 371, endPoint y: 171, distance: 46.2
click at [322, 163] on span "Nombres" at bounding box center [306, 162] width 42 height 15
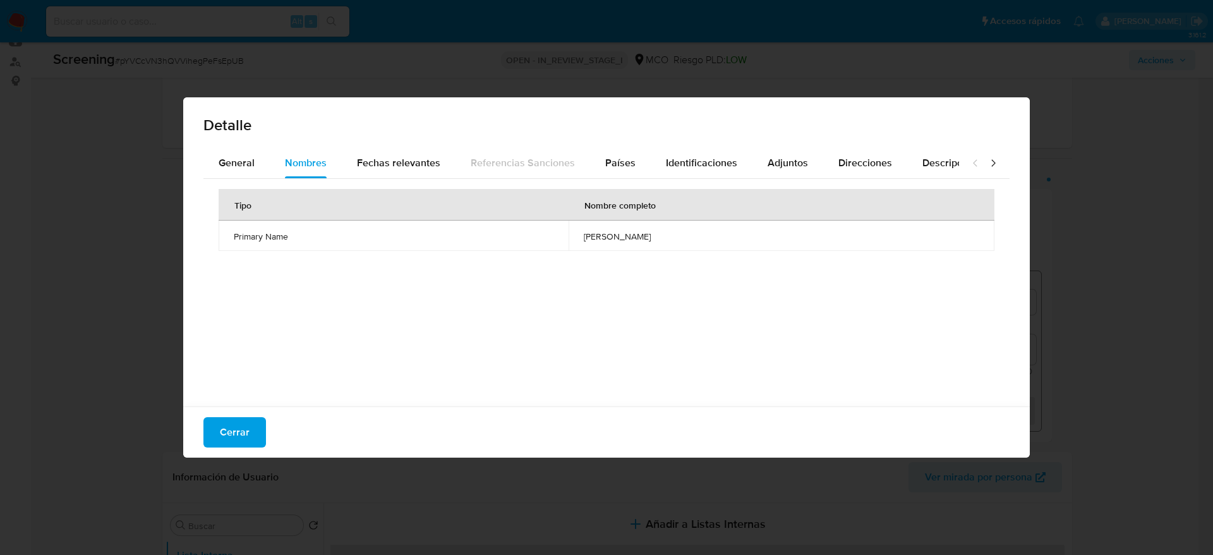
click at [584, 236] on span "alexis roque salazar inga" at bounding box center [782, 236] width 396 height 11
click at [233, 447] on div "Cerrar" at bounding box center [606, 431] width 847 height 51
click at [258, 428] on button "Cerrar" at bounding box center [234, 432] width 63 height 30
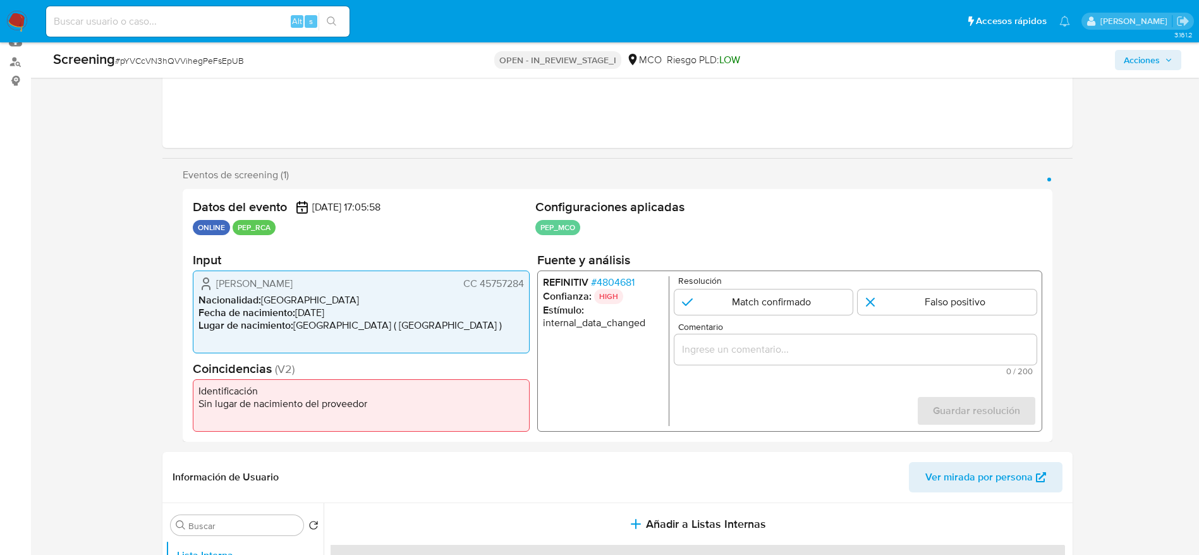
click at [878, 315] on form "Resolución Match confirmado Falso positivo Comentario 0 / 200 200 caracteres re…" at bounding box center [855, 351] width 362 height 150
click at [880, 305] on input "1 de 1" at bounding box center [946, 301] width 179 height 25
radio input "true"
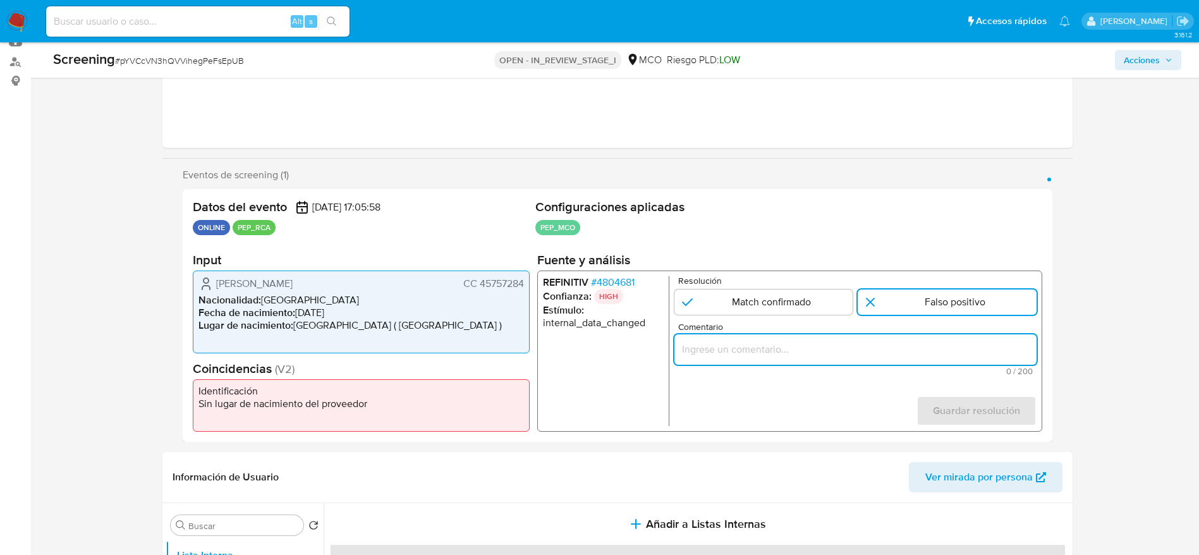
click at [878, 351] on input "Comentario" at bounding box center [855, 349] width 362 height 16
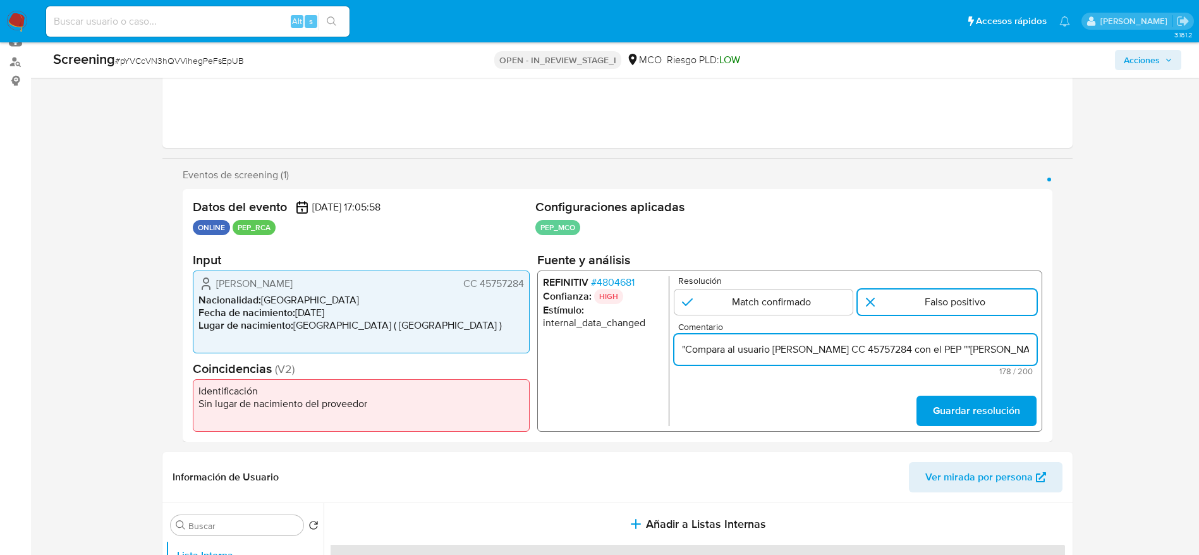
scroll to position [0, 449]
type input ""Compara al usuario Betty Pacheco Blanco CC 45757284 con el PEP ""alexis roque …"
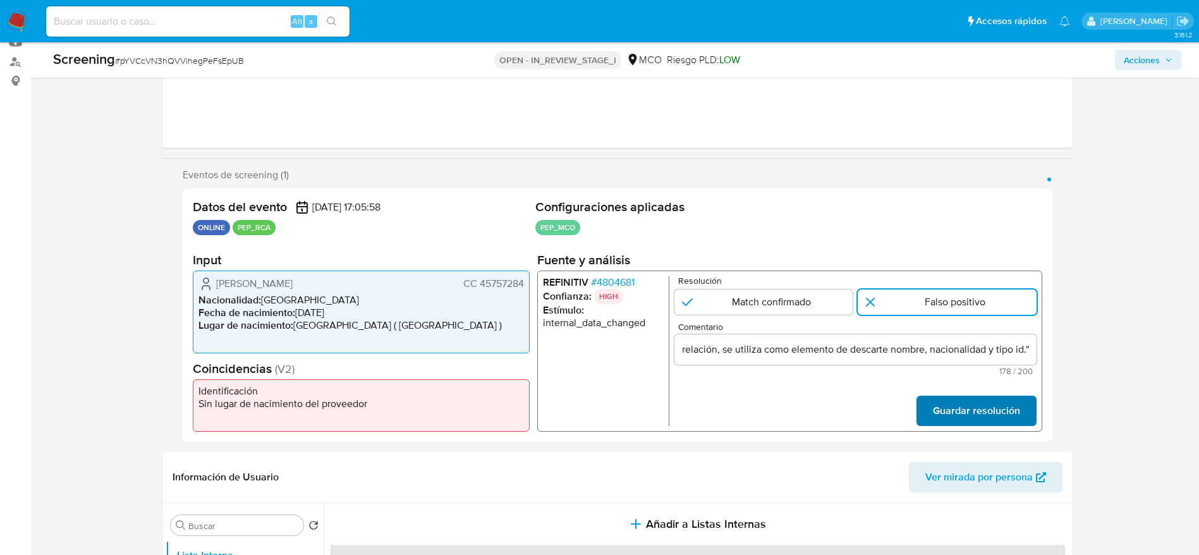
scroll to position [0, 0]
click at [955, 411] on span "Guardar resolución" at bounding box center [975, 411] width 87 height 28
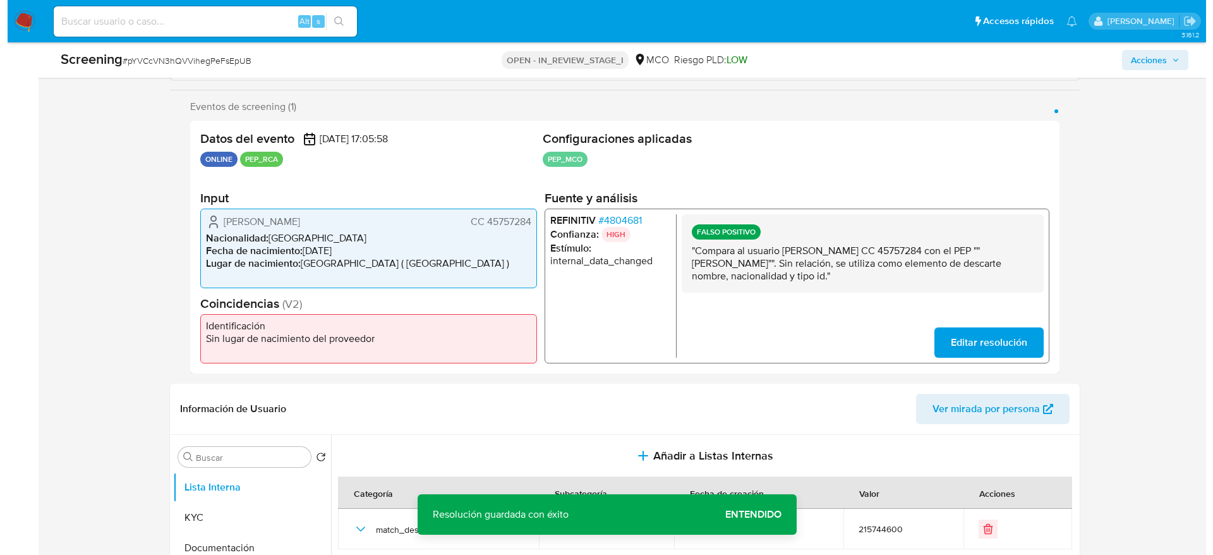
scroll to position [330, 0]
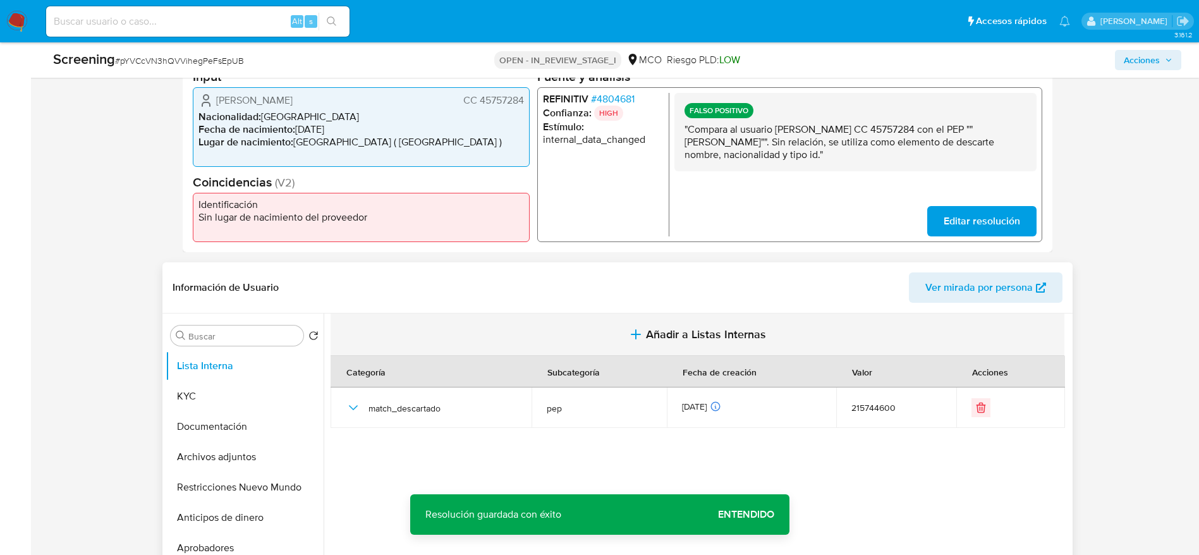
click at [649, 315] on button "Añadir a Listas Internas" at bounding box center [697, 334] width 734 height 42
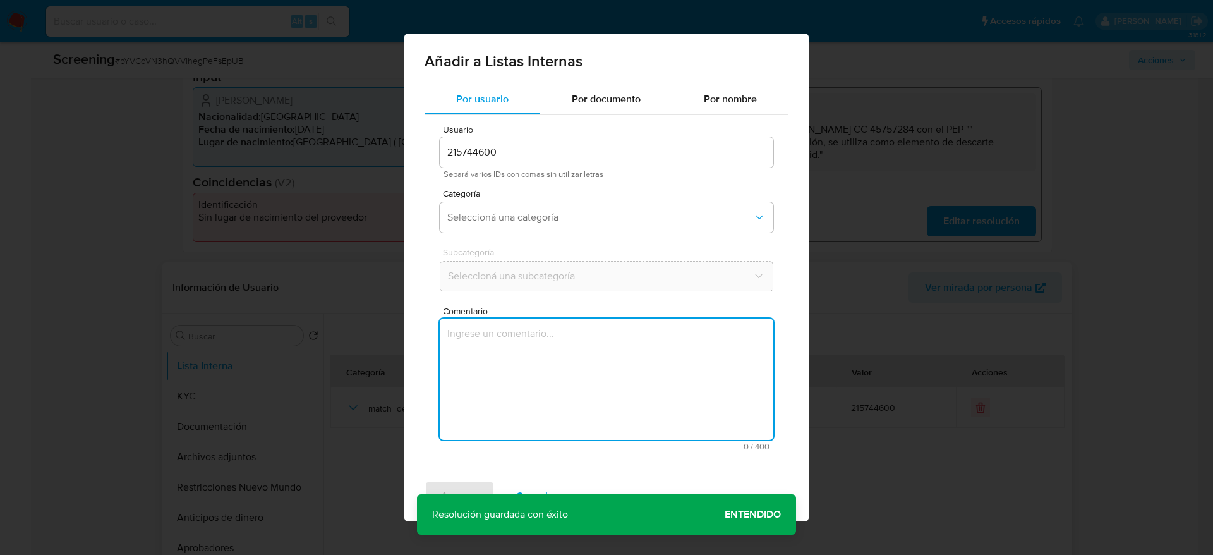
click at [649, 329] on textarea "Comentario" at bounding box center [607, 378] width 334 height 121
type textarea ""Compara al usuario Betty Pacheco Blanco CC 45757284 con el PEP ""alexis roque …"
drag, startPoint x: 545, startPoint y: 223, endPoint x: 545, endPoint y: 233, distance: 9.5
click at [545, 224] on button "Seleccioná una categoría" at bounding box center [607, 217] width 334 height 30
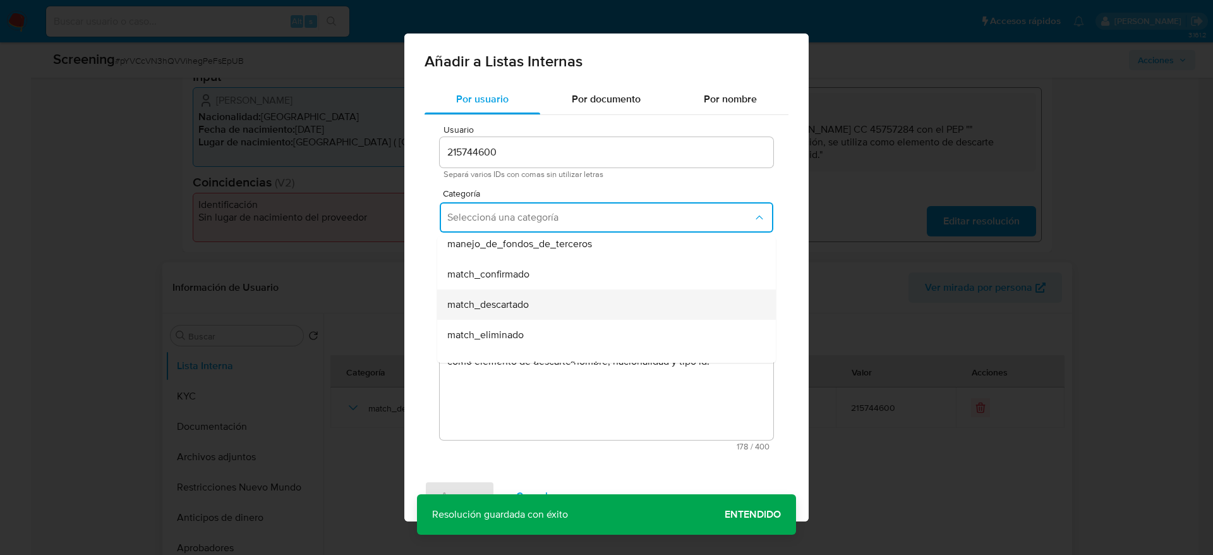
scroll to position [95, 0]
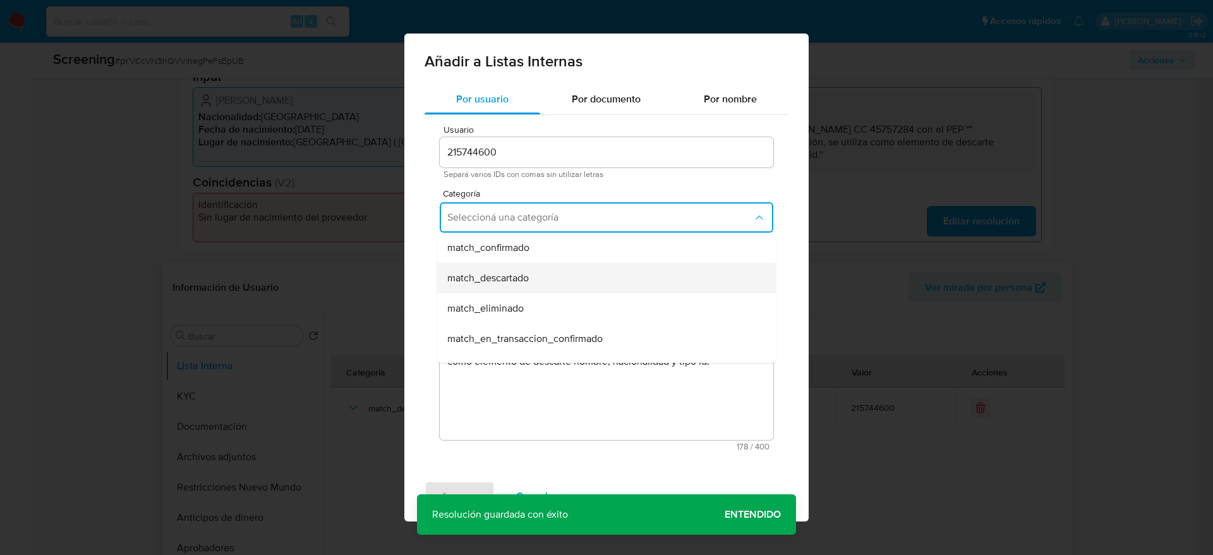
click at [531, 291] on div "match_descartado" at bounding box center [602, 278] width 311 height 30
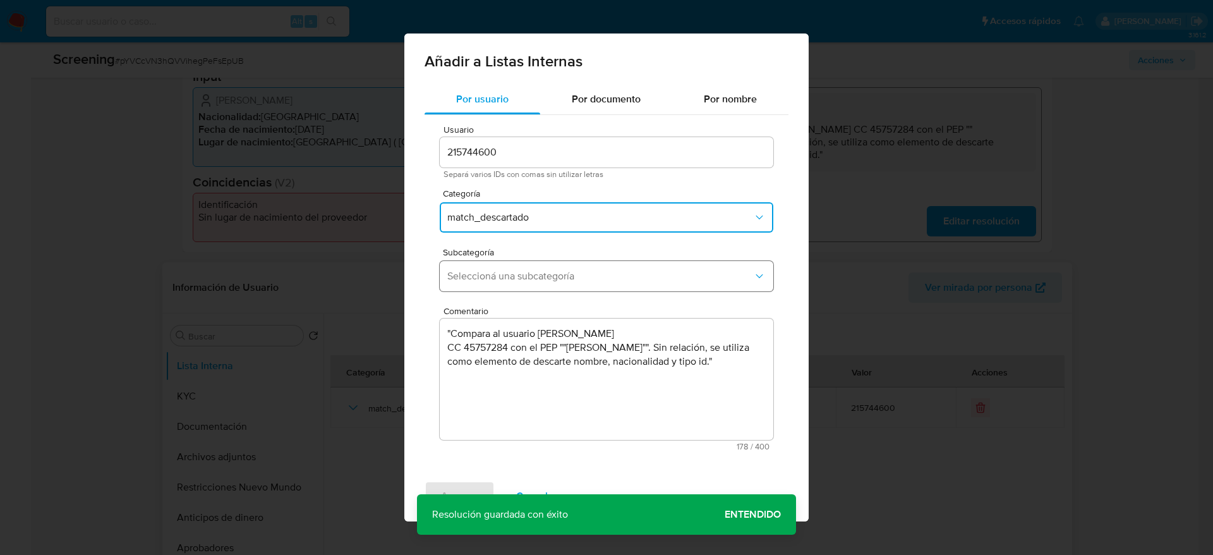
click at [531, 287] on button "Seleccioná una subcategoría" at bounding box center [607, 276] width 334 height 30
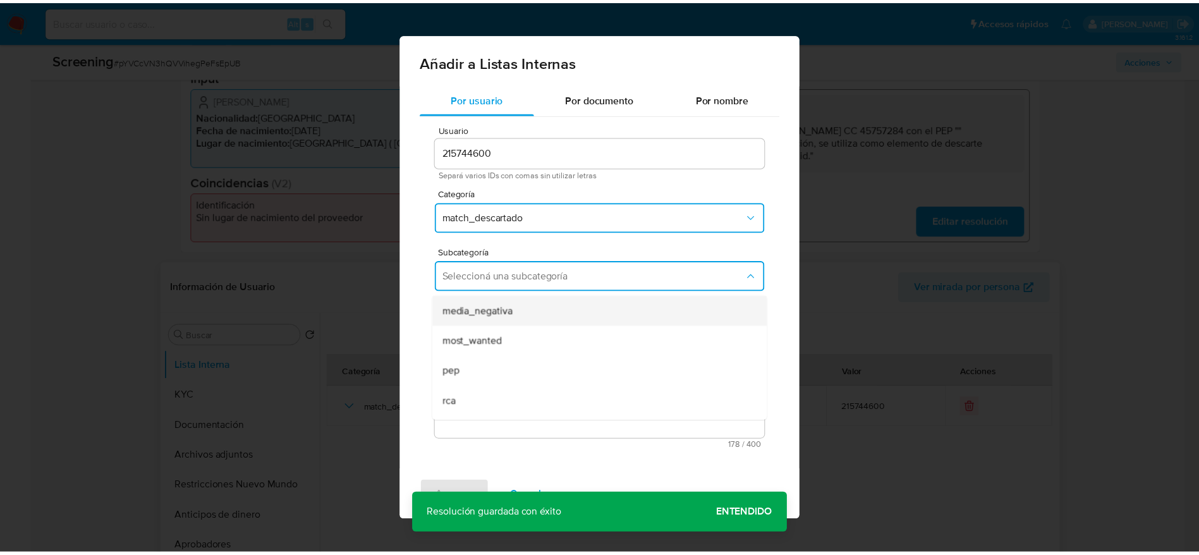
scroll to position [86, 0]
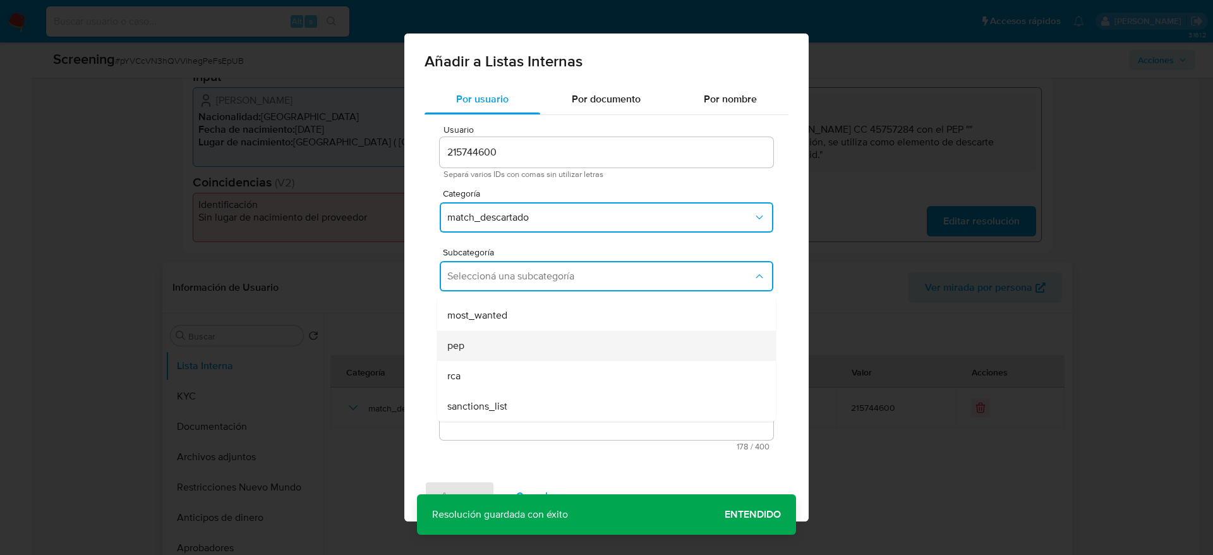
click at [519, 339] on div "pep" at bounding box center [602, 345] width 311 height 30
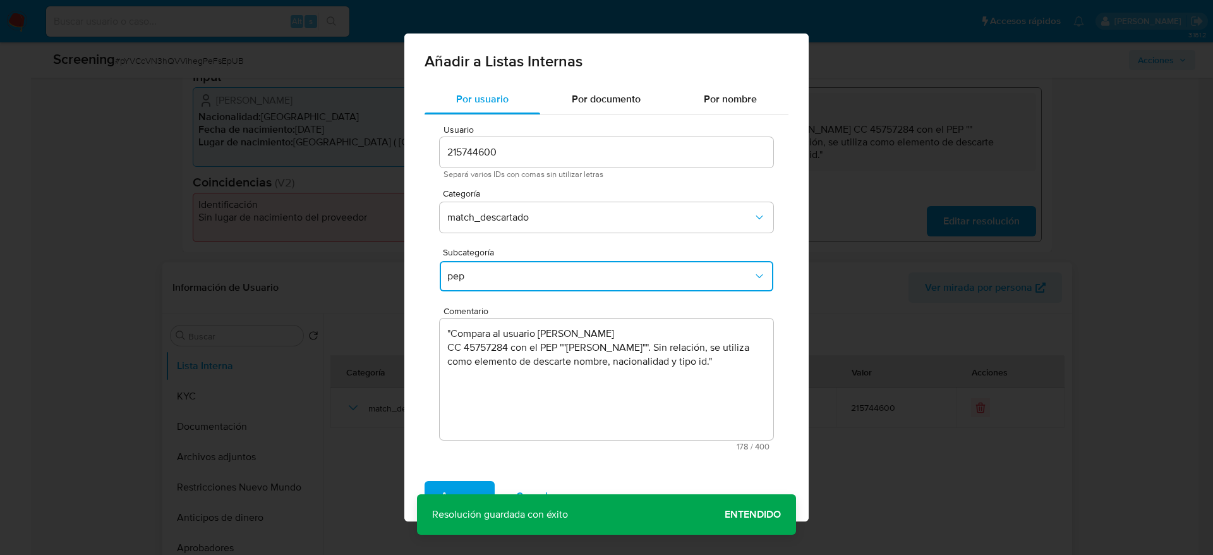
drag, startPoint x: 483, startPoint y: 487, endPoint x: 498, endPoint y: 467, distance: 24.4
click at [483, 488] on button "Agregar" at bounding box center [460, 496] width 70 height 30
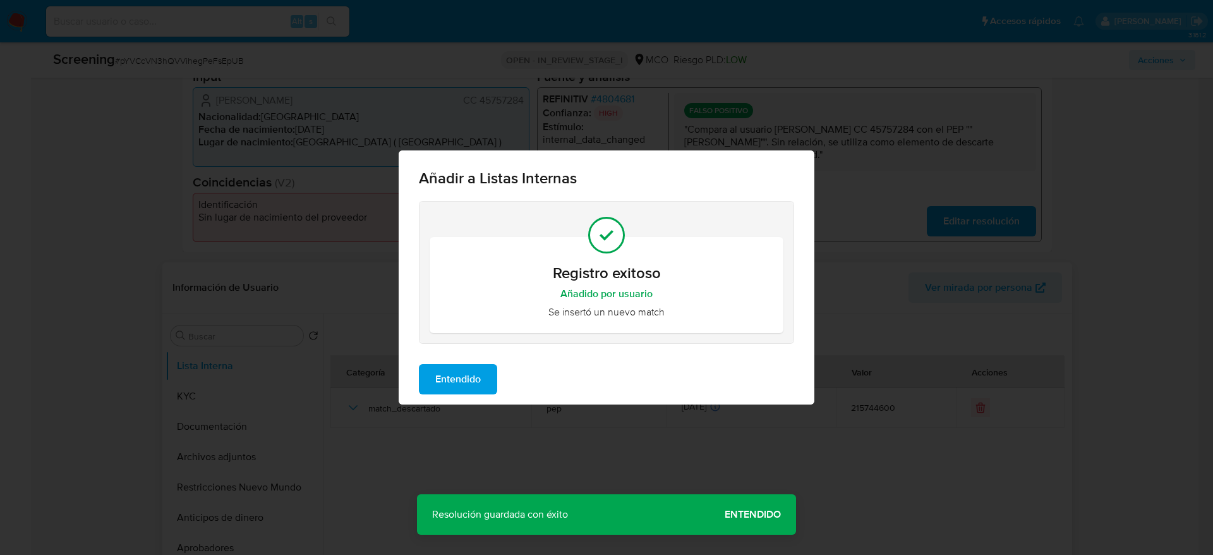
drag, startPoint x: 467, startPoint y: 393, endPoint x: 543, endPoint y: 334, distance: 95.9
click at [467, 392] on span "Entendido" at bounding box center [457, 379] width 45 height 28
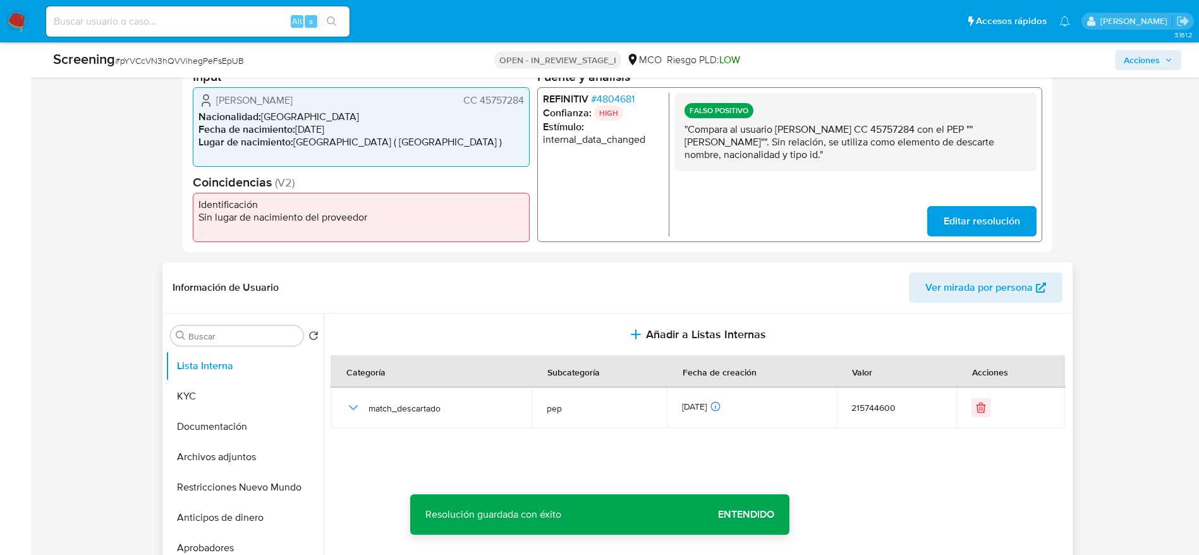
scroll to position [0, 0]
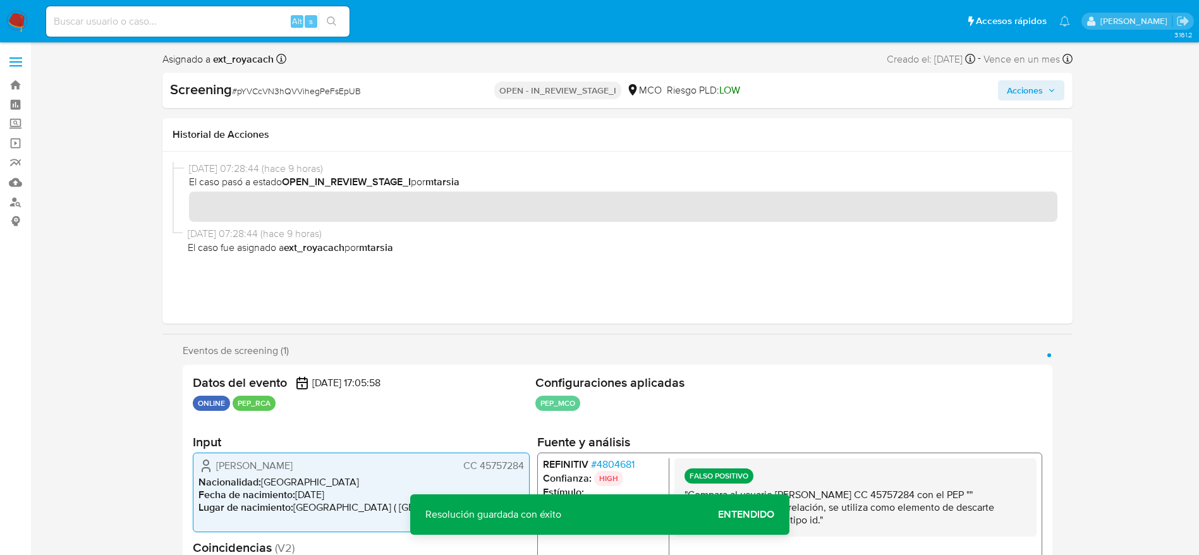
click at [1008, 90] on span "Acciones" at bounding box center [1025, 90] width 36 height 20
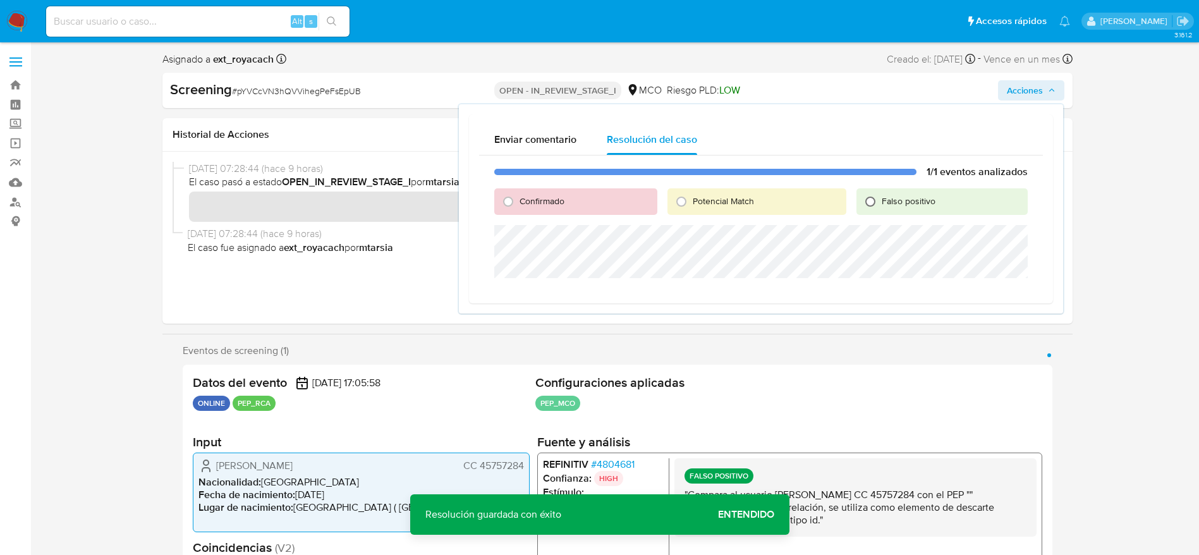
drag, startPoint x: 838, startPoint y: 198, endPoint x: 863, endPoint y: 202, distance: 25.7
click at [844, 202] on div "Potencial Match" at bounding box center [756, 201] width 179 height 27
click at [887, 202] on span "Falso positivo" at bounding box center [908, 201] width 54 height 13
click at [880, 202] on input "Falso positivo" at bounding box center [870, 201] width 20 height 20
radio input "true"
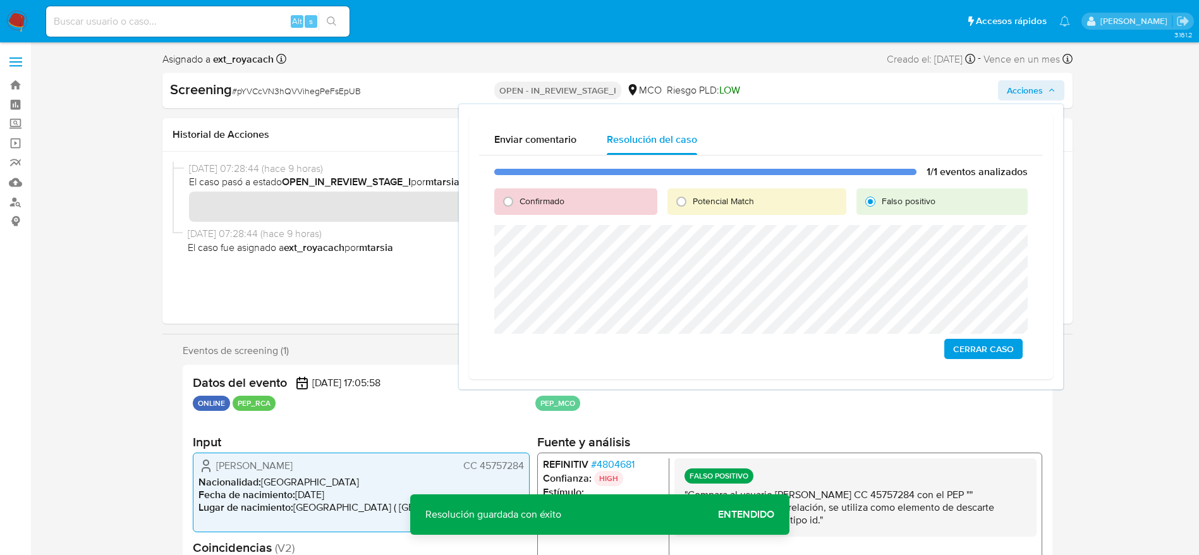
click at [978, 342] on span "Cerrar Caso" at bounding box center [983, 349] width 61 height 18
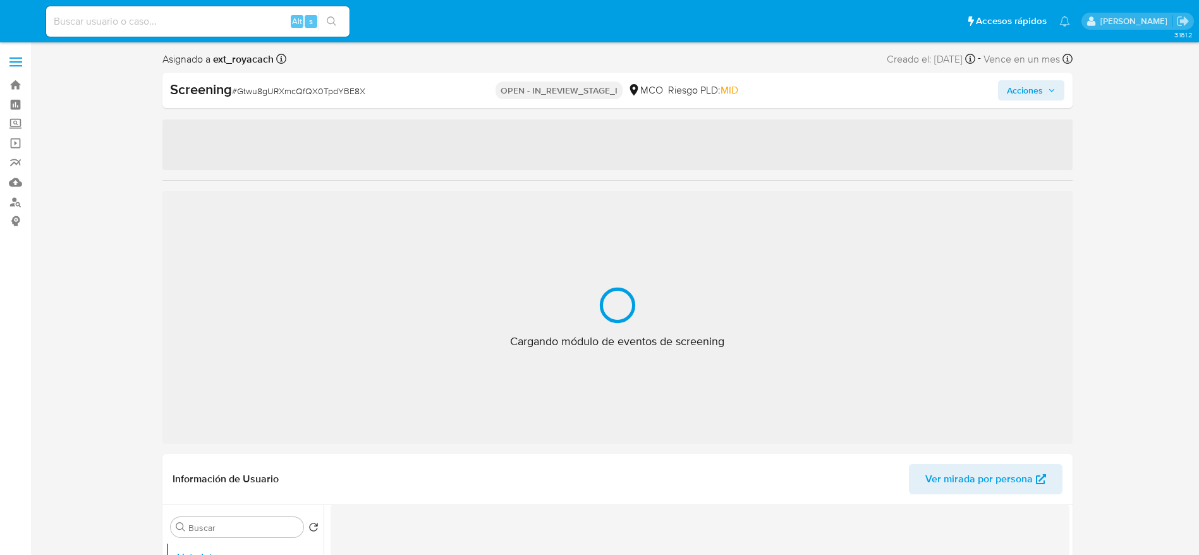
select select "10"
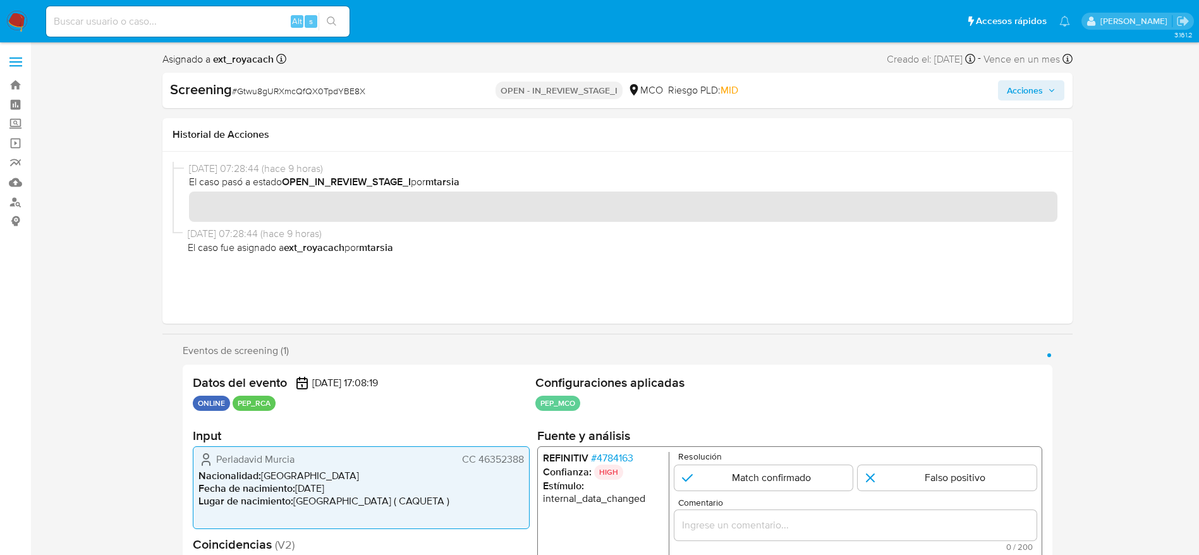
scroll to position [45, 0]
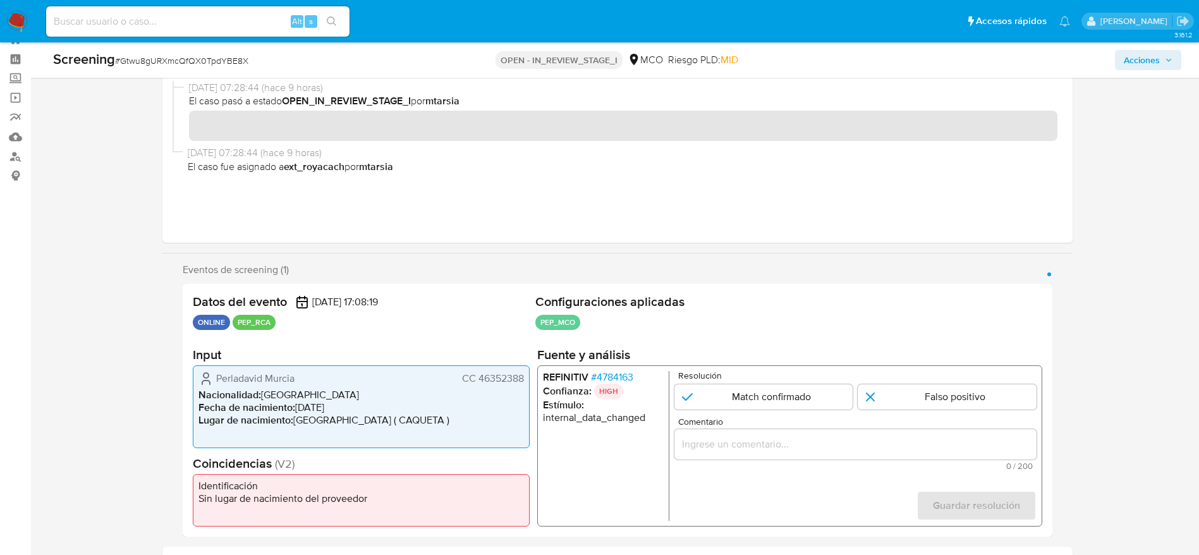
click at [124, 46] on div "Screening # Gtwu8gURXmcQfQX0TpdYBE8X OPEN - IN_REVIEW_STAGE_I MCO Riesgo PLD: M…" at bounding box center [616, 59] width 1143 height 35
click at [136, 70] on div "Screening # Gtwu8gURXmcQfQX0TpdYBE8X OPEN - IN_REVIEW_STAGE_I MCO Riesgo PLD: M…" at bounding box center [616, 59] width 1143 height 35
click at [138, 57] on span "# Gtwu8gURXmcQfQX0TpdYBE8X" at bounding box center [181, 60] width 133 height 13
click at [162, 69] on div "Screening # Gtwu8gURXmcQfQX0TpdYBE8X" at bounding box center [239, 60] width 373 height 20
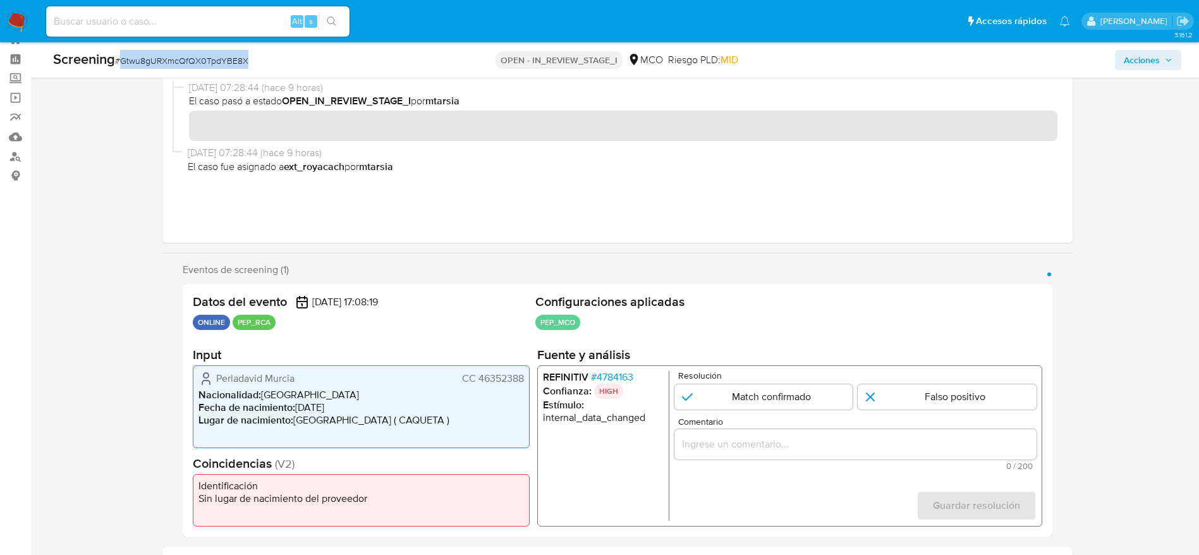
copy span "Gtwu8gURXmcQfQX0TpdYBE8X"
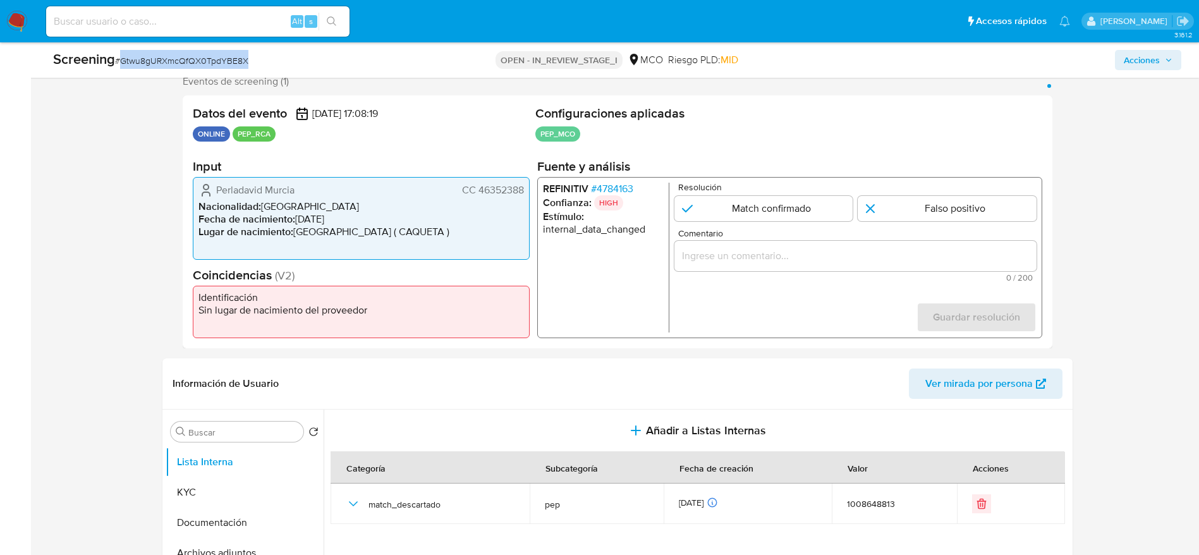
scroll to position [235, 0]
click at [221, 187] on span "Perladavid Murcia" at bounding box center [255, 189] width 78 height 13
drag, startPoint x: 214, startPoint y: 188, endPoint x: 525, endPoint y: 178, distance: 311.0
click at [525, 178] on div "Perladavid Murcia CC 46352388 Nacionalidad : Colombia Fecha de nacimiento : 16/…" at bounding box center [361, 217] width 337 height 83
click at [614, 182] on span "# 4784163" at bounding box center [611, 187] width 42 height 13
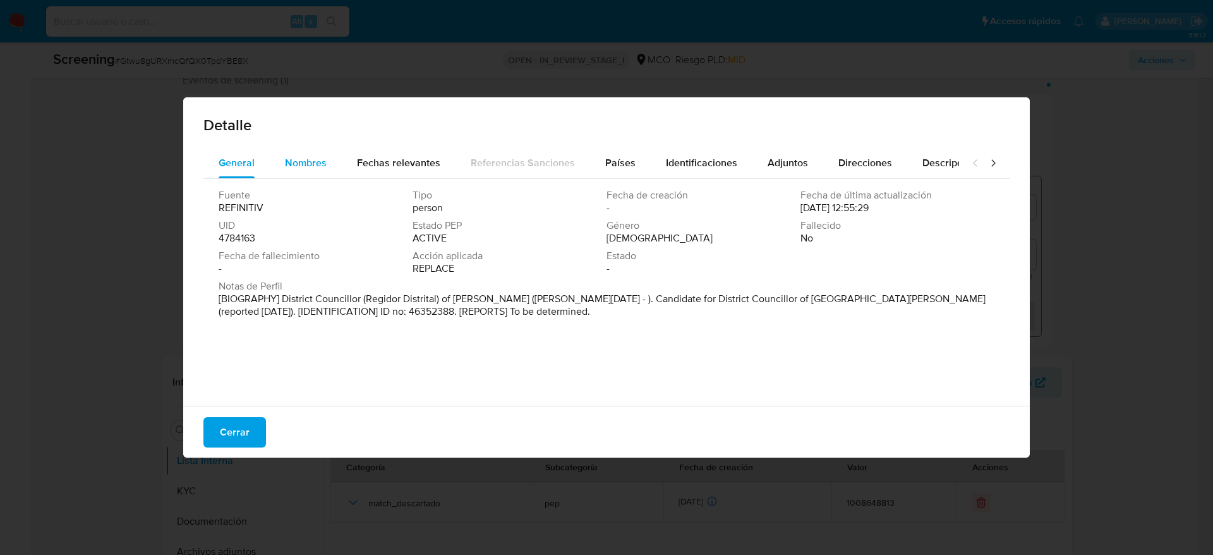
click at [286, 170] on div "Nombres" at bounding box center [306, 163] width 42 height 30
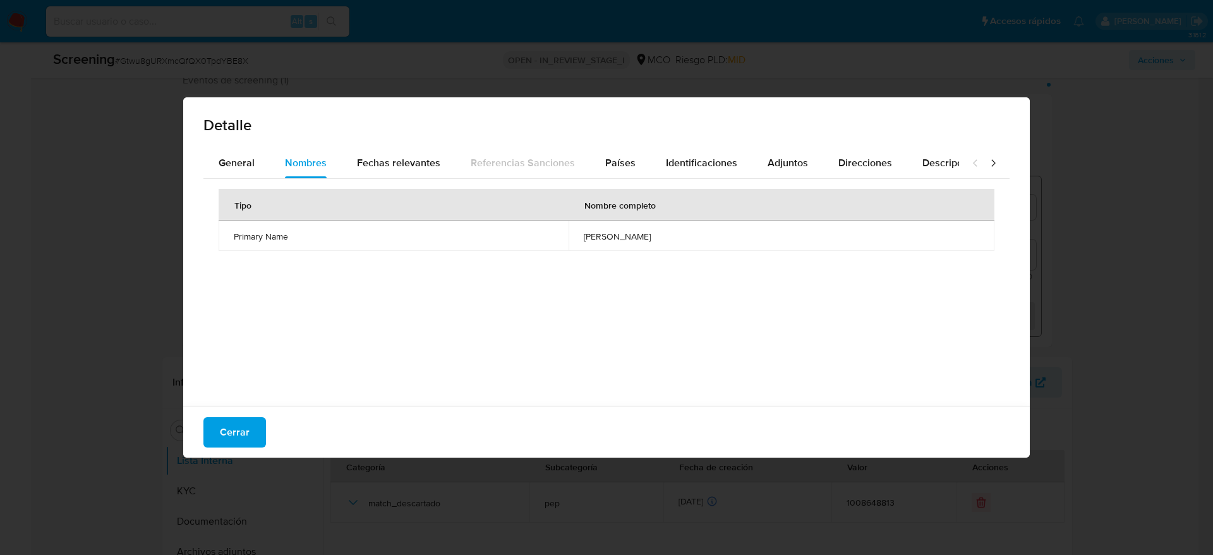
click at [584, 241] on span "adilio artemio solis onairam" at bounding box center [782, 236] width 396 height 11
click at [632, 164] on button "Países" at bounding box center [620, 163] width 61 height 30
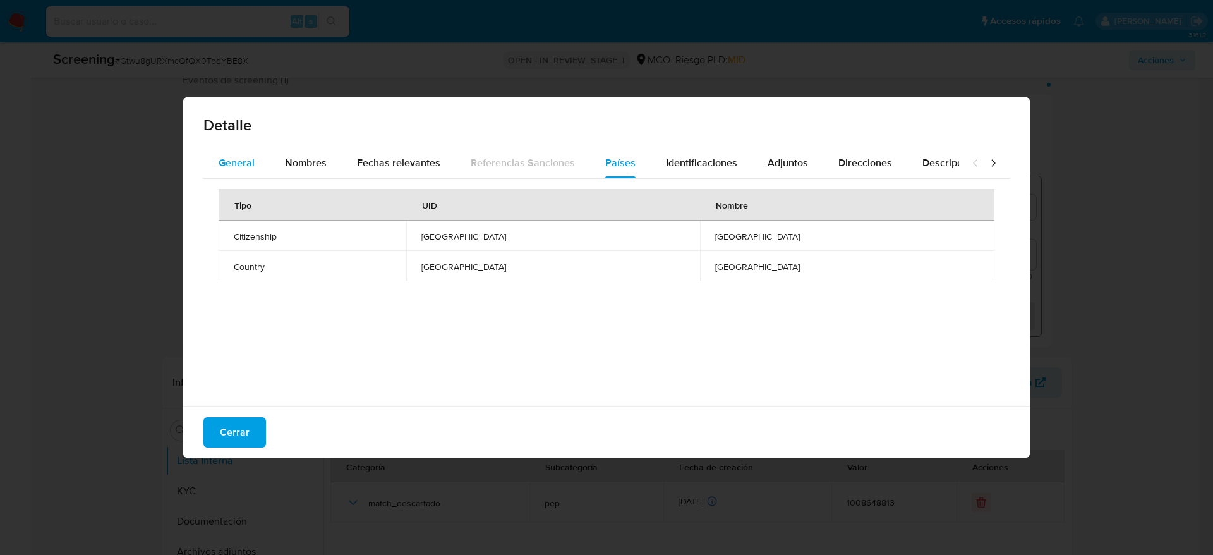
click at [239, 174] on div "General" at bounding box center [237, 163] width 36 height 30
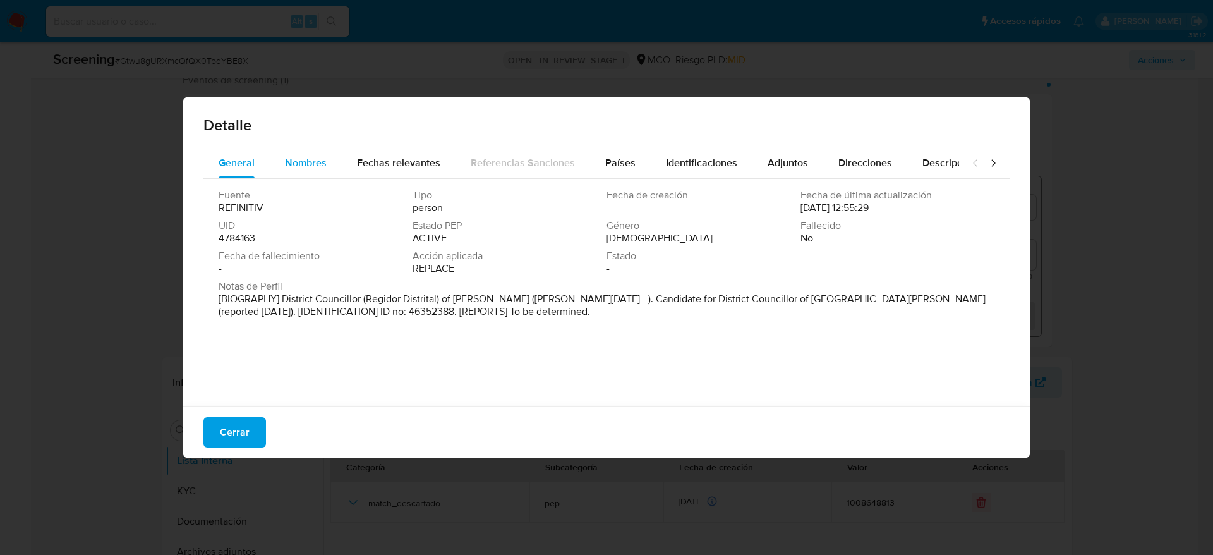
click at [286, 176] on div "Nombres" at bounding box center [306, 163] width 42 height 30
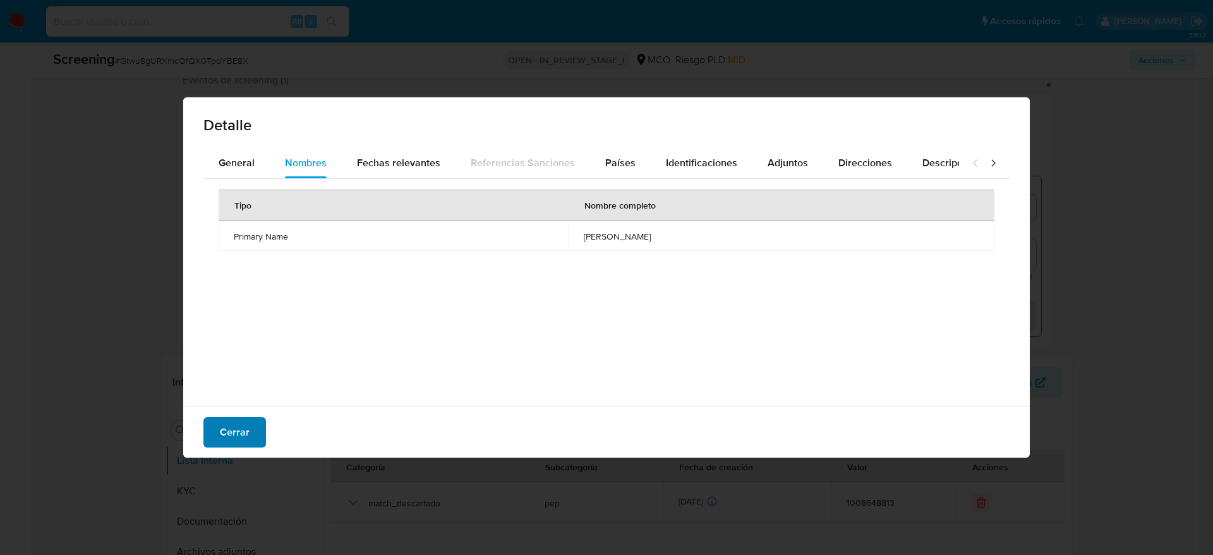
click at [234, 435] on span "Cerrar" at bounding box center [235, 432] width 30 height 28
click at [234, 428] on div "Detalle General Nombres Fechas relevantes Referencias Sanciones Países Identifi…" at bounding box center [606, 277] width 847 height 360
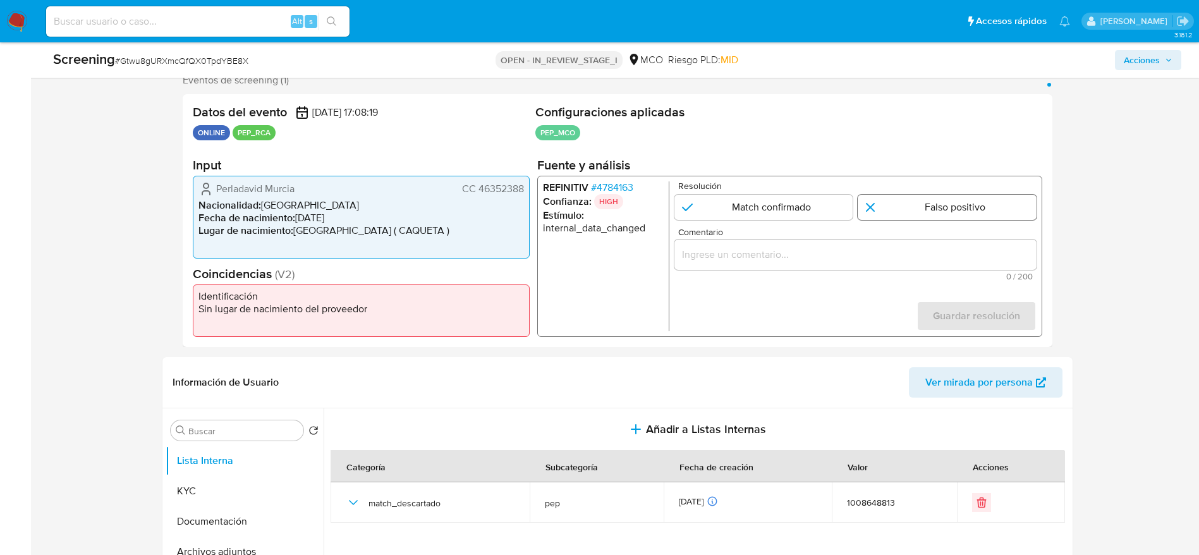
click at [977, 203] on input "1 de 1" at bounding box center [946, 207] width 179 height 25
radio input "true"
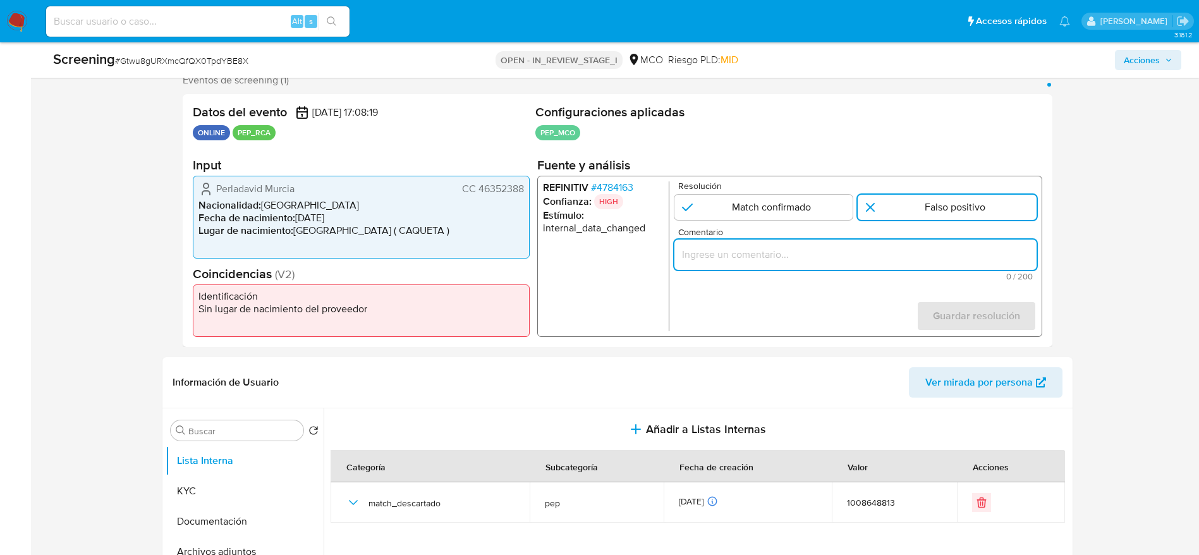
click at [957, 253] on input "Comentario" at bounding box center [855, 254] width 362 height 16
type input ""Compara al usuario Perladavid Murcia CC 46352388 con el PEP ""adilio artemio s…"
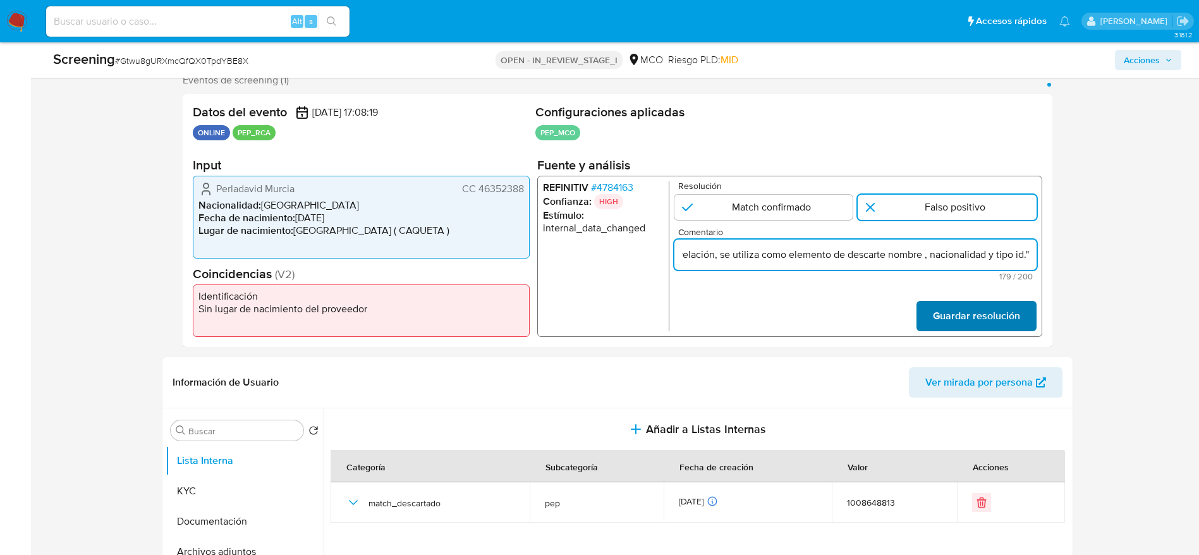
click at [957, 303] on span "Guardar resolución" at bounding box center [975, 316] width 87 height 28
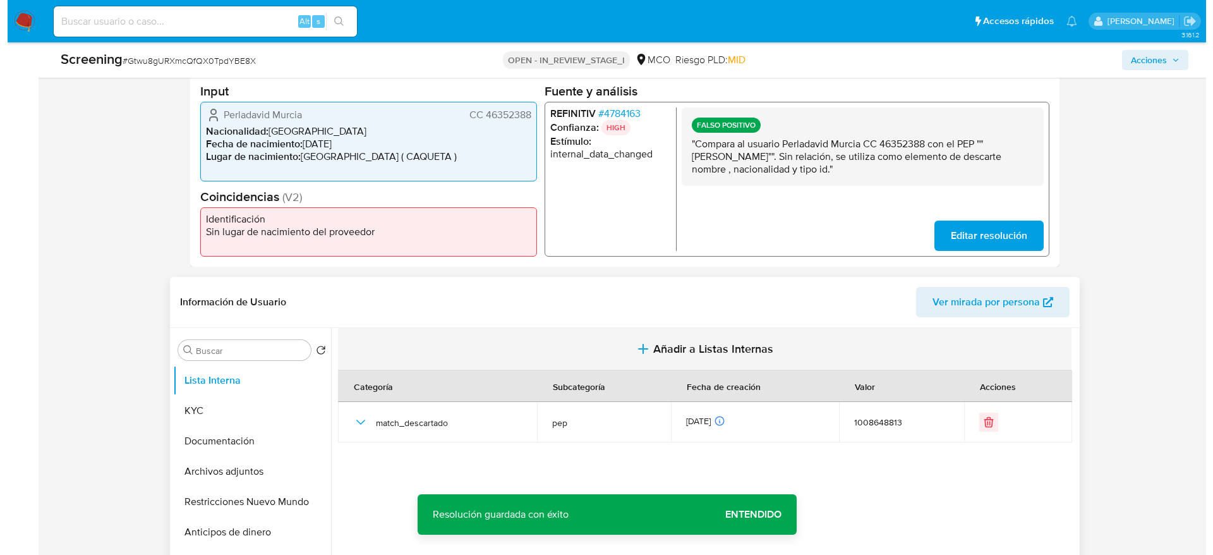
scroll to position [425, 0]
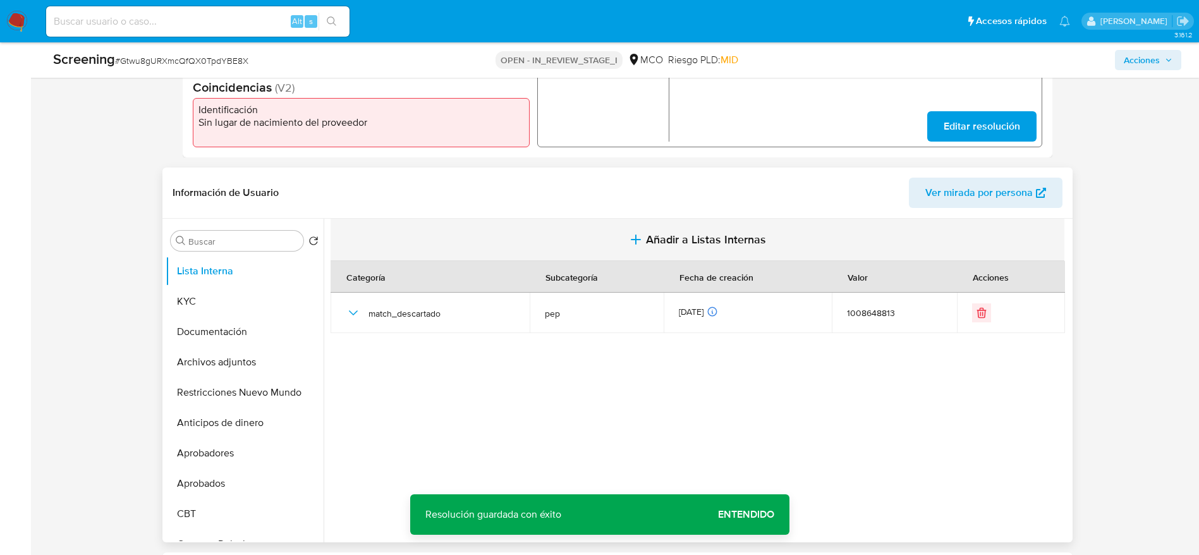
click at [611, 240] on button "Añadir a Listas Internas" at bounding box center [697, 240] width 734 height 42
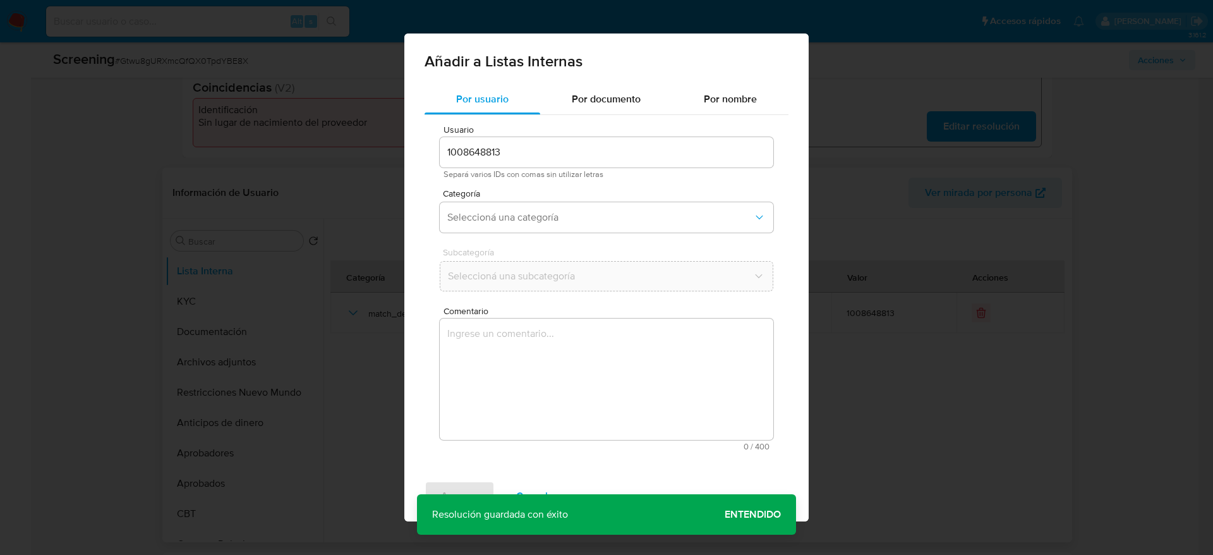
click at [600, 391] on textarea "Comentario" at bounding box center [607, 378] width 334 height 121
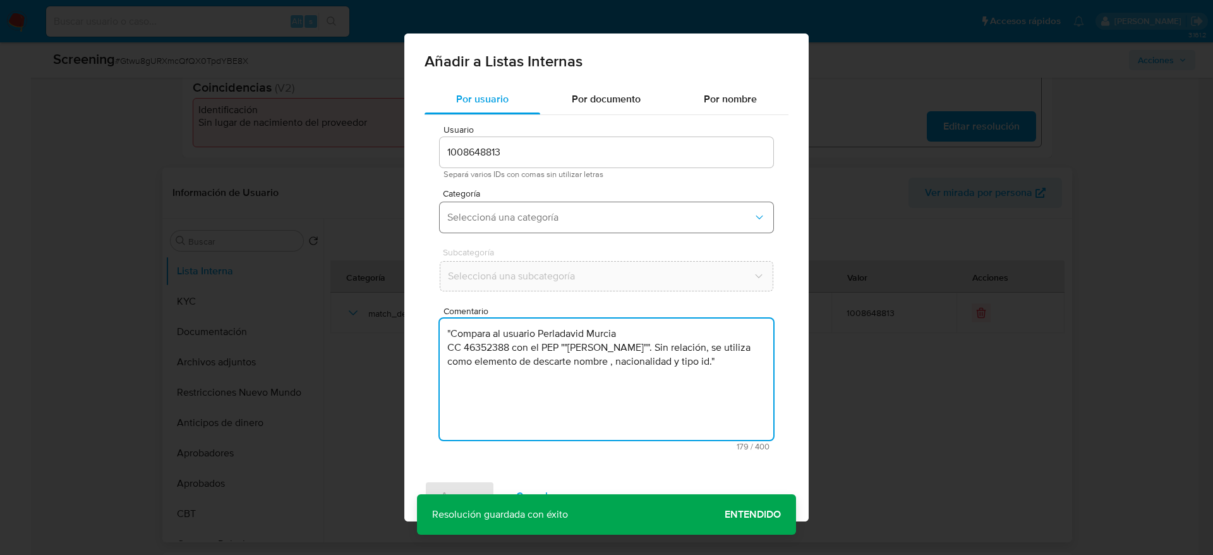
type textarea ""Compara al usuario Perladavid Murcia CC 46352388 con el PEP ""adilio artemio s…"
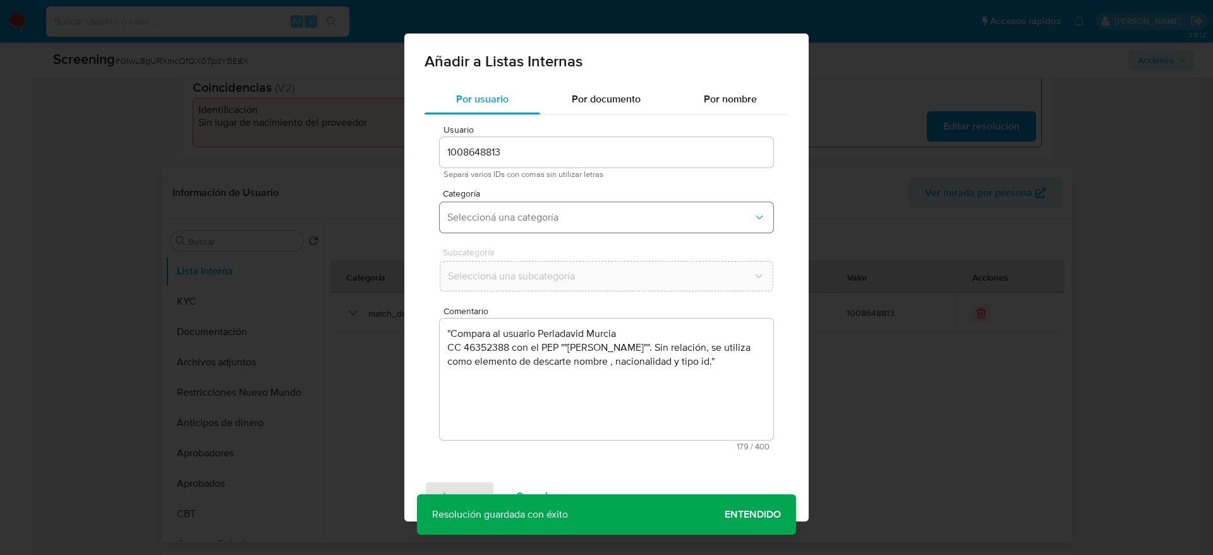
drag, startPoint x: 567, startPoint y: 205, endPoint x: 567, endPoint y: 217, distance: 12.0
click at [567, 204] on button "Seleccioná una categoría" at bounding box center [607, 217] width 334 height 30
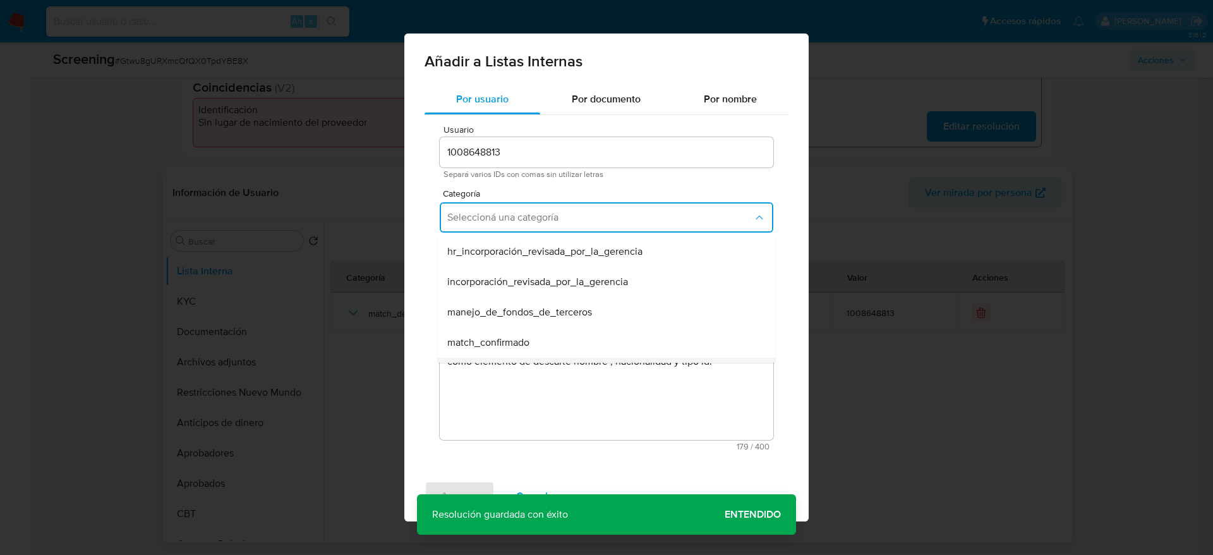
scroll to position [95, 0]
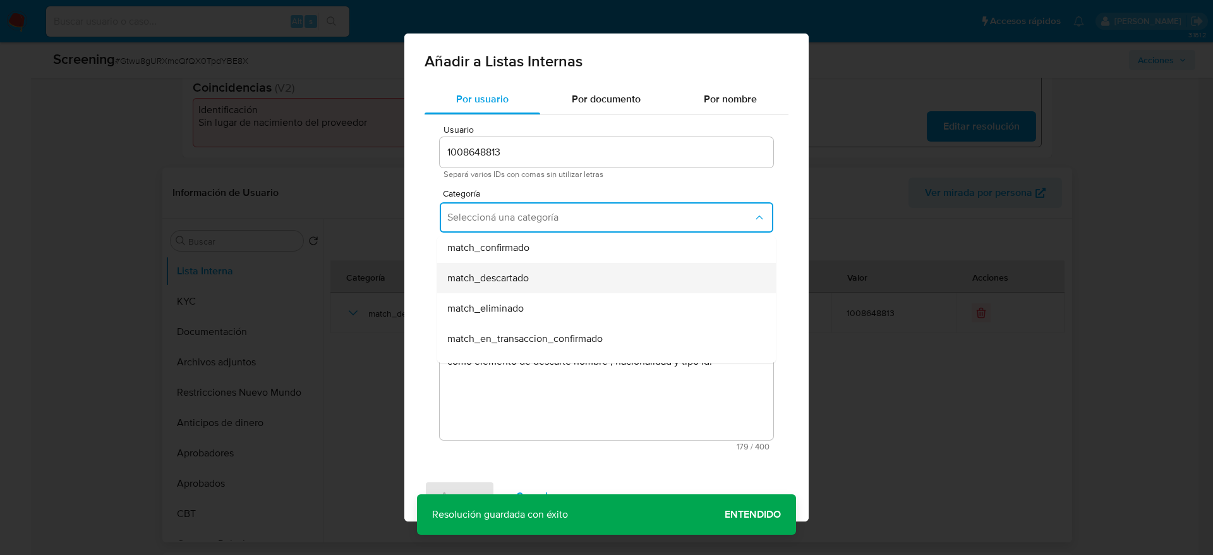
click at [553, 277] on div "match_descartado" at bounding box center [602, 278] width 311 height 30
click at [553, 277] on span "Seleccioná una subcategoría" at bounding box center [600, 276] width 305 height 13
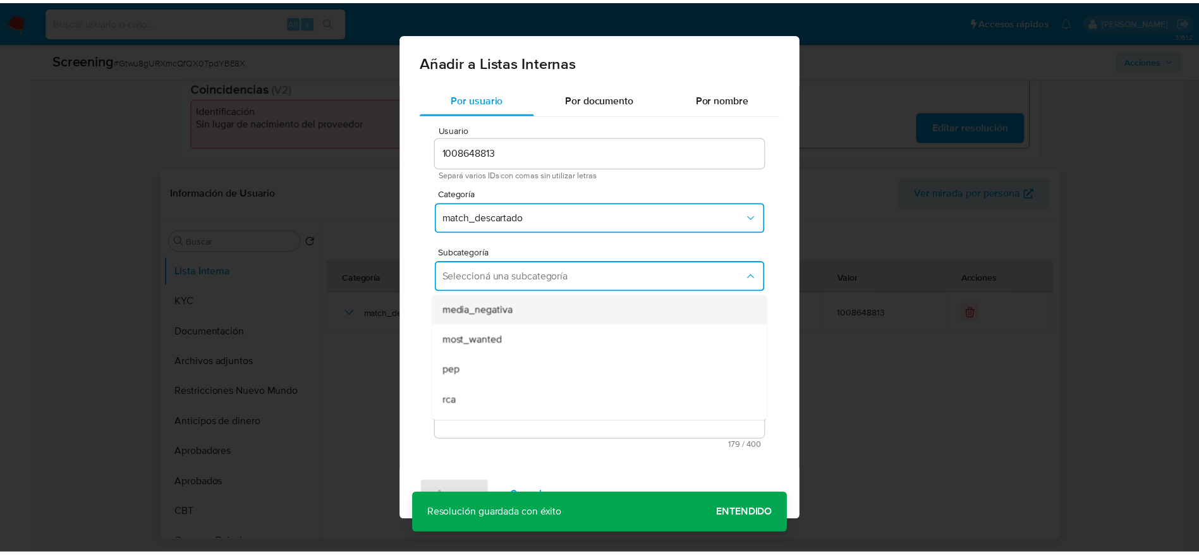
scroll to position [86, 0]
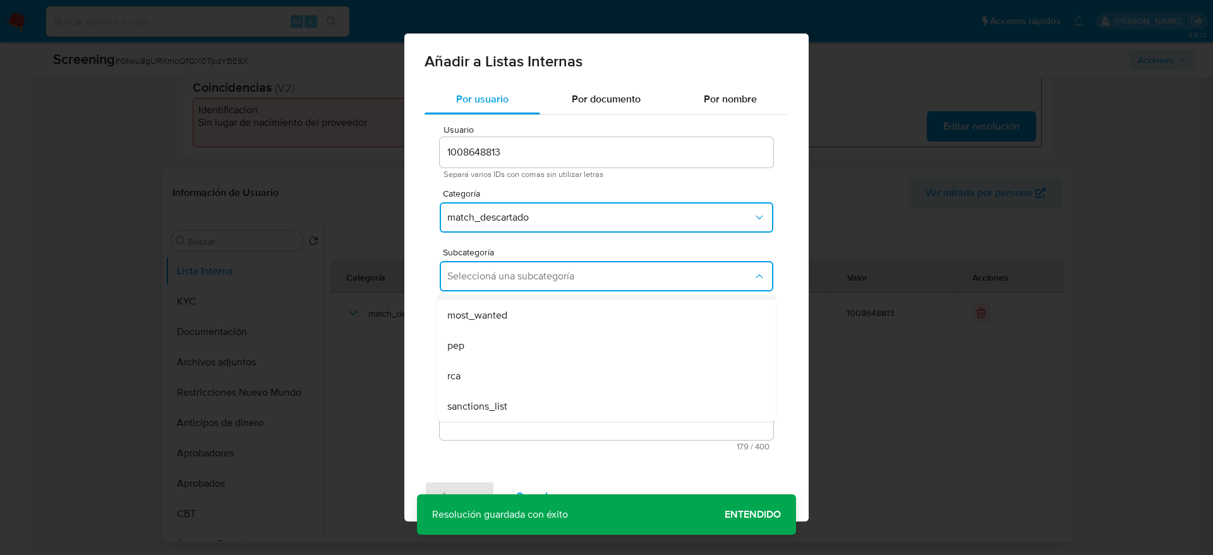
click at [548, 335] on div "pep" at bounding box center [602, 345] width 311 height 30
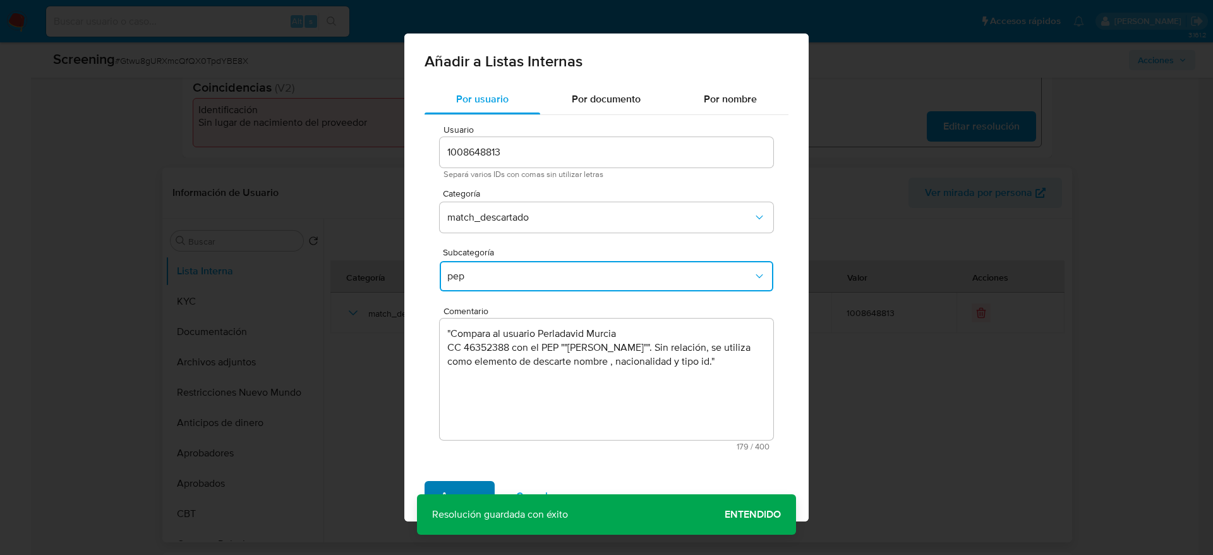
click at [466, 489] on span "Agregar" at bounding box center [459, 496] width 37 height 28
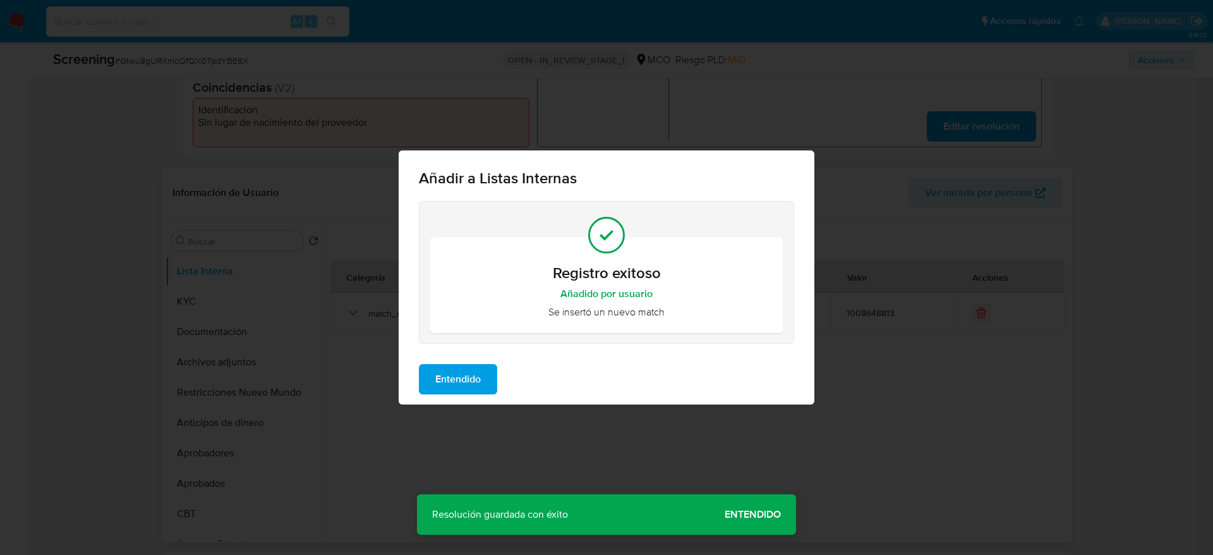
click at [449, 382] on span "Entendido" at bounding box center [457, 379] width 45 height 28
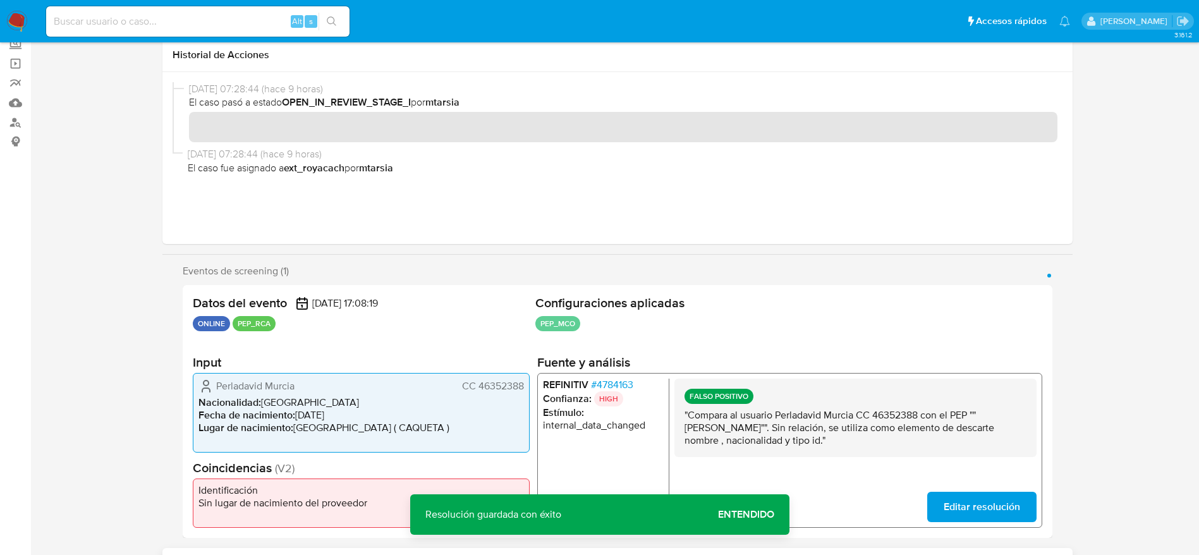
scroll to position [0, 0]
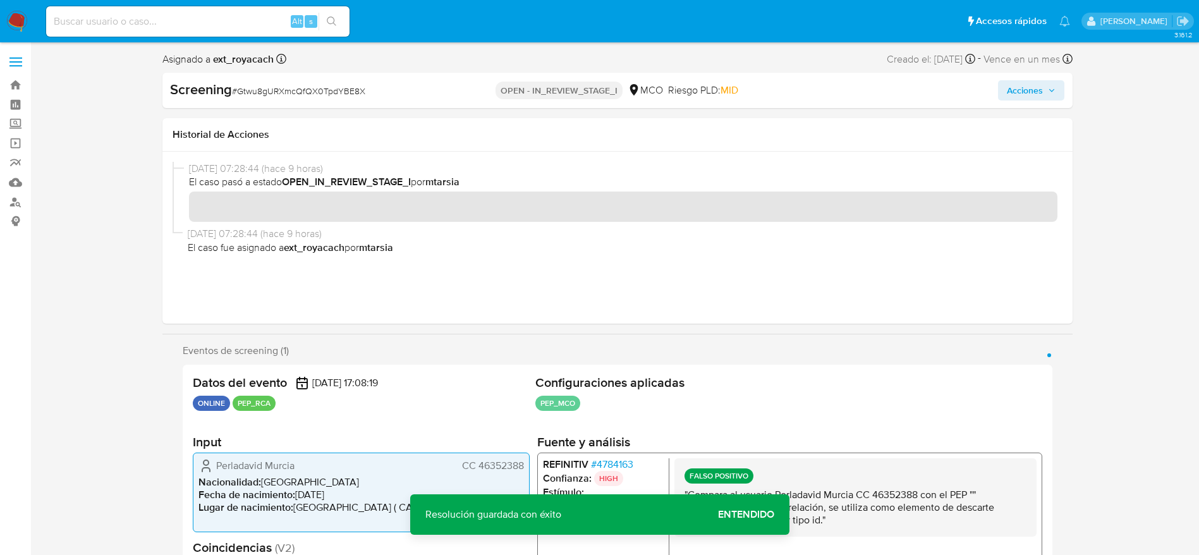
click at [1038, 90] on span "Acciones" at bounding box center [1025, 90] width 36 height 20
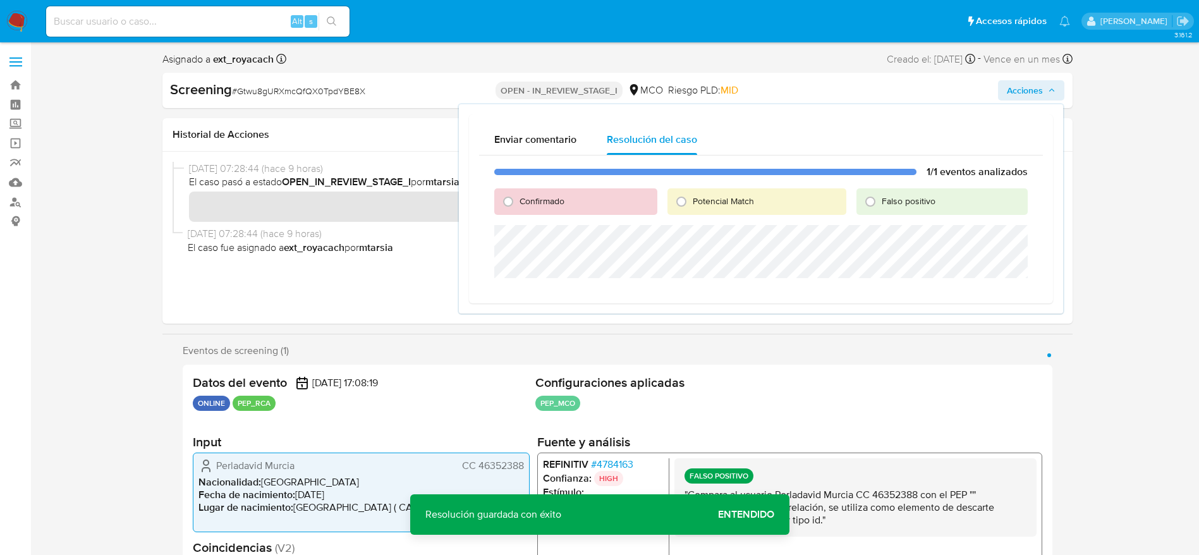
click at [907, 198] on span "Falso positivo" at bounding box center [908, 201] width 54 height 13
click at [880, 198] on input "Falso positivo" at bounding box center [870, 201] width 20 height 20
radio input "true"
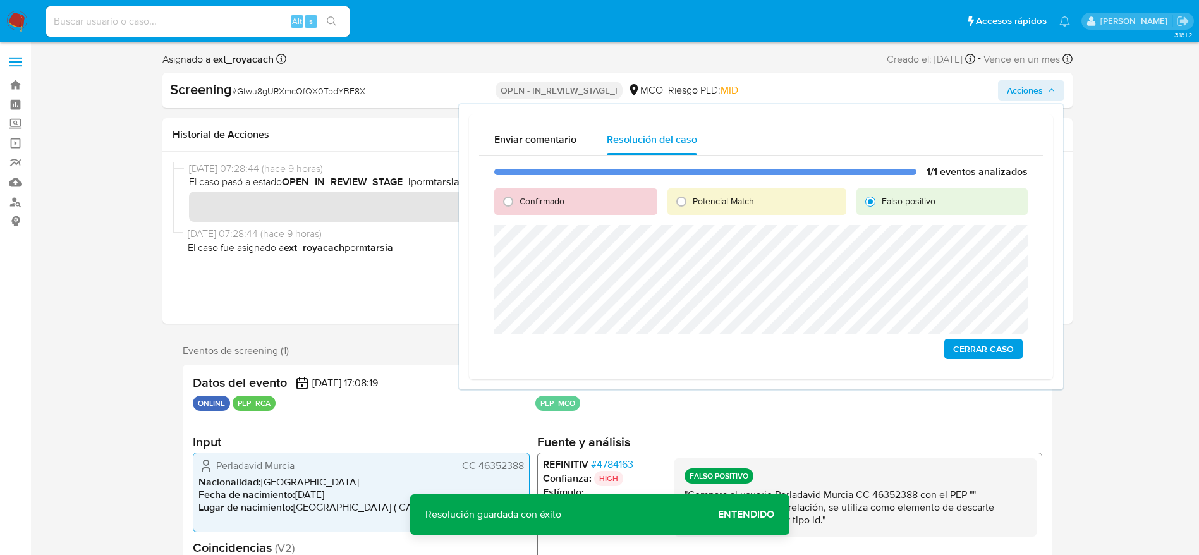
click at [984, 336] on div "1/1 eventos analizados Confirmado Potencial Match Falso positivo Cerrar Caso" at bounding box center [761, 262] width 564 height 214
click at [985, 344] on span "Cerrar Caso" at bounding box center [983, 349] width 61 height 18
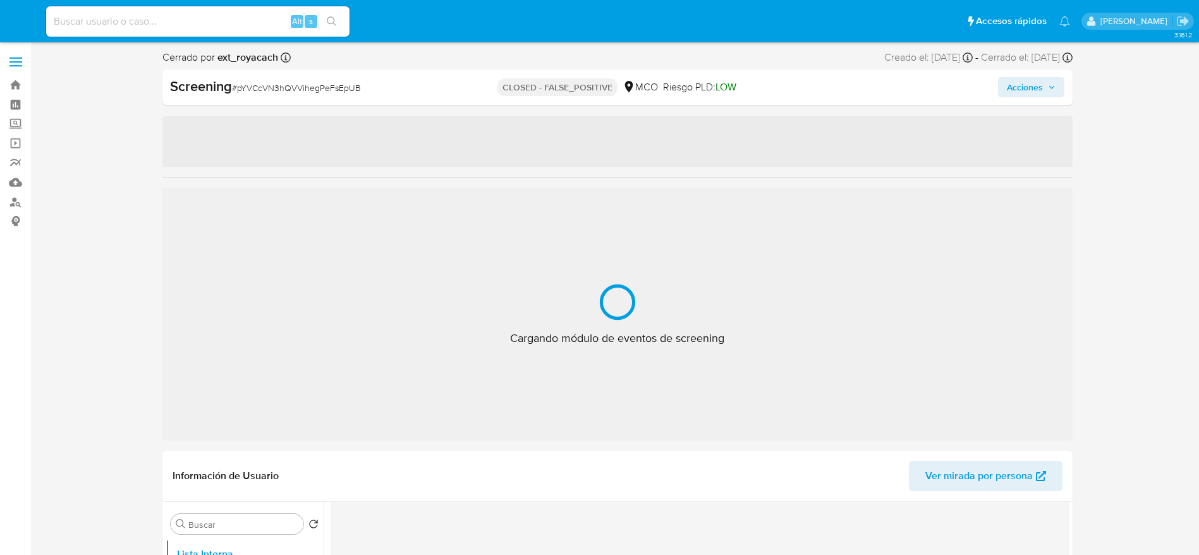
select select "10"
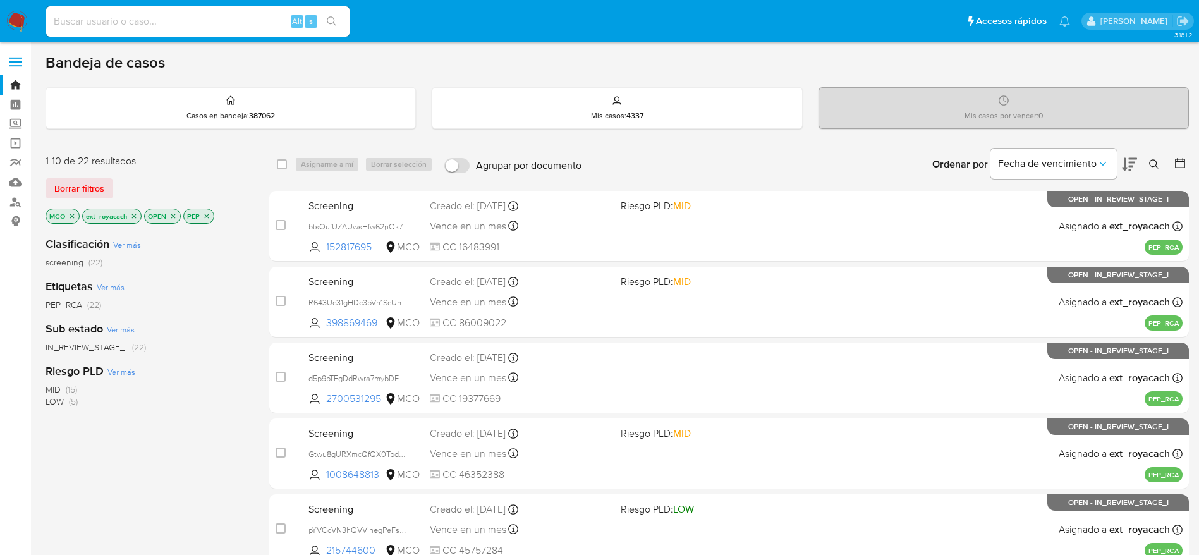
scroll to position [95, 0]
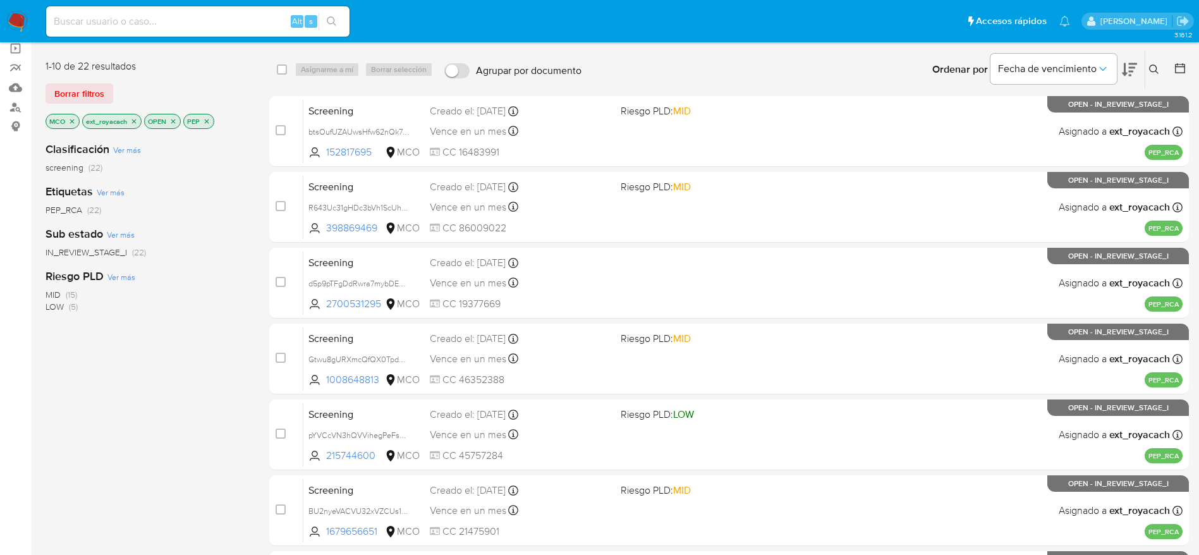
click at [14, 18] on img at bounding box center [16, 21] width 21 height 21
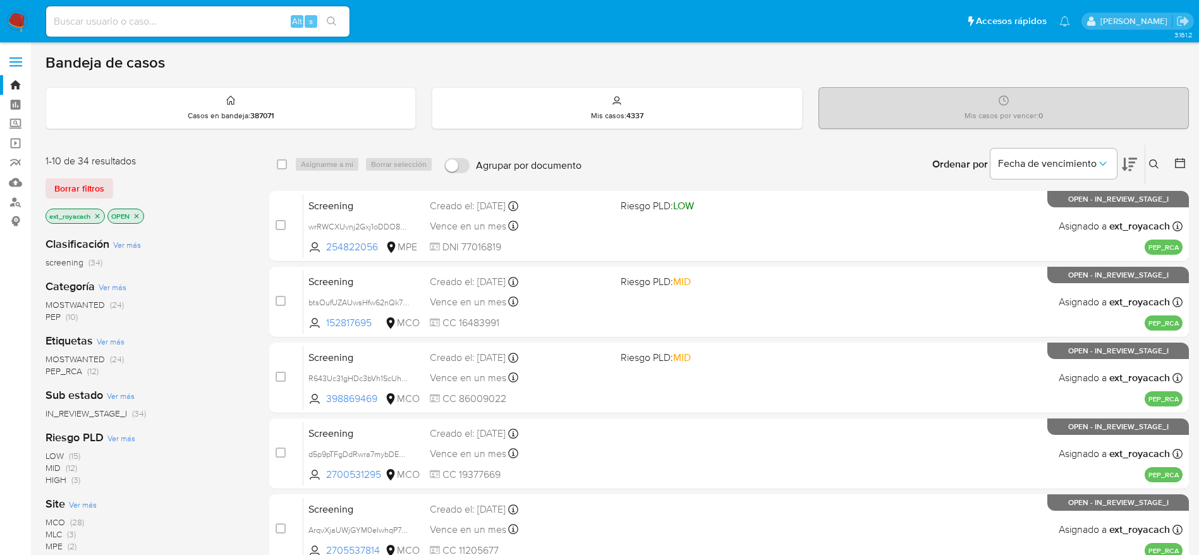
click at [61, 317] on span "PEP (10)" at bounding box center [61, 317] width 32 height 12
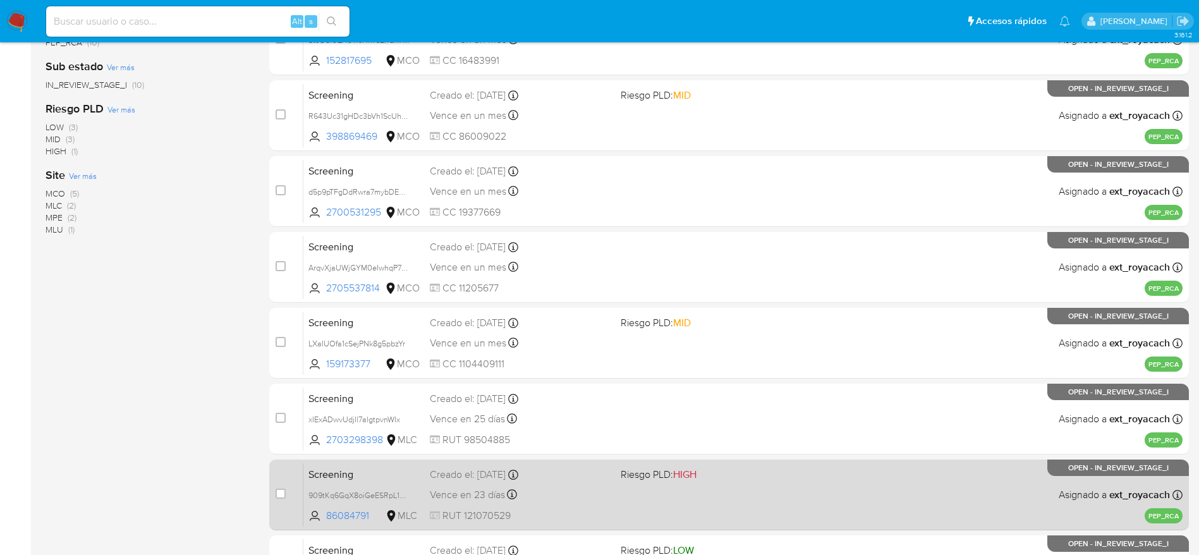
scroll to position [190, 0]
